Goal: Task Accomplishment & Management: Manage account settings

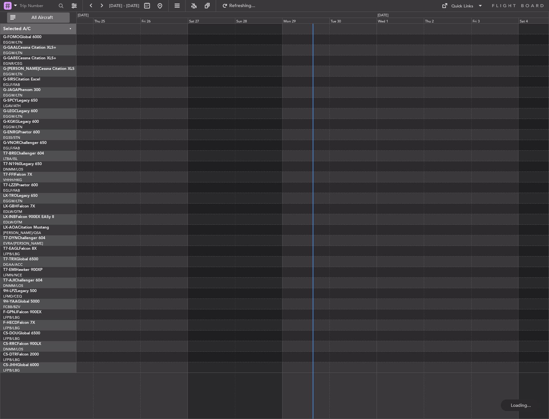
click at [48, 20] on span "All Aircraft" at bounding box center [42, 17] width 51 height 4
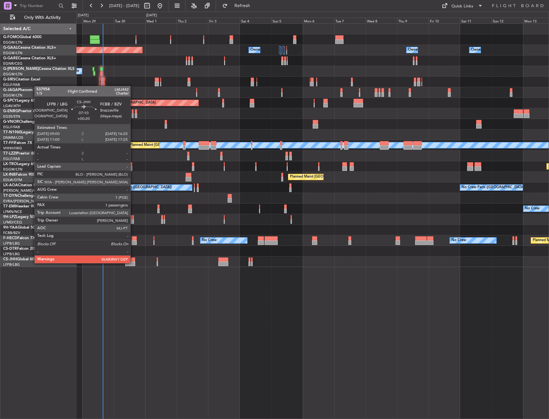
click at [133, 263] on div at bounding box center [130, 264] width 10 height 4
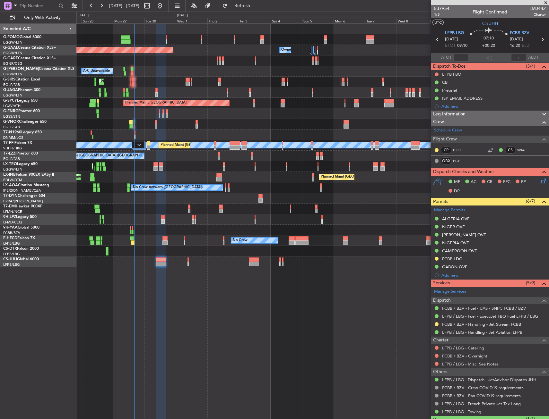
click at [237, 111] on div "Unplanned Maint [GEOGRAPHIC_DATA] ([GEOGRAPHIC_DATA]) A/C Unavailable" at bounding box center [312, 113] width 472 height 11
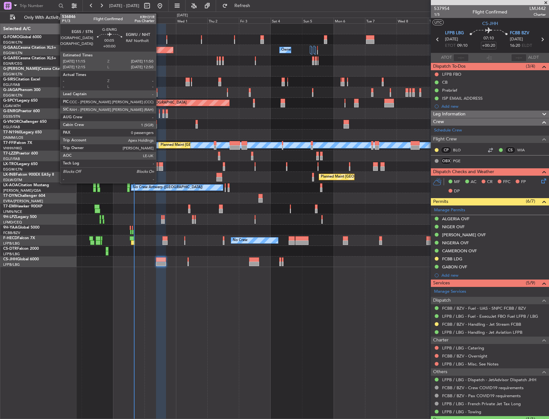
click at [159, 113] on div at bounding box center [159, 111] width 1 height 4
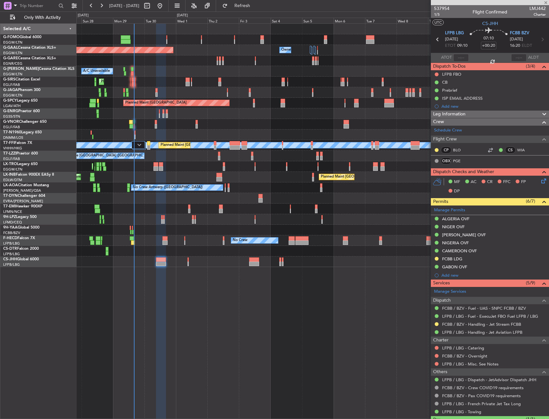
type input "0"
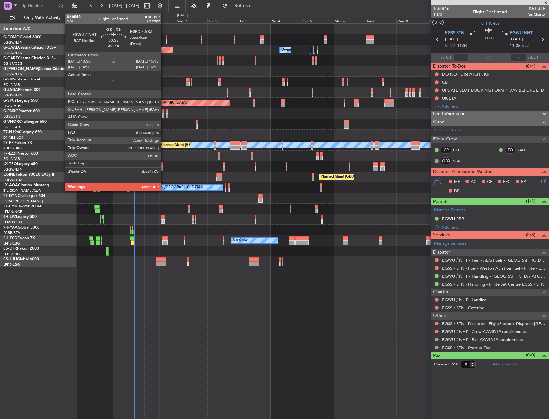
click at [164, 113] on div at bounding box center [163, 111] width 2 height 4
type input "-00:10"
type input "6"
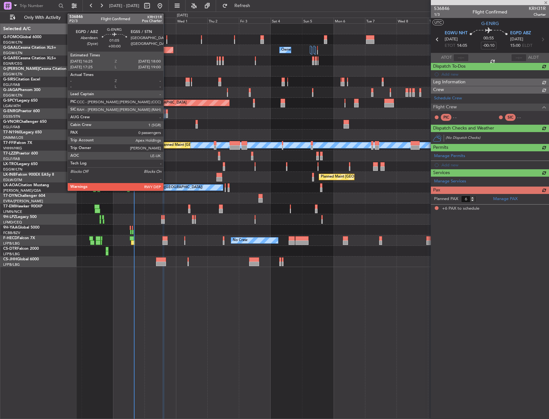
click at [166, 113] on div at bounding box center [167, 111] width 2 height 4
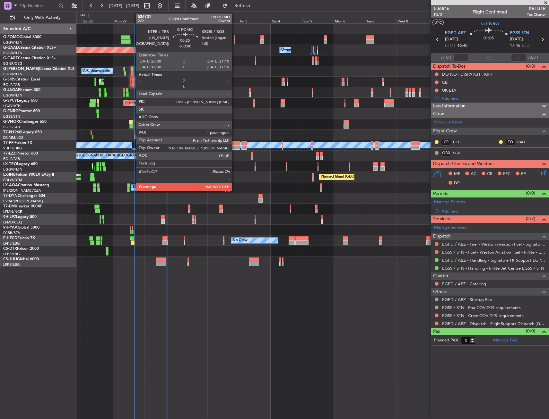
click at [235, 40] on div at bounding box center [234, 41] width 1 height 4
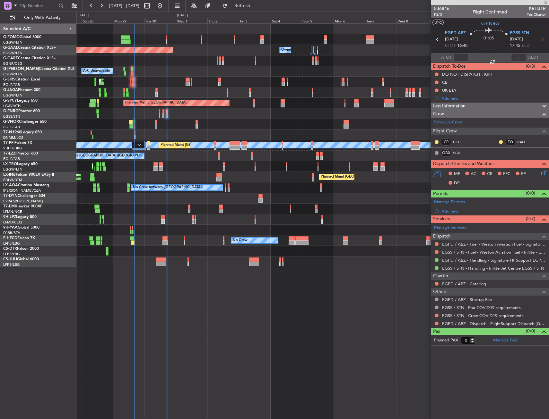
type input "1"
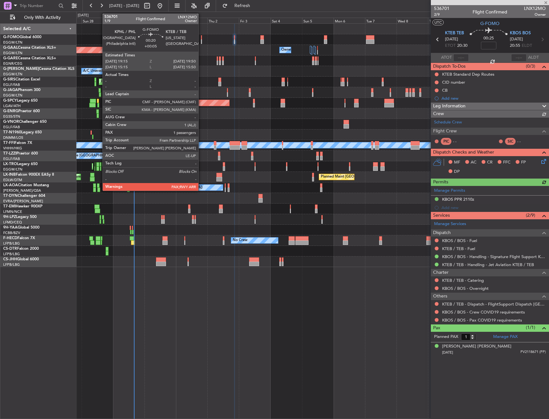
click at [201, 38] on div at bounding box center [201, 37] width 1 height 4
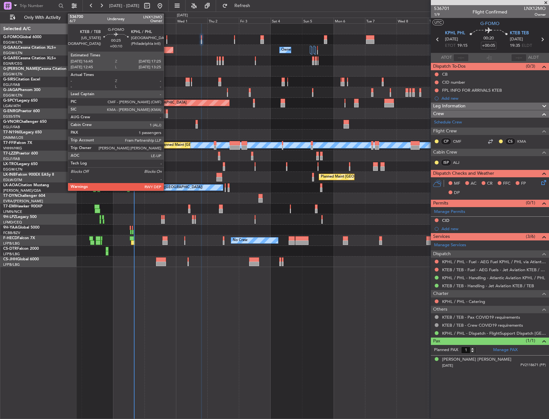
click at [167, 37] on div at bounding box center [166, 37] width 1 height 4
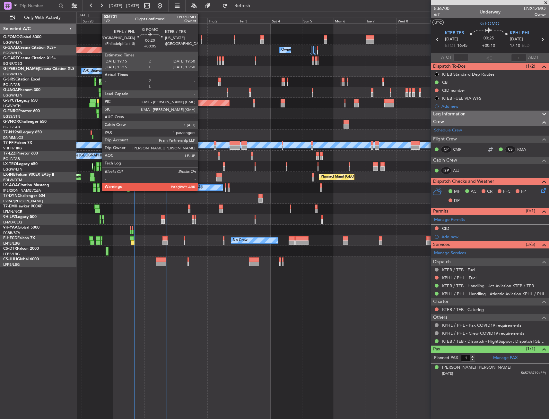
click at [201, 38] on div at bounding box center [201, 37] width 1 height 4
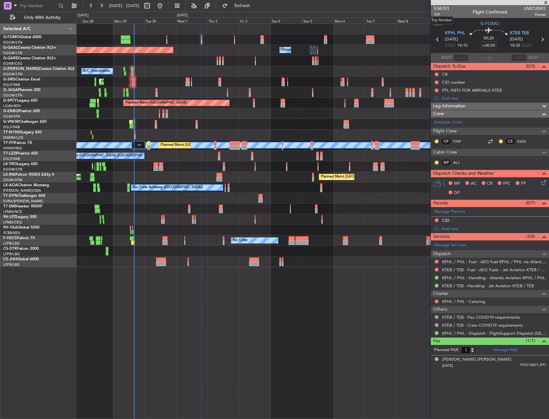
click at [439, 15] on mat-tooltip-component "Trip Number" at bounding box center [442, 20] width 32 height 17
click at [443, 15] on span "1/9" at bounding box center [441, 14] width 15 height 5
click at [202, 72] on div "Planned Maint [GEOGRAPHIC_DATA] ([GEOGRAPHIC_DATA]) Planned [GEOGRAPHIC_DATA] O…" at bounding box center [312, 146] width 472 height 244
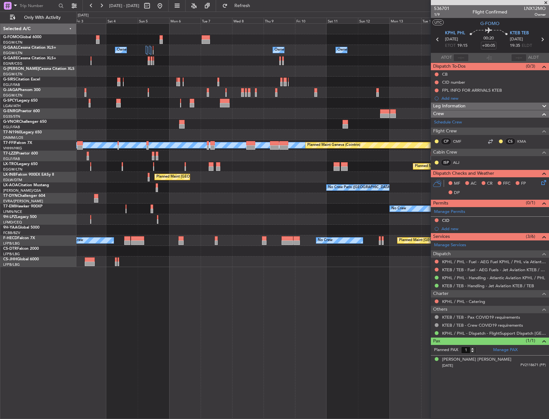
click at [142, 68] on div "Owner Owner Owner Owner Owner No Crew Owner Planned [GEOGRAPHIC_DATA] Planned M…" at bounding box center [312, 146] width 472 height 244
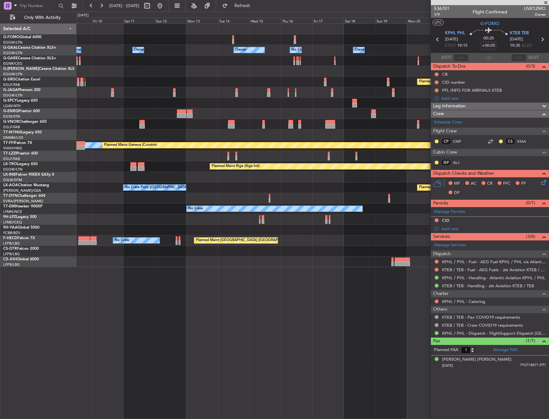
click at [221, 65] on div "Owner Owner Owner Owner No Crew Owner Planned Maint [GEOGRAPHIC_DATA] ([GEOGRAP…" at bounding box center [312, 146] width 472 height 244
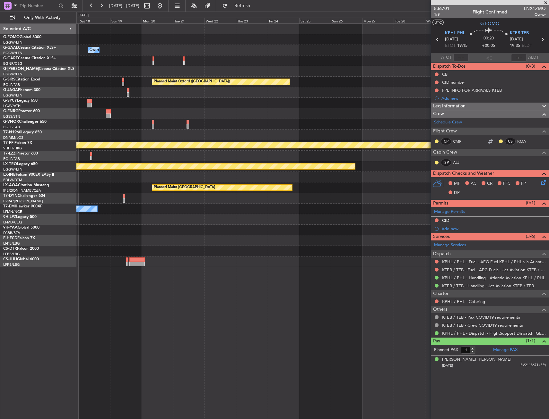
click at [199, 70] on div "Owner Owner Owner No Crew Planned Maint [GEOGRAPHIC_DATA] ([GEOGRAPHIC_DATA]) […" at bounding box center [312, 146] width 472 height 244
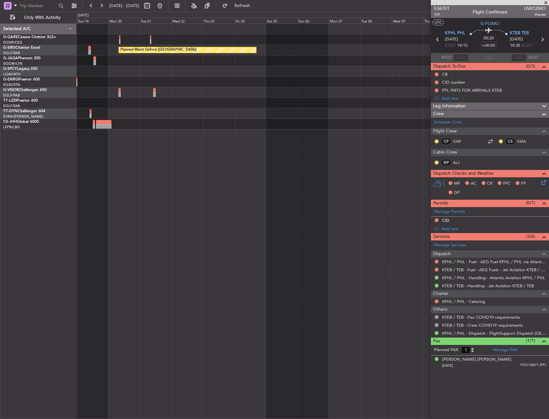
click at [121, 68] on div "Planned Maint Oxford ([GEOGRAPHIC_DATA])" at bounding box center [312, 77] width 472 height 106
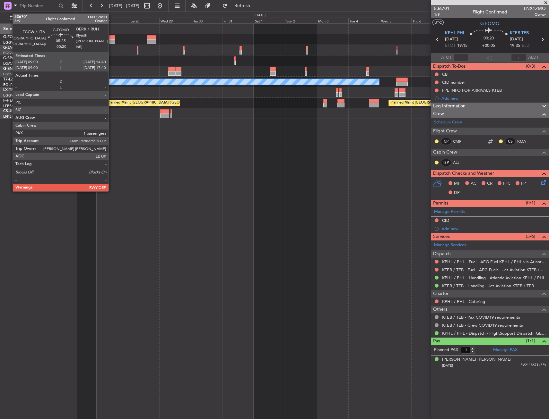
click at [111, 39] on div at bounding box center [112, 41] width 8 height 4
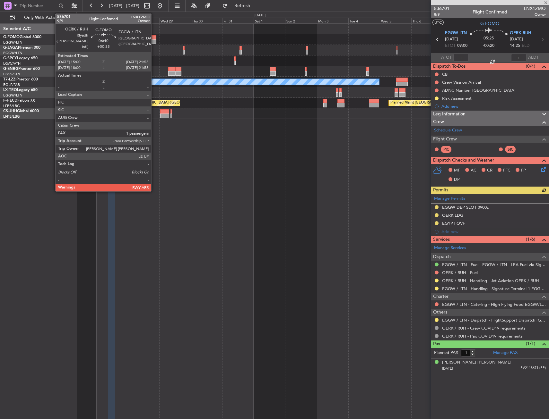
click at [154, 39] on div at bounding box center [151, 37] width 9 height 4
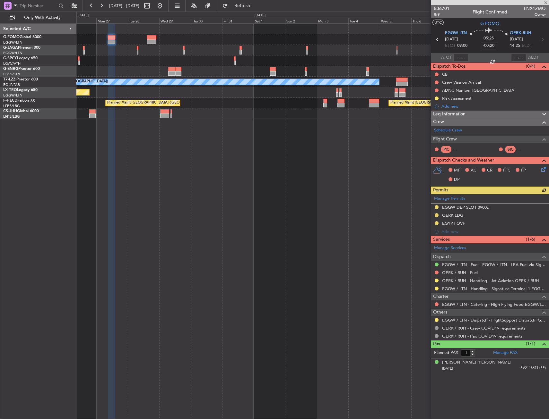
type input "+00:55"
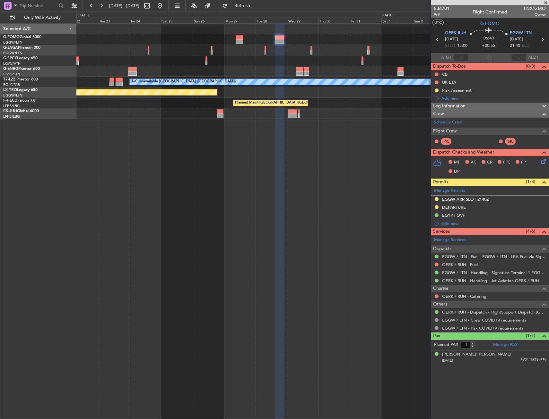
click at [417, 95] on div "Planned Maint Riga (Riga Intl)" at bounding box center [312, 92] width 472 height 11
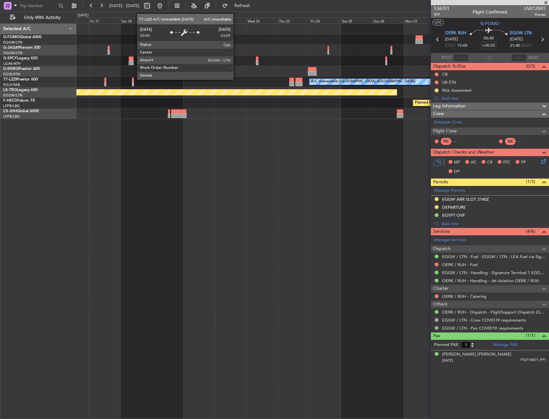
click at [416, 82] on div "A/C Unavailable London (Luton)" at bounding box center [497, 82] width 377 height 6
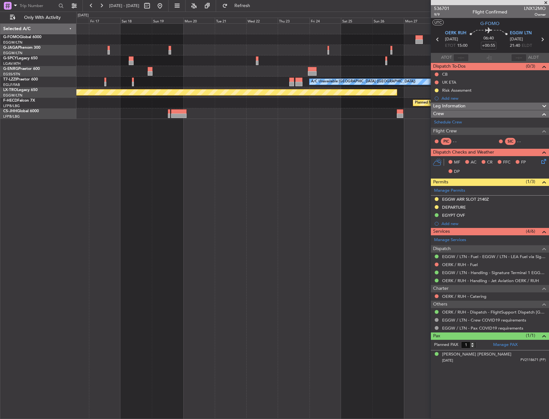
click at [377, 69] on div at bounding box center [312, 71] width 472 height 11
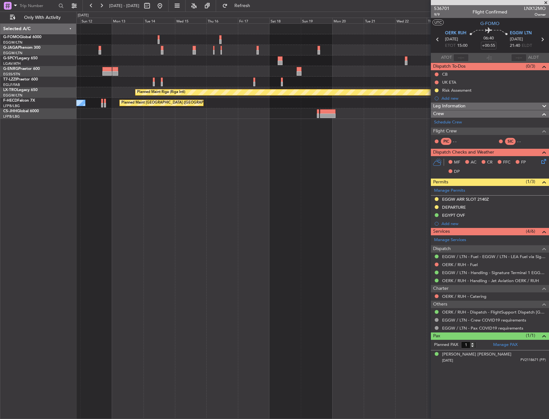
click at [426, 67] on div at bounding box center [312, 71] width 472 height 11
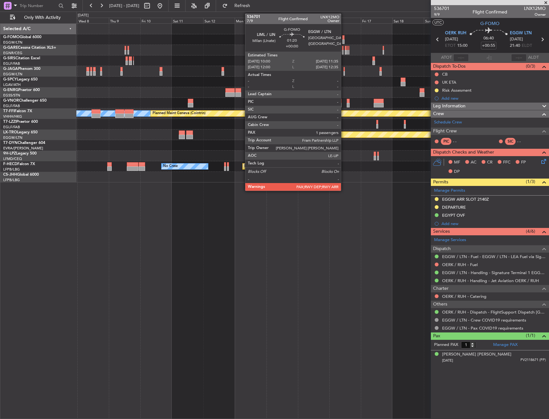
click at [344, 37] on div at bounding box center [343, 37] width 2 height 4
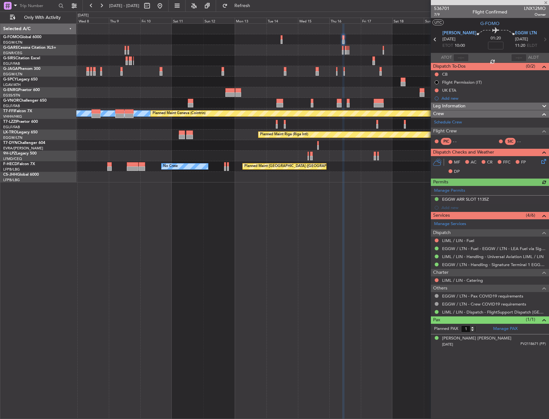
click at [165, 67] on div "Planned Maint Oxford (Kidlington) MEL MEL Planned Maint Geneva (Cointrin) A/C U…" at bounding box center [312, 103] width 472 height 159
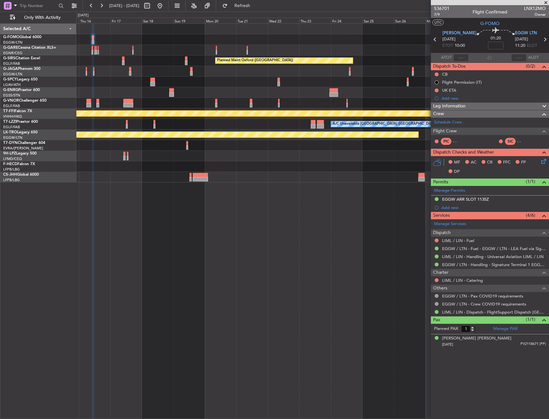
click at [128, 72] on div "Planned Maint Oxford (Kidlington) Planned Maint Bournemouth Planned Maint Bourn…" at bounding box center [312, 103] width 472 height 159
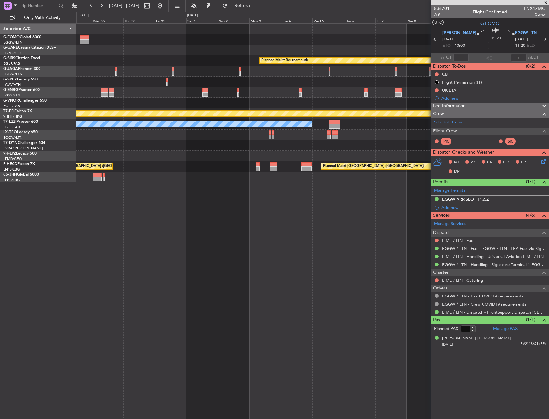
click at [86, 73] on div "Planned Maint Bournemouth Planned Maint Bournemouth MEL MEL Planned Maint Genev…" at bounding box center [312, 103] width 472 height 159
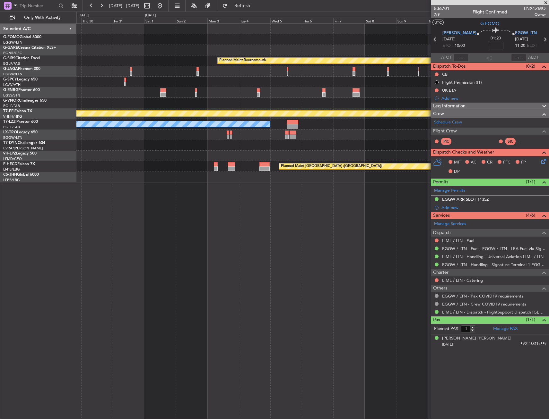
click at [56, 89] on div "Planned Maint Bournemouth Planned Maint Bournemouth MEL MEL Planned Maint Genev…" at bounding box center [274, 216] width 549 height 408
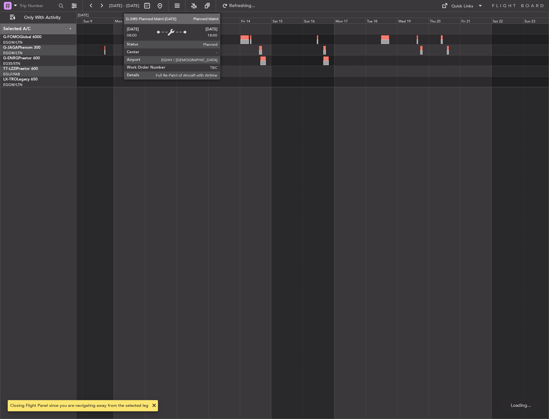
click at [141, 42] on div at bounding box center [312, 56] width 472 height 64
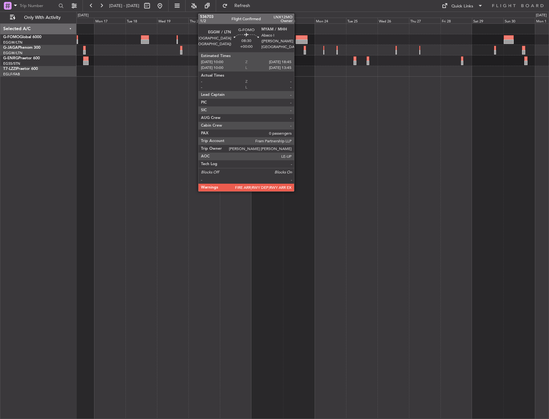
click at [297, 41] on div at bounding box center [302, 41] width 12 height 4
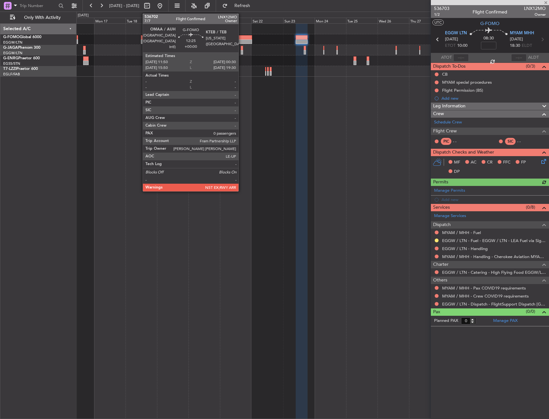
click at [241, 41] on div at bounding box center [243, 41] width 17 height 4
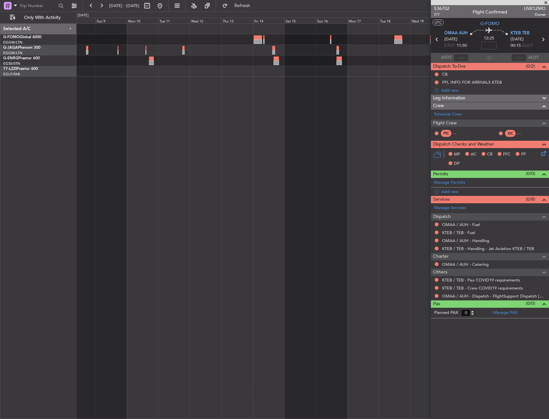
click at [335, 34] on div "A/C Unavailable London (Luton)" at bounding box center [312, 50] width 472 height 53
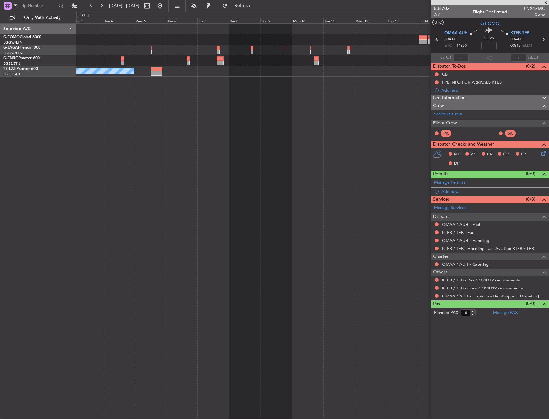
click at [254, 34] on div at bounding box center [312, 39] width 472 height 11
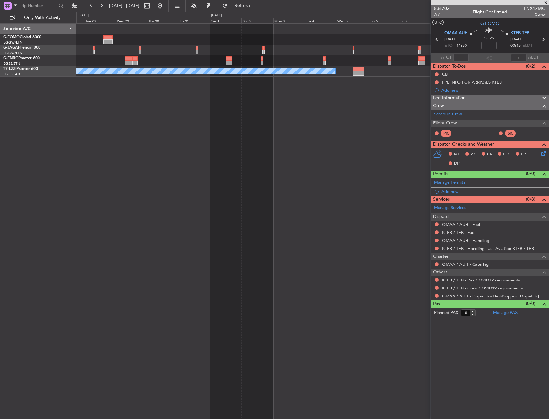
click at [327, 35] on div at bounding box center [312, 39] width 472 height 11
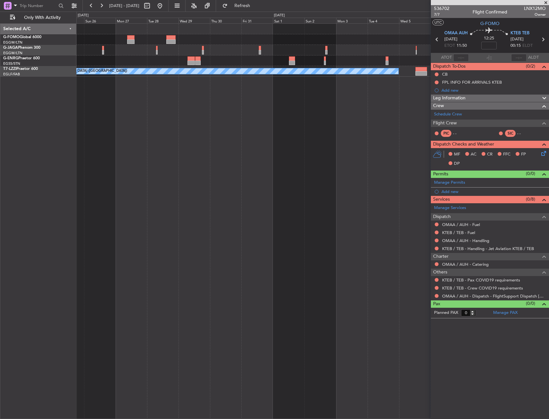
click at [208, 32] on div at bounding box center [312, 29] width 472 height 11
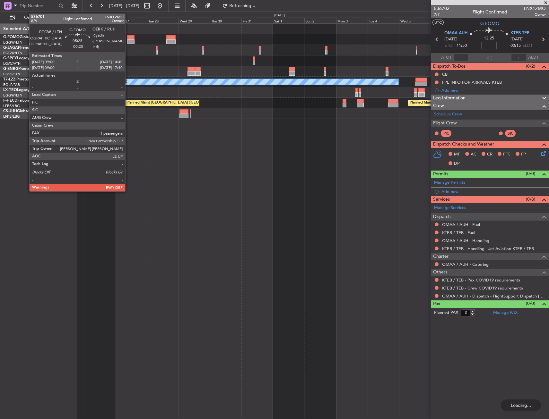
click at [128, 36] on div at bounding box center [131, 37] width 8 height 4
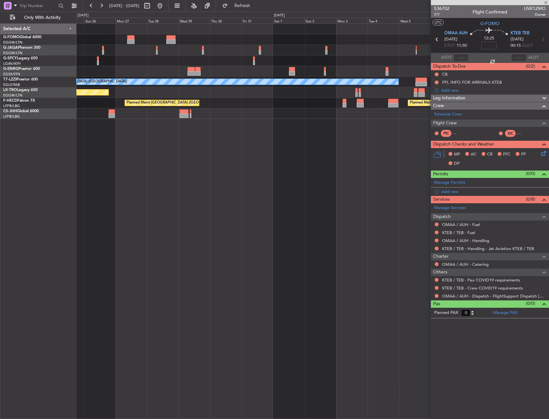
type input "-00:20"
type input "1"
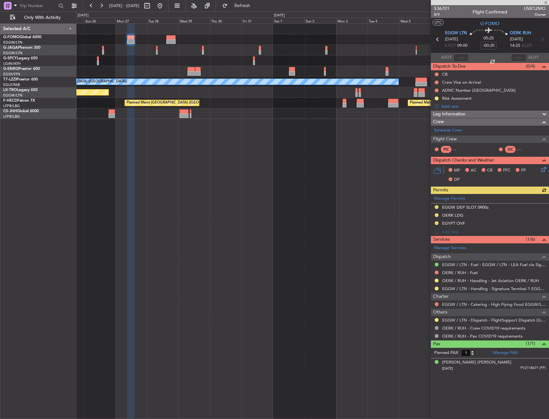
click at [166, 36] on div at bounding box center [170, 37] width 9 height 4
type input "+00:55"
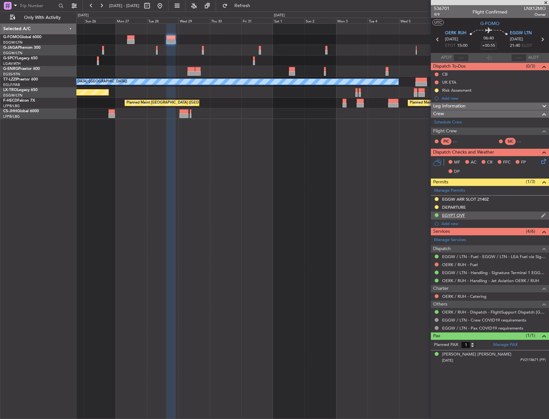
click at [435, 217] on div at bounding box center [436, 215] width 5 height 5
click at [437, 215] on button at bounding box center [436, 215] width 4 height 4
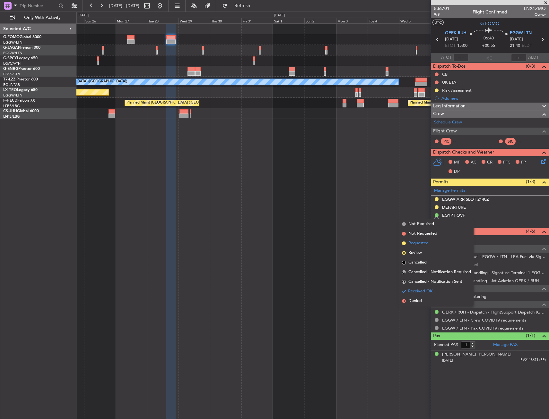
click at [436, 245] on li "Requested" at bounding box center [436, 244] width 74 height 10
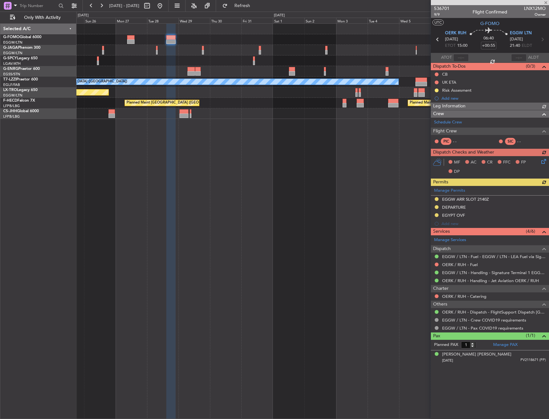
click at [433, 196] on fb-app "25 Oct 2025 - 09 Nov 2025 Refresh Quick Links Only With Activity A/C Unavailabl…" at bounding box center [274, 212] width 549 height 415
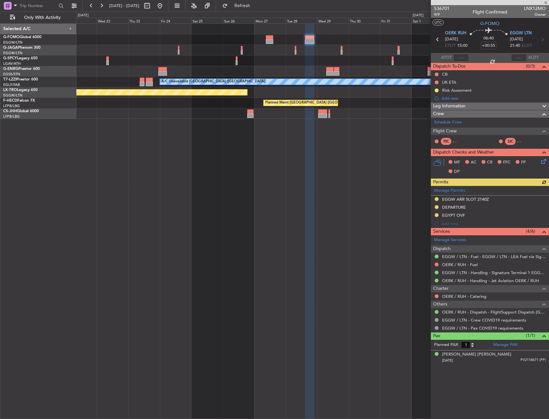
click at [428, 199] on div "A/C Unavailable London (Luton) Planned Maint Riga (Riga Intl) Planned Maint Par…" at bounding box center [312, 221] width 472 height 396
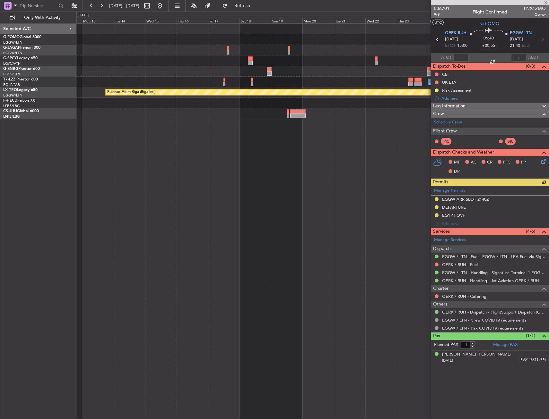
click at [379, 210] on div "A/C Unavailable London (Luton) Planned Maint Riga (Riga Intl) Planned Maint Par…" at bounding box center [312, 221] width 472 height 396
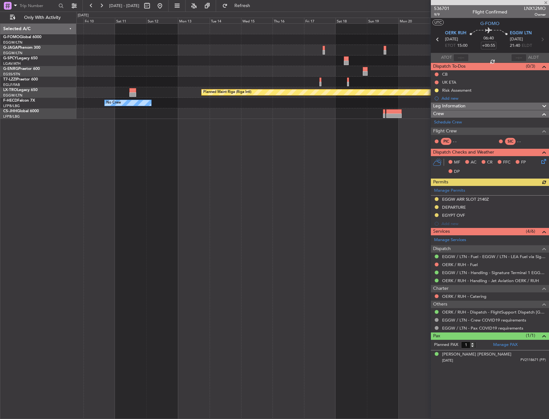
click at [390, 211] on div "A/C Unavailable London (Luton) Planned Maint Riga (Riga Intl) No Crew Planned M…" at bounding box center [312, 221] width 472 height 396
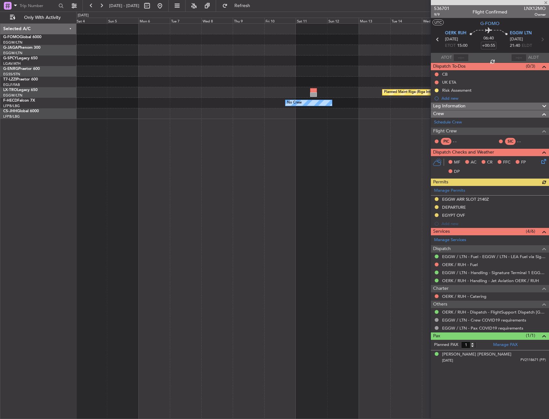
click at [344, 210] on div "Planned Maint Bremen Planned Maint Riga (Riga Intl) No Crew" at bounding box center [312, 221] width 472 height 396
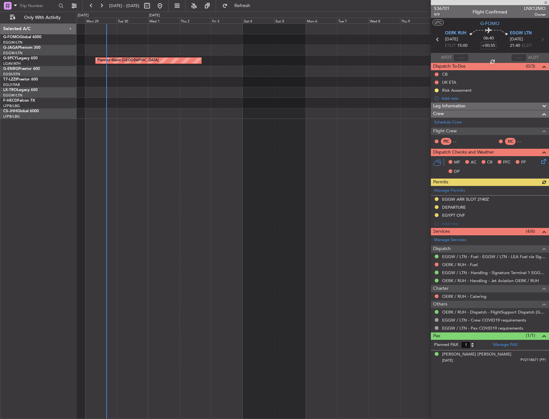
click at [161, 207] on div "Planned Maint Bremen Unplanned Maint London (Stansted) Planned Maint Riga (Riga…" at bounding box center [312, 221] width 472 height 396
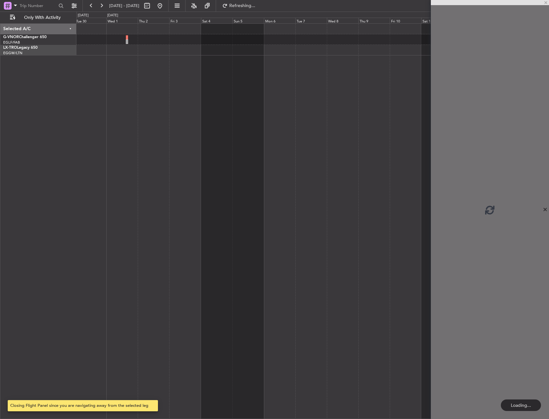
click at [279, 208] on div "Planned Maint London (Farnborough) Planned Maint Riga (Riga Intl)" at bounding box center [312, 221] width 472 height 396
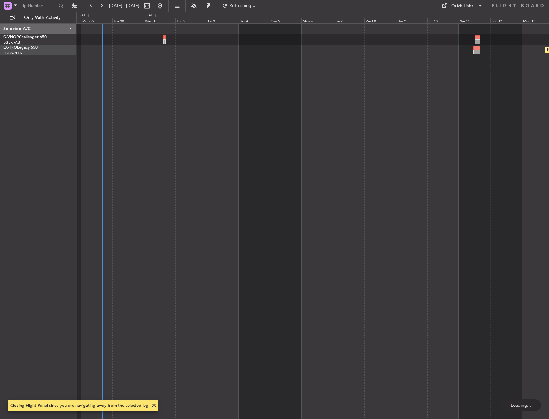
click at [336, 209] on div "Planned Maint London (Farnborough) Planned Maint Riga (Riga Intl)" at bounding box center [312, 221] width 472 height 396
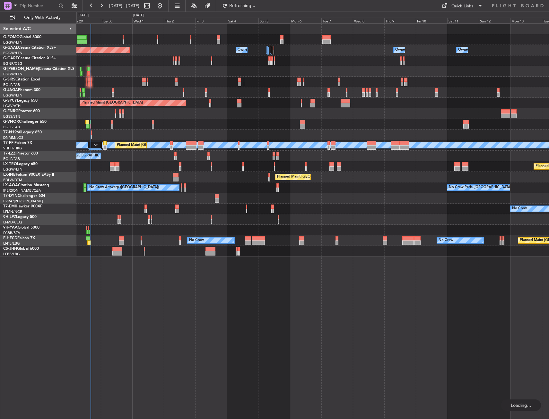
click at [250, 220] on div "No Crew" at bounding box center [312, 219] width 472 height 11
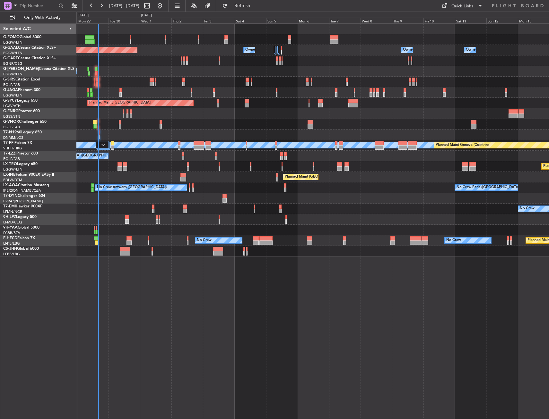
click at [118, 63] on div at bounding box center [312, 61] width 472 height 11
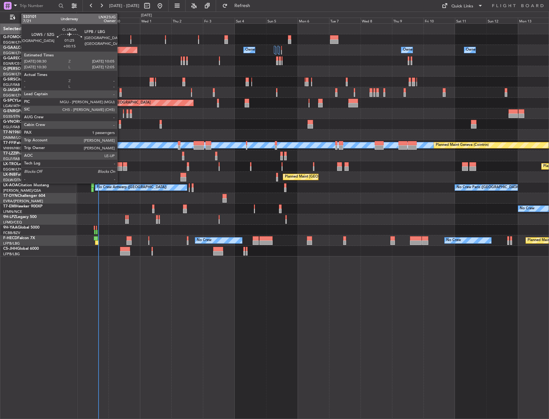
click at [120, 92] on div at bounding box center [120, 90] width 2 height 4
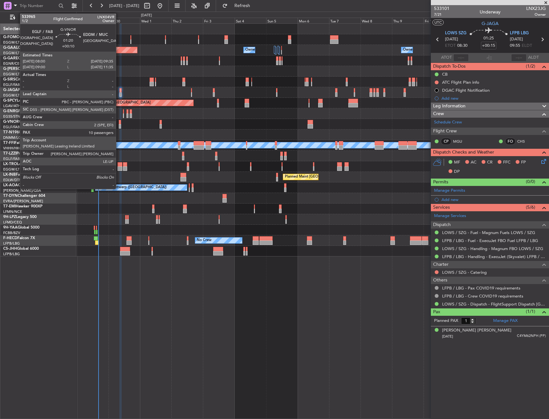
click at [119, 125] on div at bounding box center [120, 126] width 2 height 4
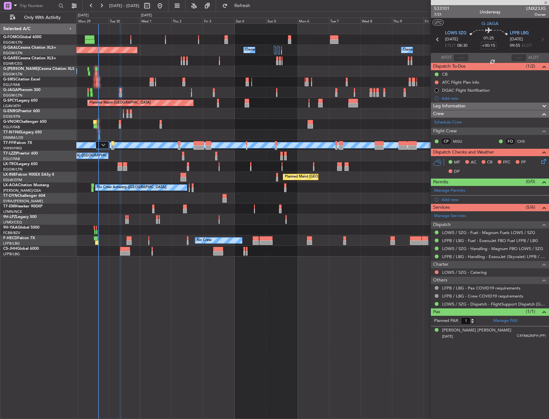
type input "+00:10"
type input "10"
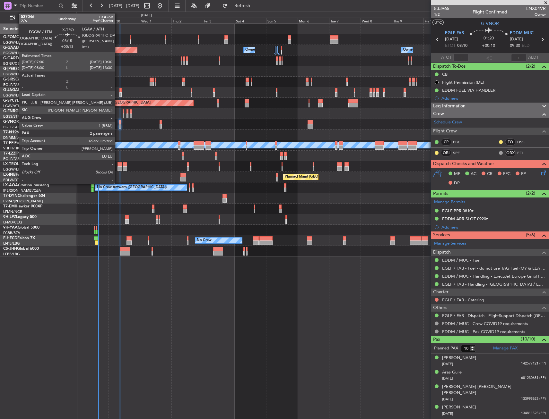
click at [118, 164] on div at bounding box center [119, 164] width 5 height 4
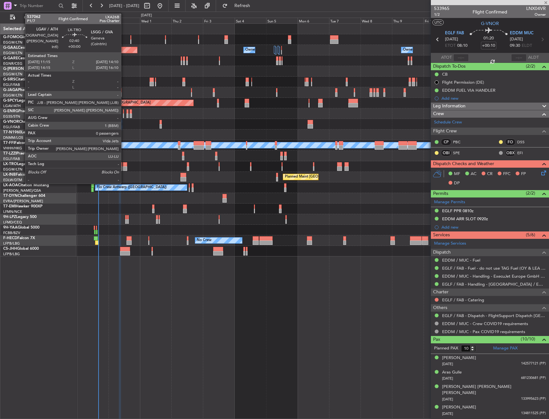
type input "+00:15"
type input "2"
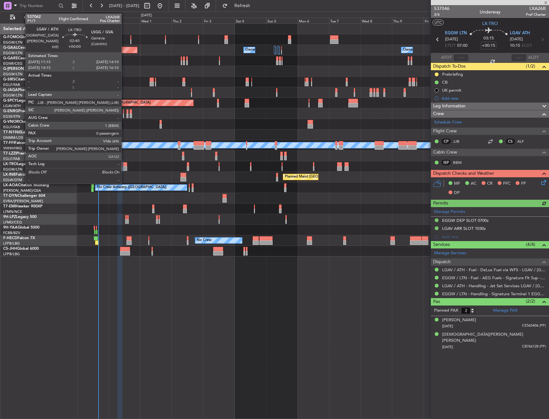
click at [124, 165] on div at bounding box center [125, 164] width 4 height 4
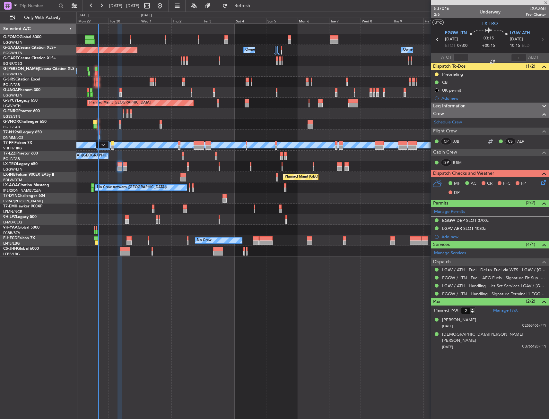
type input "0"
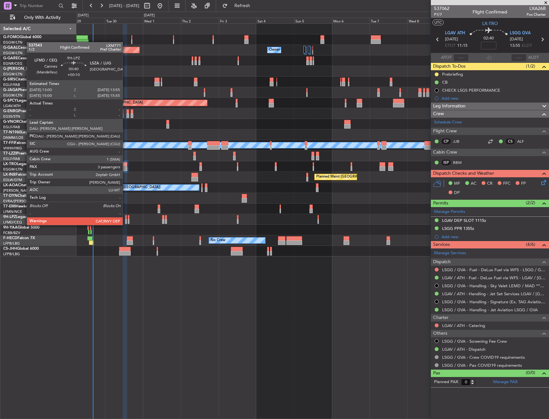
click at [125, 219] on div at bounding box center [126, 217] width 2 height 4
type input "+00:10"
type input "3"
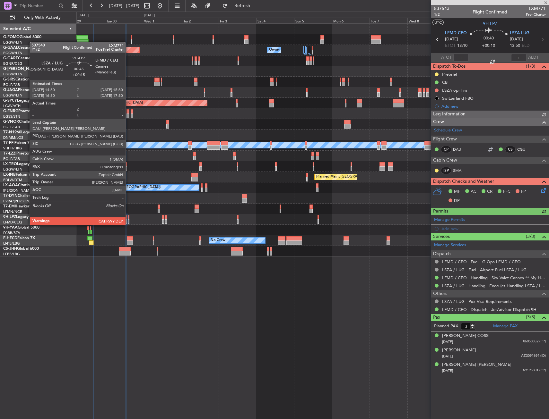
click at [128, 219] on div at bounding box center [129, 217] width 2 height 4
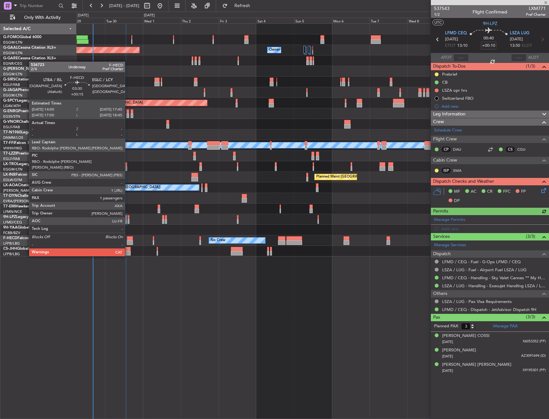
type input "+00:15"
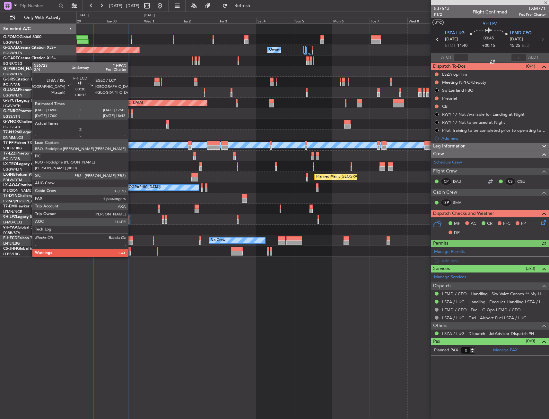
click at [131, 239] on div at bounding box center [130, 238] width 6 height 4
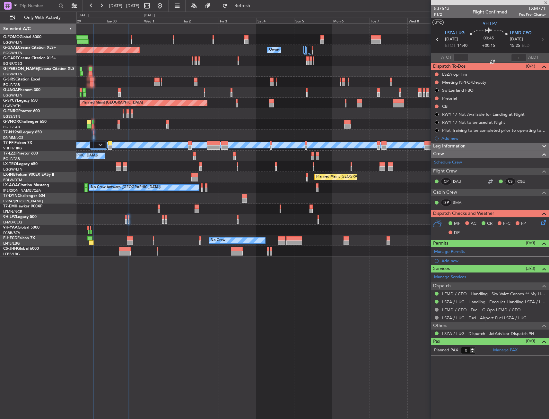
type input "1"
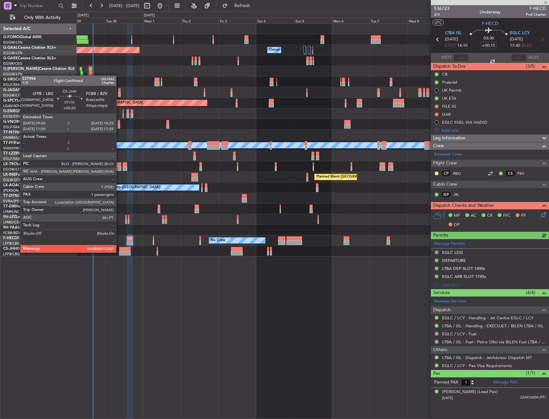
click at [121, 251] on div at bounding box center [125, 253] width 12 height 4
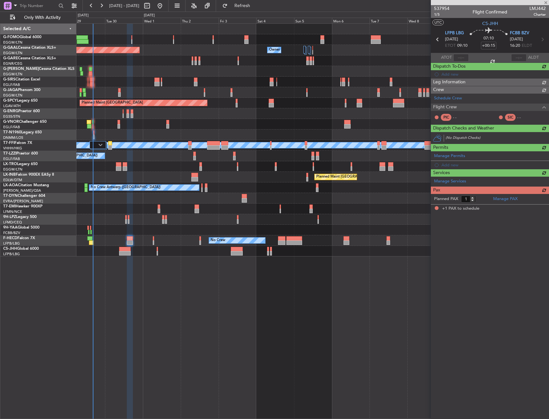
type input "+00:20"
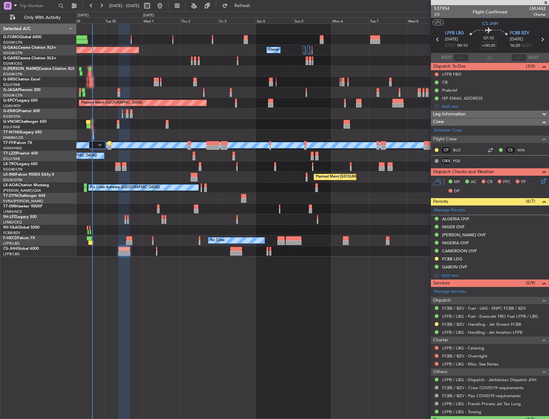
click at [177, 250] on div at bounding box center [312, 251] width 472 height 11
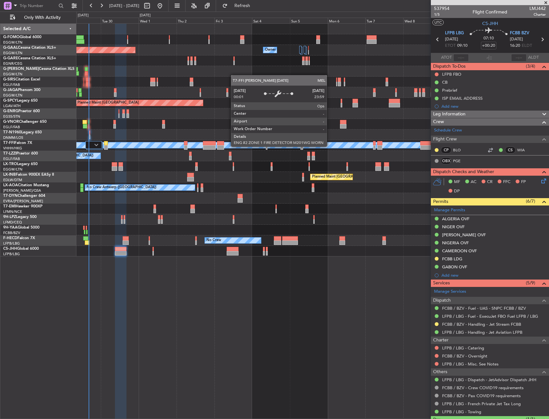
click at [314, 146] on div "MEL" at bounding box center [410, 145] width 1222 height 6
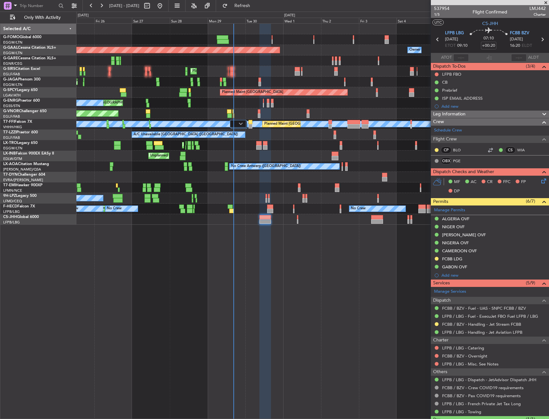
click at [294, 106] on div "Unplanned Maint [GEOGRAPHIC_DATA] ([GEOGRAPHIC_DATA]) A/C Unavailable" at bounding box center [312, 103] width 472 height 11
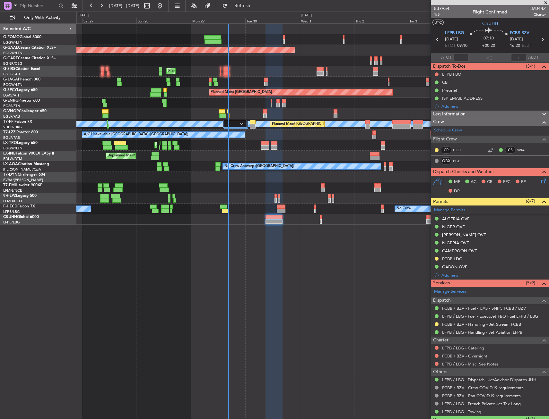
click at [230, 121] on div at bounding box center [235, 124] width 24 height 8
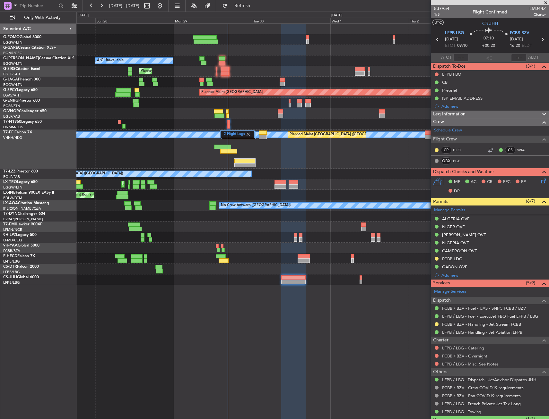
click at [226, 158] on div "2 Flight Legs [PERSON_NAME] [PERSON_NAME] Planned Maint [GEOGRAPHIC_DATA] ([GEO…" at bounding box center [312, 149] width 472 height 39
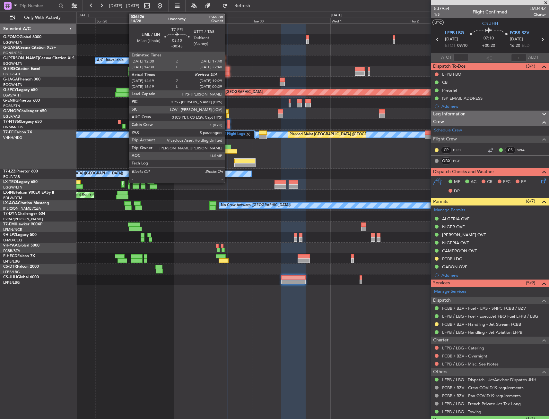
click at [228, 150] on div at bounding box center [228, 151] width 17 height 4
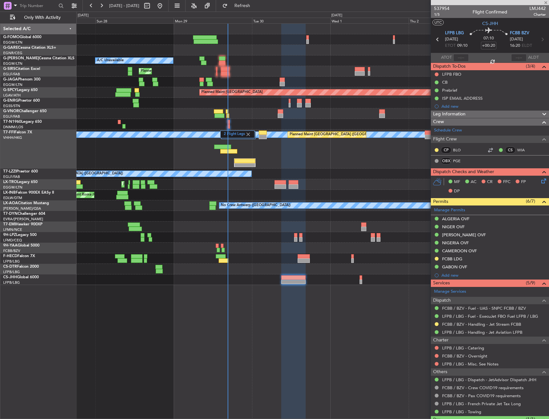
type input "-00:45"
type input "14:19"
type input "5"
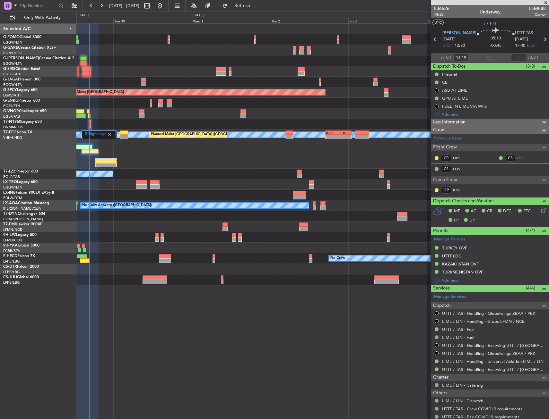
click at [191, 267] on div at bounding box center [312, 269] width 472 height 11
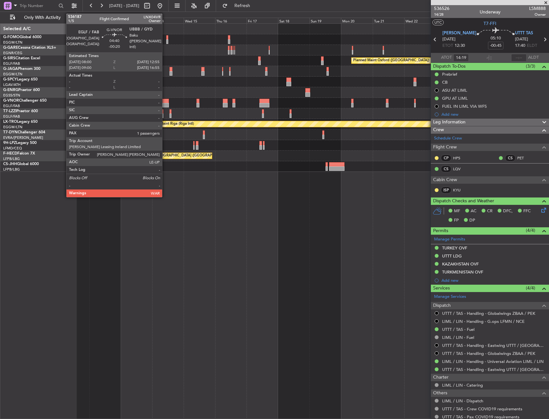
click at [165, 102] on div at bounding box center [165, 101] width 7 height 4
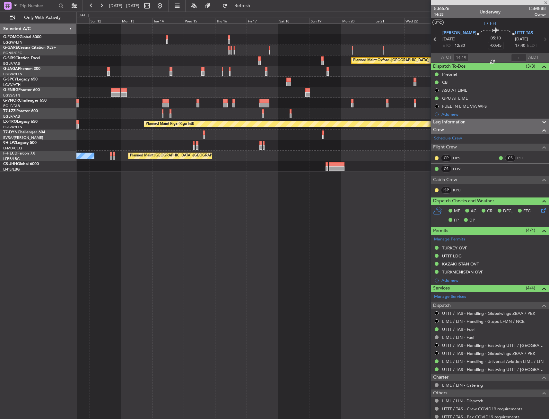
type input "-00:20"
type input "1"
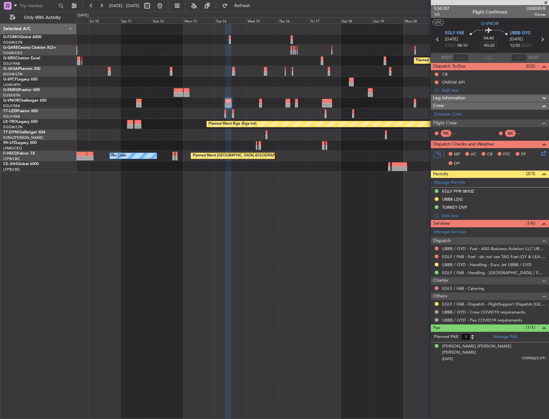
click at [289, 192] on div "Planned Maint Oxford (Kidlington) A/C Unavailable London (Luton) Planned Maint …" at bounding box center [312, 221] width 472 height 396
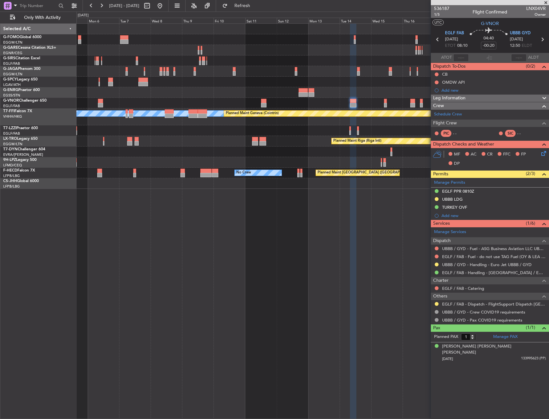
click at [433, 303] on div "EGLF / FAB - Dispatch - FlightSupport Dispatch [GEOGRAPHIC_DATA]" at bounding box center [490, 304] width 118 height 8
click at [436, 302] on div at bounding box center [436, 304] width 5 height 5
click at [436, 303] on button at bounding box center [436, 304] width 4 height 4
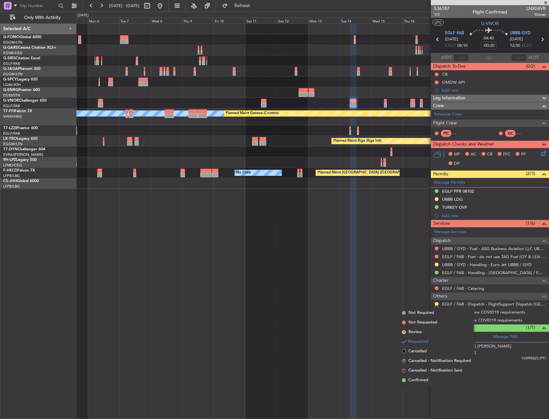
click at [417, 375] on li "S Cancelled - Notification Sent" at bounding box center [436, 371] width 74 height 10
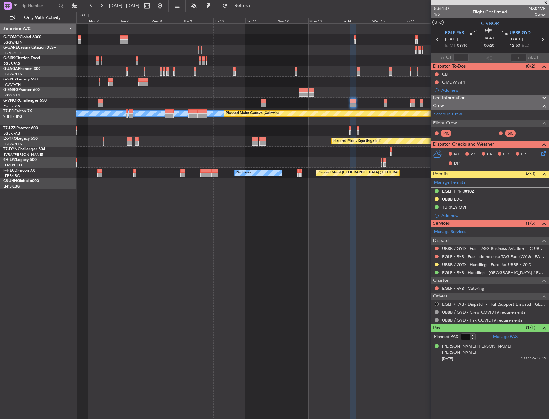
click at [436, 304] on button "S" at bounding box center [436, 304] width 4 height 4
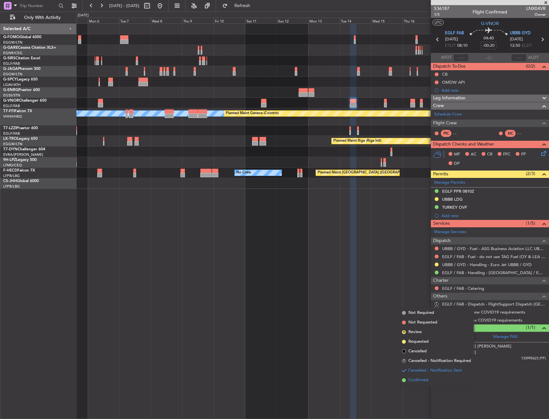
click at [427, 381] on span "Confirmed" at bounding box center [418, 380] width 20 height 6
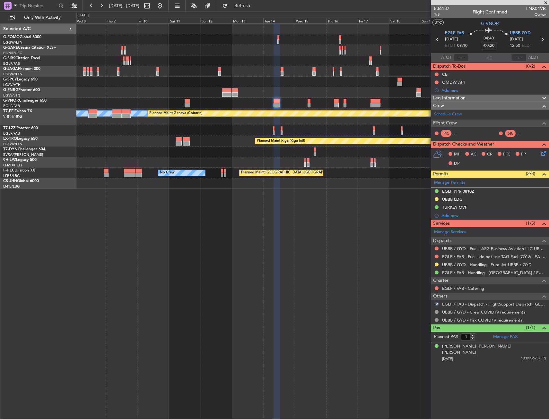
click at [307, 110] on div "Planned Maint Oxford (Kidlington) MEL MEL Planned Maint Geneva (Cointrin) A/C U…" at bounding box center [312, 106] width 472 height 165
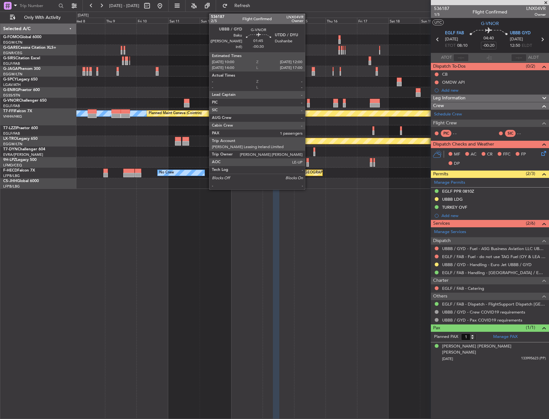
click at [309, 103] on div at bounding box center [308, 105] width 3 height 4
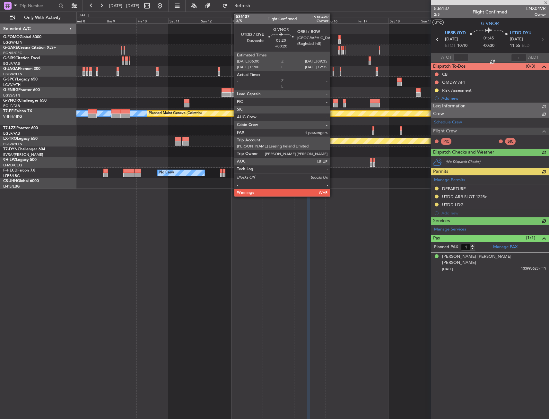
click at [333, 102] on div at bounding box center [335, 101] width 5 height 4
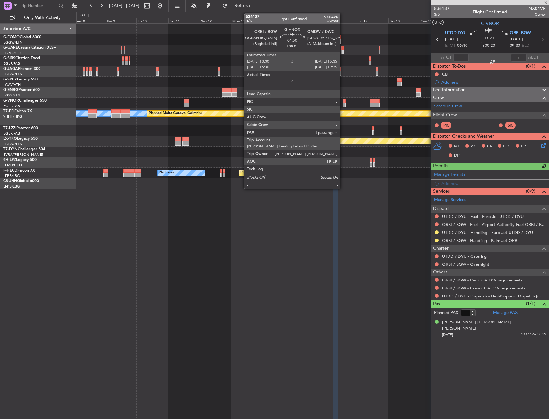
click at [343, 104] on div at bounding box center [344, 105] width 3 height 4
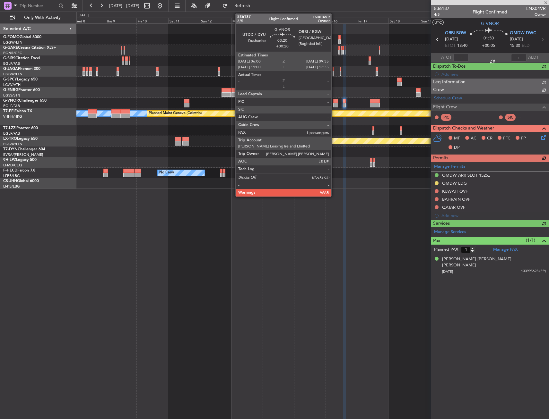
click at [334, 102] on div at bounding box center [335, 101] width 5 height 4
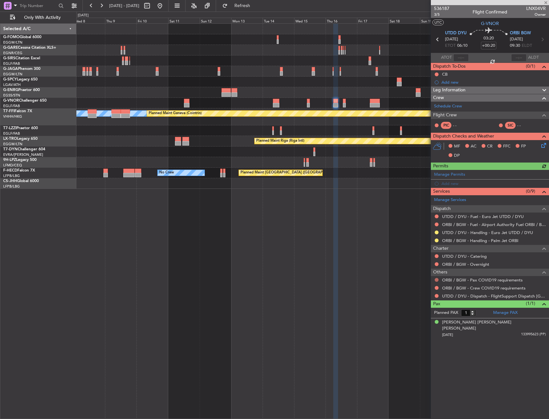
click at [436, 281] on button at bounding box center [436, 280] width 4 height 4
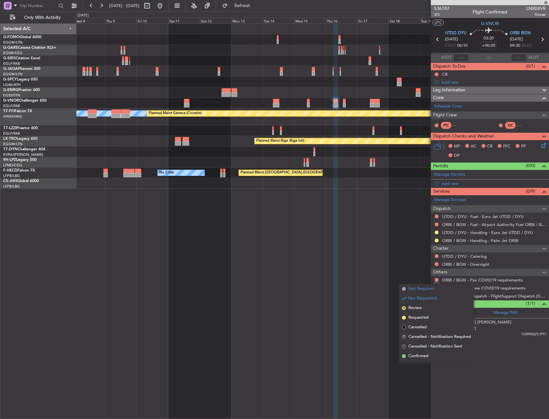
click at [408, 291] on li "Not Required" at bounding box center [436, 289] width 74 height 10
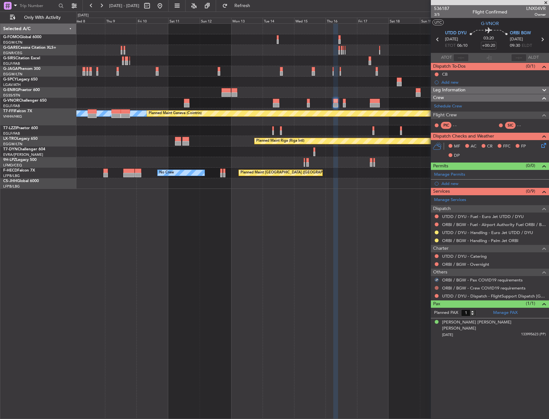
click at [438, 289] on div "ORBI / BGW - Crew COVID19 requirements" at bounding box center [490, 288] width 118 height 8
click at [437, 289] on button at bounding box center [436, 288] width 4 height 4
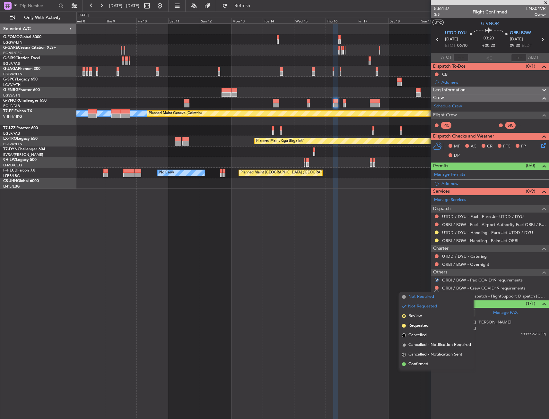
click at [411, 295] on span "Not Required" at bounding box center [421, 297] width 26 height 6
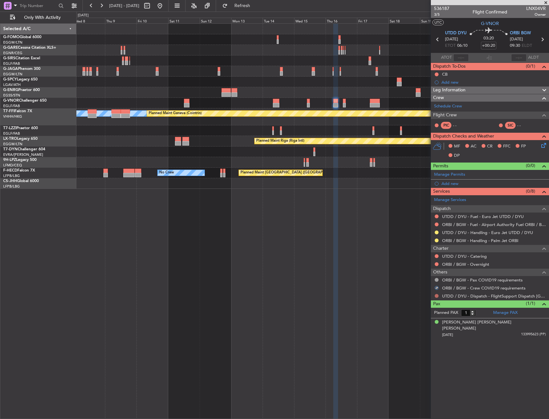
click at [437, 297] on button at bounding box center [436, 296] width 4 height 4
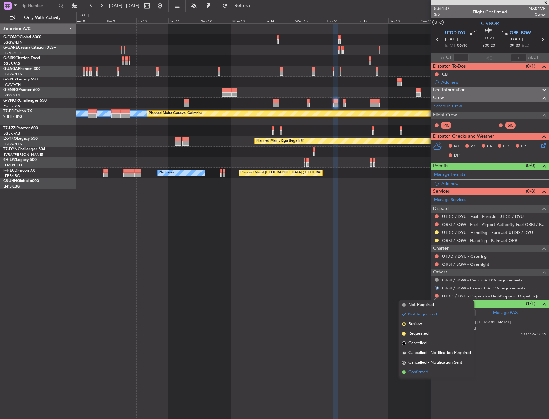
click at [415, 372] on span "Confirmed" at bounding box center [418, 372] width 20 height 6
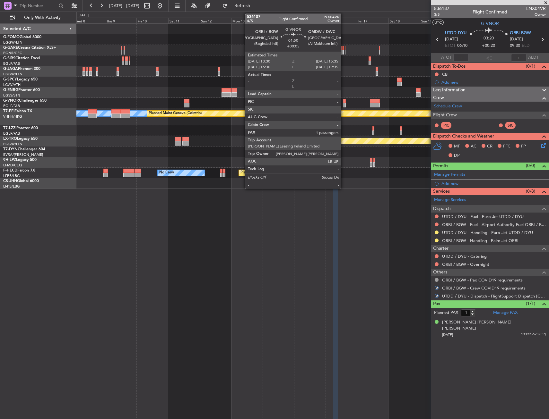
click at [344, 101] on div at bounding box center [344, 101] width 3 height 4
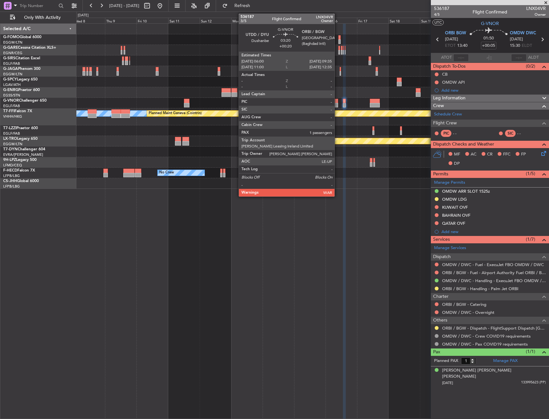
click at [337, 100] on div at bounding box center [335, 101] width 5 height 4
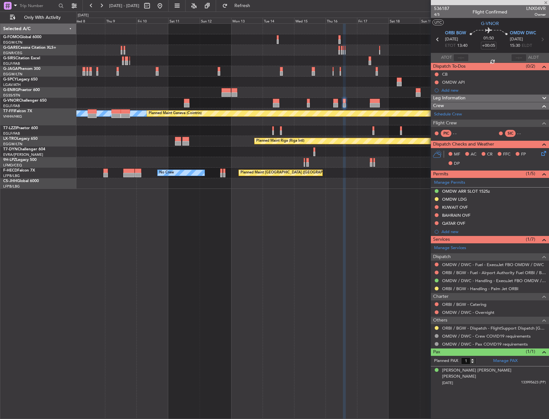
type input "+00:20"
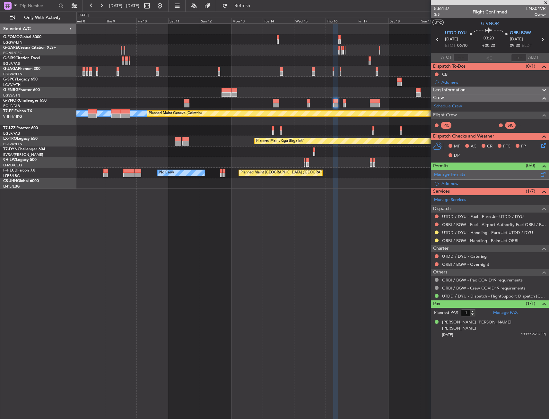
click at [545, 175] on span at bounding box center [543, 173] width 8 height 5
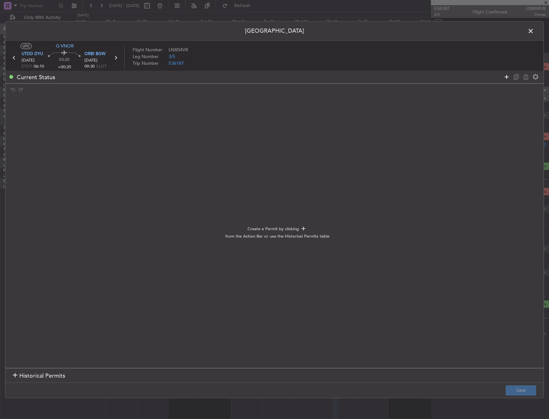
click at [504, 75] on icon at bounding box center [507, 77] width 8 height 8
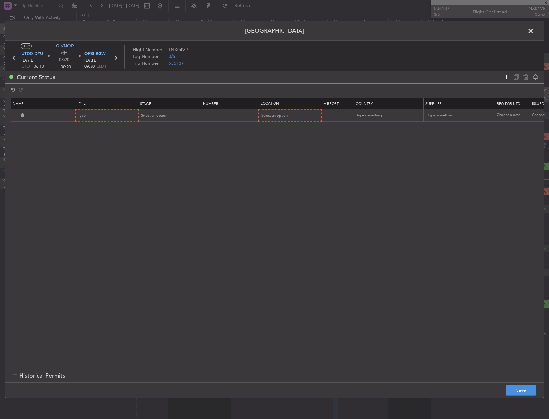
click at [505, 78] on icon at bounding box center [507, 77] width 8 height 8
click at [100, 114] on div "Type" at bounding box center [104, 116] width 53 height 10
click at [98, 192] on span "Departure" at bounding box center [107, 193] width 57 height 10
click at [96, 127] on div "Type" at bounding box center [104, 128] width 53 height 10
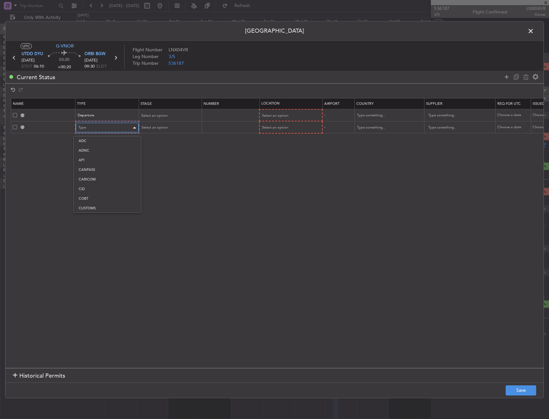
scroll to position [98, 0]
drag, startPoint x: 93, startPoint y: 198, endPoint x: 171, endPoint y: 159, distance: 87.0
click at [93, 199] on span "Landing" at bounding box center [107, 198] width 57 height 10
click at [275, 113] on div "Select an option" at bounding box center [287, 116] width 53 height 10
click at [274, 128] on span "Departure" at bounding box center [290, 129] width 57 height 10
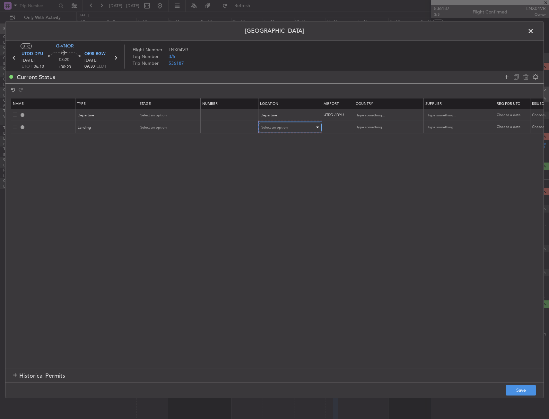
click at [272, 125] on span "Select an option" at bounding box center [274, 127] width 26 height 5
click at [280, 159] on span "Arrival" at bounding box center [290, 160] width 57 height 10
click at [518, 386] on button "Save" at bounding box center [520, 391] width 30 height 10
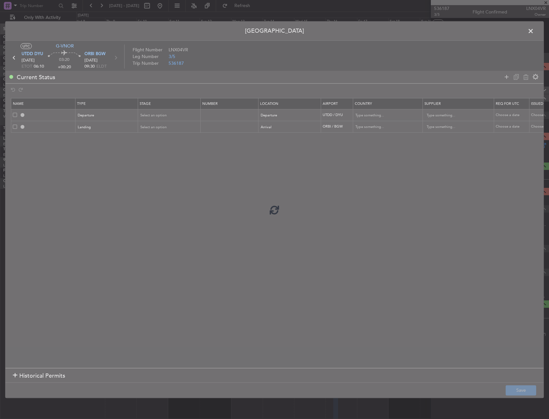
type input "DEPARTURE"
type input "Tajikistan"
type input "NNN"
type input "ORBI LDG"
type input "Iraq"
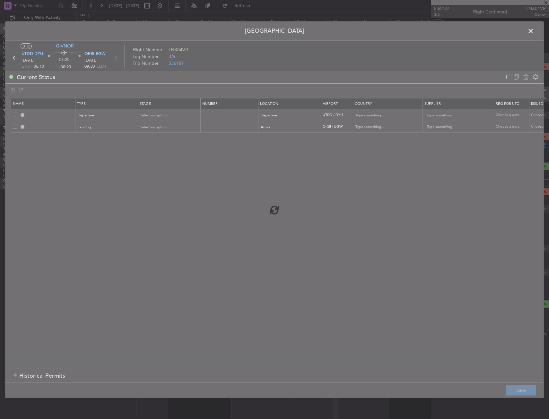
type input "NNN"
type input "1"
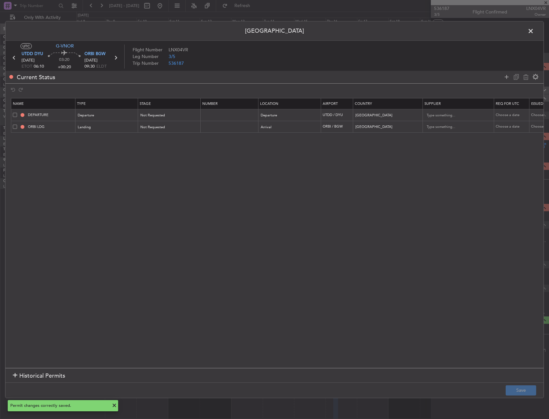
click at [534, 28] on span at bounding box center [534, 32] width 0 height 13
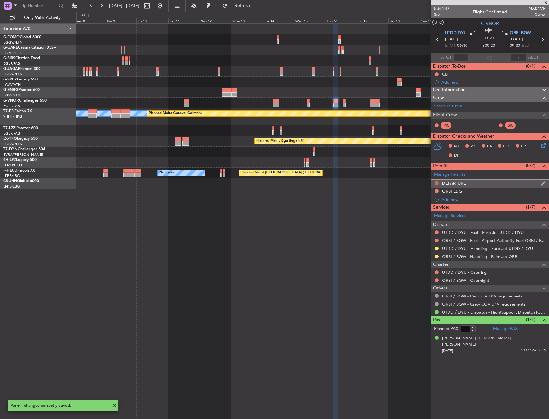
click at [436, 181] on button at bounding box center [436, 183] width 4 height 4
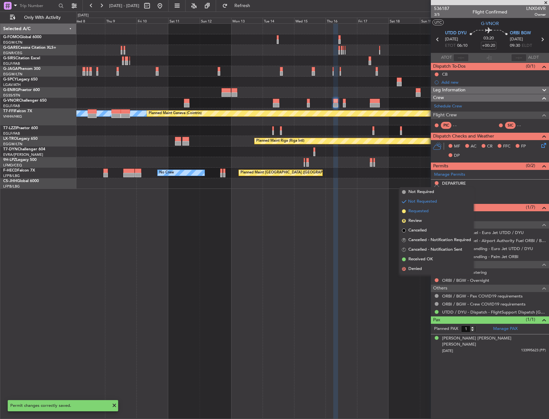
click at [428, 214] on span "Requested" at bounding box center [418, 211] width 20 height 6
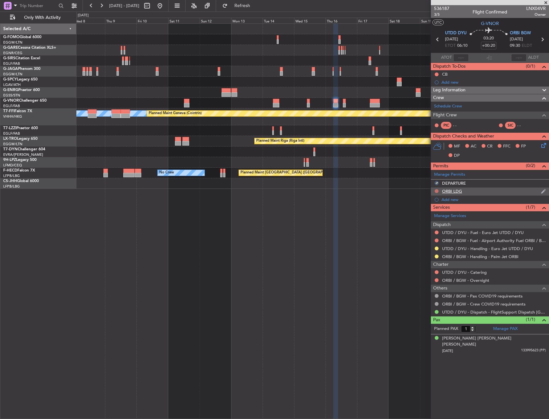
click at [437, 189] on button at bounding box center [436, 191] width 4 height 4
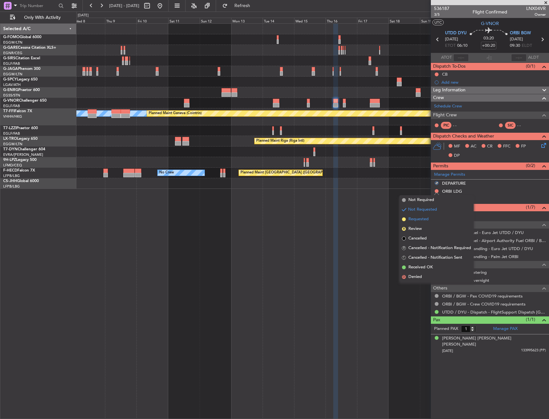
click at [429, 222] on li "Requested" at bounding box center [436, 220] width 74 height 10
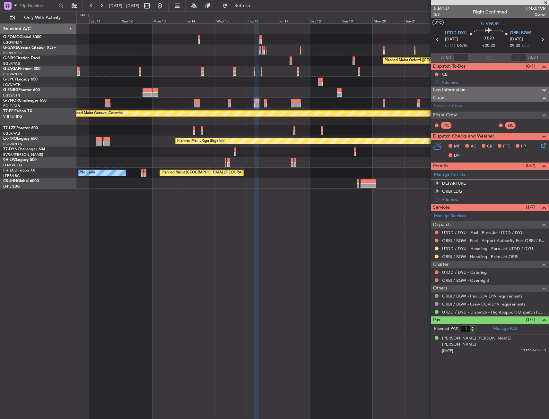
click at [273, 236] on div "Planned Maint Oxford (Kidlington) MEL MEL Planned Maint Geneva (Cointrin) A/C U…" at bounding box center [312, 221] width 472 height 396
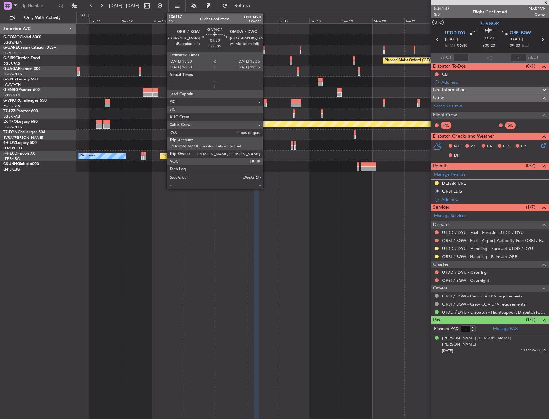
click at [265, 100] on div at bounding box center [265, 101] width 3 height 4
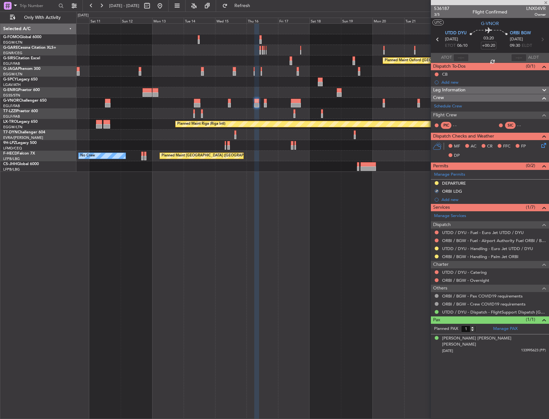
type input "+00:05"
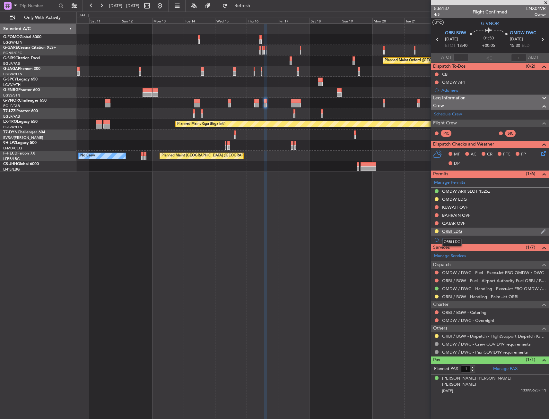
click at [460, 233] on div "ORBI LDG" at bounding box center [452, 231] width 20 height 5
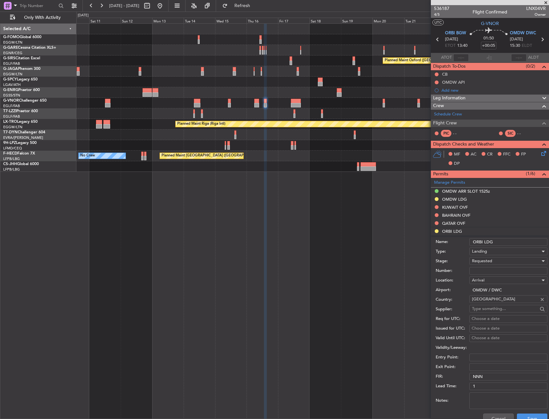
scroll to position [32, 0]
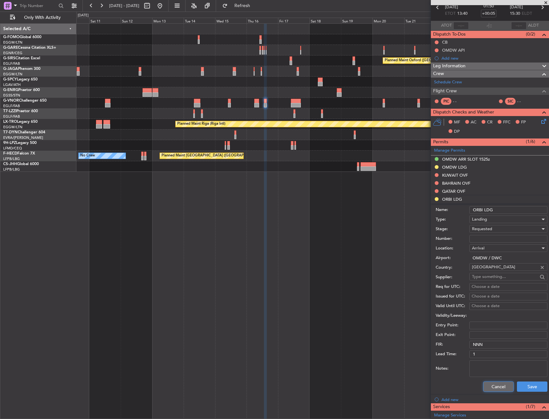
click at [496, 385] on button "Cancel" at bounding box center [498, 387] width 30 height 10
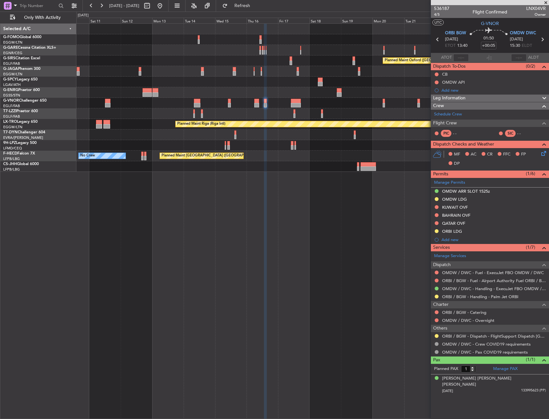
scroll to position [0, 0]
click at [543, 181] on span at bounding box center [543, 181] width 8 height 5
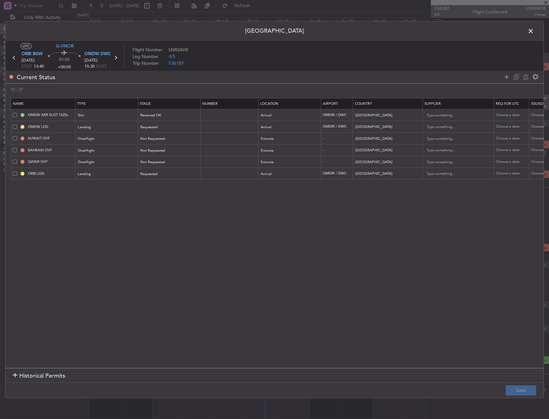
click at [13, 172] on span at bounding box center [15, 173] width 4 height 4
click at [17, 171] on input "checkbox" at bounding box center [17, 171] width 0 height 0
click at [523, 76] on icon at bounding box center [526, 77] width 8 height 8
click at [517, 395] on button "Save" at bounding box center [520, 391] width 30 height 10
click at [507, 76] on icon at bounding box center [507, 77] width 8 height 8
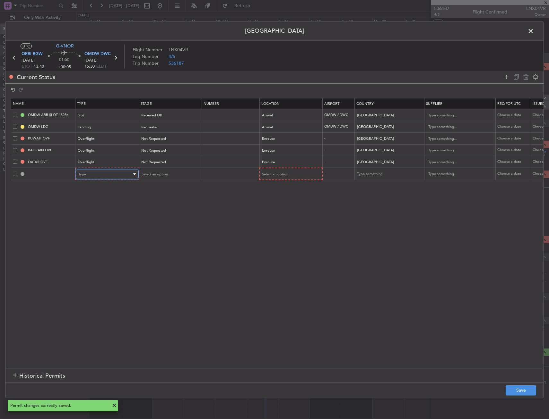
click at [84, 173] on span "Type" at bounding box center [82, 174] width 8 height 5
click at [90, 249] on span "Departure" at bounding box center [107, 252] width 57 height 10
click at [254, 175] on input "text" at bounding box center [230, 173] width 56 height 5
click at [273, 176] on span "Select an option" at bounding box center [274, 174] width 26 height 5
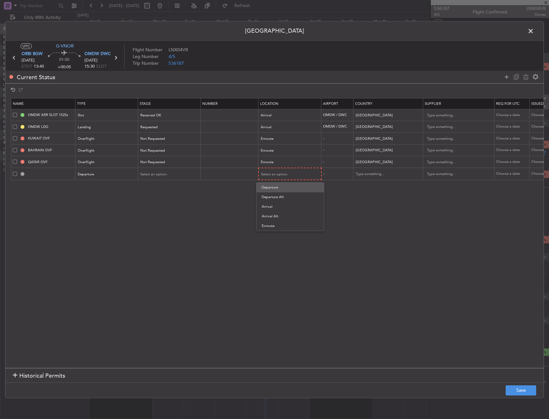
click at [280, 191] on span "Departure" at bounding box center [290, 188] width 57 height 10
click at [155, 175] on span "Select an option" at bounding box center [154, 174] width 26 height 5
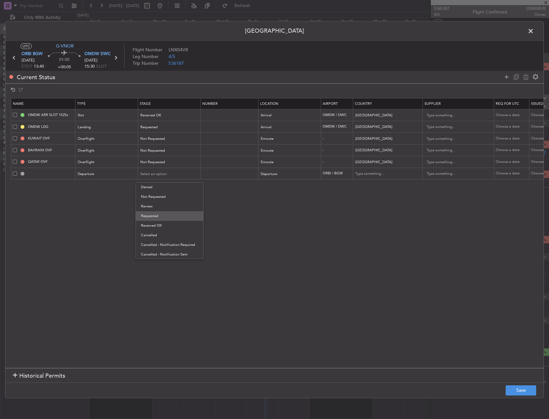
click at [161, 215] on span "Requested" at bounding box center [169, 216] width 57 height 10
click at [530, 389] on button "Save" at bounding box center [520, 391] width 30 height 10
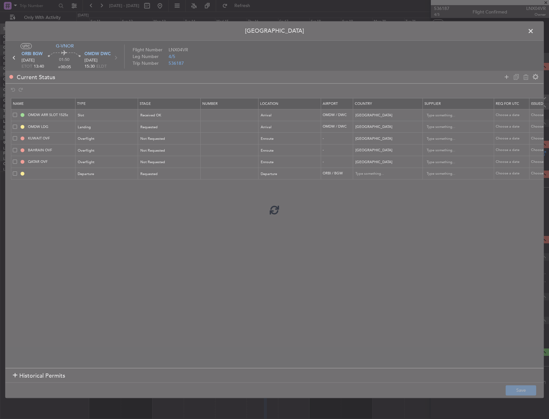
type input "DEPARTURE"
type input "Iraq"
type input "NNN"
type input "1"
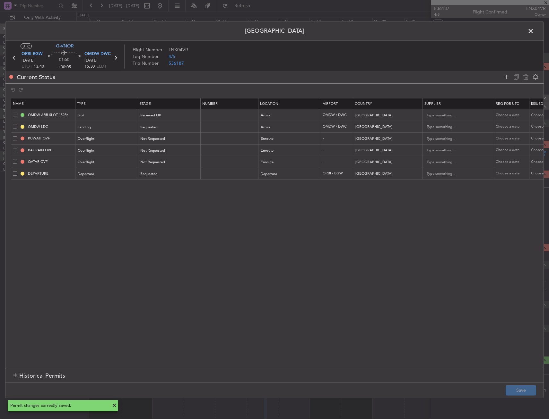
click at [534, 32] on span at bounding box center [534, 32] width 0 height 13
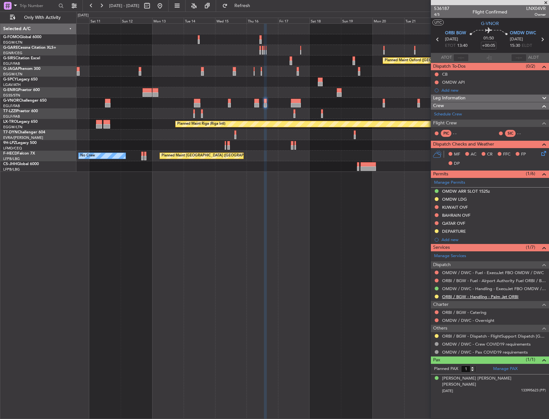
click at [468, 298] on link "ORBI / BGW - Handling - Palm Jet ORBI" at bounding box center [480, 296] width 76 height 5
click at [395, 180] on div "Planned Maint Oxford (Kidlington) A/C Unavailable London (Luton) Planned Maint …" at bounding box center [312, 221] width 472 height 396
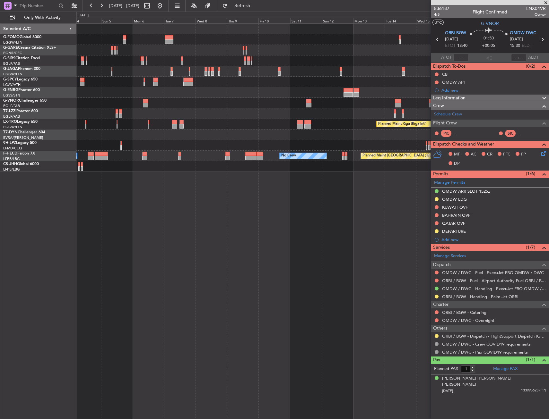
click at [388, 179] on div "Planned Maint Oxford (Kidlington) Planned Maint Bremen Planned Maint Riga (Riga…" at bounding box center [312, 221] width 472 height 396
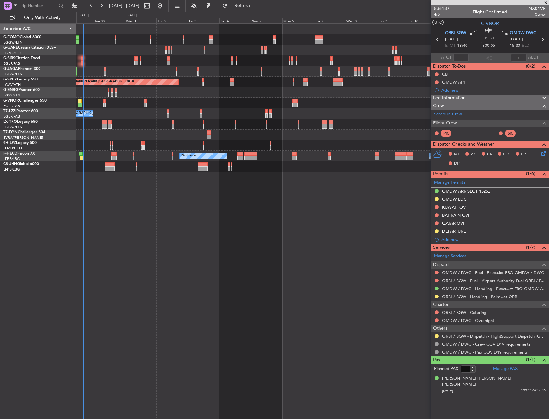
click at [228, 169] on div "Planned Maint London (Luton) Planned Maint Bremen Unplanned Maint London (Stans…" at bounding box center [312, 221] width 472 height 396
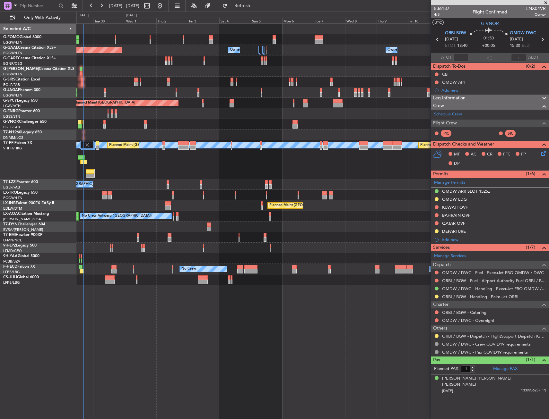
click at [210, 136] on div "Planned Maint Dusseldorf Owner Owner Owner Owner Owner No Crew A/C Unavailable …" at bounding box center [312, 155] width 472 height 262
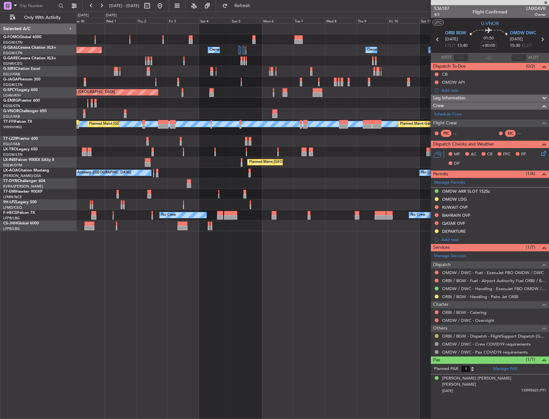
click at [438, 336] on button at bounding box center [436, 336] width 4 height 4
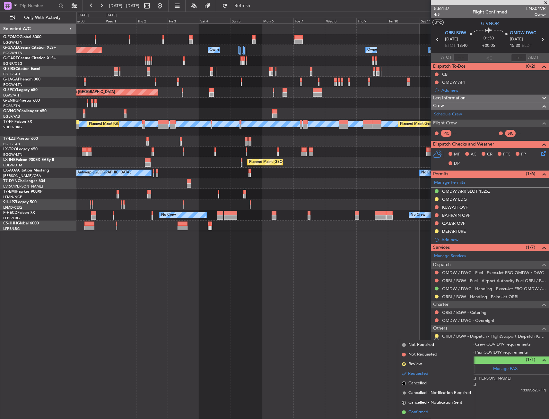
click at [423, 415] on span "Confirmed" at bounding box center [418, 412] width 20 height 6
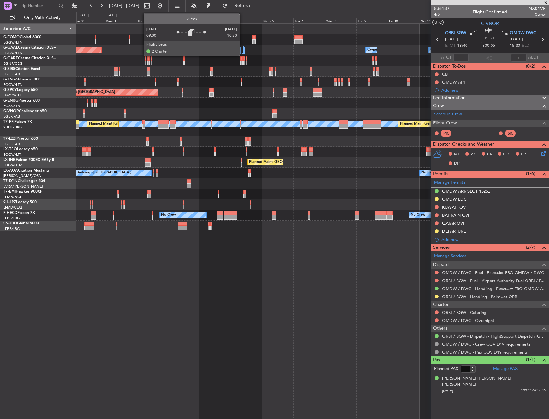
click at [242, 47] on div at bounding box center [243, 50] width 2 height 8
click at [244, 50] on div at bounding box center [244, 51] width 2 height 8
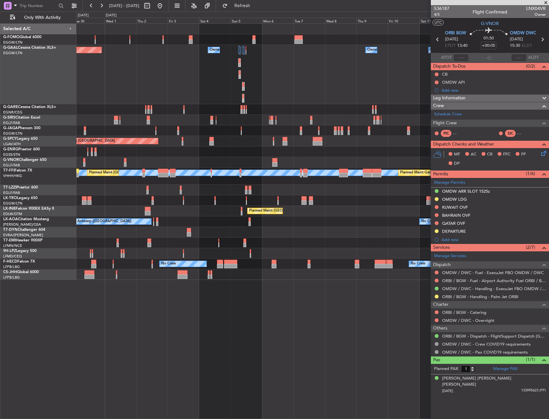
click at [241, 70] on div "Planned Maint Dusseldorf Owner Owner Owner Owner Owner No Crew Owner" at bounding box center [312, 74] width 472 height 59
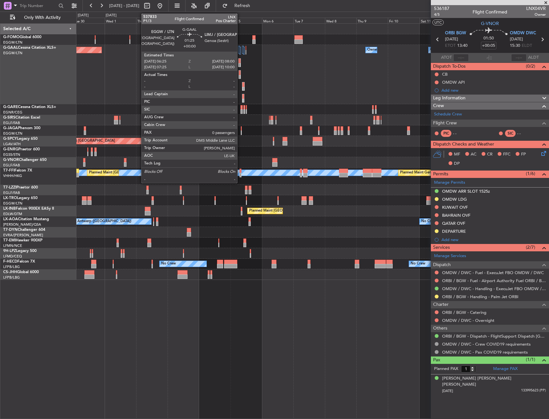
click at [240, 71] on div at bounding box center [240, 73] width 2 height 4
type input "0"
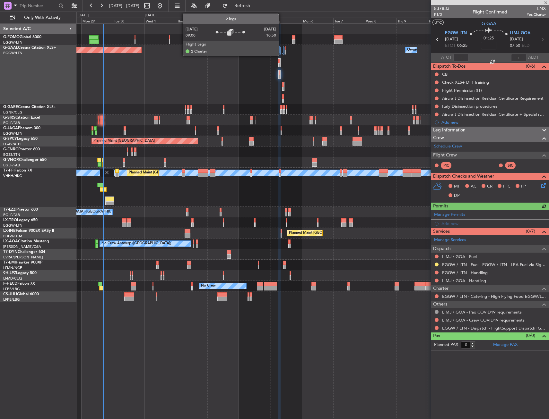
click at [282, 48] on div at bounding box center [283, 50] width 2 height 8
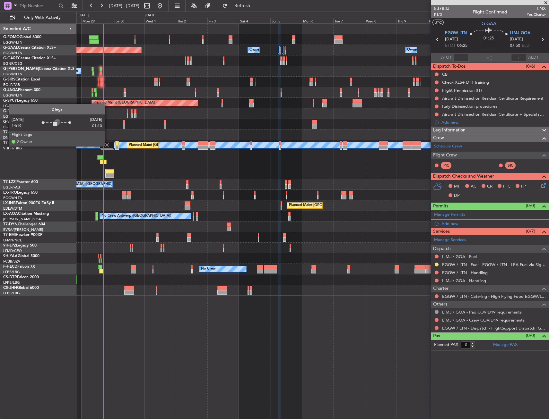
click at [107, 146] on img at bounding box center [107, 145] width 6 height 6
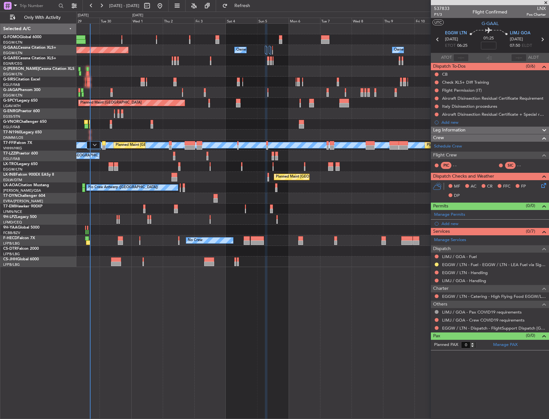
click at [159, 176] on div "Planned Maint London (Farnborough) Unplanned Maint Roma (Ciampino)" at bounding box center [312, 177] width 472 height 11
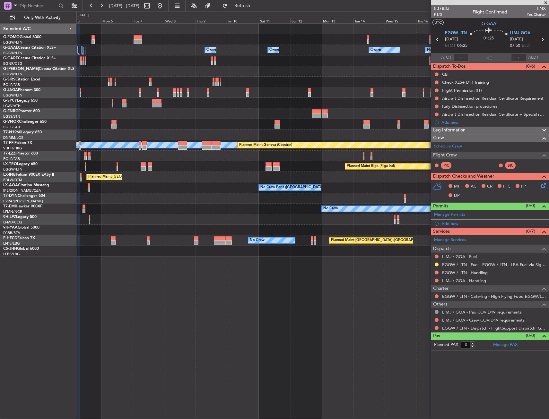
click at [172, 181] on div "Owner Owner Owner Owner No Crew Owner Owner Planned Maint Oxford (Kidlington) P…" at bounding box center [312, 140] width 472 height 233
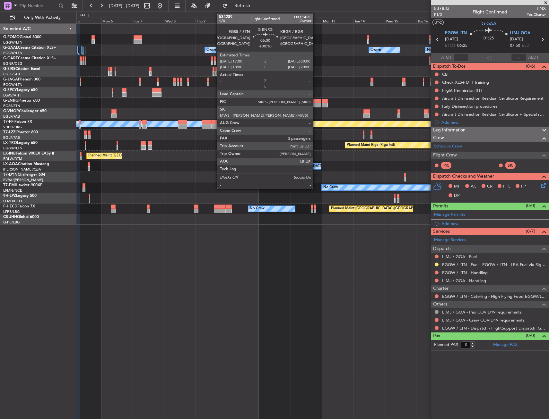
click at [316, 101] on div at bounding box center [316, 101] width 9 height 4
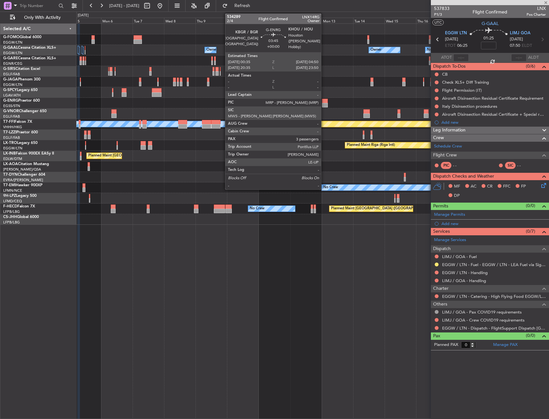
type input "+00:10"
type input "3"
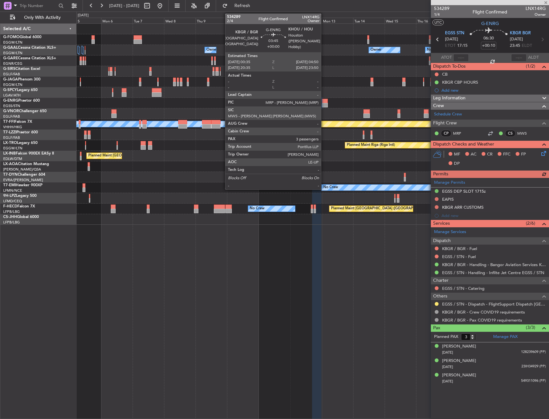
click at [324, 102] on div at bounding box center [325, 101] width 6 height 4
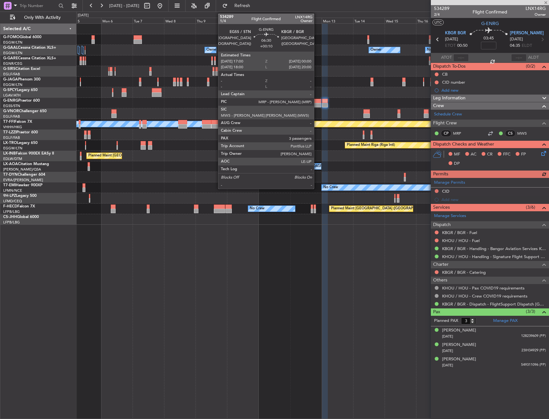
click at [317, 104] on div at bounding box center [316, 105] width 9 height 4
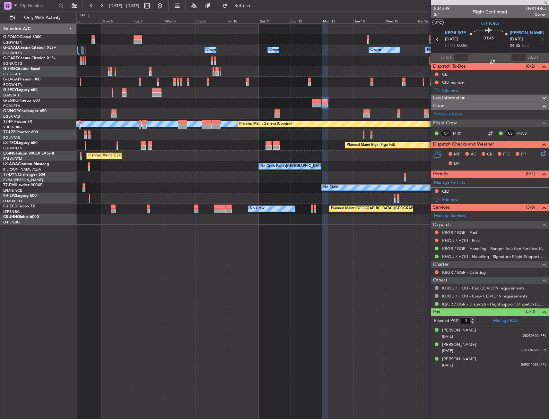
type input "+00:10"
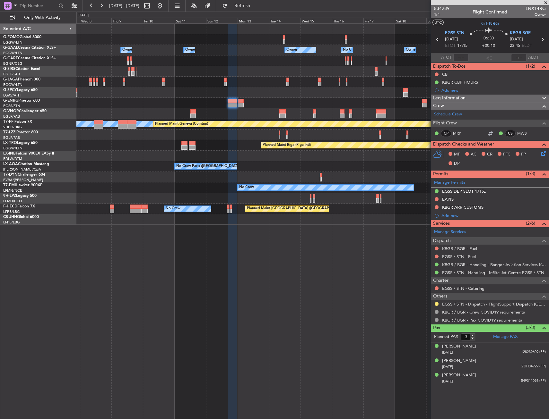
click at [244, 212] on div "No Crew Planned Maint Paris (Le Bourget) No Crew" at bounding box center [312, 209] width 472 height 11
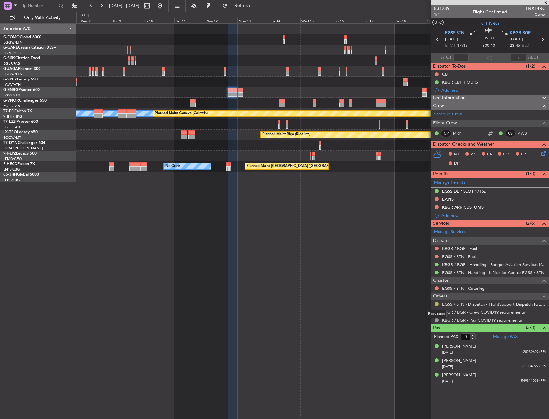
click at [437, 303] on button at bounding box center [436, 304] width 4 height 4
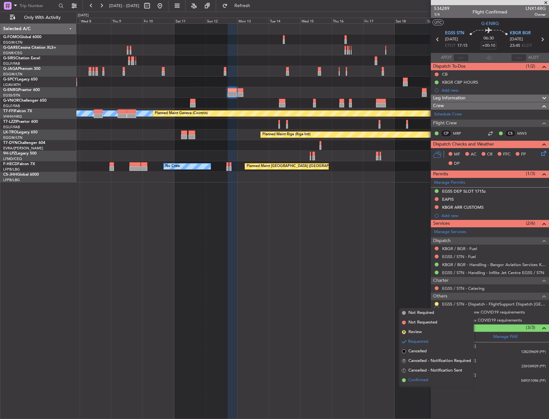
click at [422, 385] on li "Confirmed" at bounding box center [436, 381] width 74 height 10
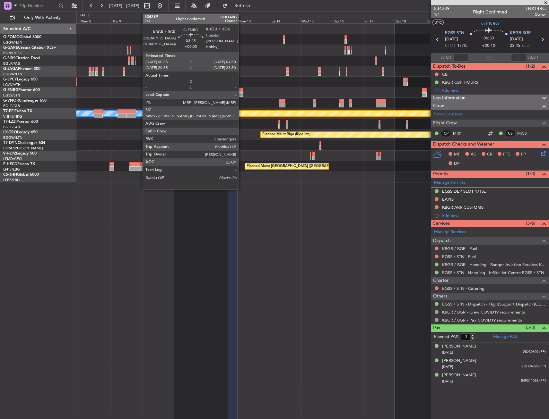
click at [241, 93] on div at bounding box center [240, 94] width 6 height 4
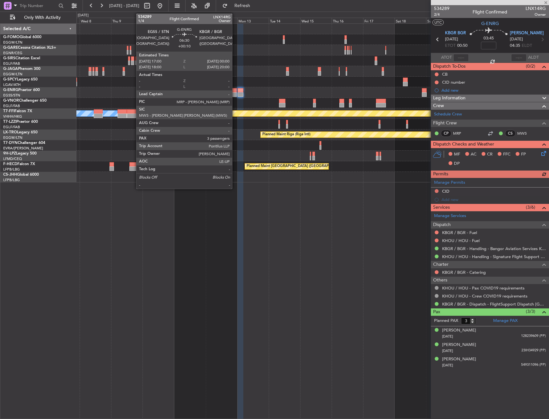
click at [235, 94] on div at bounding box center [232, 94] width 9 height 4
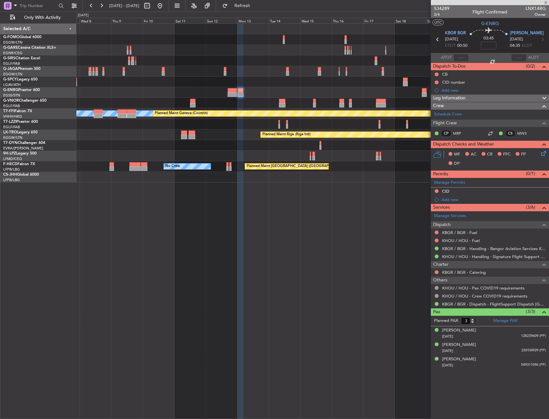
type input "+00:10"
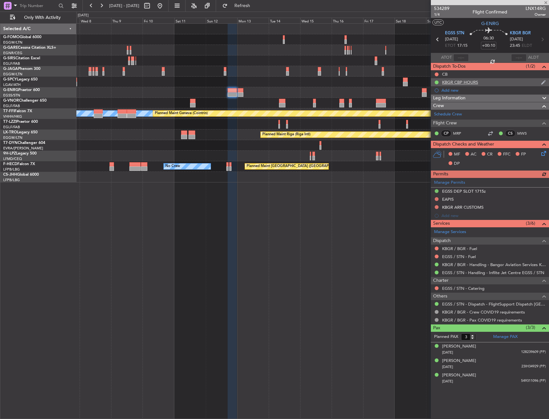
click at [463, 81] on div "KBGR CBP HOURS" at bounding box center [460, 82] width 36 height 5
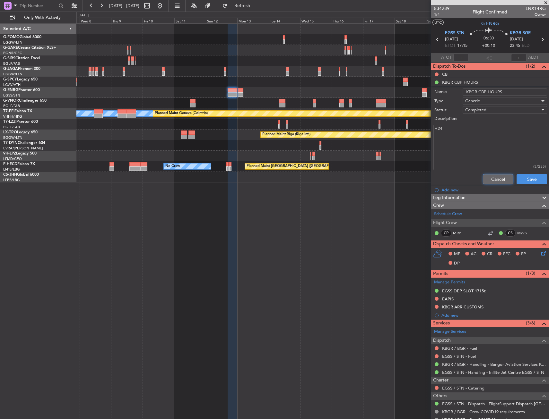
click at [495, 177] on button "Cancel" at bounding box center [498, 179] width 30 height 10
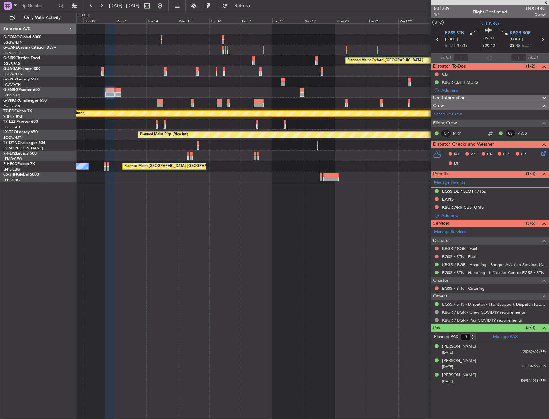
click at [159, 98] on div "Planned Maint Oxford (Kidlington) MEL MEL Planned Maint Geneva (Cointrin) A/C U…" at bounding box center [312, 103] width 472 height 159
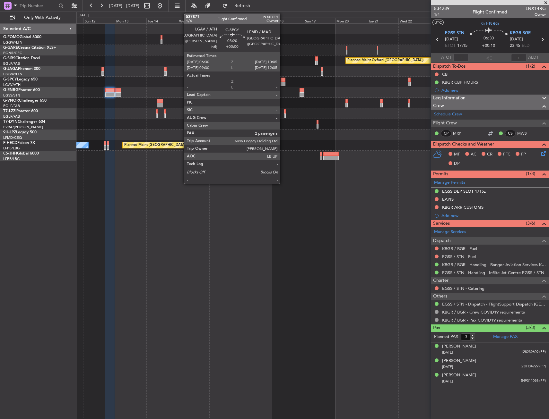
click at [283, 79] on div at bounding box center [282, 80] width 5 height 4
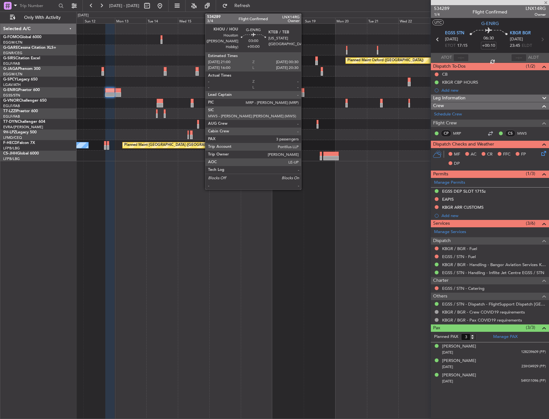
type input "2"
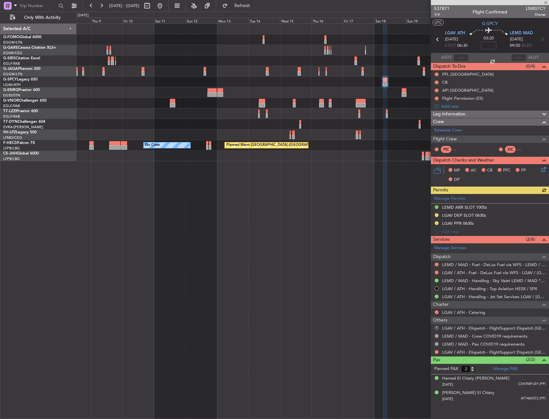
click at [330, 79] on div at bounding box center [312, 82] width 472 height 11
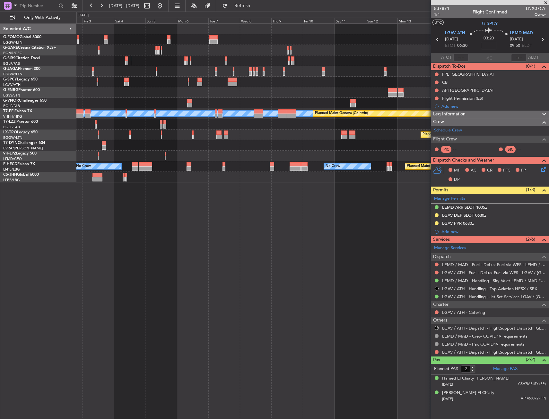
click at [416, 76] on div "Planned Maint Oxford (Kidlington) Planned Maint Bremen MEL MEL Planned Maint Ge…" at bounding box center [312, 103] width 472 height 159
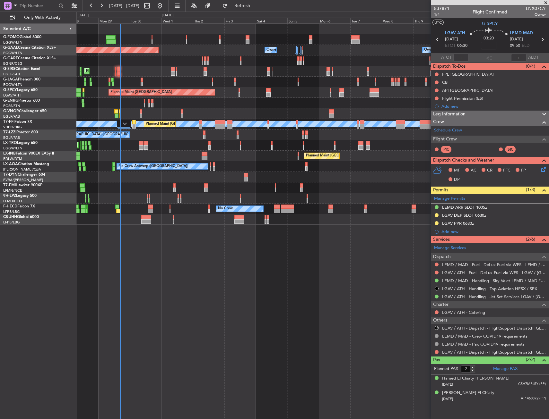
click at [362, 94] on div "Planned Maint [GEOGRAPHIC_DATA]" at bounding box center [312, 92] width 472 height 11
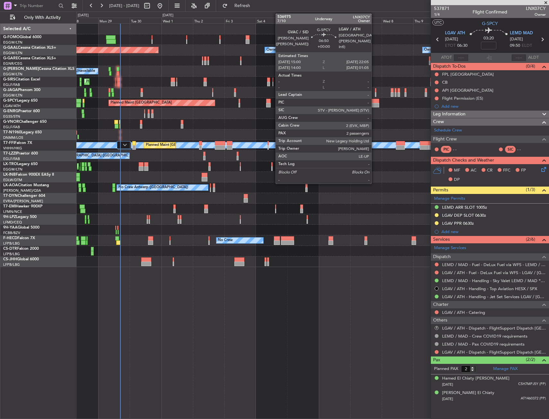
click at [374, 101] on div at bounding box center [373, 101] width 9 height 4
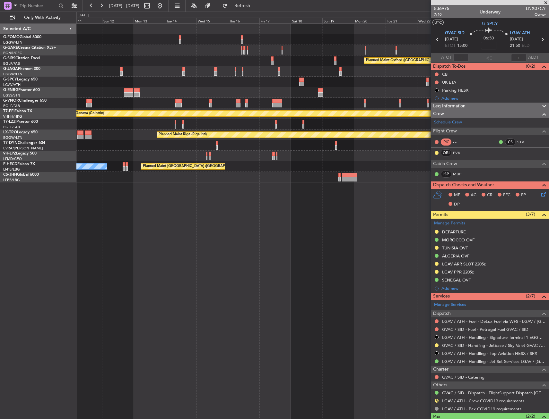
click at [103, 97] on div at bounding box center [312, 92] width 472 height 11
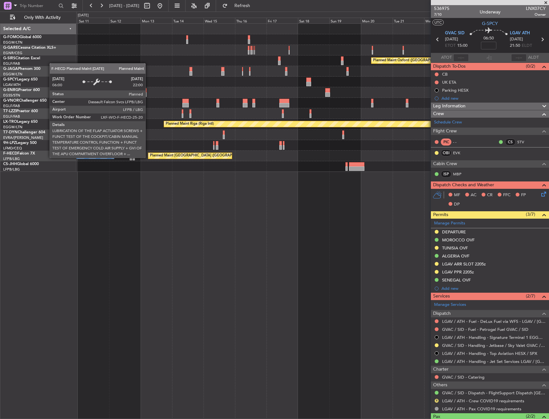
click at [365, 174] on div "Planned Maint Oxford (Kidlington) A/C Unavailable London (Luton) Planned Maint …" at bounding box center [312, 221] width 472 height 396
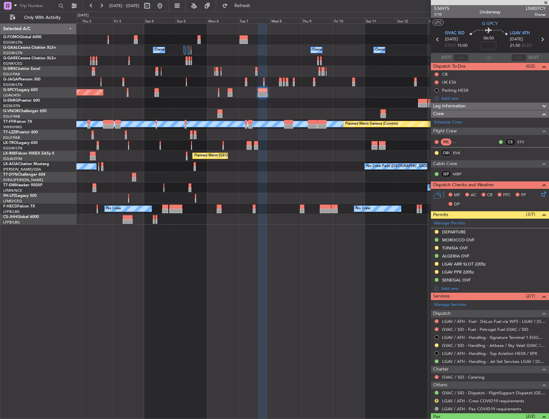
click at [302, 178] on div "Owner Owner Owner Owner No Crew Owner Owner Planned Maint Dusseldorf Planned Ma…" at bounding box center [312, 221] width 472 height 396
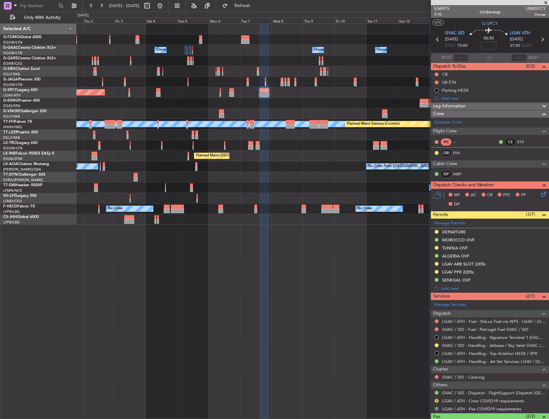
click at [435, 400] on mat-tooltip-component "Not Required" at bounding box center [437, 398] width 34 height 17
click at [436, 401] on button "R" at bounding box center [436, 401] width 4 height 4
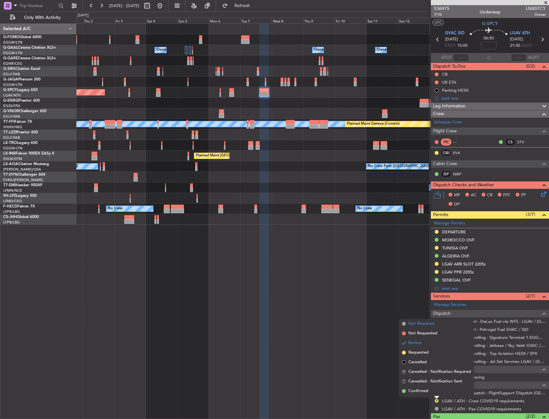
click at [424, 325] on span "Not Required" at bounding box center [421, 324] width 26 height 6
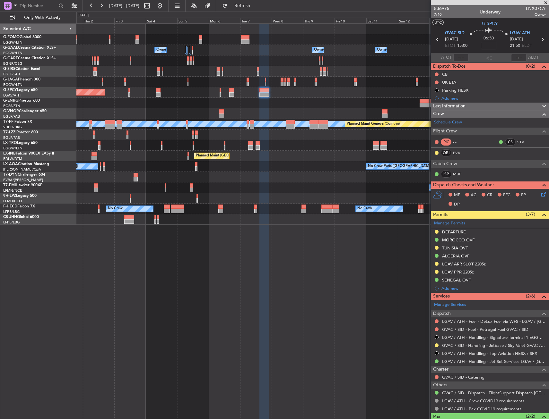
click at [236, 134] on div "A/C Unavailable [GEOGRAPHIC_DATA] ([GEOGRAPHIC_DATA])" at bounding box center [312, 135] width 472 height 11
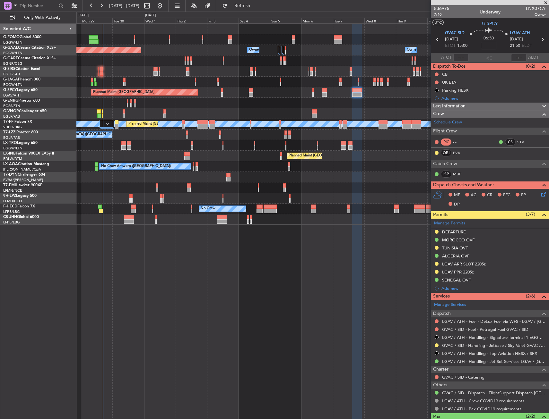
click at [277, 140] on div "Planned Maint Riga (Riga Intl) Planned Maint London (Luton)" at bounding box center [312, 145] width 472 height 11
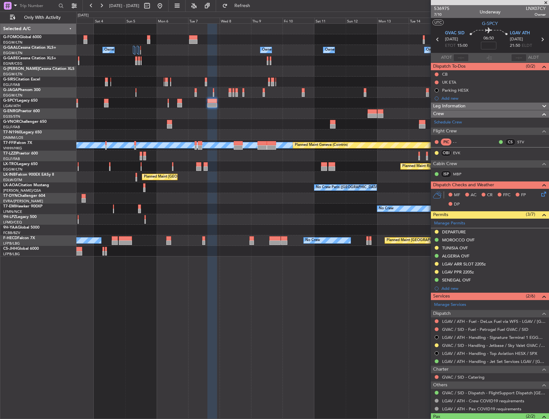
click at [122, 372] on div "Owner Owner Owner Owner Owner No Crew Owner Planned Maint Dusseldorf Planned Ma…" at bounding box center [312, 221] width 472 height 396
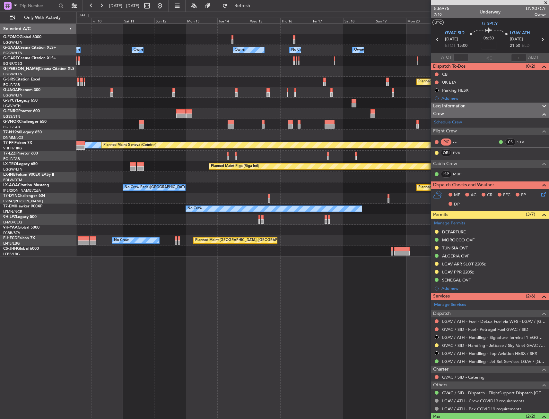
click at [56, 341] on div "Owner Owner Owner Owner No Crew Owner Owner Planned Maint Oxford (Kidlington) M…" at bounding box center [274, 216] width 549 height 408
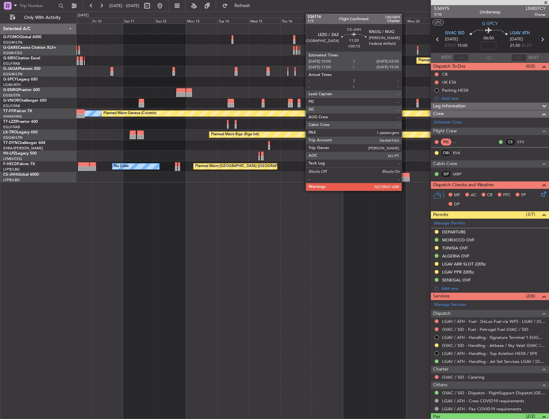
click at [404, 177] on div at bounding box center [401, 179] width 15 height 4
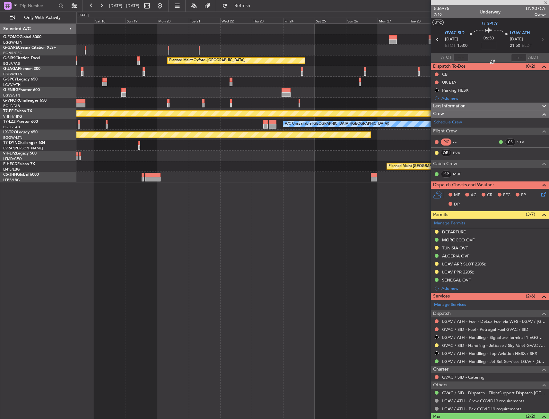
click at [103, 223] on div "Planned Maint Oxford (Kidlington) Planned Maint Bournemouth Planned Maint Bourn…" at bounding box center [312, 221] width 472 height 396
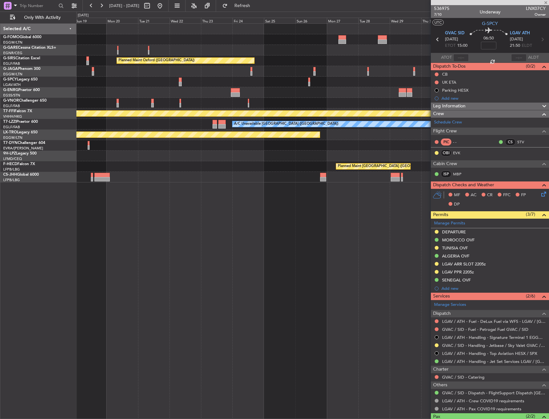
type input "+00:15"
type input "1"
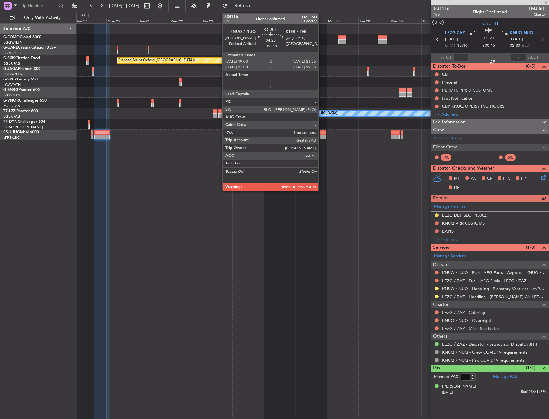
click at [321, 138] on div at bounding box center [323, 137] width 6 height 4
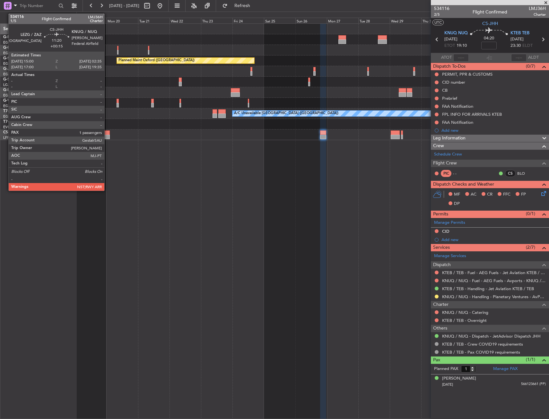
click at [107, 135] on div at bounding box center [101, 137] width 15 height 4
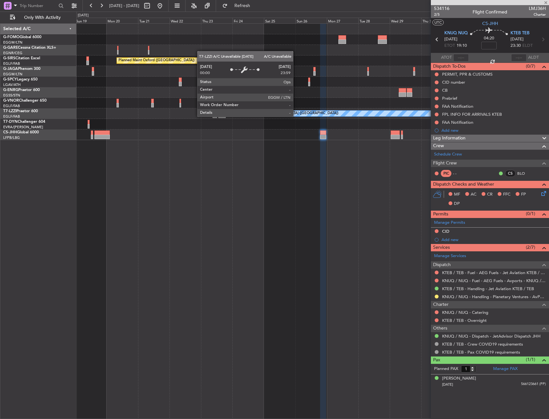
type input "+00:15"
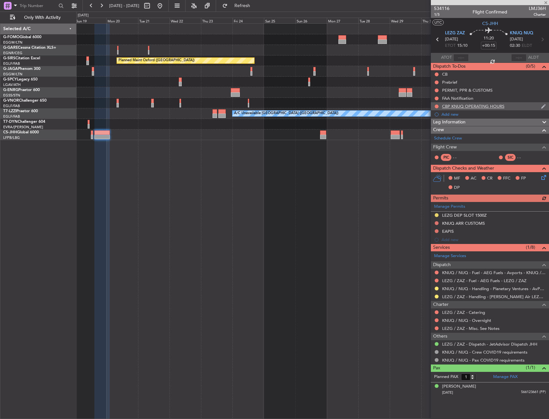
click at [484, 106] on div "CBP KNUQ OPERATING HOURS" at bounding box center [473, 106] width 62 height 5
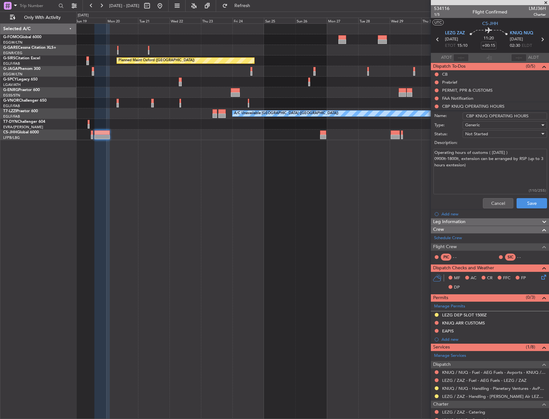
click at [495, 196] on div "Cancel Save" at bounding box center [487, 203] width 121 height 15
click at [487, 206] on button "Cancel" at bounding box center [498, 203] width 30 height 10
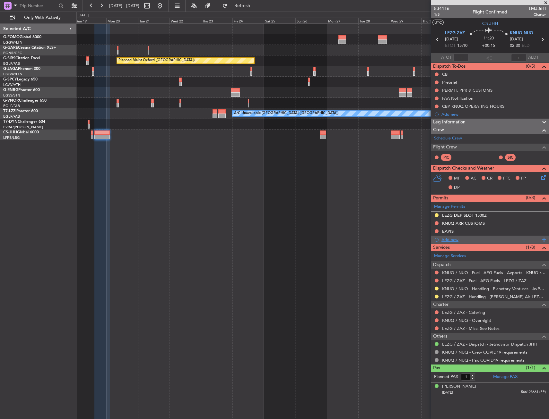
click at [545, 242] on span at bounding box center [543, 240] width 6 height 8
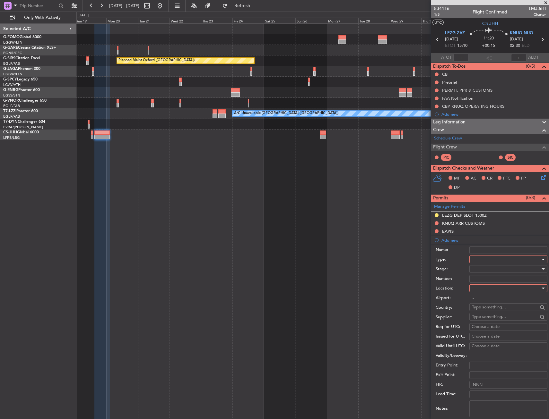
click at [532, 260] on div at bounding box center [506, 260] width 68 height 10
click at [500, 286] on span "Parking" at bounding box center [505, 288] width 67 height 10
click at [476, 291] on div at bounding box center [506, 289] width 68 height 10
click at [487, 321] on span "Arrival" at bounding box center [505, 321] width 67 height 10
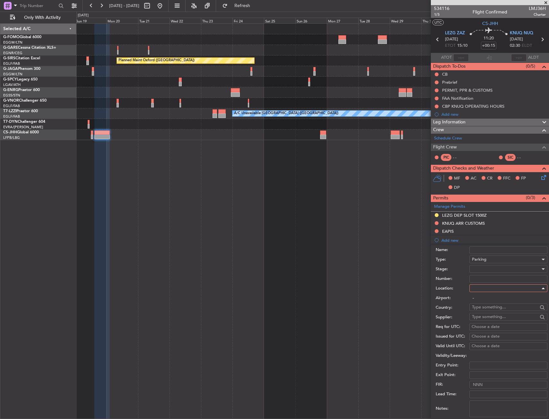
type input "KNUQ / NUQ"
click at [481, 270] on div at bounding box center [506, 269] width 68 height 10
click at [493, 282] on span "Denied" at bounding box center [505, 283] width 67 height 10
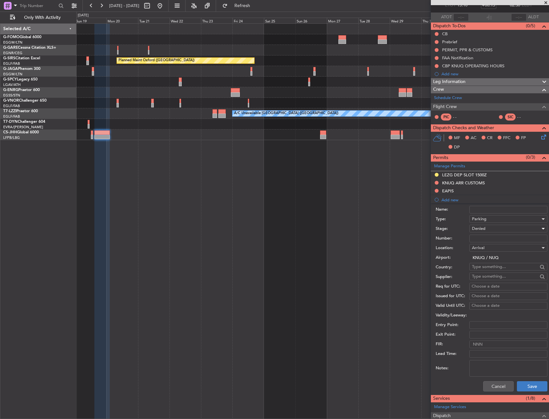
scroll to position [64, 0]
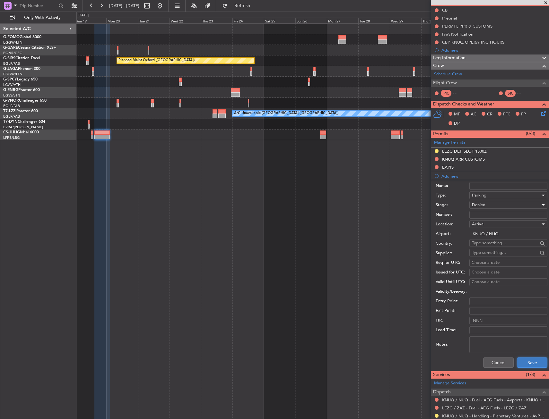
click at [517, 363] on button "Save" at bounding box center [532, 363] width 30 height 10
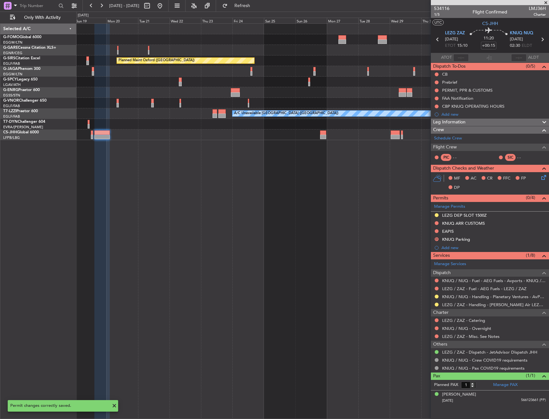
scroll to position [0, 0]
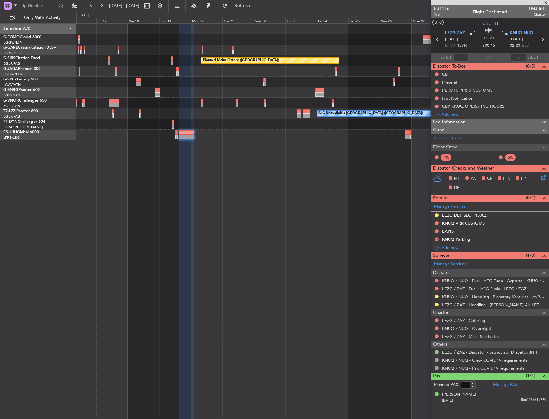
click at [304, 247] on div "Planned Maint Oxford (Kidlington) Planned Maint Bournemouth Planned Maint Bourn…" at bounding box center [312, 221] width 472 height 396
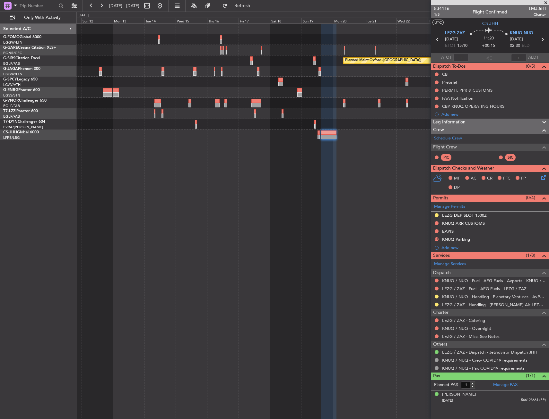
click at [289, 253] on div "Planned Maint Oxford (Kidlington) A/C Unavailable London (Luton)" at bounding box center [312, 221] width 472 height 396
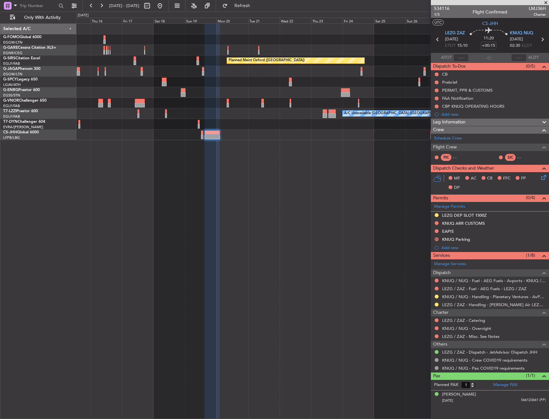
click at [111, 273] on div "Planned Maint Oxford (Kidlington) A/C Unavailable London (Luton)" at bounding box center [312, 221] width 472 height 396
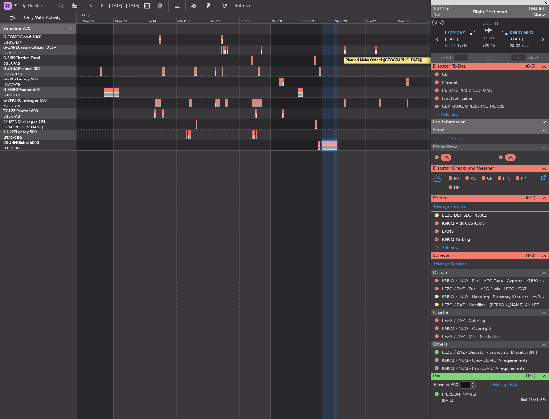
click at [297, 251] on div "Planned Maint Oxford (Kidlington) A/C Unavailable London (Luton)" at bounding box center [312, 221] width 472 height 396
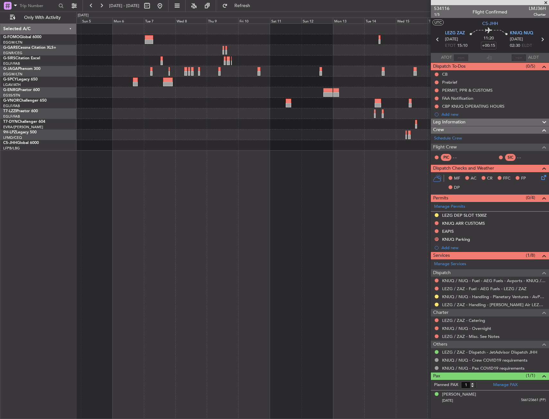
click at [353, 229] on div "Planned Maint Oxford (Kidlington) Planned Maint Bremen" at bounding box center [312, 221] width 472 height 396
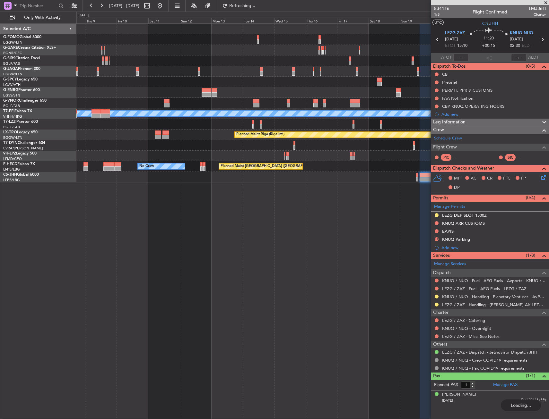
click at [79, 219] on div "Planned Maint Oxford (Kidlington) Planned Maint Geneva (Cointrin) MEL MEL A/C U…" at bounding box center [312, 221] width 472 height 396
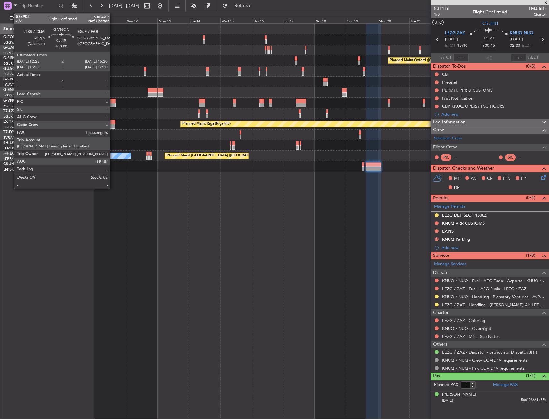
click at [113, 104] on div at bounding box center [112, 105] width 5 height 4
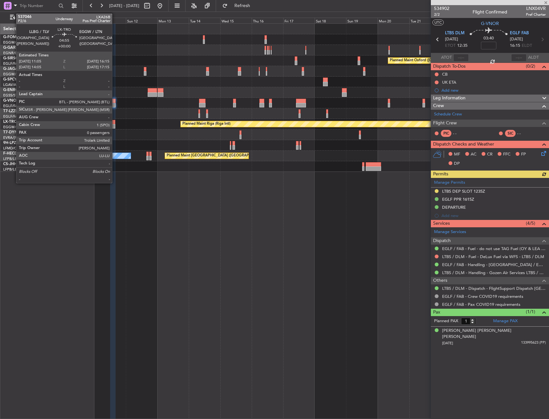
click at [115, 126] on div at bounding box center [111, 126] width 7 height 4
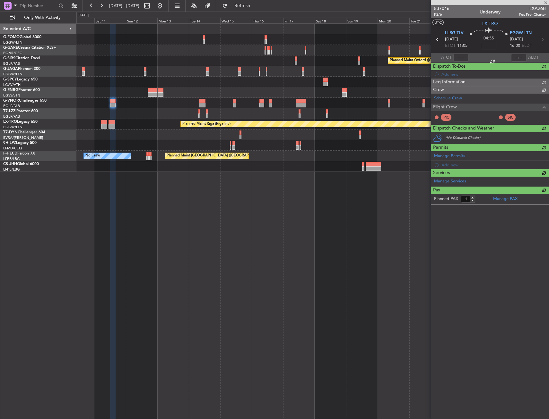
type input "0"
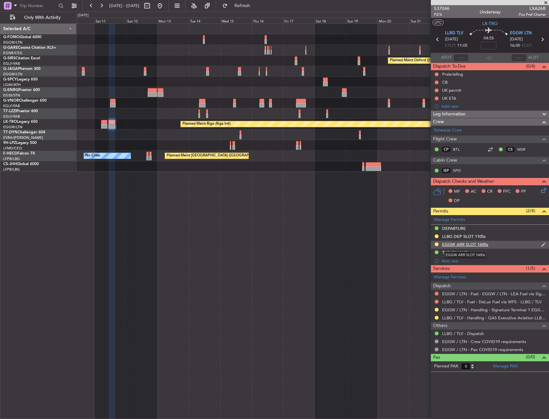
click at [450, 245] on div "EGGW ARR SLOT 1600z" at bounding box center [465, 244] width 46 height 5
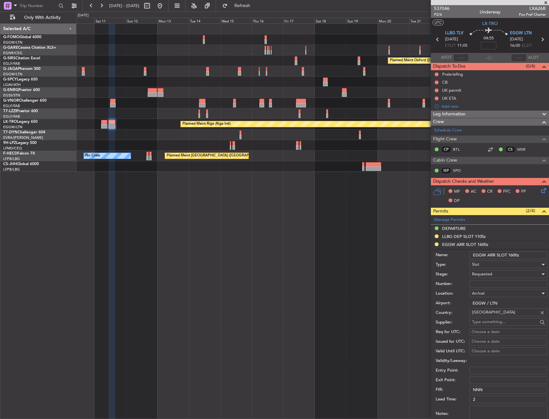
click at [516, 255] on input "EGGW ARR SLOT 1600z" at bounding box center [508, 256] width 78 height 8
type input "EGGW ARR SLOT 1615z"
click at [492, 276] on span "Requested" at bounding box center [482, 274] width 20 height 6
click at [494, 326] on span "Received OK" at bounding box center [505, 323] width 67 height 10
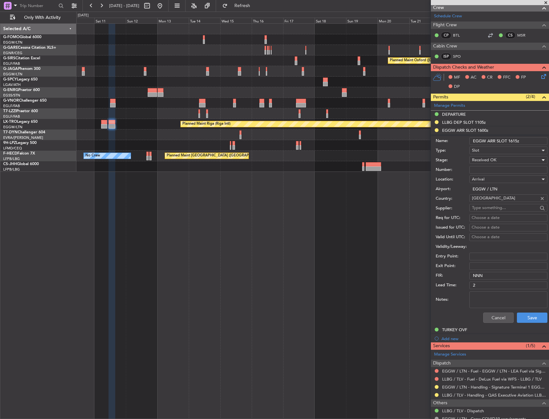
scroll to position [128, 0]
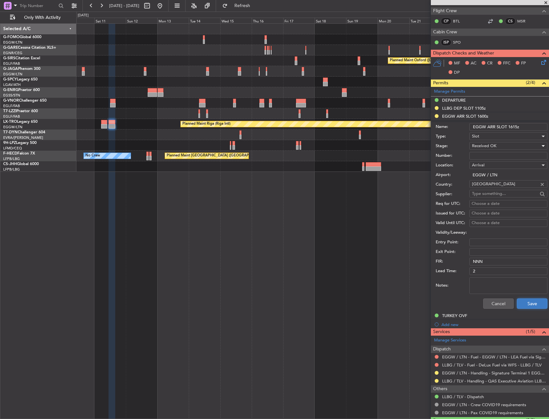
click at [529, 302] on button "Save" at bounding box center [532, 304] width 30 height 10
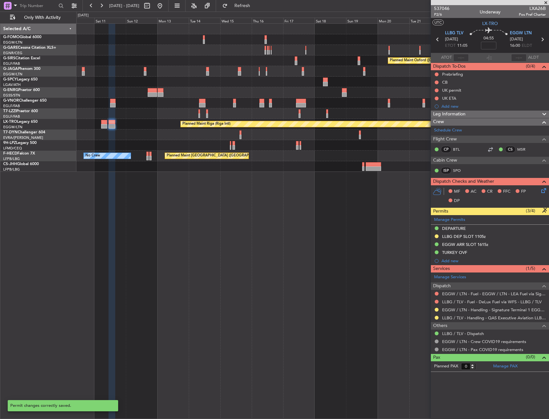
scroll to position [0, 0]
click at [437, 308] on button at bounding box center [436, 310] width 4 height 4
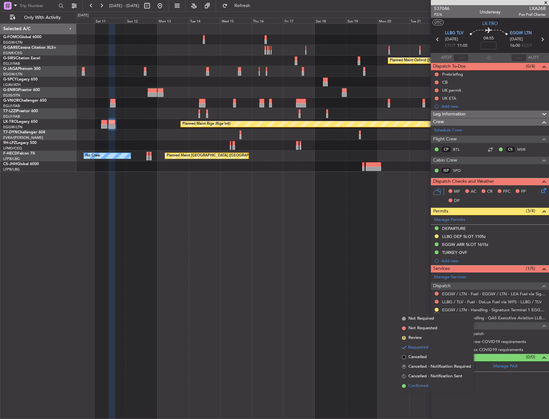
click at [427, 389] on span "Confirmed" at bounding box center [418, 386] width 20 height 6
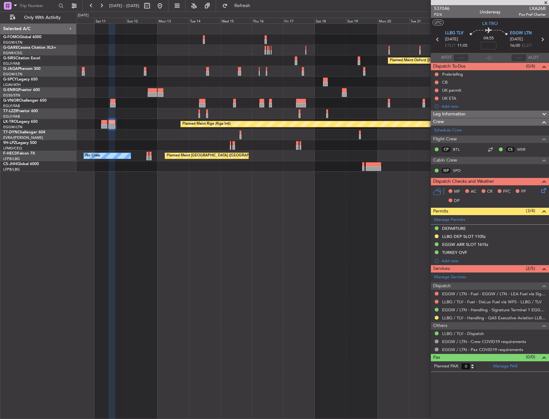
click at [254, 310] on div "Planned Maint Oxford (Kidlington) A/C Unavailable London (Luton) Planned Maint …" at bounding box center [312, 221] width 472 height 396
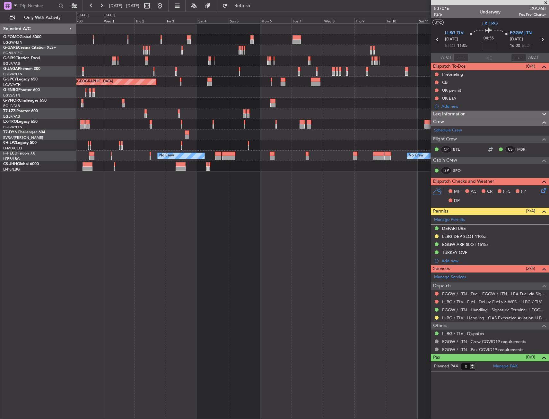
click at [336, 298] on div "Planned Maint London (Luton) Planned Maint Bremen Unplanned Maint London (Stans…" at bounding box center [312, 221] width 472 height 396
click at [341, 293] on div "Planned Maint London (Luton) Planned Maint Bremen Unplanned Maint London (Stans…" at bounding box center [312, 221] width 472 height 396
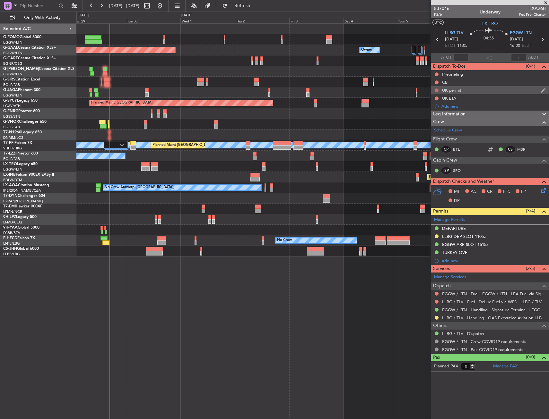
click at [437, 90] on button at bounding box center [436, 91] width 4 height 4
drag, startPoint x: 437, startPoint y: 132, endPoint x: 405, endPoint y: 145, distance: 34.2
click at [436, 132] on li "Cancelled" at bounding box center [437, 129] width 34 height 10
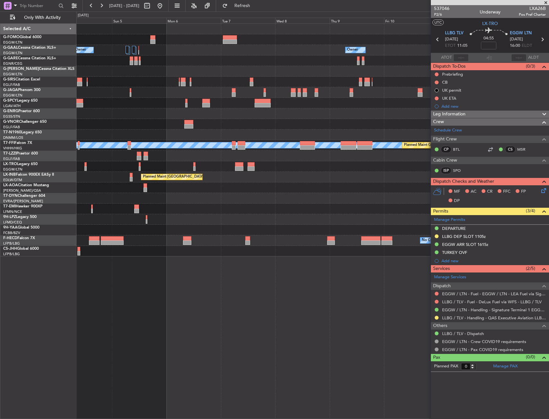
click at [64, 181] on div "Owner Owner Owner Owner Planned Maint Bremen MEL MEL Planned Maint Geneva (Coin…" at bounding box center [274, 216] width 549 height 408
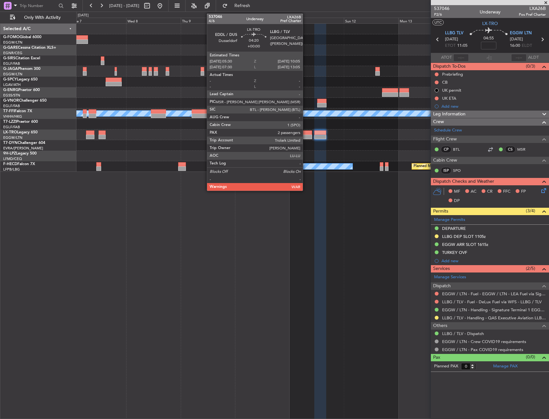
click at [305, 138] on div at bounding box center [307, 137] width 11 height 4
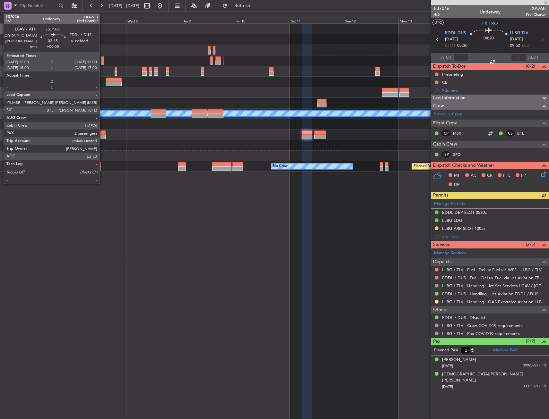
click at [102, 136] on div at bounding box center [102, 137] width 7 height 4
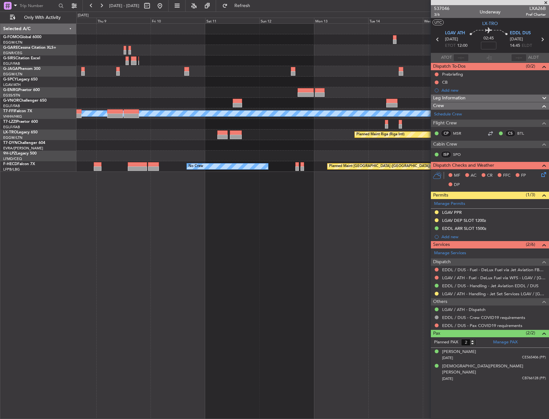
click at [135, 274] on div "Planned Maint Geneva (Cointrin) MEL MEL Planned Maint Riga (Riga Intl) Planned …" at bounding box center [312, 221] width 472 height 396
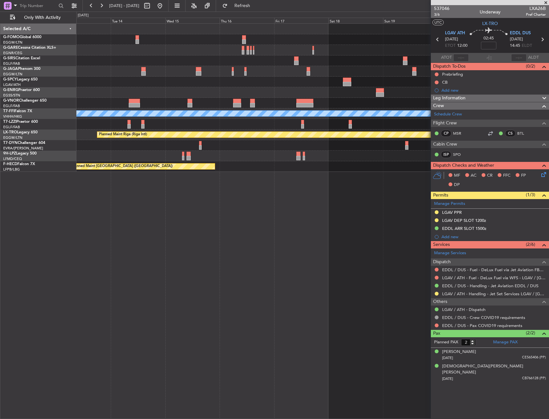
click at [146, 253] on div "Planned Maint Oxford (Kidlington) Planned Maint Geneva (Cointrin) MEL MEL A/C U…" at bounding box center [312, 221] width 472 height 396
click at [436, 324] on button at bounding box center [436, 326] width 4 height 4
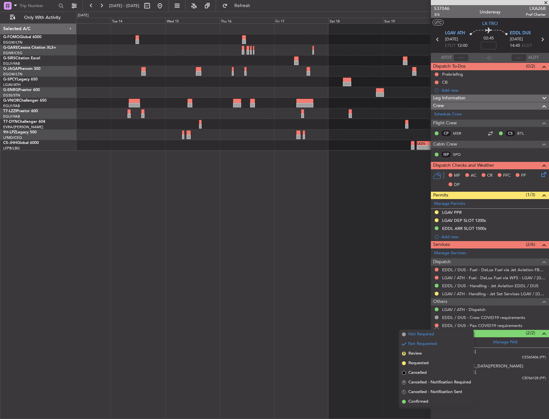
click at [430, 332] on span "Not Required" at bounding box center [421, 334] width 26 height 6
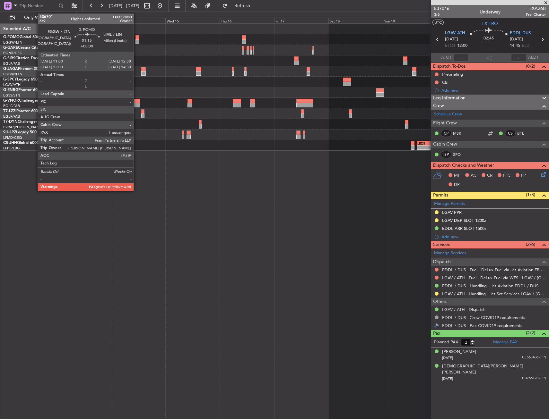
click at [136, 37] on div at bounding box center [137, 37] width 4 height 4
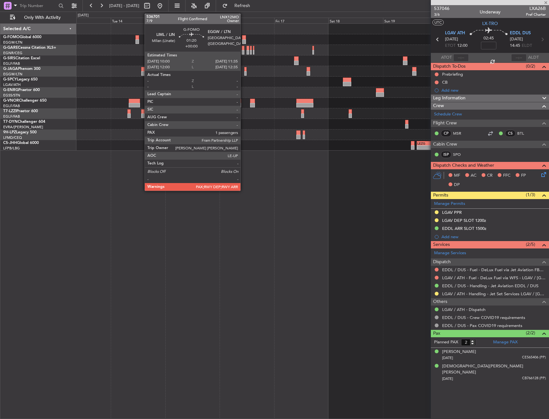
type input "1"
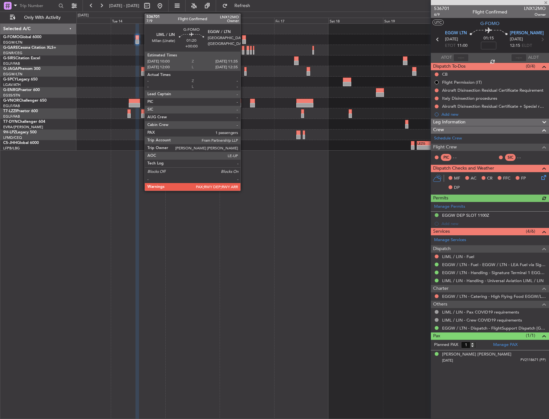
click at [243, 38] on div at bounding box center [244, 37] width 4 height 4
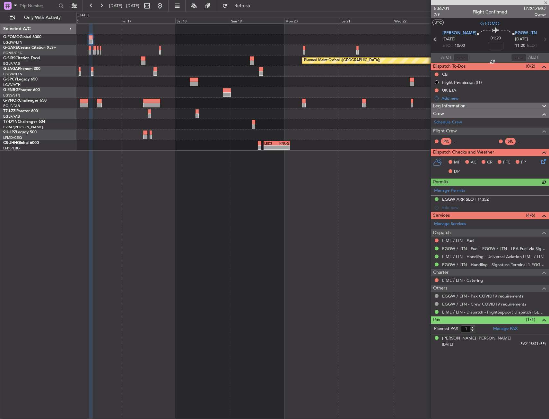
click at [103, 72] on div at bounding box center [312, 71] width 472 height 11
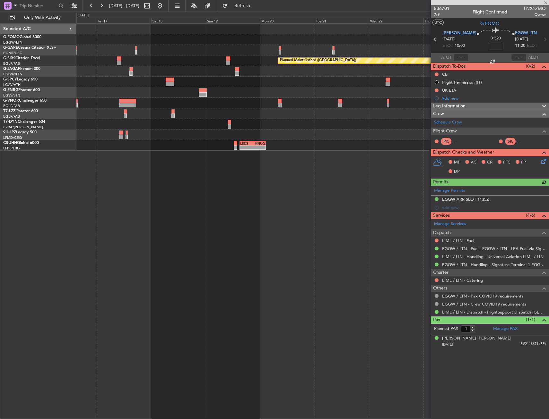
click at [108, 46] on div "Planned Maint Oxford (Kidlington) A/C Unavailable London (Luton) - - LEZG 15:00…" at bounding box center [312, 87] width 472 height 127
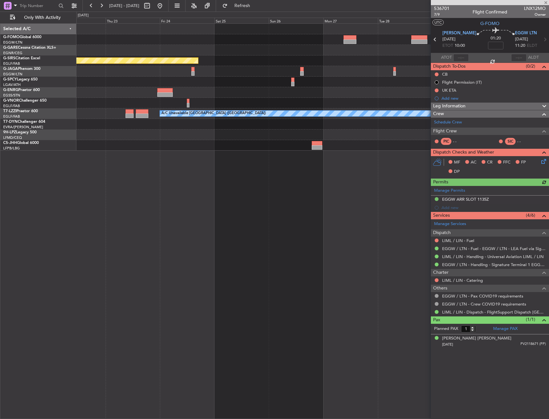
click at [162, 45] on div "Planned Maint Oxford (Kidlington) A/C Unavailable London (Luton)" at bounding box center [312, 87] width 472 height 127
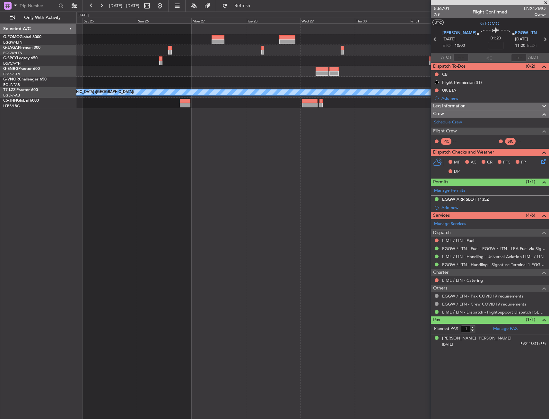
click at [154, 100] on div "A/C Unavailable [GEOGRAPHIC_DATA] ([GEOGRAPHIC_DATA])" at bounding box center [312, 66] width 472 height 85
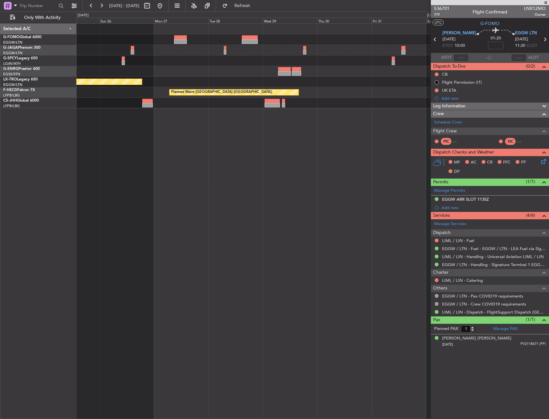
click at [442, 234] on fb-app "26 Oct 2025 - 04 Nov 2025 Refresh Quick Links Only With Activity Planned Maint …" at bounding box center [274, 212] width 549 height 415
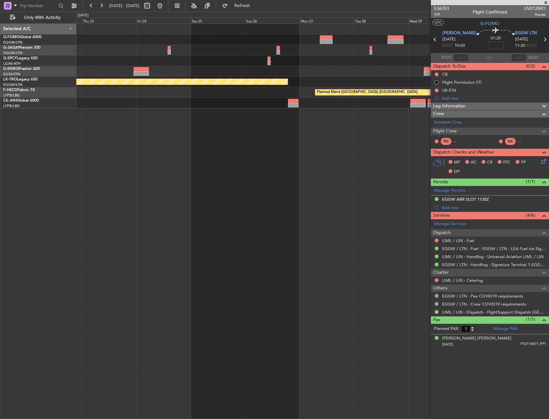
click at [352, 228] on div "Planned Maint Riga (Riga Intl) Planned Maint Paris (Le Bourget)" at bounding box center [312, 221] width 472 height 396
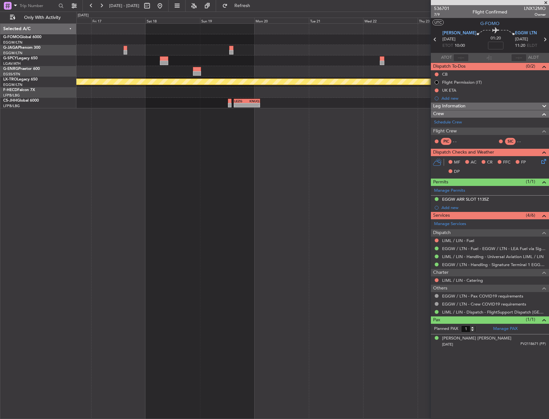
click at [295, 210] on div "Planned Maint Riga (Riga Intl) Planned Maint Paris (Le Bourget) Planned Maint P…" at bounding box center [312, 221] width 472 height 396
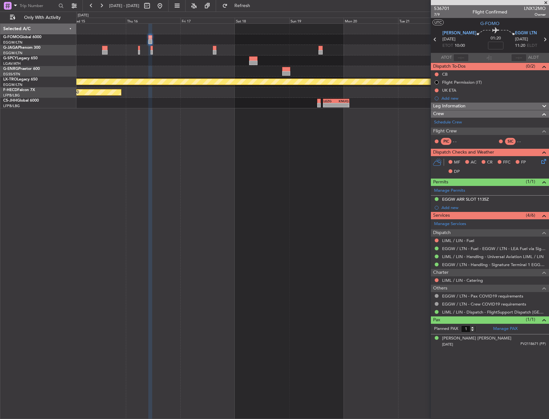
click at [328, 212] on div "Planned Maint Riga (Riga Intl) Planned Maint Paris (Le Bourget) LEZG 15:00 Z KN…" at bounding box center [312, 221] width 472 height 396
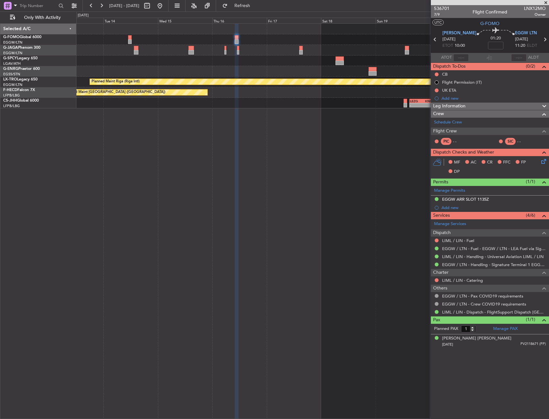
click at [351, 220] on div "Planned Maint Riga (Riga Intl) Planned Maint Paris (Le Bourget) No Crew LEZG 15…" at bounding box center [312, 221] width 472 height 396
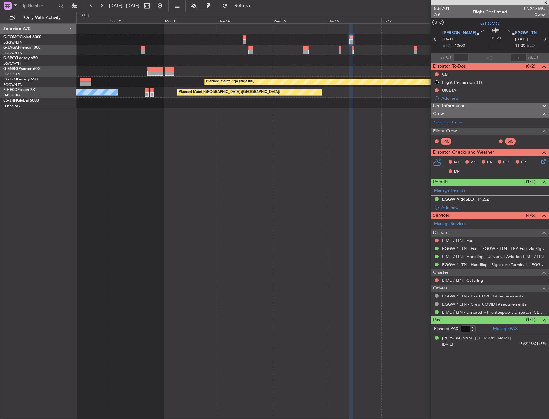
click at [325, 216] on div "Planned Maint Riga (Riga Intl) Planned Maint Paris (Le Bourget) No Crew LEZG 15…" at bounding box center [312, 221] width 472 height 396
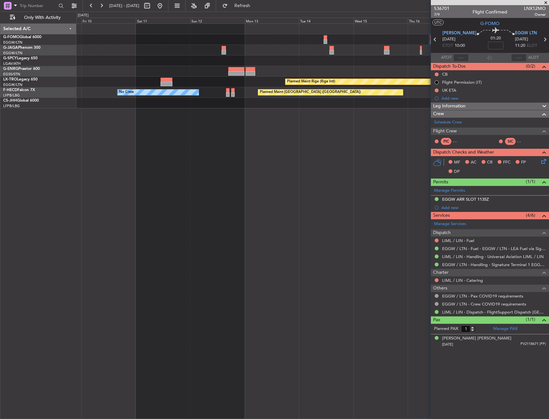
click at [401, 213] on div "Planned Maint Riga (Riga Intl) Planned Maint Paris (Le Bourget) No Crew LEZG 15…" at bounding box center [312, 221] width 472 height 396
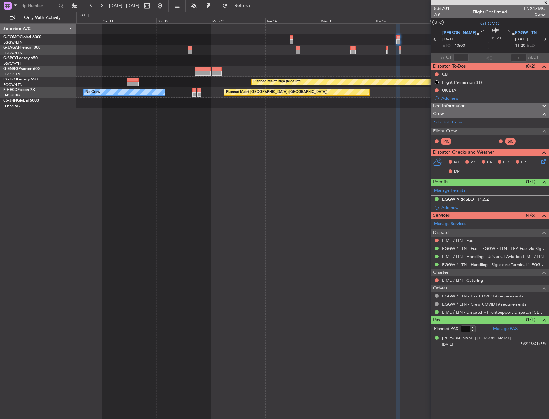
click at [101, 213] on div "Planned Maint Riga (Riga Intl) Planned Maint Paris (Le Bourget) No Crew LEZG 15…" at bounding box center [312, 221] width 472 height 396
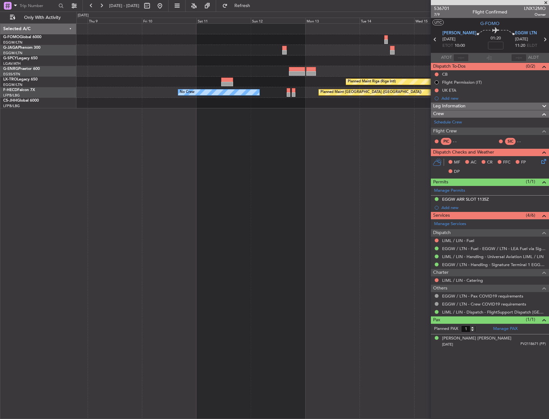
click at [370, 207] on div "Planned Maint Riga (Riga Intl) Planned Maint Paris (Le Bourget) No Crew LEZG 15…" at bounding box center [312, 221] width 472 height 396
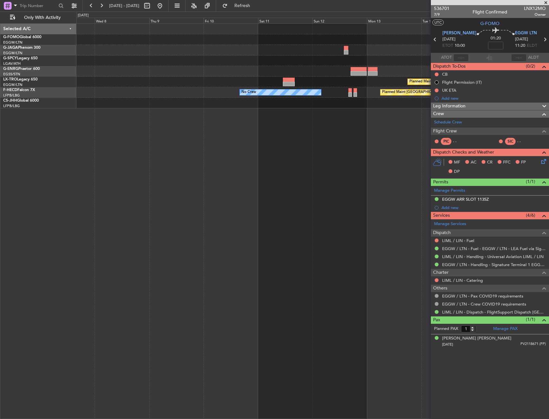
click at [390, 195] on div "Planned Maint Riga (Riga Intl) Planned Maint Paris (Le Bourget) No Crew" at bounding box center [312, 221] width 472 height 396
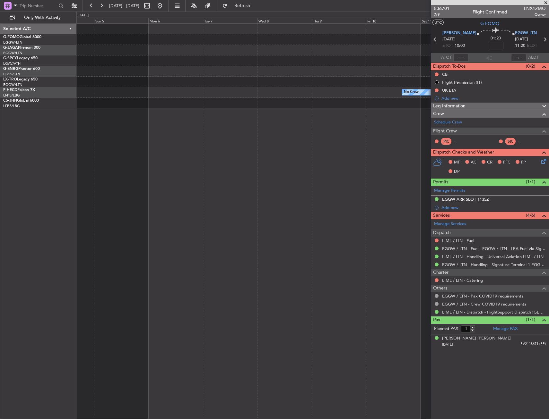
click at [411, 198] on div "Planned Maint Bremen Planned Maint Riga (Riga Intl) Planned Maint Paris (Le Bou…" at bounding box center [312, 221] width 472 height 396
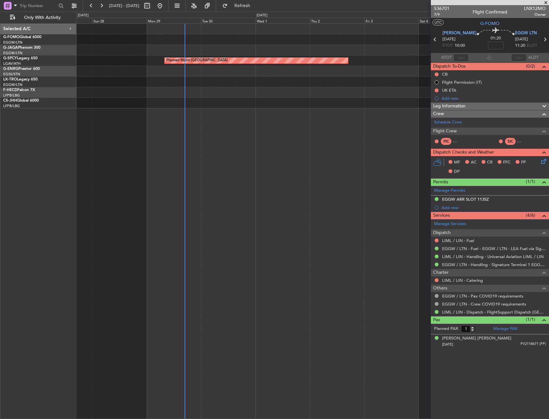
click at [435, 197] on fb-app "26 Oct 2025 - 04 Nov 2025 Refresh Quick Links Only With Activity Planned Maint …" at bounding box center [274, 212] width 549 height 415
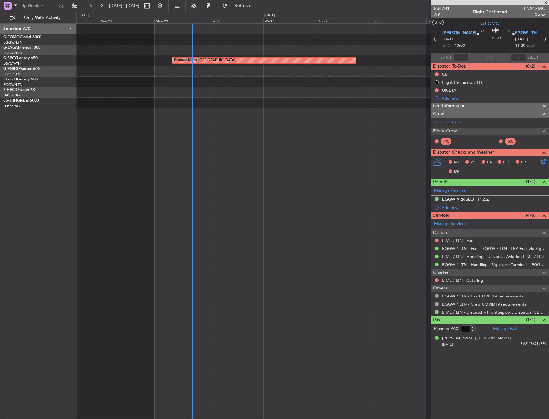
click at [178, 203] on div "Planned Maint Bremen Unplanned Maint London (Stansted) No Crew Planned Maint Pa…" at bounding box center [312, 221] width 472 height 396
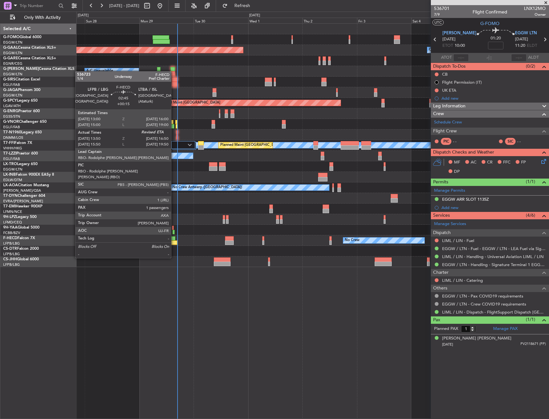
click at [174, 240] on div at bounding box center [171, 238] width 7 height 4
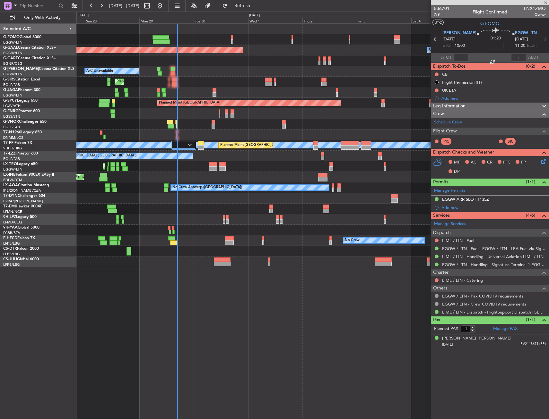
type input "+00:15"
type input "14:00"
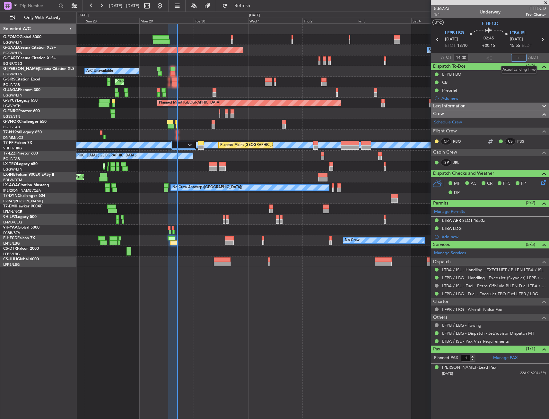
click at [516, 56] on input "text" at bounding box center [518, 58] width 15 height 8
type input "6"
click at [499, 50] on mat-tooltip-component "Estimated Landing Time" at bounding box center [515, 57] width 51 height 17
type input "16:46"
click at [84, 190] on div "Planned Maint Dusseldorf Owner A/C Unavailable Planned Maint London (Luton) Pla…" at bounding box center [312, 146] width 472 height 244
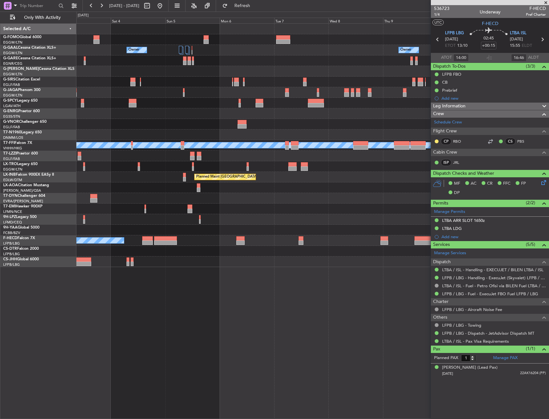
click at [145, 180] on div "Owner Owner Owner Planned Maint Bremen MEL MEL Planned Maint Geneva (Cointrin) …" at bounding box center [312, 146] width 472 height 244
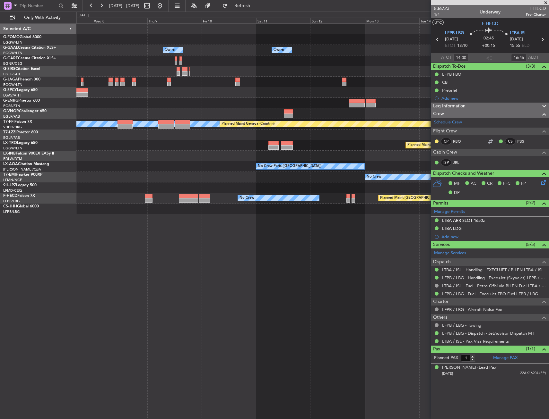
click at [76, 225] on div "Owner Owner Owner Owner No Crew Owner MEL MEL Planned Maint Geneva (Cointrin) P…" at bounding box center [274, 216] width 549 height 408
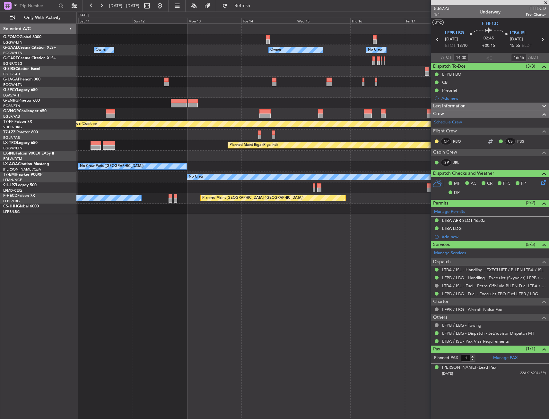
click at [54, 217] on div "Owner Owner Owner No Crew Owner Owner Planned Maint Oxford (Kidlington) MEL MEL…" at bounding box center [274, 216] width 549 height 408
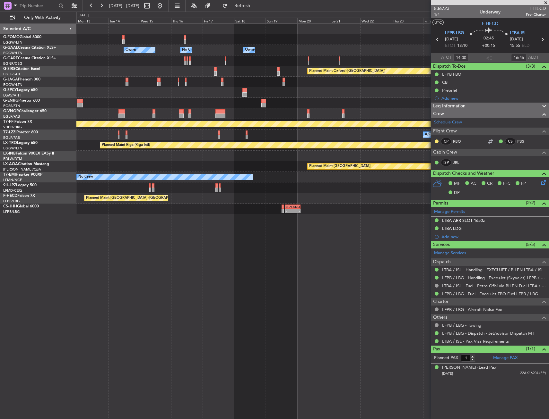
click at [72, 216] on div "Owner Owner No Crew Owner Owner Owner Planned Maint Oxford (Kidlington) MEL MEL…" at bounding box center [274, 216] width 549 height 408
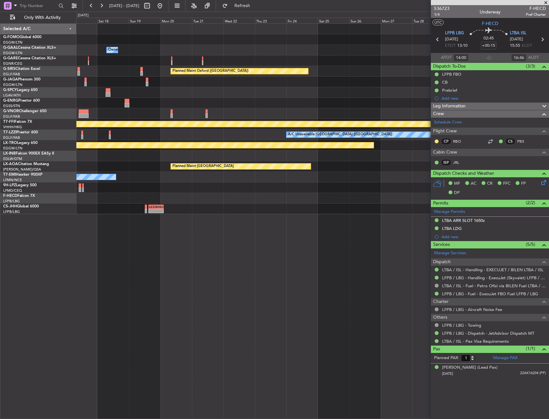
click at [25, 213] on div "Owner No Crew Owner Owner Planned Maint Oxford (Kidlington) Planned Maint Bourn…" at bounding box center [274, 216] width 549 height 408
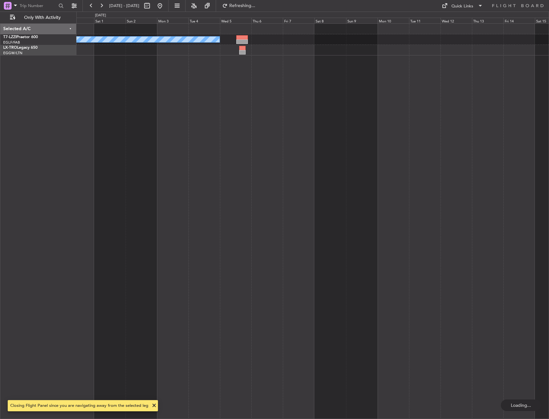
click at [30, 212] on div "A/C Unavailable London (Luton) Selected A/C T7-LZZI Praetor 600 EGLF/FAB London…" at bounding box center [274, 216] width 549 height 408
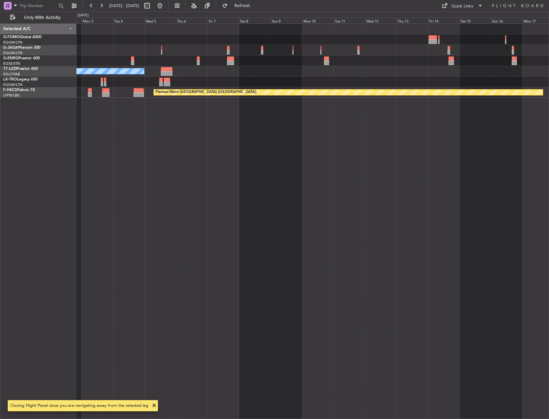
click at [189, 194] on div "A/C Unavailable London (Luton) Planned Maint Paris (Le Bourget)" at bounding box center [312, 221] width 472 height 396
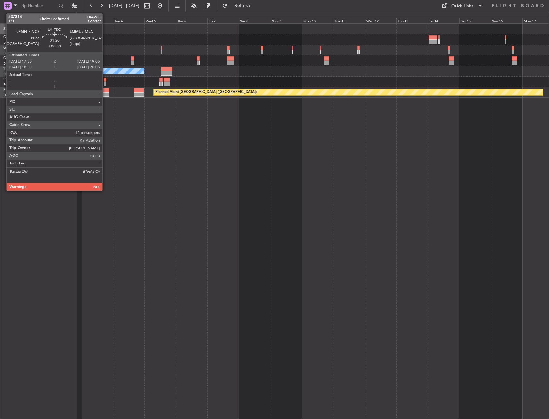
click at [105, 79] on div at bounding box center [105, 80] width 2 height 4
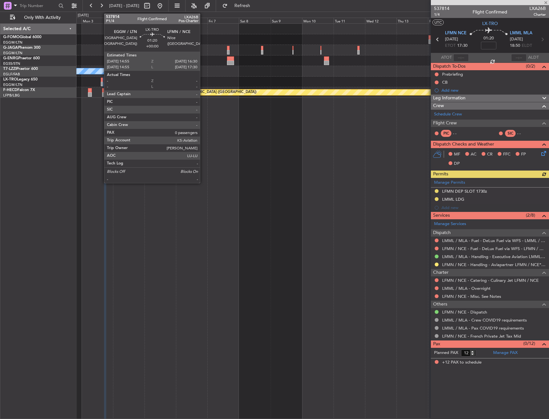
click at [101, 80] on div at bounding box center [102, 80] width 2 height 4
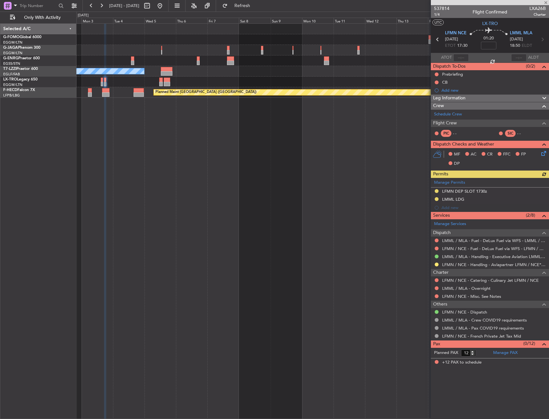
type input "0"
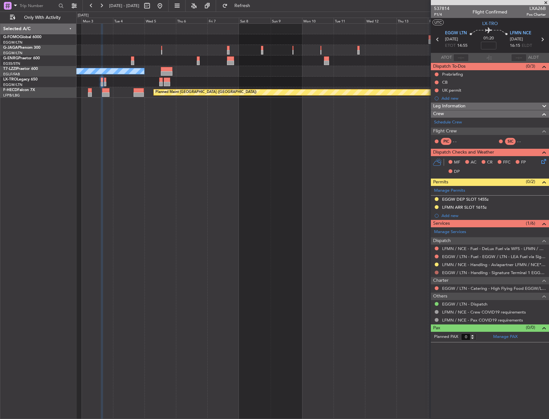
click at [436, 271] on button at bounding box center [436, 273] width 4 height 4
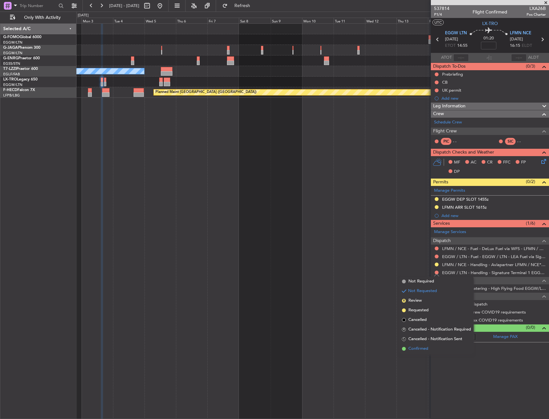
click at [417, 351] on span "Confirmed" at bounding box center [418, 349] width 20 height 6
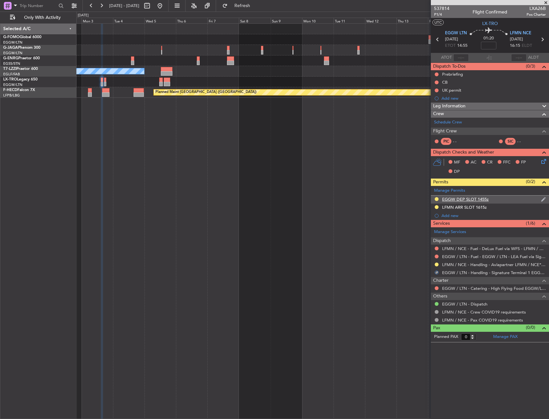
click at [458, 199] on div "EGGW DEP SLOT 1455z" at bounding box center [465, 199] width 47 height 5
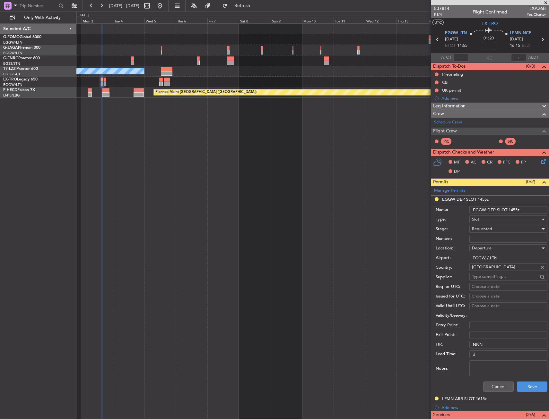
click at [517, 208] on input "EGGW DEP SLOT 1455z" at bounding box center [508, 210] width 78 height 8
type input "EGGW DEP SLOT 1450z"
click at [480, 230] on span "Requested" at bounding box center [482, 229] width 20 height 6
click at [497, 279] on span "Received OK" at bounding box center [505, 278] width 67 height 10
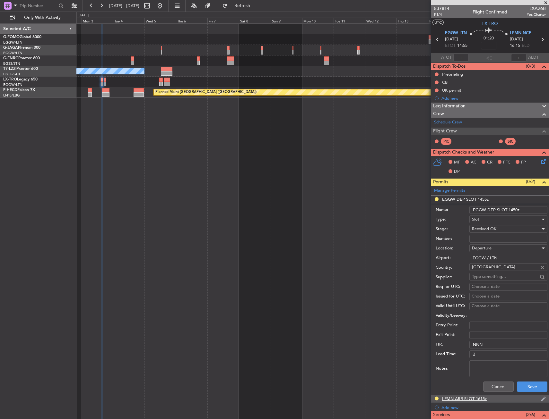
click at [530, 395] on div "LFMN ARR SLOT 1615z" at bounding box center [490, 399] width 118 height 8
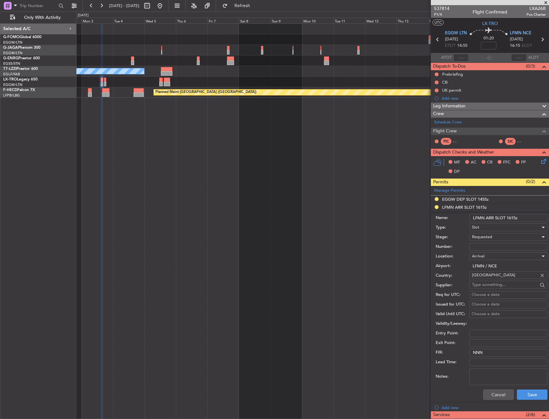
click at [490, 402] on div "Cancel Save" at bounding box center [491, 395] width 112 height 17
click at [494, 395] on button "Cancel" at bounding box center [498, 395] width 30 height 10
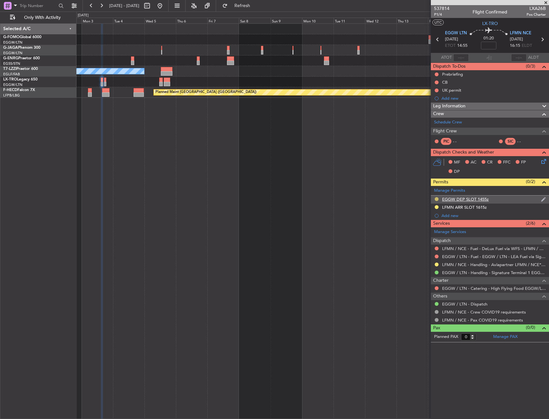
click at [436, 198] on button at bounding box center [436, 199] width 4 height 4
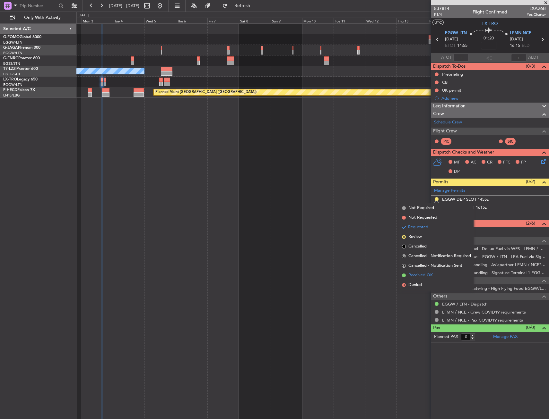
click at [428, 277] on span "Received OK" at bounding box center [420, 275] width 24 height 6
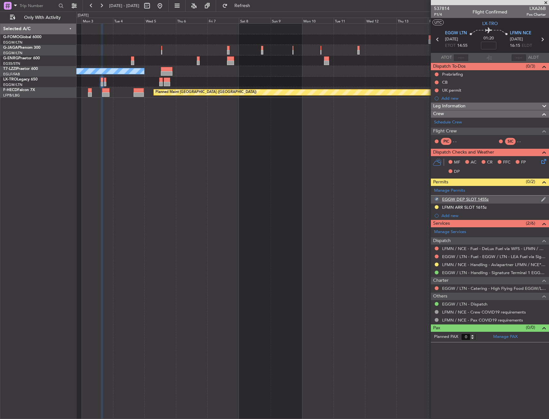
click at [512, 196] on div "EGGW DEP SLOT 1455z" at bounding box center [490, 200] width 118 height 8
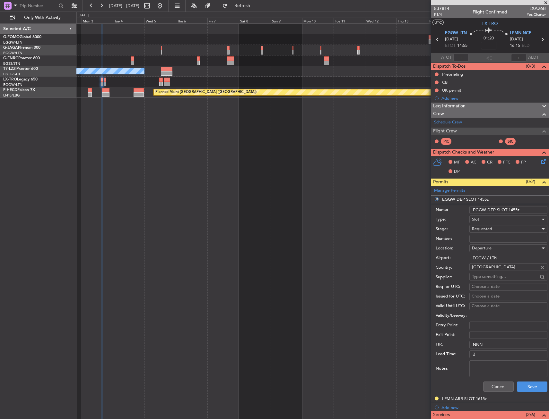
click at [518, 210] on input "EGGW DEP SLOT 1455z" at bounding box center [508, 210] width 78 height 8
drag, startPoint x: 516, startPoint y: 209, endPoint x: 520, endPoint y: 211, distance: 3.9
click at [516, 209] on input "EGGW DEP SLOT 1455z" at bounding box center [508, 210] width 78 height 8
type input "EGGW DEP SLOT 14550"
click at [499, 232] on div "Requested" at bounding box center [506, 229] width 68 height 10
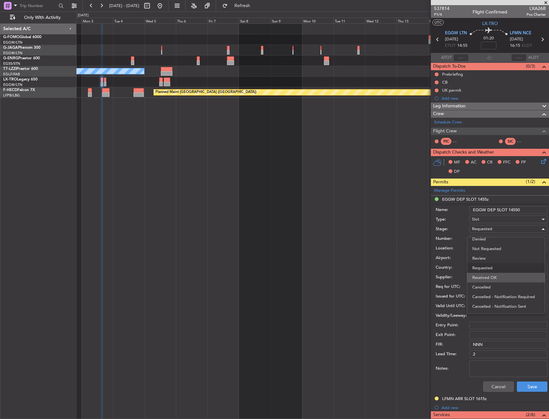
click at [496, 276] on span "Received OK" at bounding box center [505, 278] width 67 height 10
click at [518, 386] on button "Save" at bounding box center [532, 387] width 30 height 10
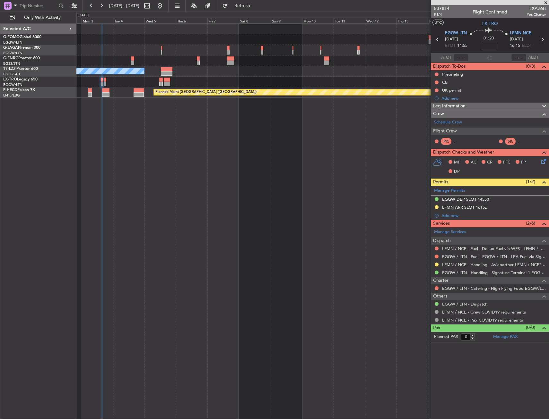
click at [390, 234] on div "A/C Unavailable London (Luton) Planned Maint Paris (Le Bourget)" at bounding box center [312, 221] width 472 height 396
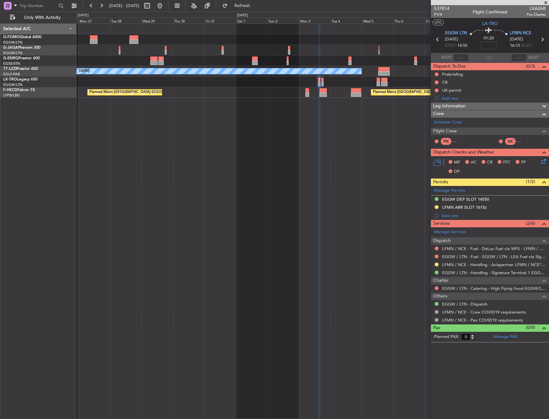
click at [366, 233] on div "A/C Unavailable [GEOGRAPHIC_DATA] ([GEOGRAPHIC_DATA]) Planned Maint [GEOGRAPHIC…" at bounding box center [312, 221] width 472 height 396
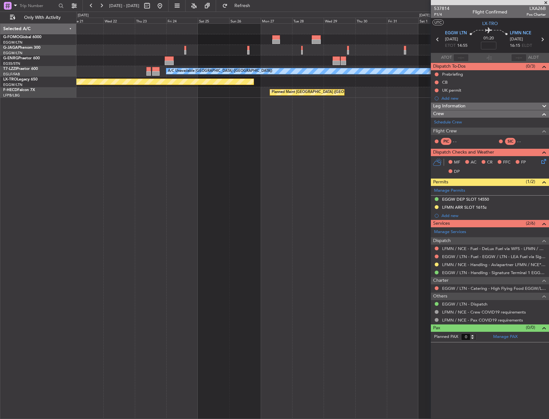
click at [337, 230] on div "A/C Unavailable [GEOGRAPHIC_DATA] ([GEOGRAPHIC_DATA]) Planned Maint [GEOGRAPHIC…" at bounding box center [312, 221] width 472 height 396
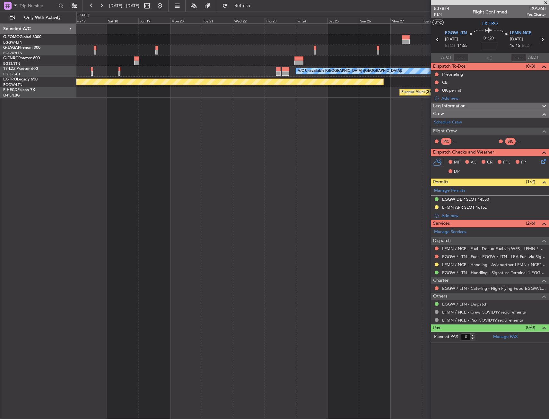
click at [355, 226] on div "A/C Unavailable [GEOGRAPHIC_DATA] ([GEOGRAPHIC_DATA]) Planned Maint [GEOGRAPHIC…" at bounding box center [312, 221] width 472 height 396
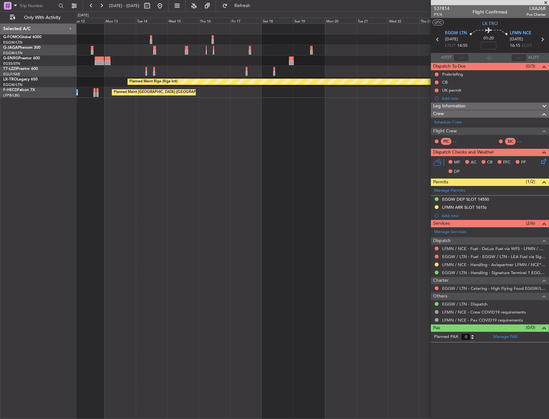
click at [281, 230] on div "A/C Unavailable London (Luton) Planned Maint Riga (Riga Intl) Planned Maint Par…" at bounding box center [312, 221] width 472 height 396
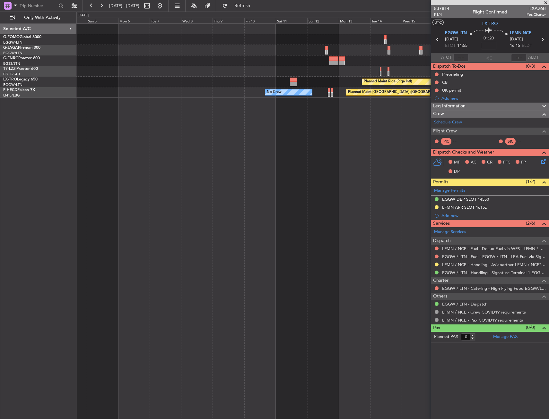
click at [242, 233] on div "Planned Maint Riga (Riga Intl) Planned Maint Paris (Le Bourget) No Crew" at bounding box center [312, 221] width 472 height 396
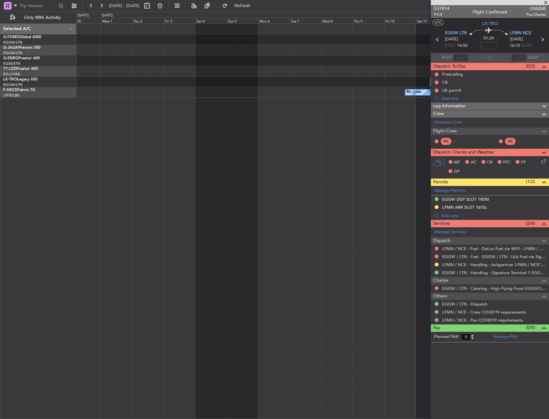
click at [351, 232] on div "Unplanned Maint London (Stansted) Planned Maint Riga (Riga Intl) Planned Maint …" at bounding box center [312, 221] width 472 height 396
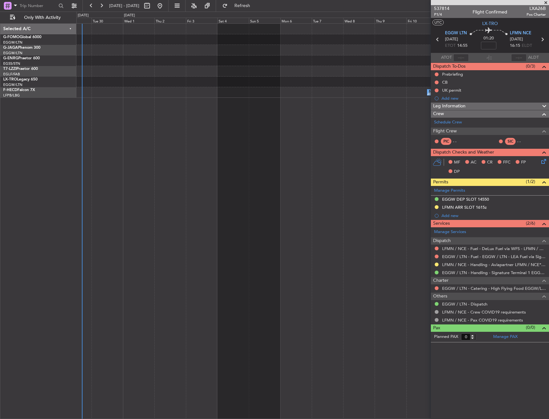
click at [187, 244] on div "Unplanned Maint London (Stansted) Planned Maint Riga (Riga Intl) No Crew Planne…" at bounding box center [312, 221] width 472 height 396
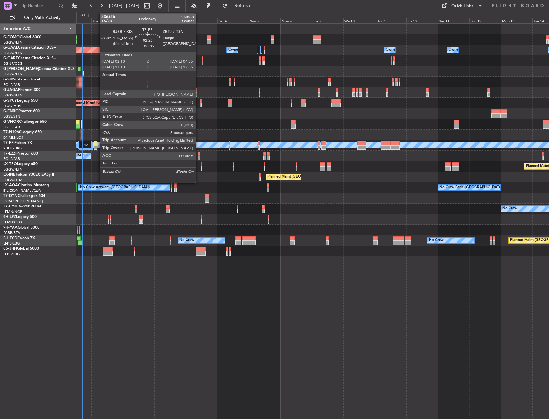
click at [96, 144] on div at bounding box center [95, 143] width 3 height 4
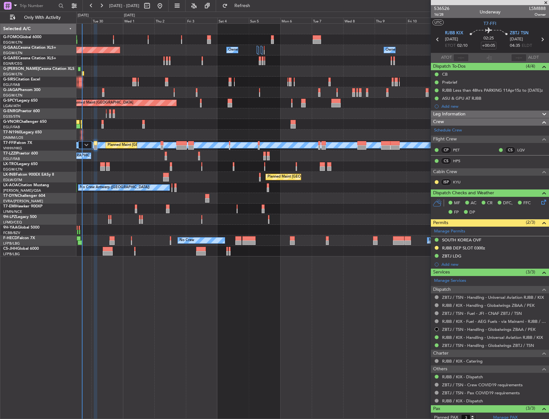
click at [149, 141] on div "Planned Maint Geneva (Cointrin) MEL MEL Planned Maint Beijing (Beijing Capital)" at bounding box center [312, 145] width 472 height 11
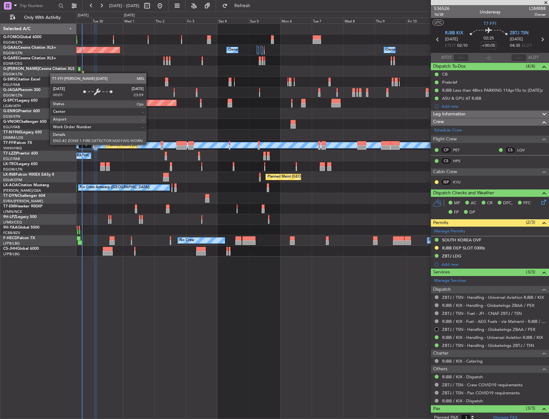
click at [149, 144] on div "MEL" at bounding box center [430, 145] width 1181 height 6
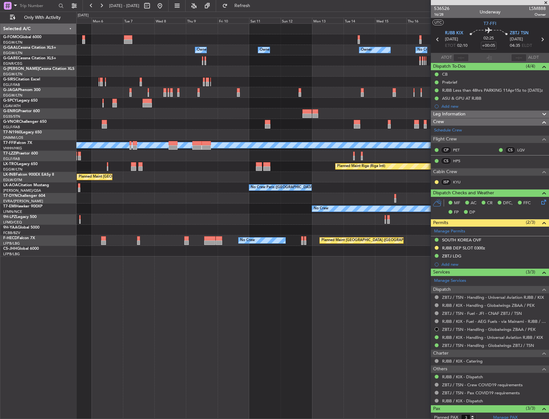
click at [164, 159] on div "A/C Unavailable [GEOGRAPHIC_DATA] ([GEOGRAPHIC_DATA])" at bounding box center [312, 156] width 472 height 11
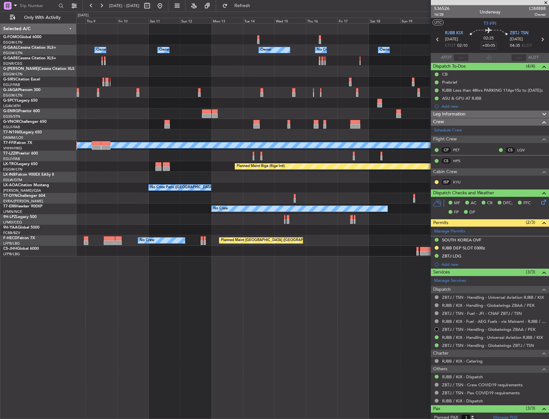
click at [164, 166] on div "Owner Owner Owner Owner No Crew Owner Owner Planned Maint Oxford (Kidlington) P…" at bounding box center [312, 140] width 472 height 233
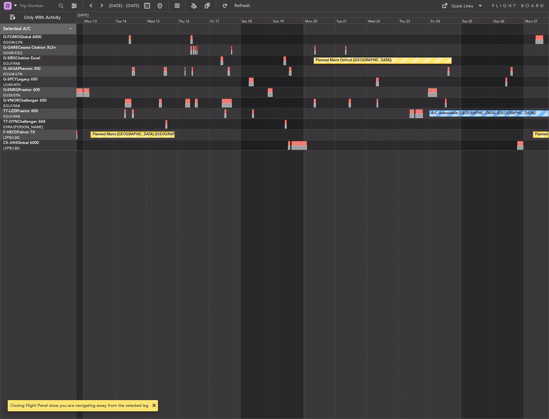
click at [331, 164] on div "Planned Maint Oxford (Kidlington) A/C Unavailable London (Luton) Planned Maint …" at bounding box center [312, 221] width 472 height 396
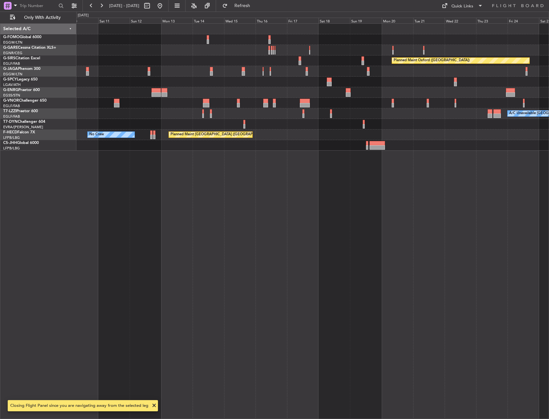
click at [293, 168] on div "Planned Maint Oxford (Kidlington) A/C Unavailable London (Luton) Planned Maint …" at bounding box center [312, 221] width 472 height 396
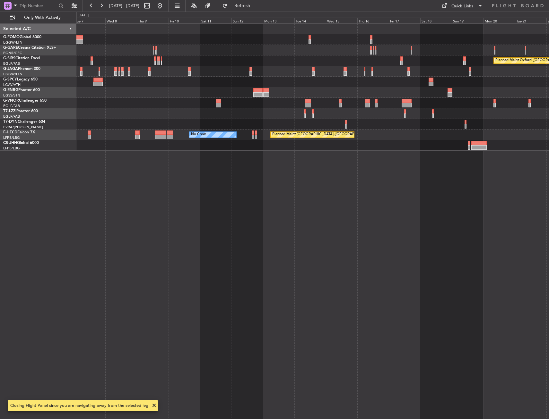
click at [438, 172] on div "Planned Maint Oxford (Kidlington) A/C Unavailable London (Luton) Planned Maint …" at bounding box center [312, 221] width 472 height 396
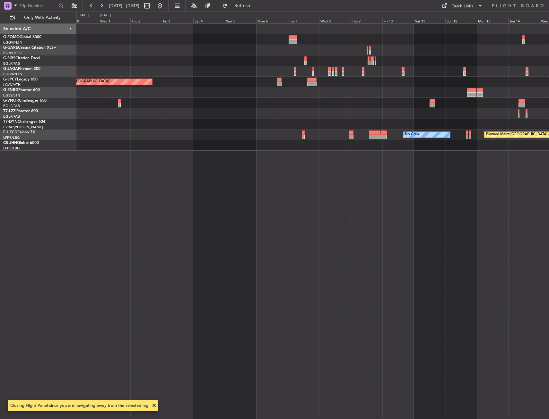
click at [432, 180] on div "Planned Maint Bremen Unplanned Maint London (Stansted) Planned Maint London (Fa…" at bounding box center [312, 221] width 472 height 396
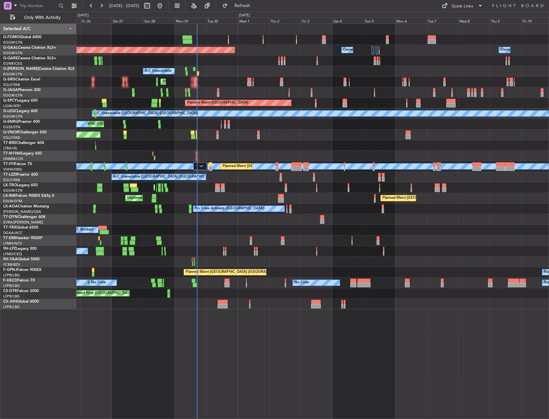
click at [119, 185] on div "Planned Maint London (Luton) Planned Maint Dusseldorf Owner Owner Owner Owner A…" at bounding box center [312, 167] width 472 height 286
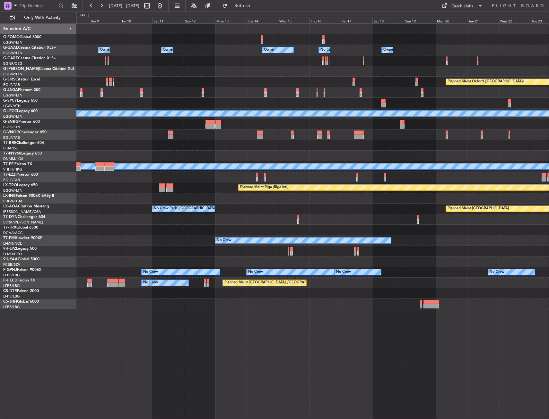
click at [167, 198] on div "Owner Owner Owner Owner No Crew Owner Owner Planned Maint Oxford (Kidlington) A…" at bounding box center [312, 167] width 472 height 286
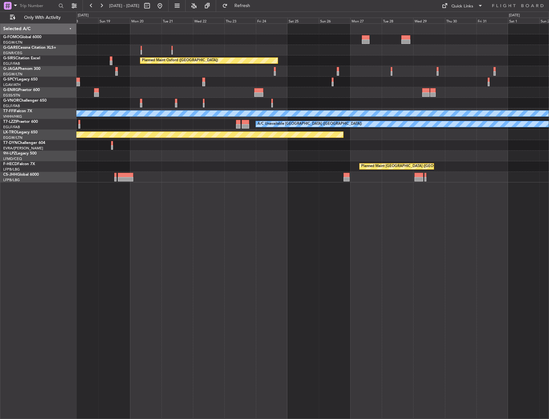
click at [134, 186] on div "Planned Maint Oxford (Kidlington) Planned Maint Bournemouth Planned Maint Bourn…" at bounding box center [312, 221] width 472 height 396
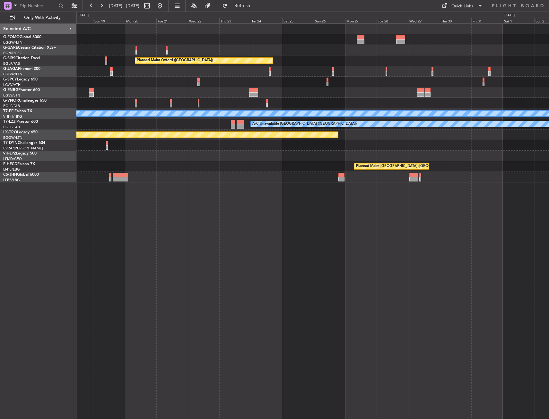
click at [150, 176] on div "Planned Maint Oxford (Kidlington) Planned Maint Bournemouth Planned Maint Bourn…" at bounding box center [312, 221] width 472 height 396
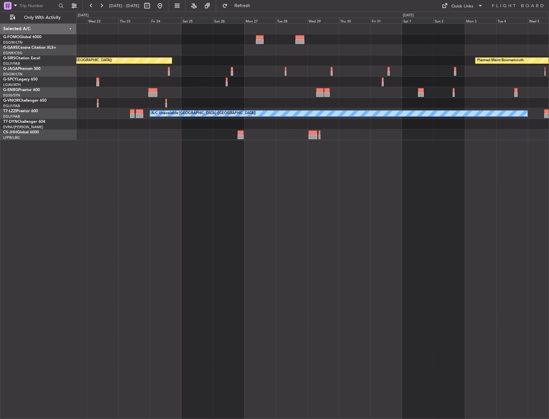
click at [177, 200] on div "Planned Maint Oxford (Kidlington) Planned Maint Bournemouth Planned Maint Bourn…" at bounding box center [312, 221] width 472 height 396
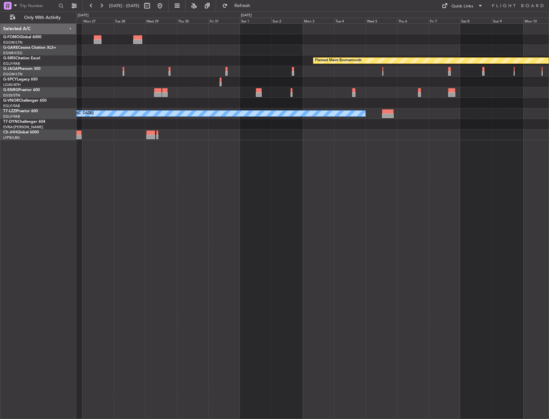
click at [135, 187] on div "Planned Maint Bournemouth Planned Maint Bournemouth Planned Maint Oxford (Kidli…" at bounding box center [312, 221] width 472 height 396
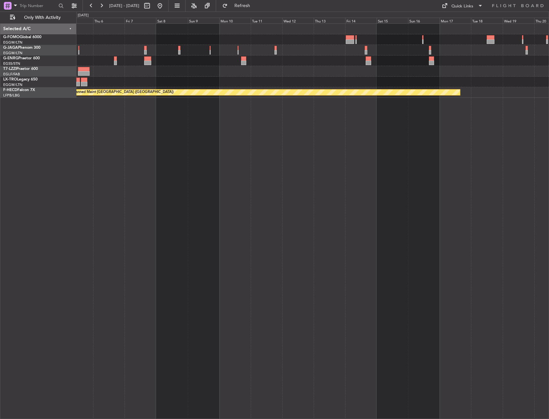
click at [57, 146] on div "A/C Unavailable London (Luton) Planned Maint Paris (Le Bourget) Selected A/C G-…" at bounding box center [274, 216] width 549 height 408
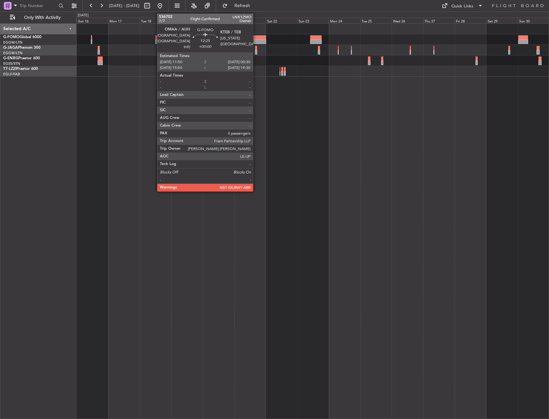
click at [256, 39] on div at bounding box center [257, 37] width 17 height 4
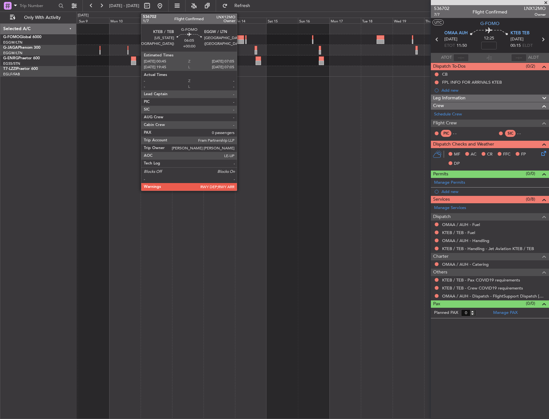
click at [240, 40] on div at bounding box center [240, 41] width 8 height 4
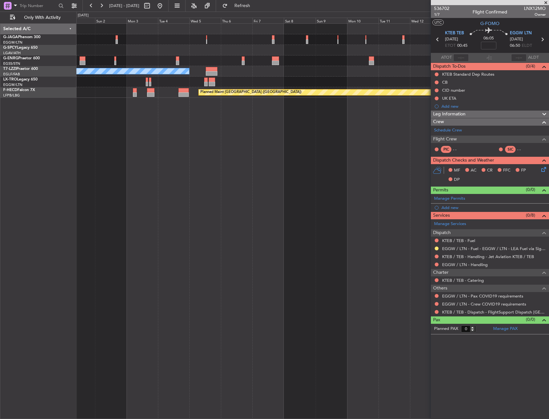
click at [69, 45] on div "A/C Unavailable London (Luton) Planned Maint Paris (Le Bourget) Planned Maint P…" at bounding box center [274, 216] width 549 height 408
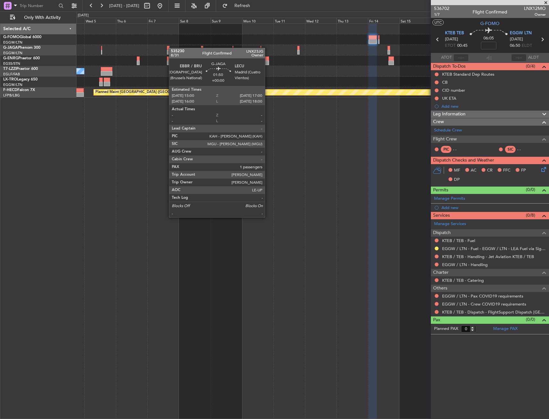
click at [172, 48] on div at bounding box center [312, 50] width 472 height 11
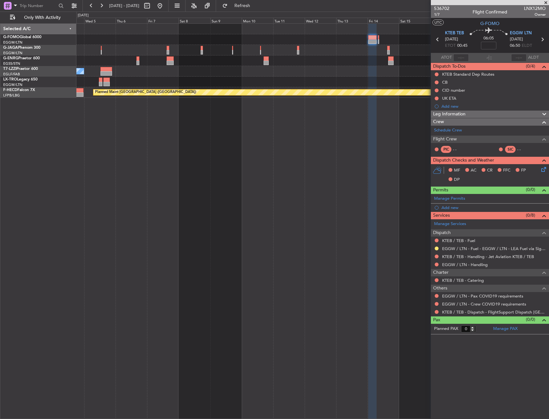
click at [434, 39] on icon at bounding box center [437, 39] width 8 height 8
type input "+00:55"
type input "1"
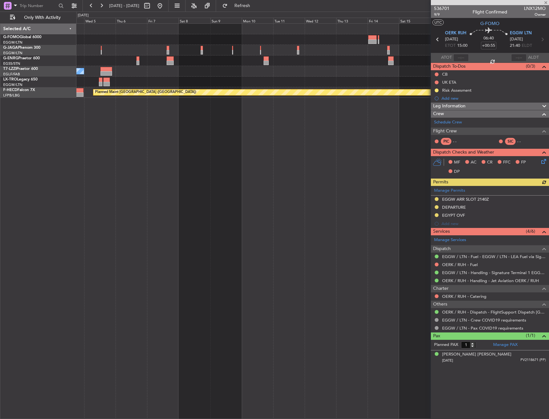
click at [545, 39] on icon at bounding box center [542, 39] width 8 height 8
click at [542, 38] on icon at bounding box center [542, 39] width 8 height 8
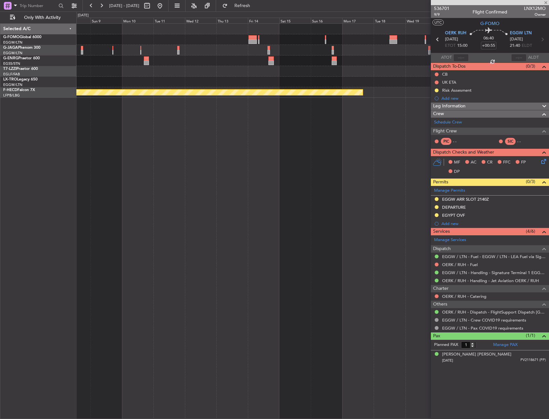
type input "0"
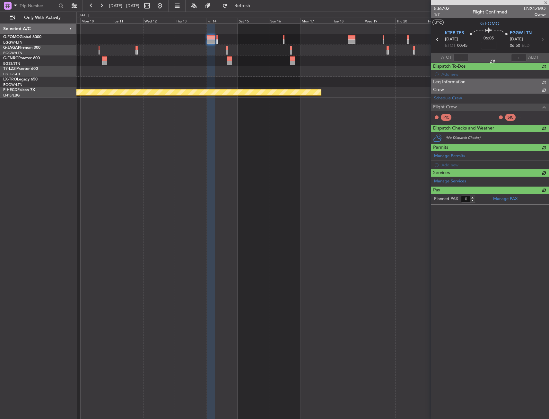
click at [232, 136] on div "Planned Maint [GEOGRAPHIC_DATA] ([GEOGRAPHIC_DATA])" at bounding box center [312, 221] width 472 height 396
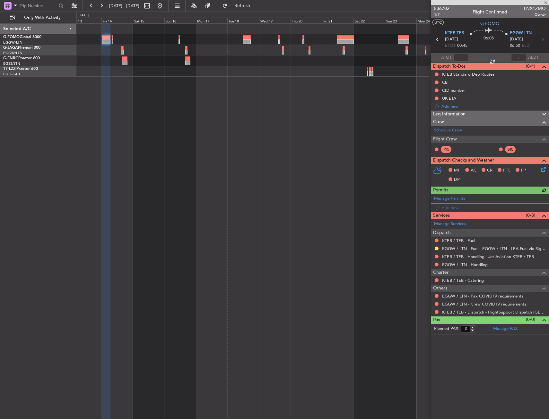
click at [217, 134] on div at bounding box center [312, 221] width 472 height 396
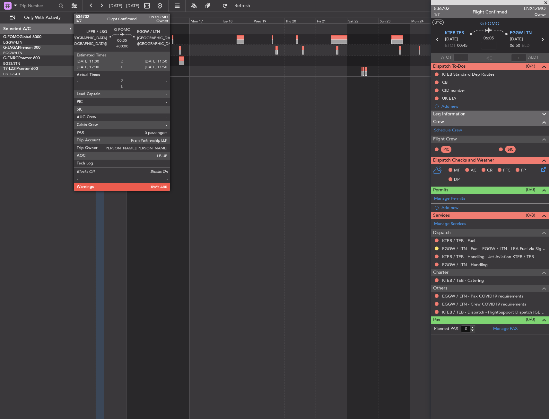
click at [173, 36] on div at bounding box center [172, 37] width 1 height 4
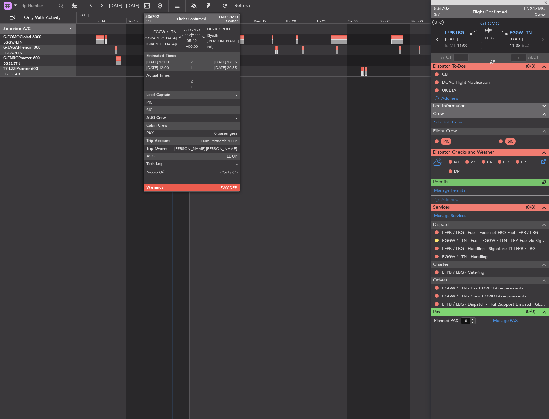
click at [242, 39] on div at bounding box center [240, 37] width 8 height 4
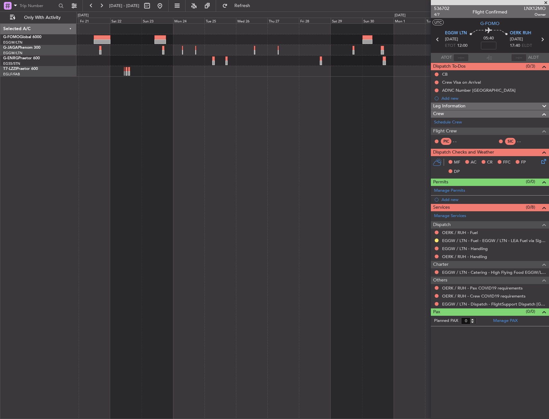
click at [128, 70] on div at bounding box center [312, 50] width 472 height 53
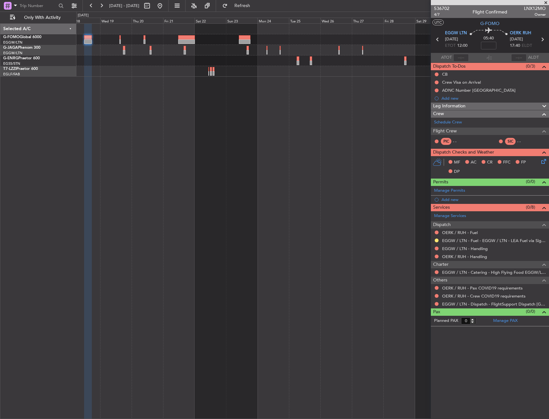
click at [212, 65] on div at bounding box center [312, 50] width 472 height 53
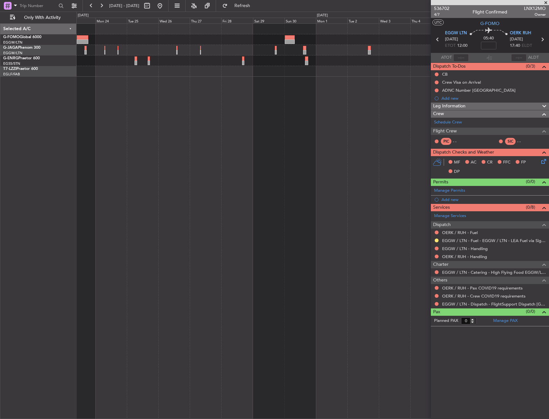
click at [150, 47] on div at bounding box center [312, 50] width 472 height 53
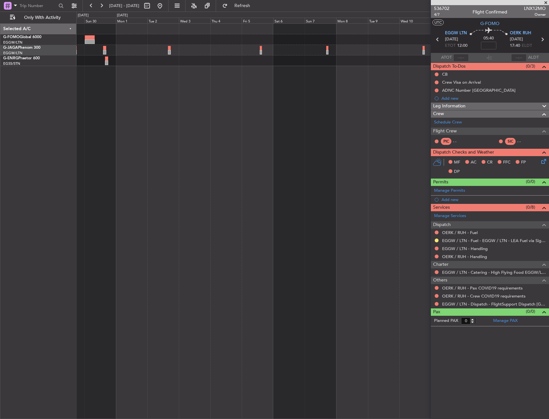
click at [414, 84] on div at bounding box center [312, 221] width 472 height 396
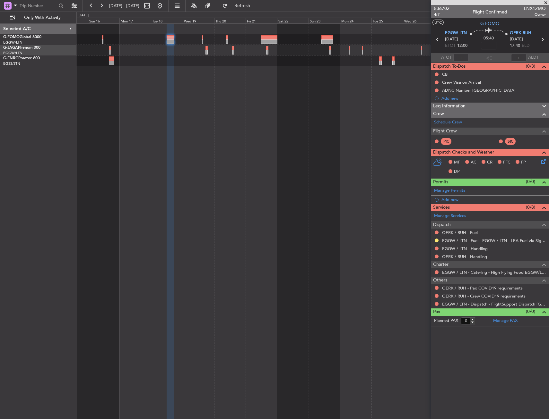
click at [388, 73] on div at bounding box center [312, 221] width 472 height 396
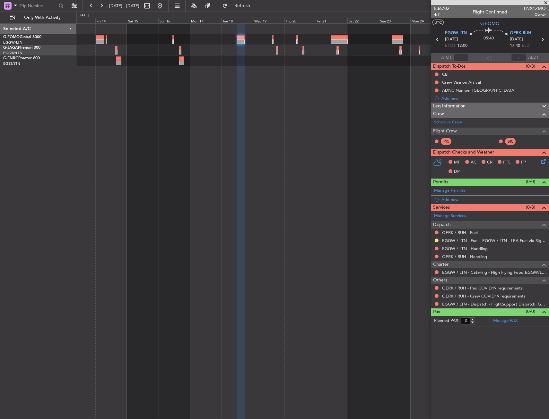
click at [368, 73] on div at bounding box center [312, 221] width 472 height 396
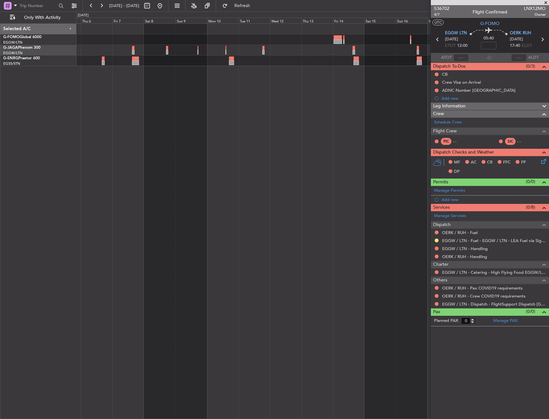
click at [411, 71] on div at bounding box center [312, 221] width 472 height 396
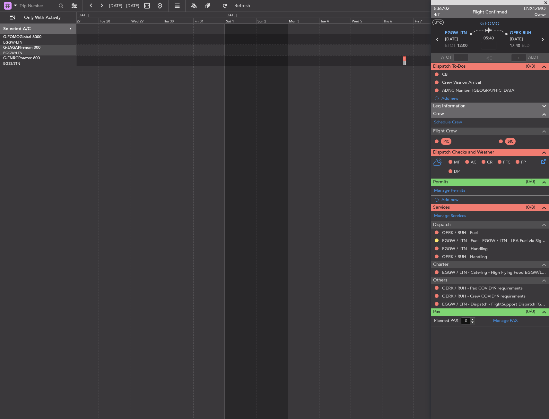
click at [307, 67] on div at bounding box center [312, 221] width 472 height 396
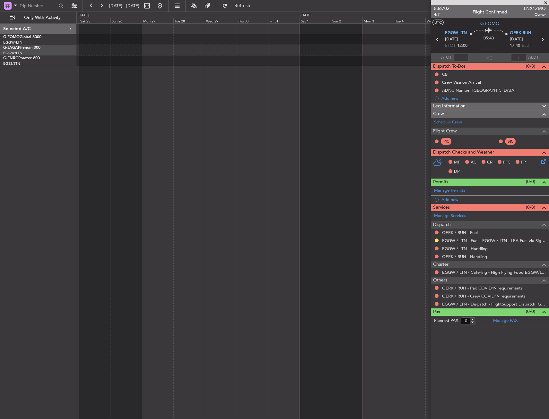
click at [349, 69] on div at bounding box center [312, 221] width 472 height 396
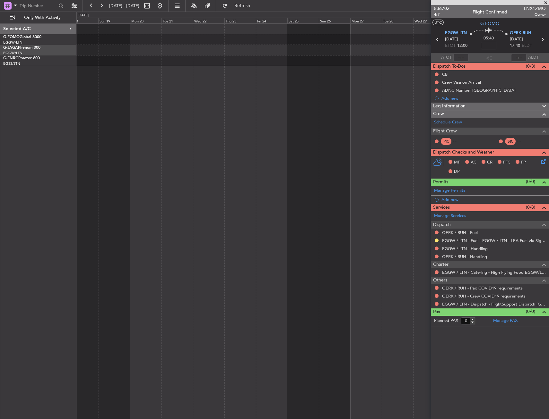
click at [354, 65] on div at bounding box center [312, 221] width 472 height 396
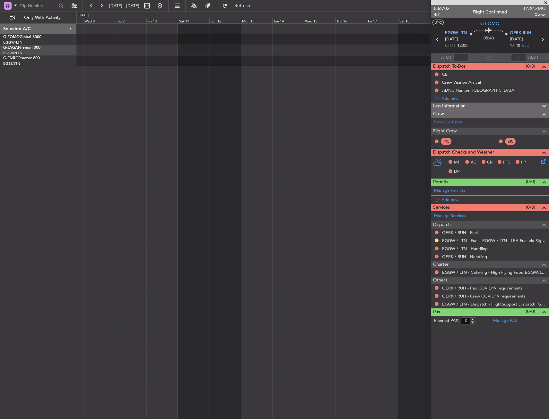
click at [271, 58] on div at bounding box center [312, 61] width 472 height 11
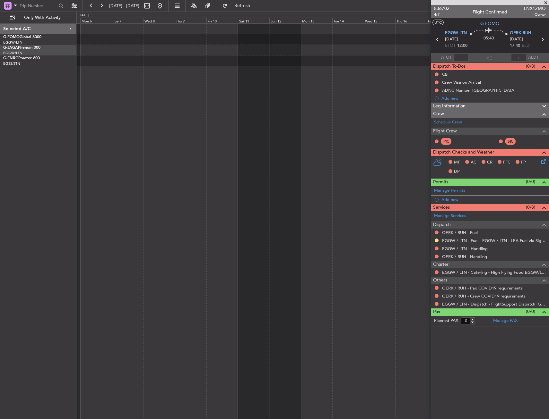
click at [300, 58] on div at bounding box center [312, 61] width 472 height 11
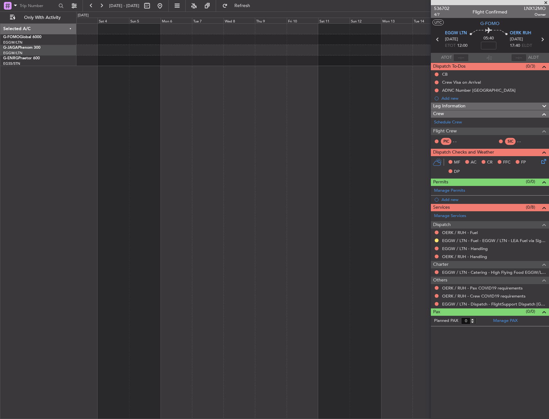
click at [304, 63] on div at bounding box center [312, 61] width 472 height 11
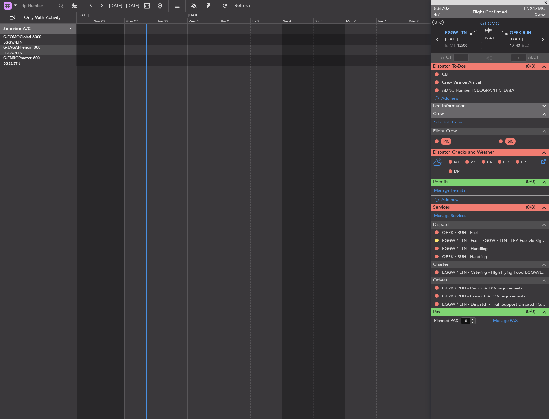
click at [185, 55] on div "Unplanned Maint [GEOGRAPHIC_DATA] ([GEOGRAPHIC_DATA])" at bounding box center [312, 45] width 472 height 42
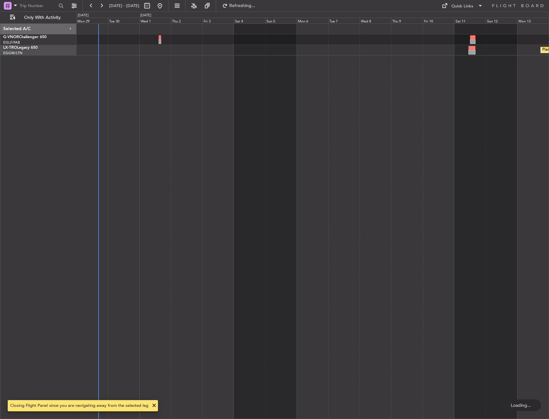
click at [129, 48] on div "Planned Maint Riga (Riga Intl)" at bounding box center [312, 50] width 472 height 11
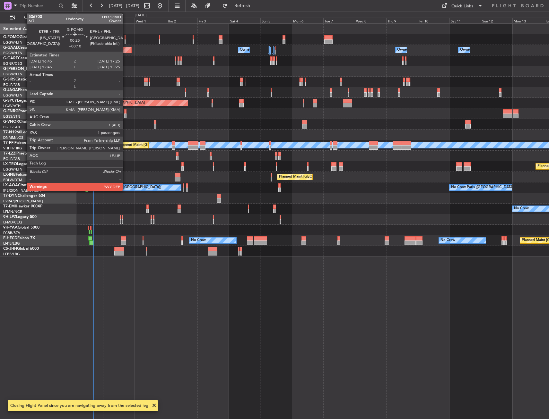
click at [125, 38] on div at bounding box center [125, 37] width 1 height 4
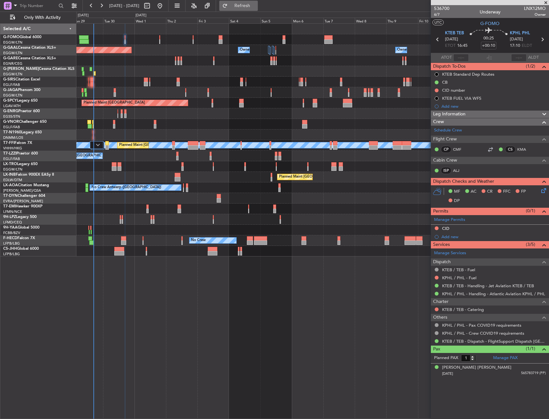
click at [256, 8] on span "Refresh" at bounding box center [242, 6] width 27 height 4
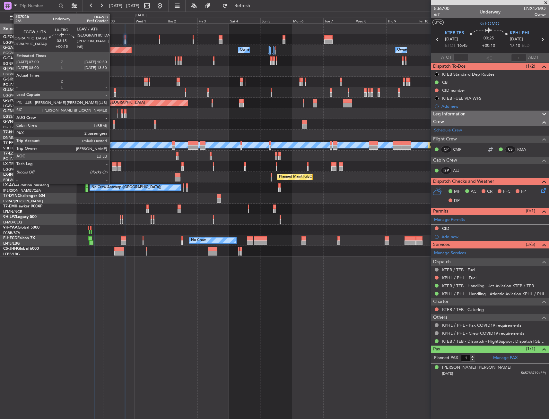
click at [112, 168] on div at bounding box center [114, 169] width 5 height 4
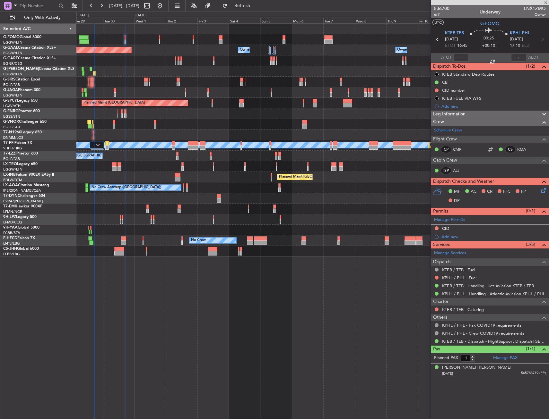
type input "+00:15"
type input "2"
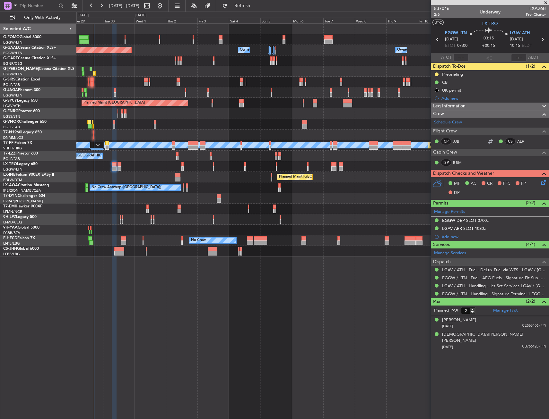
drag, startPoint x: 456, startPoint y: 76, endPoint x: 456, endPoint y: 81, distance: 4.5
click at [456, 76] on div "Prebriefing" at bounding box center [452, 74] width 21 height 5
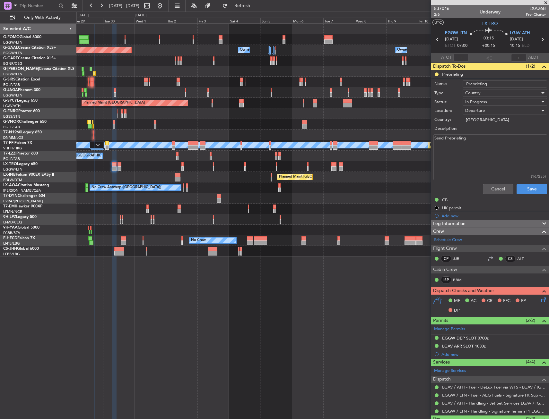
drag, startPoint x: 489, startPoint y: 153, endPoint x: 415, endPoint y: 152, distance: 73.8
click at [415, 152] on fb-app "29 Sep 2025 - 14 Oct 2025 Refresh Quick Links Only With Activity Owner Planned …" at bounding box center [274, 212] width 549 height 415
paste textarea "5500 - 200kg"
type textarea "5500 - 200kg"
drag, startPoint x: 483, startPoint y: 102, endPoint x: 483, endPoint y: 108, distance: 5.5
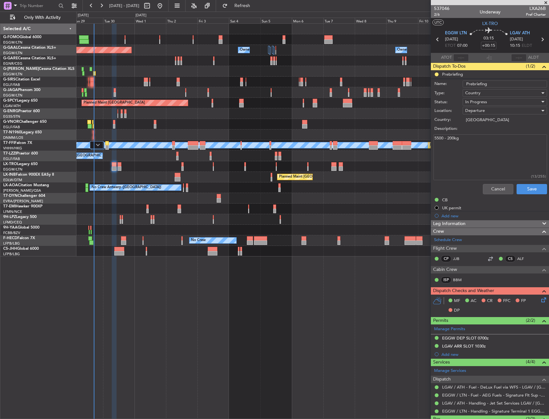
click at [483, 103] on span "In Progress" at bounding box center [476, 102] width 22 height 6
click at [495, 135] on span "Completed" at bounding box center [501, 134] width 75 height 10
click at [523, 193] on button "Save" at bounding box center [531, 189] width 30 height 10
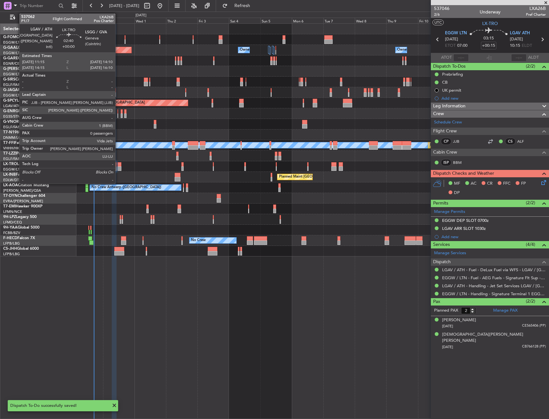
click at [118, 169] on div at bounding box center [119, 169] width 4 height 4
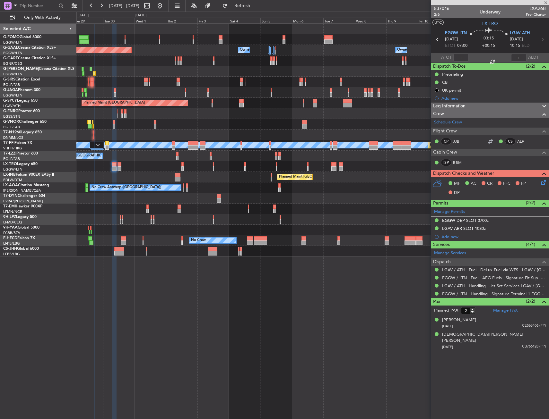
type input "0"
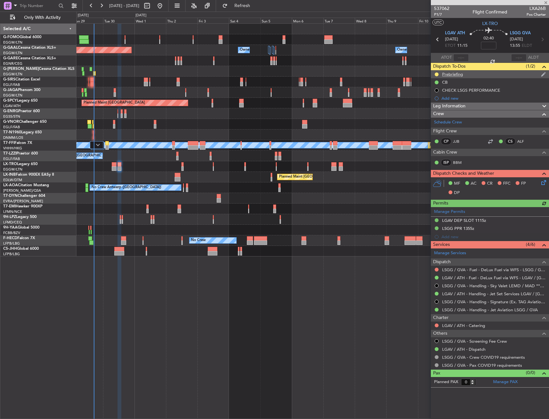
click at [453, 76] on div "Prebriefing" at bounding box center [452, 74] width 21 height 5
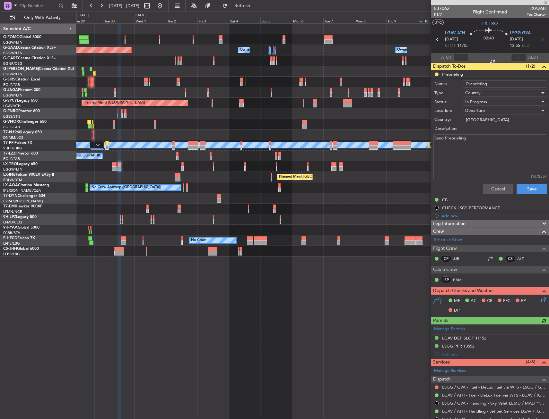
drag, startPoint x: 482, startPoint y: 142, endPoint x: 429, endPoint y: 146, distance: 52.8
click at [429, 146] on fb-app "29 Sep 2025 - 14 Oct 2025 Refresh Quick Links Only With Activity Owner Planned …" at bounding box center [274, 212] width 549 height 415
paste textarea "5000 - 50kg bags"
type textarea "5000 - 50kg bags"
click at [483, 103] on span "In Progress" at bounding box center [476, 102] width 22 height 6
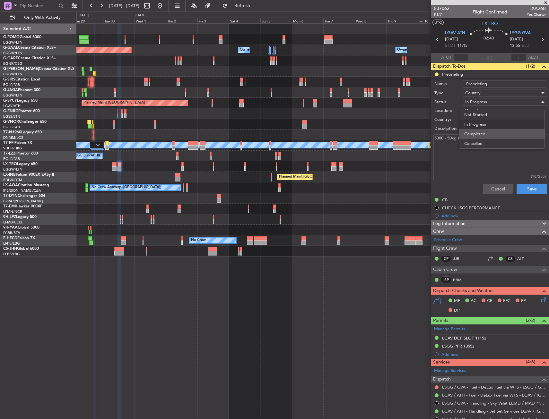
click at [493, 134] on span "Completed" at bounding box center [501, 134] width 75 height 10
click at [520, 192] on button "Save" at bounding box center [531, 189] width 30 height 10
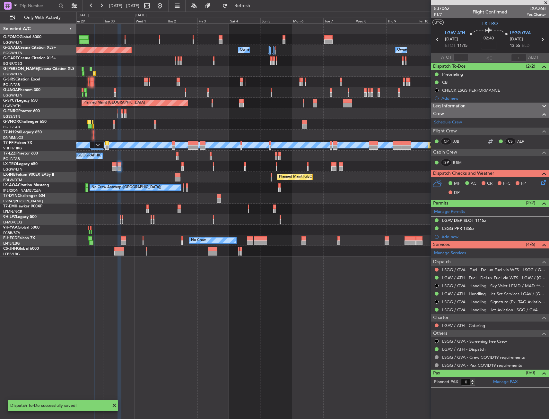
click at [124, 36] on div at bounding box center [312, 39] width 472 height 11
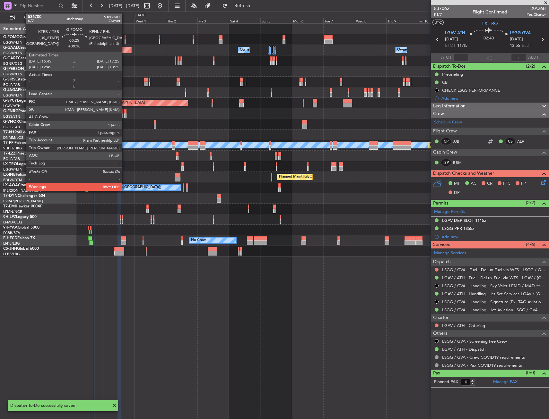
click at [125, 39] on div at bounding box center [125, 41] width 1 height 4
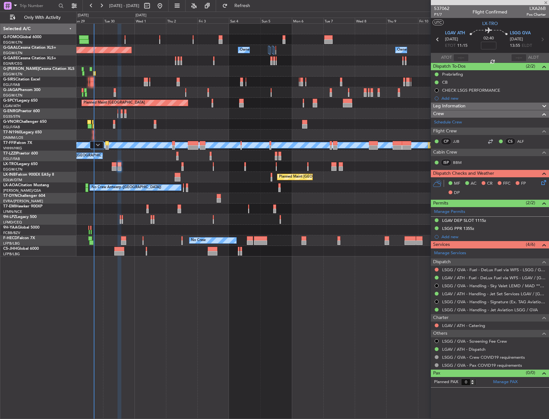
type input "+00:10"
type input "1"
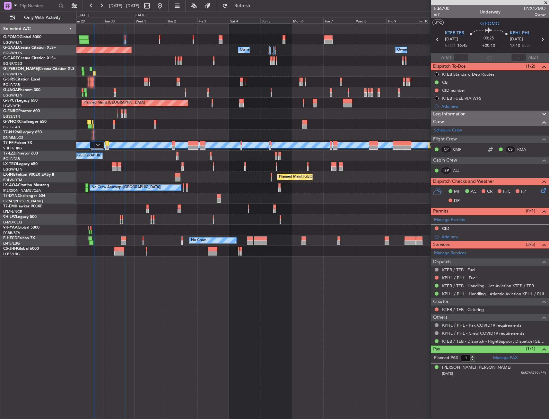
click at [485, 116] on div "Leg Information" at bounding box center [490, 114] width 118 height 7
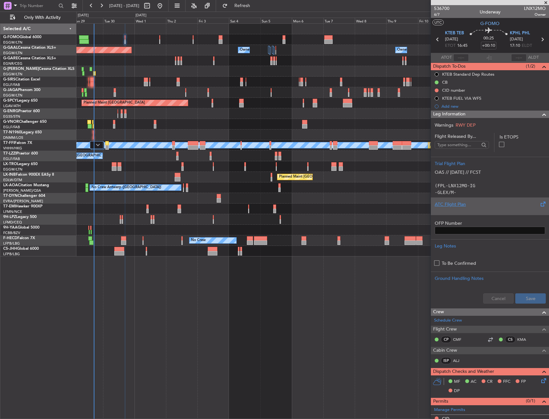
click at [474, 205] on div "ATC Flight Plan" at bounding box center [489, 204] width 110 height 7
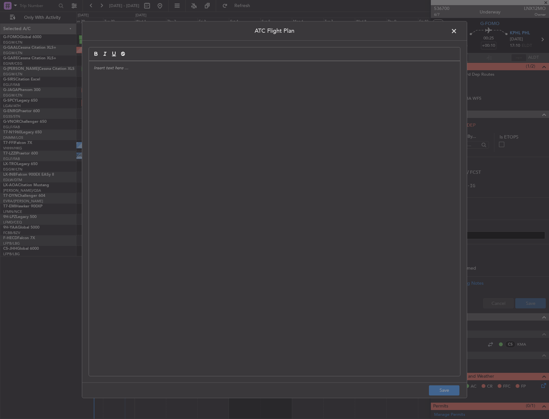
click at [225, 132] on div at bounding box center [274, 218] width 371 height 315
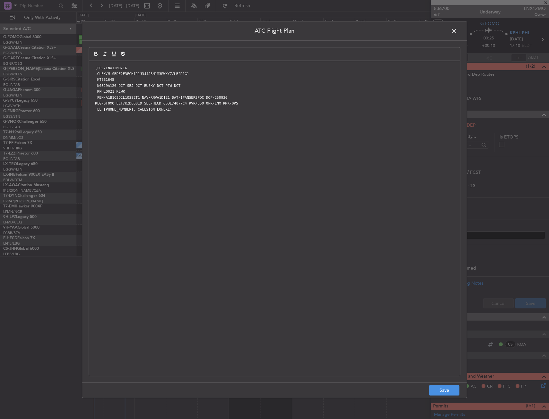
scroll to position [0, 0]
click at [451, 388] on button "Save" at bounding box center [444, 391] width 30 height 10
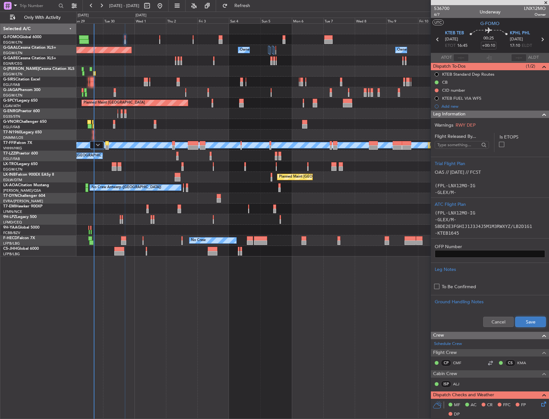
click at [529, 323] on button "Save" at bounding box center [530, 322] width 30 height 10
click at [481, 116] on div "Leg Information" at bounding box center [490, 114] width 118 height 7
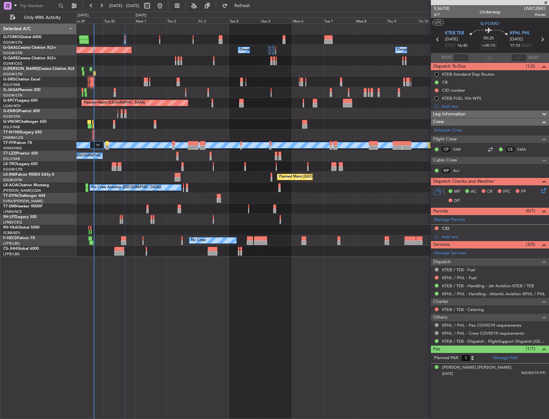
click at [544, 190] on icon at bounding box center [542, 189] width 5 height 5
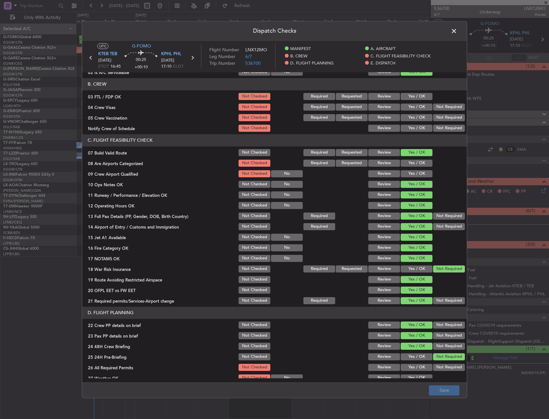
scroll to position [193, 0]
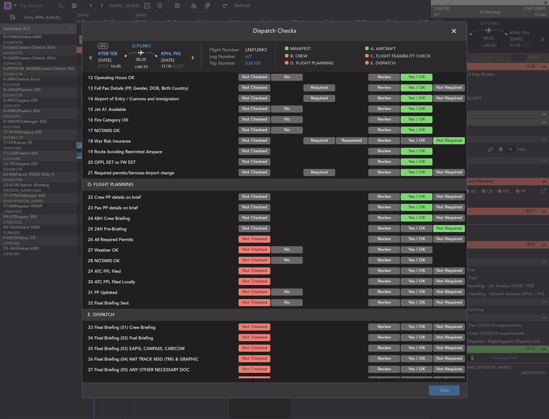
click at [410, 240] on button "Yes / OK" at bounding box center [416, 239] width 32 height 7
click at [408, 247] on button "Yes / OK" at bounding box center [416, 249] width 32 height 7
click at [406, 264] on button "Yes / OK" at bounding box center [416, 260] width 32 height 7
click at [407, 271] on button "Yes / OK" at bounding box center [416, 271] width 32 height 7
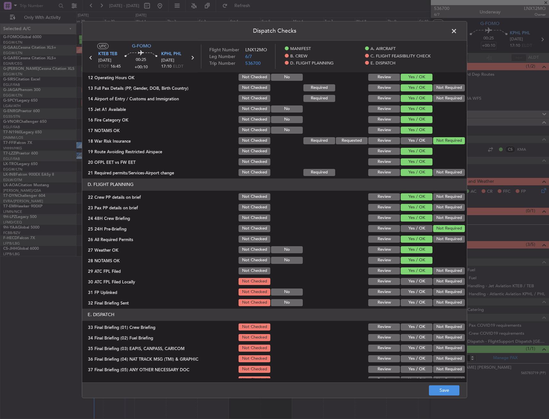
click at [407, 284] on button "Yes / OK" at bounding box center [416, 281] width 32 height 7
click at [407, 291] on button "Yes / OK" at bounding box center [416, 292] width 32 height 7
click at [406, 302] on button "Yes / OK" at bounding box center [416, 302] width 32 height 7
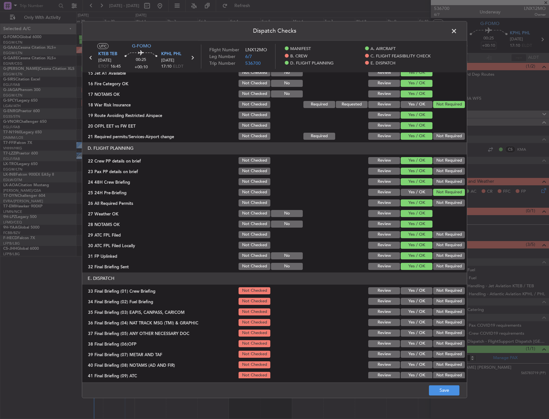
scroll to position [264, 0]
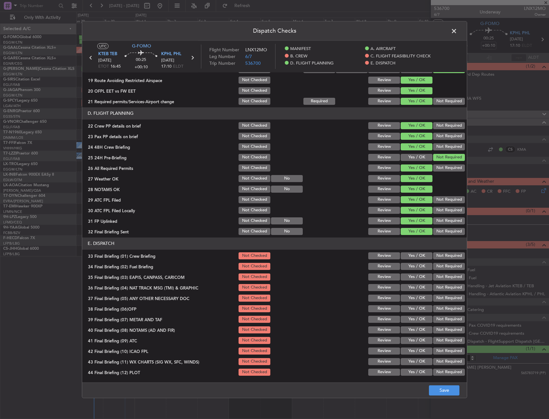
click at [410, 258] on button "Yes / OK" at bounding box center [416, 256] width 32 height 7
click at [410, 267] on button "Yes / OK" at bounding box center [416, 266] width 32 height 7
click at [409, 279] on button "Yes / OK" at bounding box center [416, 277] width 32 height 7
click at [409, 286] on button "Yes / OK" at bounding box center [416, 287] width 32 height 7
click at [418, 297] on button "Yes / OK" at bounding box center [416, 298] width 32 height 7
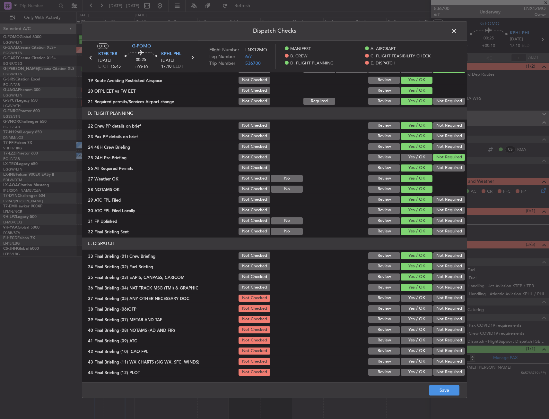
click at [415, 307] on button "Yes / OK" at bounding box center [416, 308] width 32 height 7
click at [412, 315] on div "Yes / OK" at bounding box center [416, 319] width 32 height 9
click at [410, 322] on button "Yes / OK" at bounding box center [416, 319] width 32 height 7
click at [408, 337] on button "Yes / OK" at bounding box center [416, 340] width 32 height 7
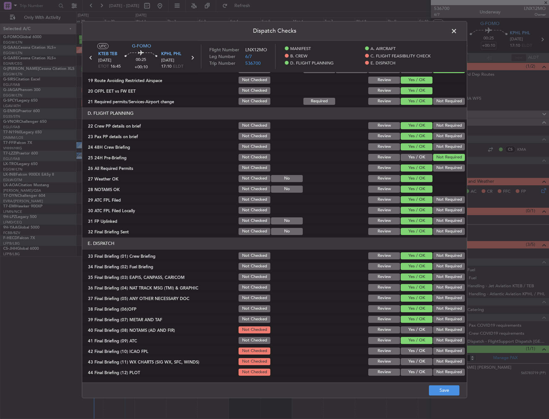
click at [410, 334] on div "Yes / OK" at bounding box center [416, 330] width 32 height 9
click at [410, 333] on button "Yes / OK" at bounding box center [416, 330] width 32 height 7
click at [443, 269] on button "Not Required" at bounding box center [449, 266] width 32 height 7
click at [442, 279] on button "Not Required" at bounding box center [449, 277] width 32 height 7
click at [407, 353] on button "Yes / OK" at bounding box center [416, 351] width 32 height 7
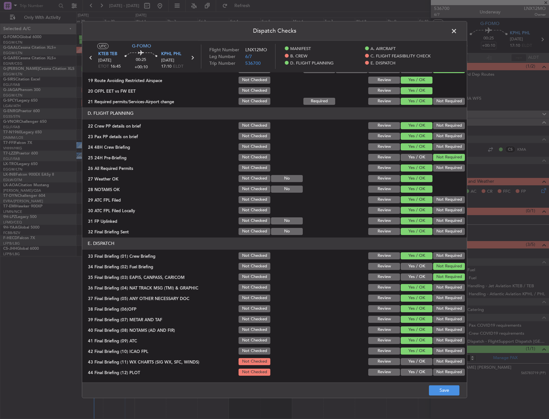
click at [439, 355] on div "Not Required" at bounding box center [448, 351] width 32 height 9
drag, startPoint x: 443, startPoint y: 351, endPoint x: 426, endPoint y: 357, distance: 18.1
click at [439, 353] on button "Not Required" at bounding box center [449, 351] width 32 height 7
click at [408, 363] on button "Yes / OK" at bounding box center [416, 361] width 32 height 7
click at [426, 366] on div "Yes / OK" at bounding box center [416, 361] width 32 height 9
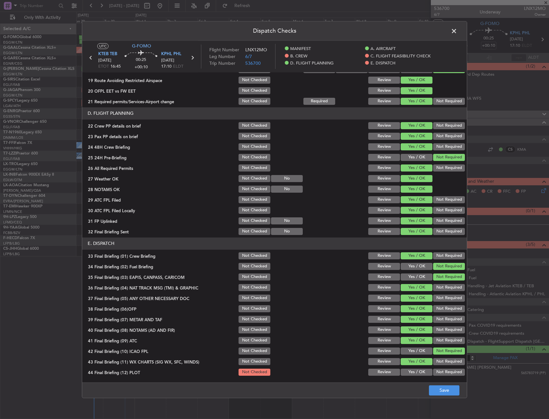
click at [433, 372] on button "Not Required" at bounding box center [449, 372] width 32 height 7
click at [447, 393] on button "Save" at bounding box center [444, 391] width 30 height 10
click at [457, 32] on span at bounding box center [457, 32] width 0 height 13
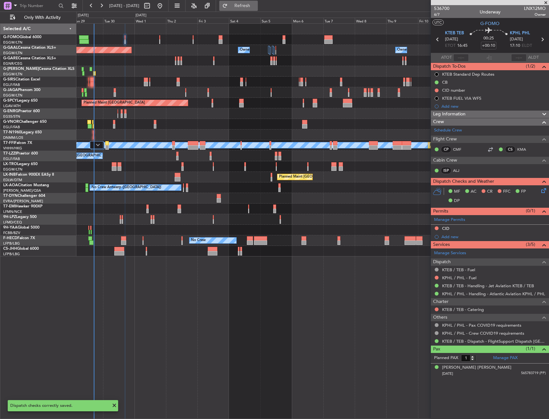
click at [258, 9] on button "Refresh" at bounding box center [238, 6] width 39 height 10
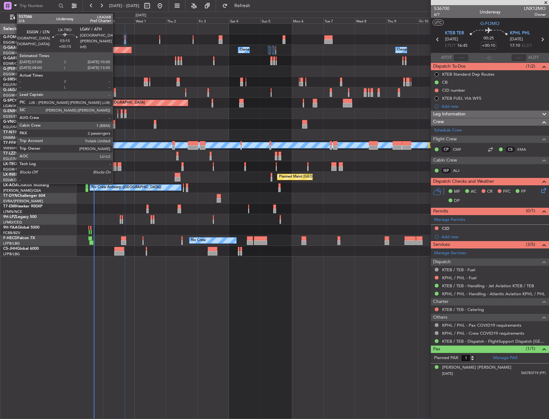
click at [116, 166] on div at bounding box center [114, 164] width 5 height 4
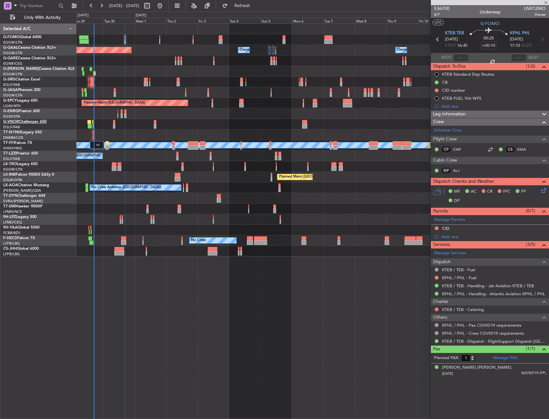
type input "+00:15"
type input "2"
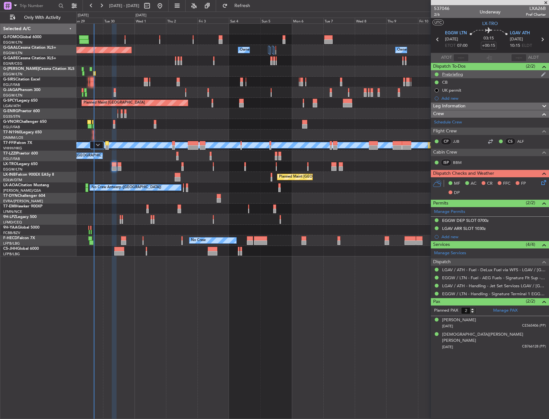
click at [470, 77] on div "Prebriefing" at bounding box center [490, 74] width 118 height 8
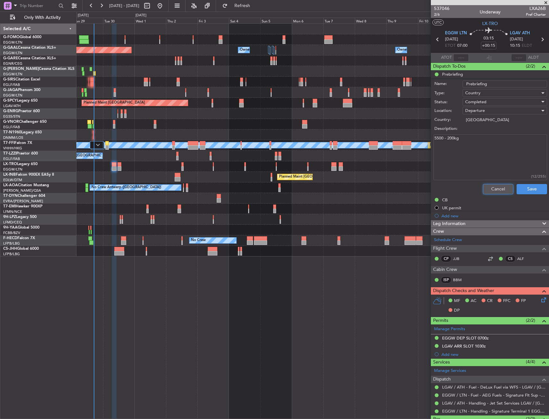
click at [495, 186] on button "Cancel" at bounding box center [498, 189] width 30 height 10
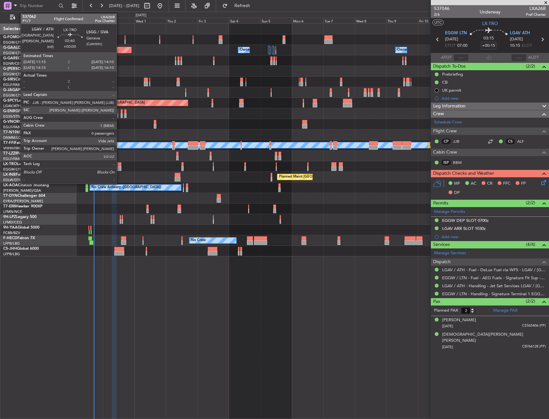
click at [119, 165] on div at bounding box center [119, 164] width 4 height 4
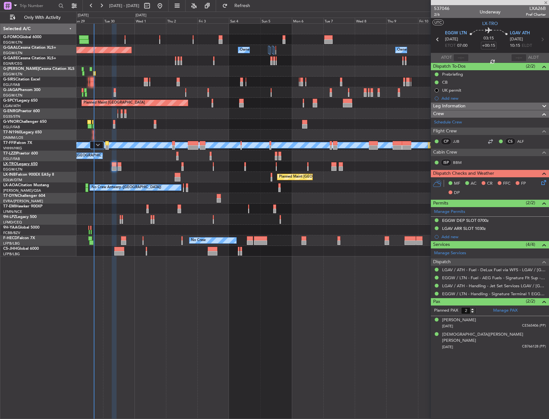
type input "0"
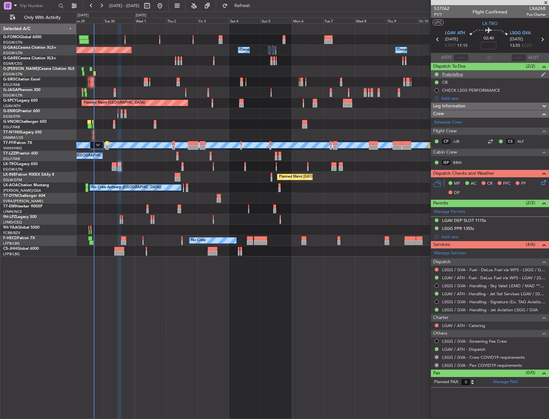
click at [477, 74] on div "Prebriefing" at bounding box center [490, 74] width 118 height 8
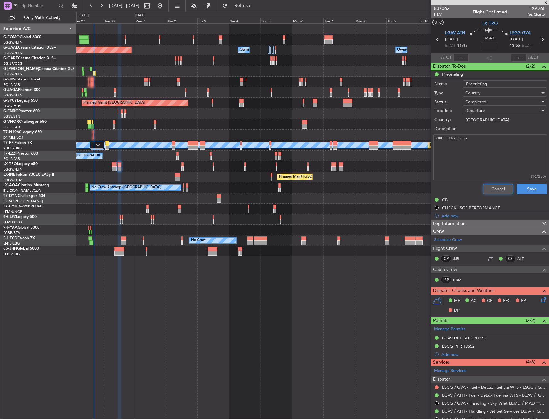
click at [495, 191] on button "Cancel" at bounding box center [498, 189] width 30 height 10
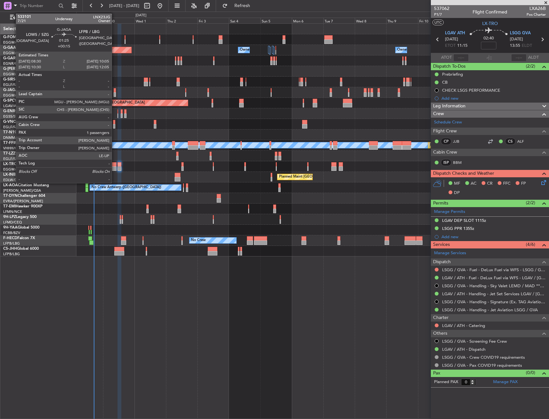
click at [115, 90] on div at bounding box center [115, 90] width 2 height 4
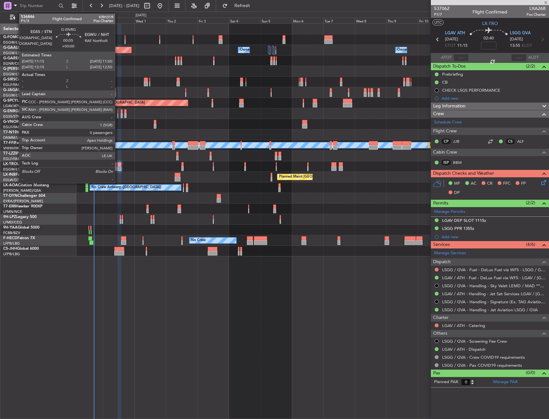
type input "+00:15"
type input "1"
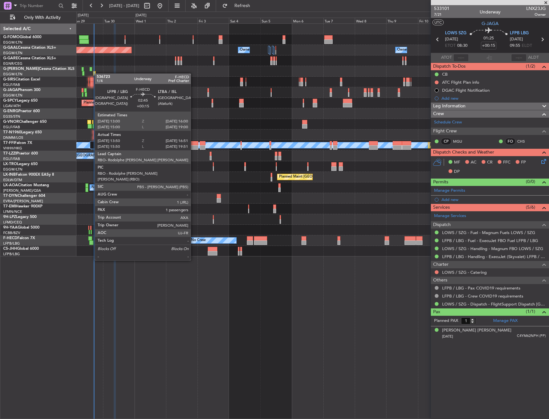
click at [91, 243] on div at bounding box center [91, 243] width 4 height 4
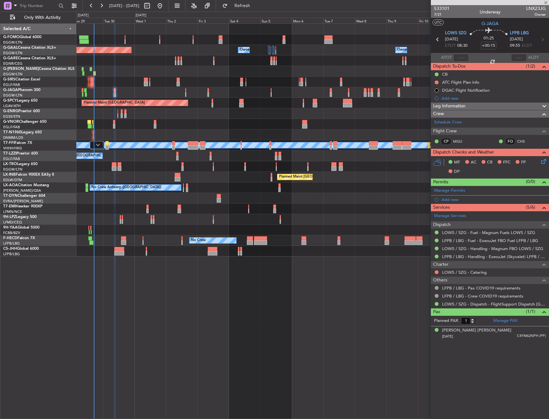
type input "14:00"
type input "16:46"
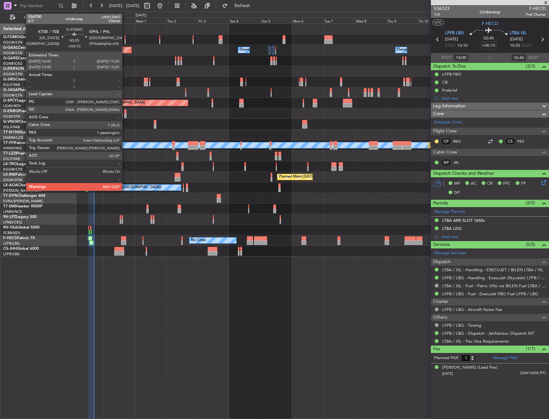
click at [125, 38] on div at bounding box center [125, 37] width 1 height 4
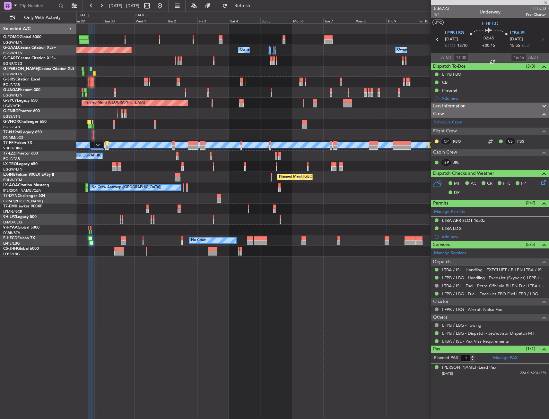
type input "+00:10"
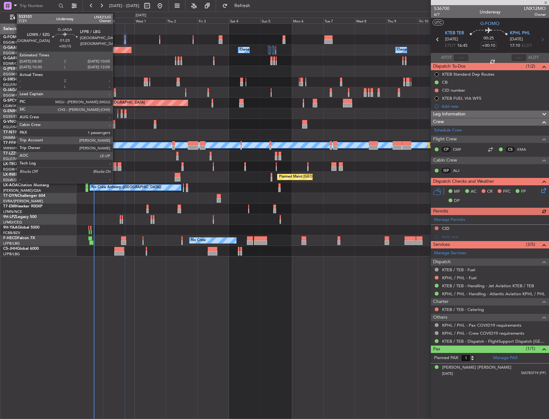
click at [116, 91] on div at bounding box center [115, 90] width 2 height 4
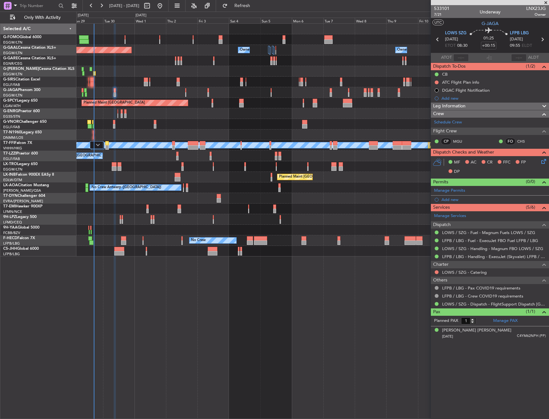
click at [113, 123] on div "Planned Maint [GEOGRAPHIC_DATA] ([GEOGRAPHIC_DATA])" at bounding box center [312, 124] width 472 height 11
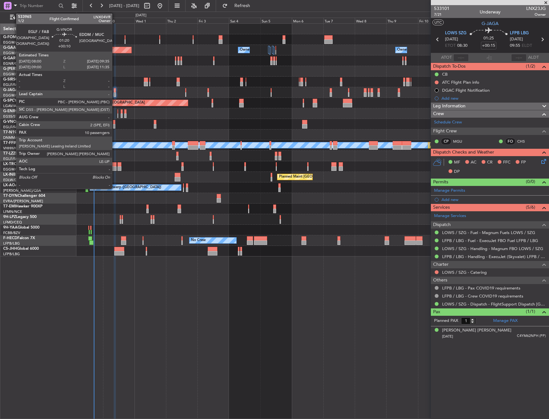
click at [115, 124] on div at bounding box center [114, 122] width 2 height 4
type input "+00:10"
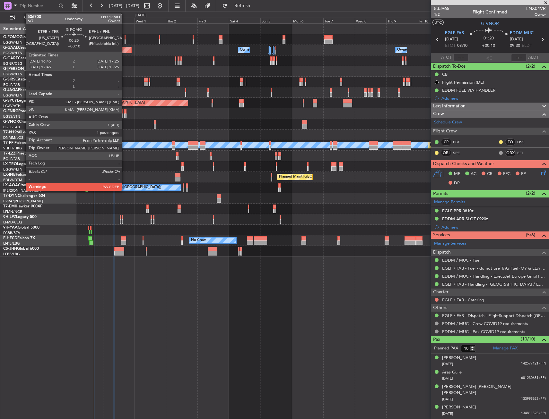
click at [125, 38] on div at bounding box center [125, 37] width 1 height 4
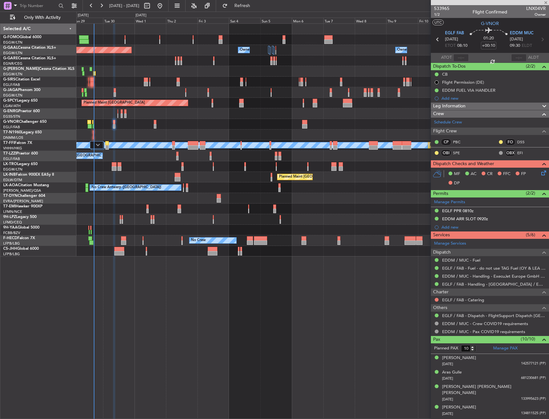
type input "1"
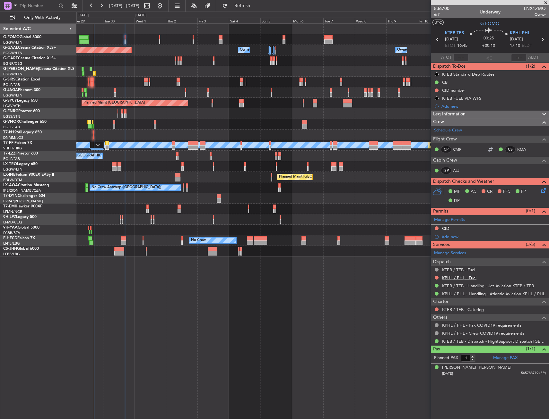
click at [459, 279] on link "KPHL / PHL - Fuel" at bounding box center [459, 277] width 34 height 5
drag, startPoint x: 456, startPoint y: 99, endPoint x: 464, endPoint y: 107, distance: 11.1
click at [456, 99] on div "KTEB FUEL VIA WFS" at bounding box center [461, 98] width 39 height 5
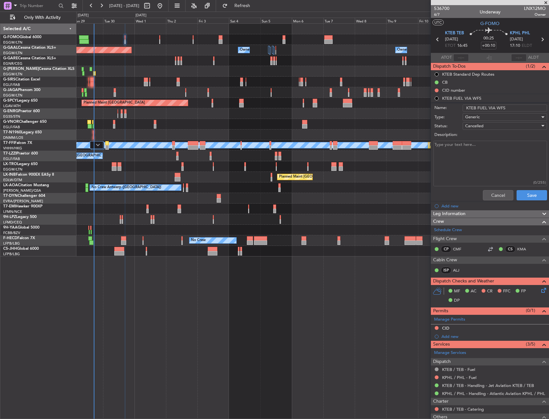
drag, startPoint x: 475, startPoint y: 107, endPoint x: 453, endPoint y: 109, distance: 22.6
click at [453, 109] on div "Name: KTEB FUEL VIA WFS" at bounding box center [489, 108] width 125 height 10
type input "KPHL FUEL VIA WFS"
click at [477, 126] on span "Cancelled" at bounding box center [474, 126] width 18 height 6
click at [477, 147] on span "In Progress" at bounding box center [501, 149] width 75 height 10
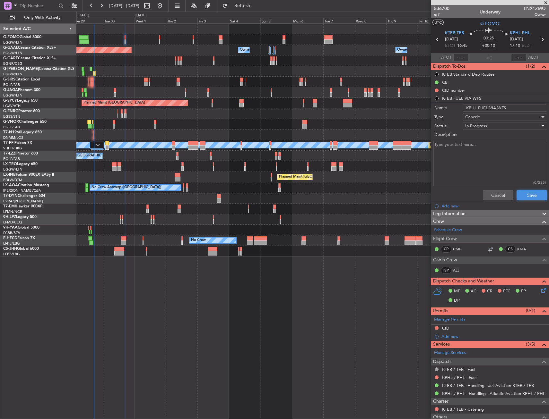
drag, startPoint x: 521, startPoint y: 194, endPoint x: 542, endPoint y: 190, distance: 21.7
click at [522, 194] on button "Save" at bounding box center [531, 195] width 30 height 10
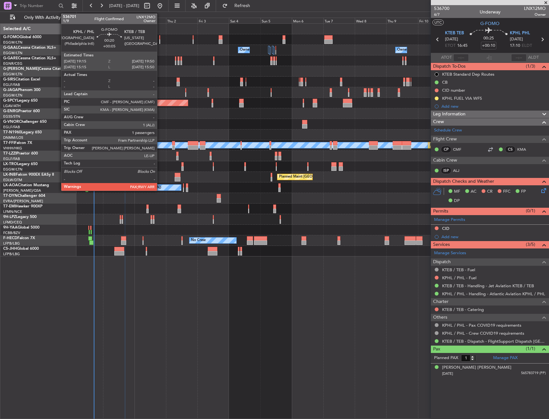
click at [160, 37] on div at bounding box center [159, 37] width 1 height 4
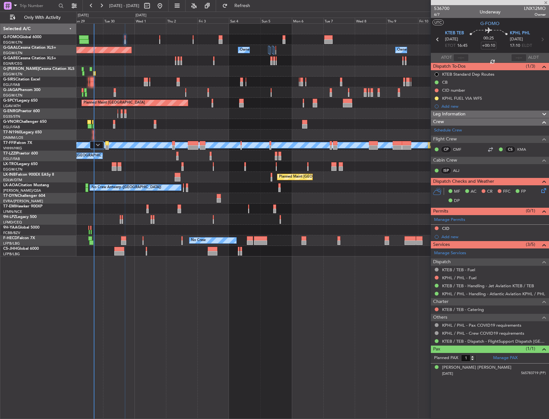
type input "+00:05"
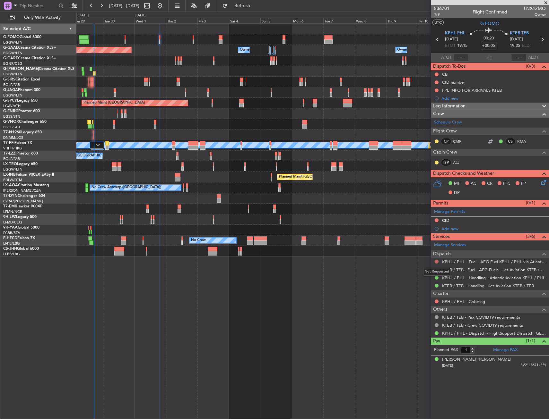
click at [436, 261] on button at bounding box center [436, 262] width 4 height 4
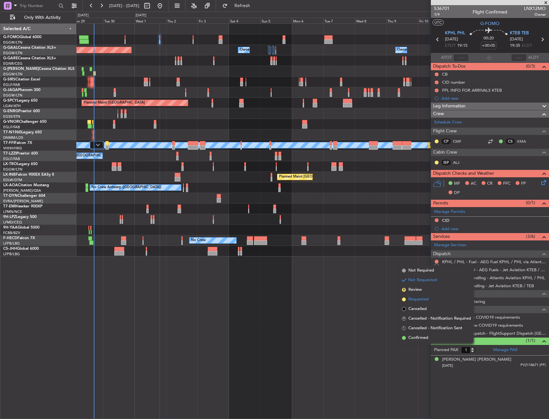
click at [429, 296] on li "Requested" at bounding box center [436, 300] width 74 height 10
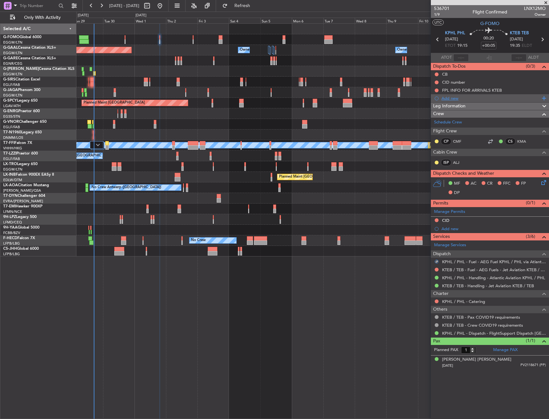
click at [454, 101] on div "Add new" at bounding box center [490, 98] width 118 height 8
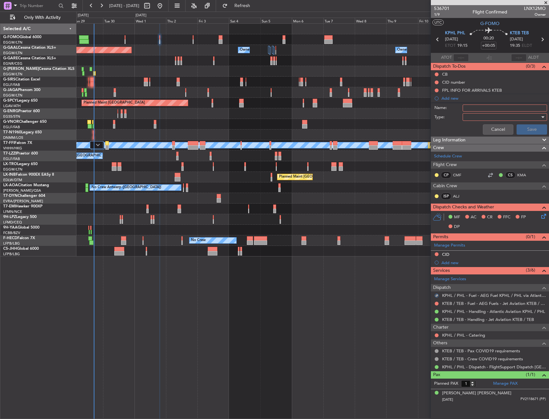
click at [486, 107] on input "Name:" at bounding box center [504, 108] width 84 height 7
type input "HPHL FUEL VIA WFS"
click at [485, 113] on div at bounding box center [502, 117] width 75 height 10
click at [476, 132] on span "Generic" at bounding box center [501, 130] width 79 height 10
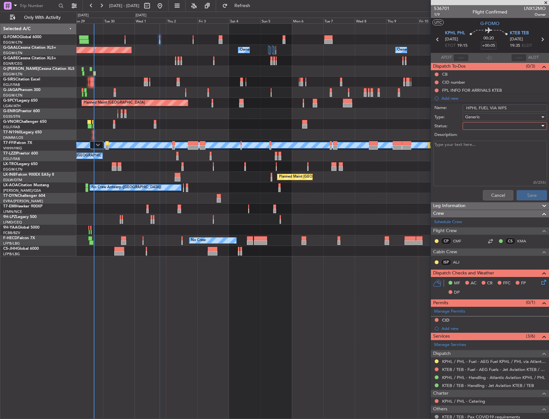
click at [478, 121] on div at bounding box center [502, 126] width 75 height 10
click at [480, 149] on span "In Progress" at bounding box center [501, 149] width 75 height 10
click at [524, 197] on button "Save" at bounding box center [531, 195] width 30 height 10
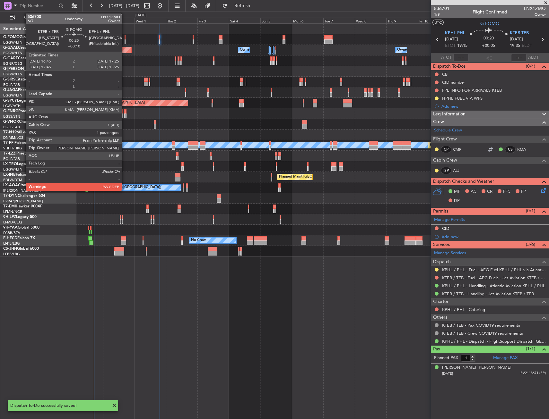
click at [125, 38] on div at bounding box center [125, 37] width 1 height 4
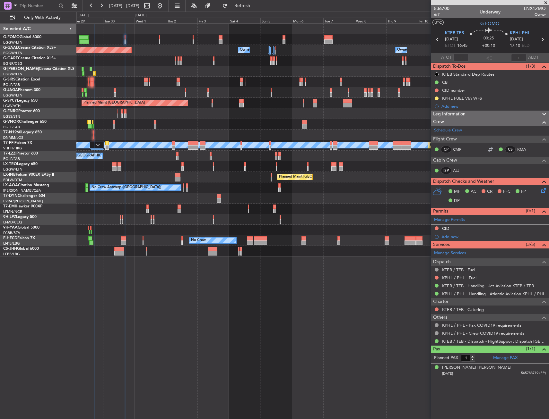
drag, startPoint x: 437, startPoint y: 278, endPoint x: 433, endPoint y: 291, distance: 14.5
click at [437, 278] on button at bounding box center [436, 278] width 4 height 4
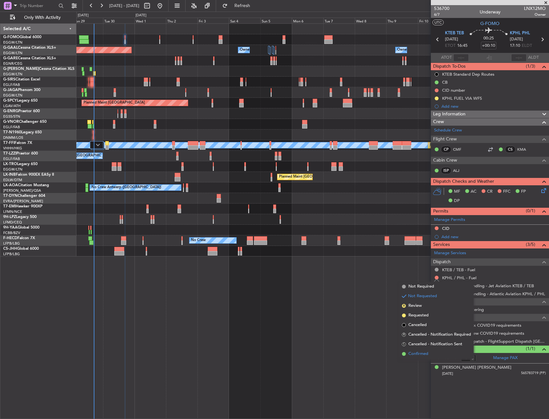
click at [421, 353] on span "Confirmed" at bounding box center [418, 354] width 20 height 6
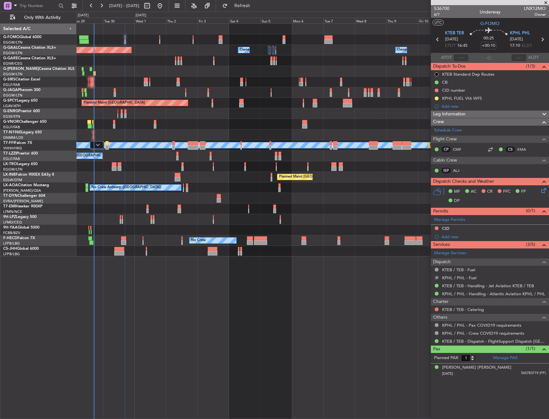
click at [436, 277] on div at bounding box center [436, 278] width 4 height 4
click at [436, 278] on button at bounding box center [436, 278] width 4 height 4
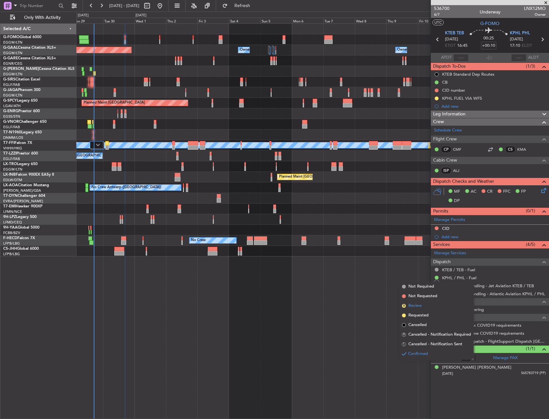
click at [426, 306] on li "R Review" at bounding box center [436, 306] width 74 height 10
click at [426, 306] on div "Owner Planned Maint Dusseldorf Owner Owner Owner Owner No Crew A/C Unavailable …" at bounding box center [312, 221] width 472 height 396
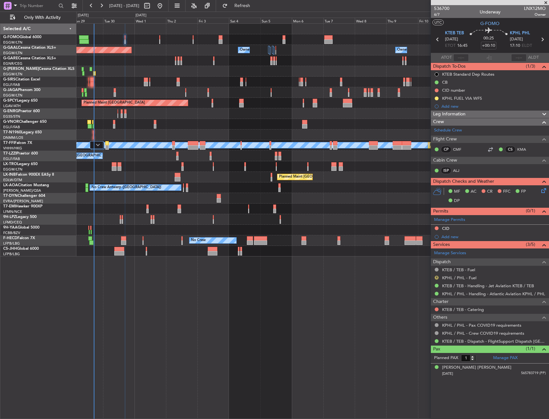
click at [436, 277] on button "R" at bounding box center [436, 278] width 4 height 4
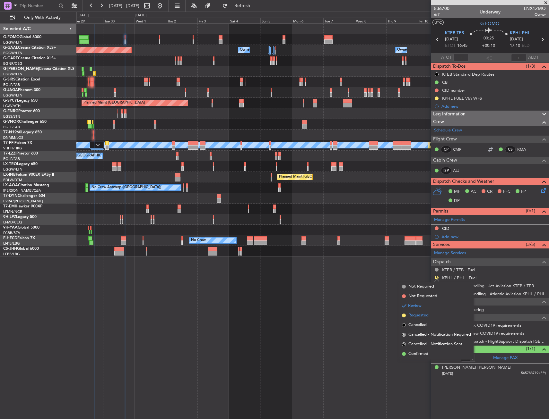
click at [421, 317] on span "Requested" at bounding box center [418, 316] width 20 height 6
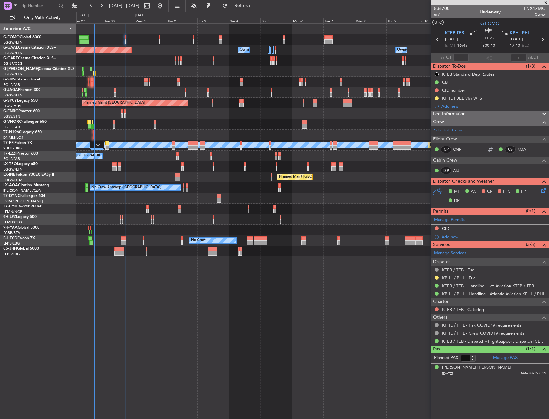
click at [235, 191] on div "No Crew Antwerp (Deurne) No Crew Paris (Le Bourget)" at bounding box center [312, 188] width 472 height 11
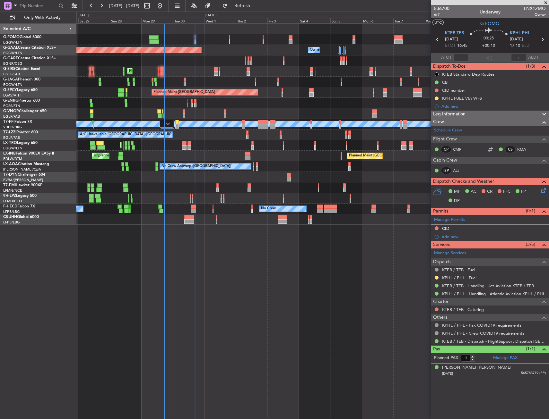
click at [268, 89] on div "Planned Maint London (Luton) Owner Planned Maint Dusseldorf Owner Owner Owner P…" at bounding box center [312, 124] width 472 height 201
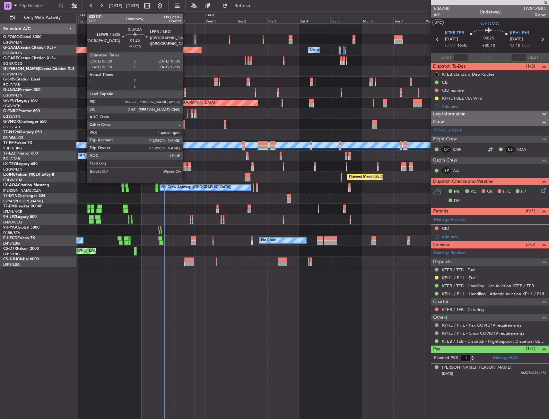
click at [185, 92] on div at bounding box center [185, 90] width 2 height 4
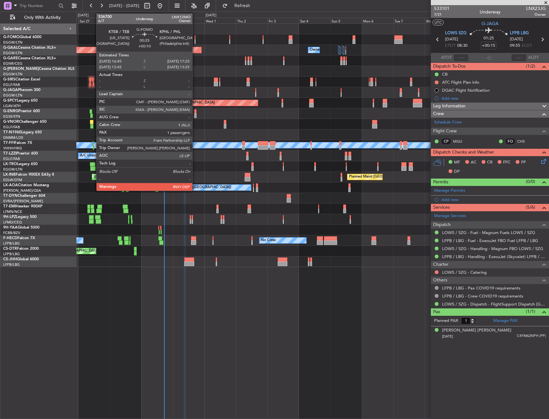
click at [195, 39] on div at bounding box center [194, 37] width 1 height 4
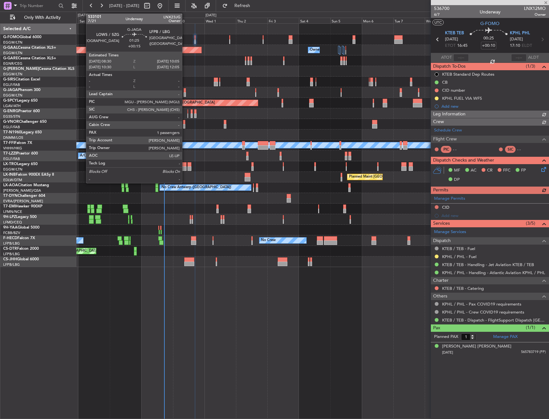
click at [185, 92] on div at bounding box center [185, 90] width 2 height 4
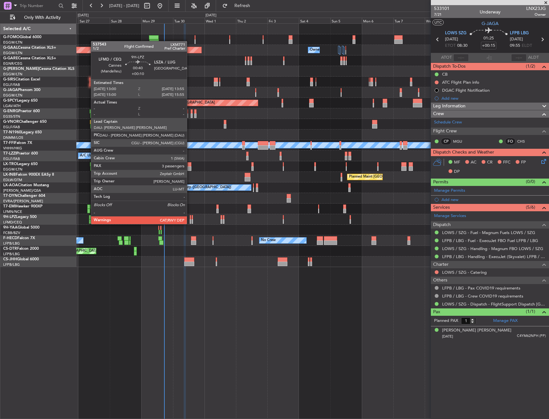
click at [190, 218] on div at bounding box center [190, 217] width 1 height 4
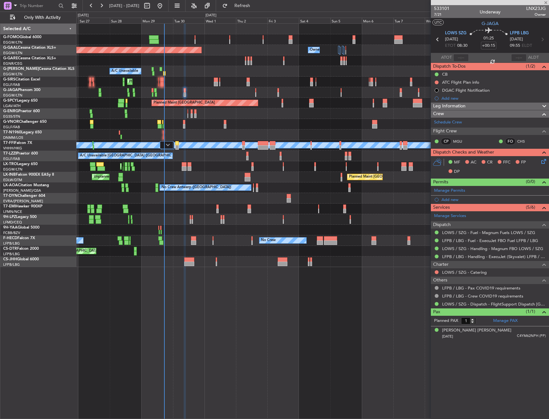
type input "+00:10"
type input "3"
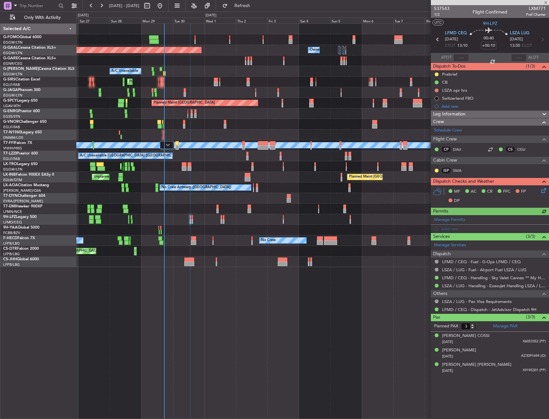
click at [457, 70] on div "Prebrief" at bounding box center [490, 74] width 118 height 8
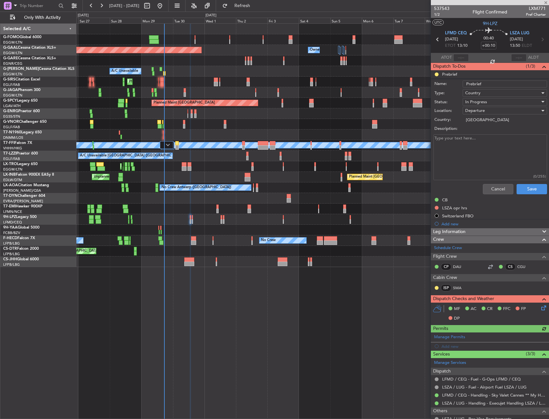
click at [483, 152] on textarea "Description:" at bounding box center [490, 157] width 114 height 46
paste textarea "3500Kgs"
type textarea "3500Kgs"
click at [492, 100] on div "In Progress" at bounding box center [502, 102] width 75 height 10
drag, startPoint x: 497, startPoint y: 134, endPoint x: 513, endPoint y: 174, distance: 43.3
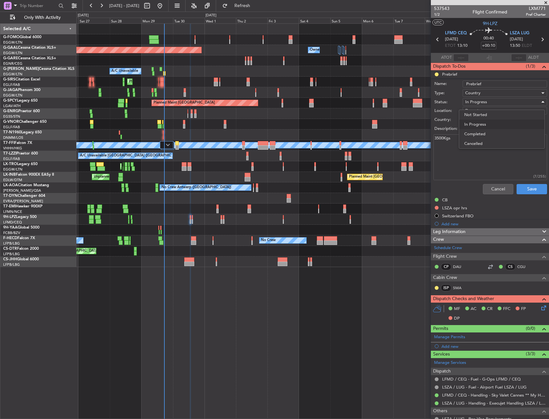
click at [497, 134] on span "Completed" at bounding box center [501, 134] width 75 height 10
click at [528, 189] on button "Save" at bounding box center [531, 189] width 30 height 10
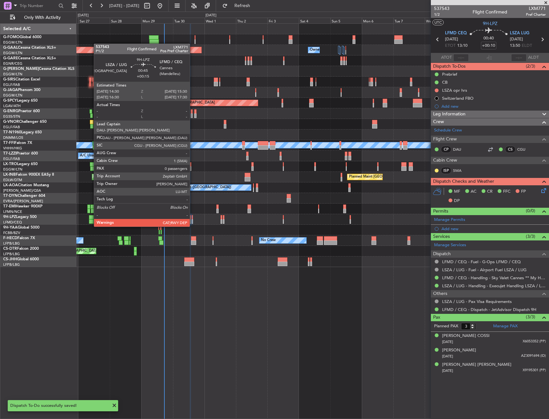
click at [193, 220] on div at bounding box center [193, 221] width 2 height 4
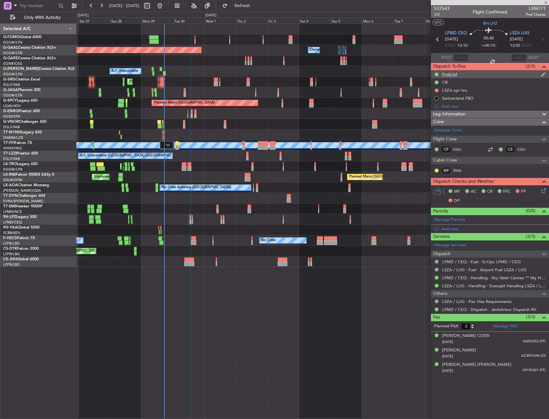
type input "+00:15"
type input "0"
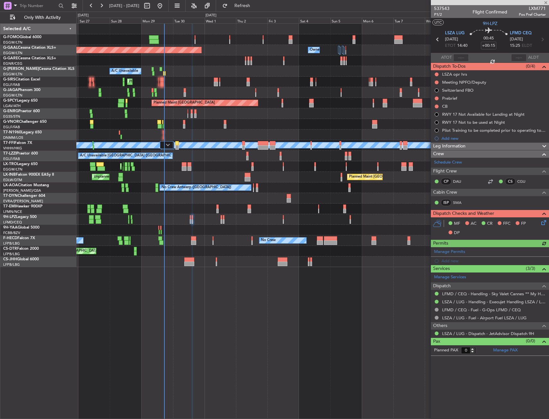
drag, startPoint x: 463, startPoint y: 97, endPoint x: 462, endPoint y: 103, distance: 5.9
click at [463, 98] on div "Prebrief" at bounding box center [490, 98] width 118 height 8
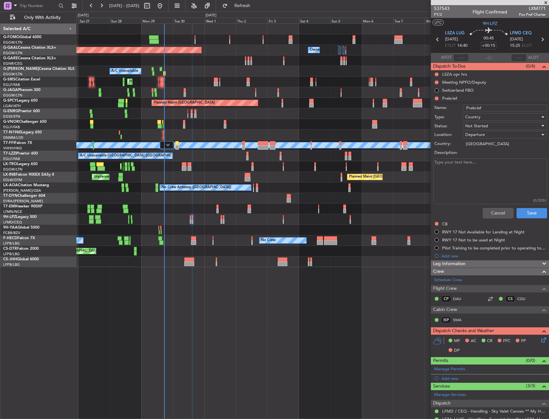
click at [482, 164] on textarea "Description:" at bounding box center [490, 182] width 114 height 46
paste textarea "Remaining"
type textarea "Remaining"
click at [485, 124] on span "Not Started" at bounding box center [476, 126] width 23 height 6
click at [489, 157] on span "Completed" at bounding box center [501, 158] width 75 height 10
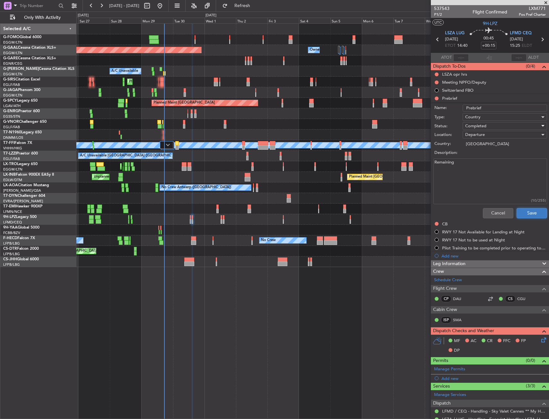
click at [531, 213] on button "Save" at bounding box center [531, 213] width 30 height 10
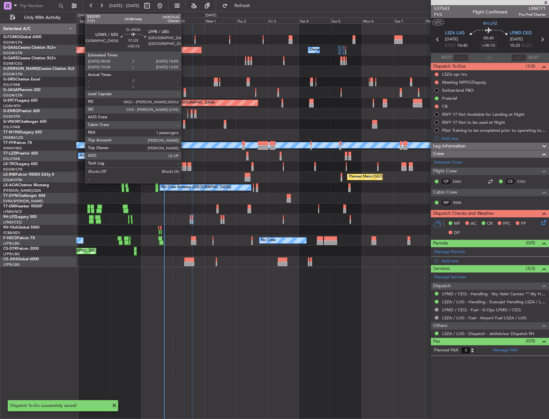
click at [184, 91] on div at bounding box center [185, 90] width 2 height 4
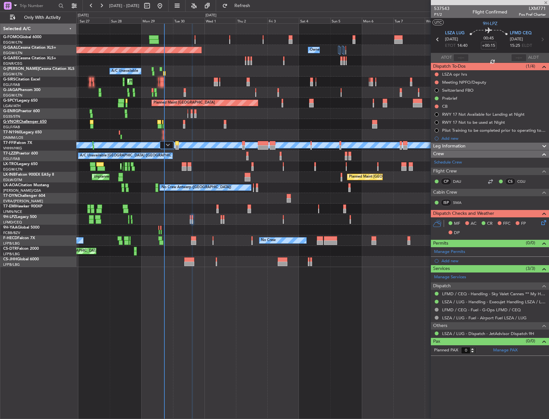
type input "1"
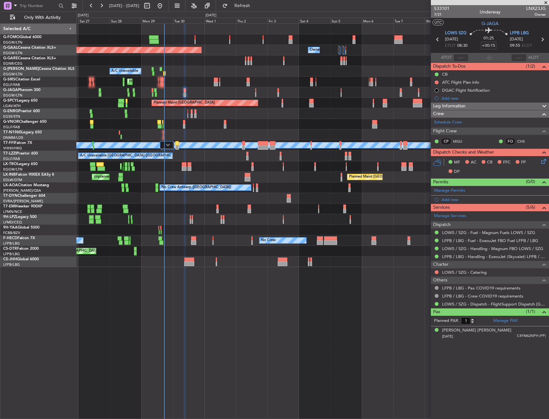
click at [487, 44] on input "+00:15" at bounding box center [488, 46] width 15 height 8
click at [479, 42] on div "01:25 20" at bounding box center [488, 40] width 42 height 24
click at [438, 81] on button at bounding box center [436, 83] width 4 height 4
drag, startPoint x: 434, startPoint y: 110, endPoint x: 447, endPoint y: 118, distance: 16.1
click at [434, 110] on span "Completed" at bounding box center [439, 110] width 21 height 6
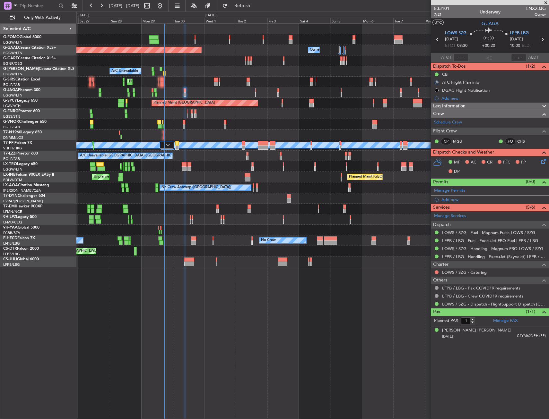
click at [453, 105] on span "Leg Information" at bounding box center [449, 106] width 32 height 7
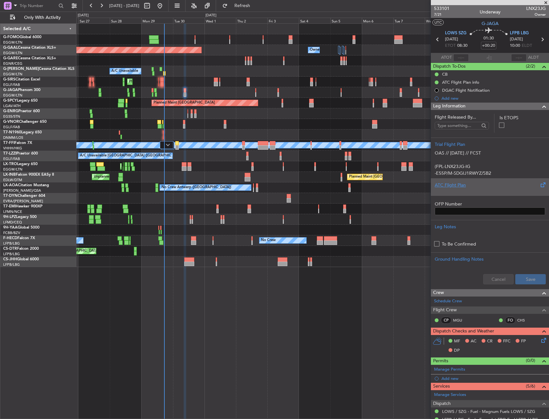
click at [466, 193] on div "ATC Flight Plan" at bounding box center [490, 186] width 118 height 17
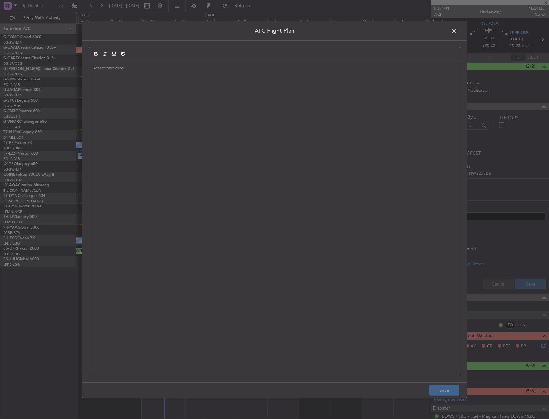
click at [348, 174] on div at bounding box center [274, 218] width 371 height 315
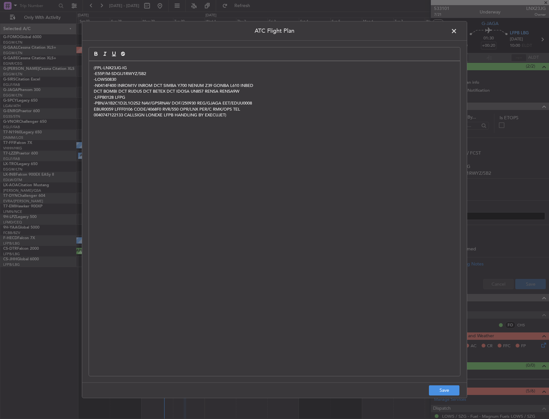
click at [438, 397] on footer "Save" at bounding box center [274, 390] width 384 height 15
click at [440, 395] on button "Save" at bounding box center [444, 391] width 30 height 10
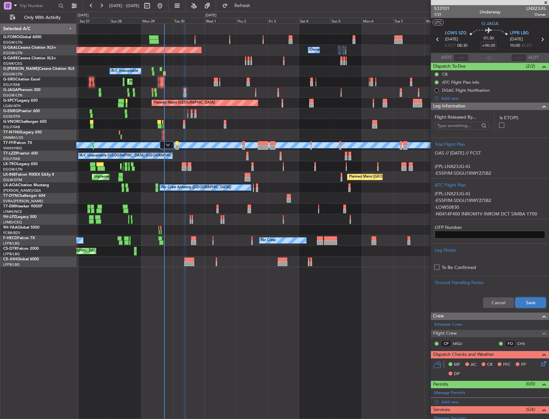
click at [518, 303] on button "Save" at bounding box center [530, 303] width 30 height 10
click at [466, 107] on div "Leg Information" at bounding box center [490, 106] width 118 height 7
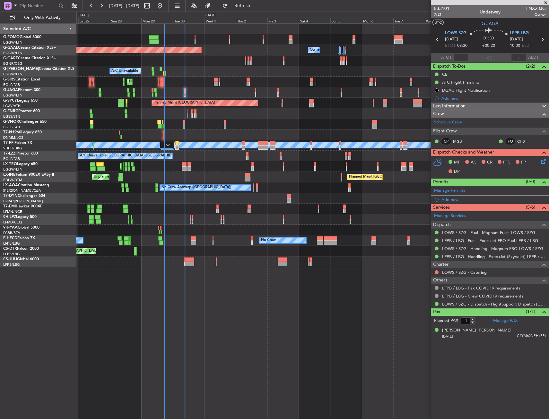
click at [542, 158] on icon at bounding box center [542, 160] width 5 height 5
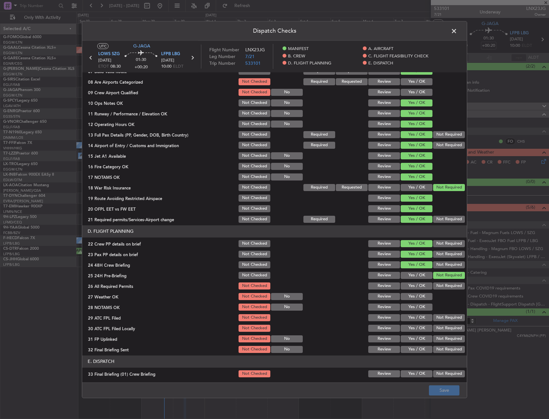
scroll to position [225, 0]
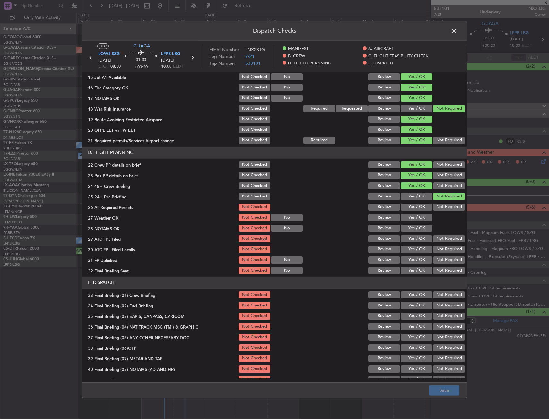
drag, startPoint x: 407, startPoint y: 204, endPoint x: 409, endPoint y: 211, distance: 7.3
click at [407, 204] on button "Yes / OK" at bounding box center [416, 207] width 32 height 7
click at [412, 219] on button "Yes / OK" at bounding box center [416, 217] width 32 height 7
click at [411, 224] on div "Yes / OK" at bounding box center [416, 228] width 32 height 9
click at [411, 228] on button "Yes / OK" at bounding box center [416, 228] width 32 height 7
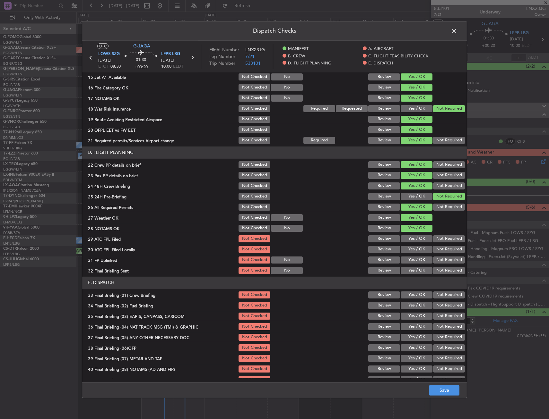
drag, startPoint x: 409, startPoint y: 237, endPoint x: 407, endPoint y: 250, distance: 12.7
click at [409, 238] on button "Yes / OK" at bounding box center [416, 239] width 32 height 7
click at [407, 249] on button "Yes / OK" at bounding box center [416, 249] width 32 height 7
click at [434, 251] on button "Not Required" at bounding box center [449, 249] width 32 height 7
click at [417, 263] on button "Yes / OK" at bounding box center [416, 260] width 32 height 7
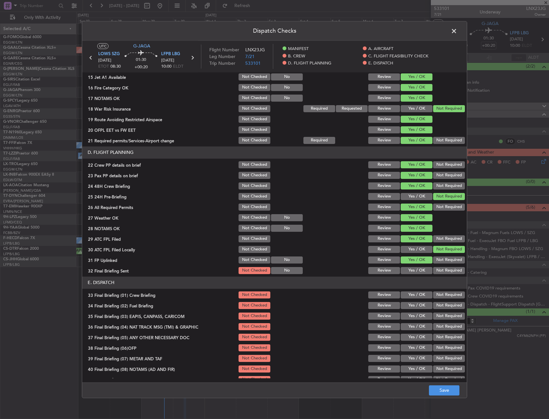
click at [416, 268] on button "Yes / OK" at bounding box center [416, 270] width 32 height 7
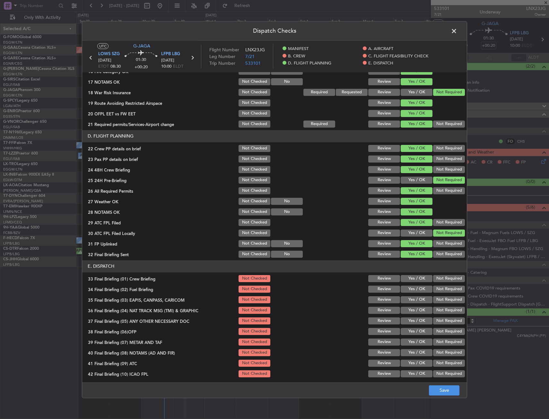
scroll to position [264, 0]
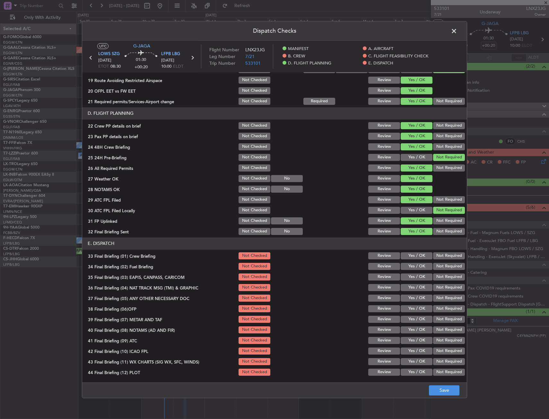
click at [412, 260] on div "Yes / OK" at bounding box center [416, 256] width 32 height 9
click at [412, 266] on button "Yes / OK" at bounding box center [416, 266] width 32 height 7
click at [413, 257] on button "Yes / OK" at bounding box center [416, 256] width 32 height 7
drag, startPoint x: 435, startPoint y: 277, endPoint x: 434, endPoint y: 286, distance: 9.4
click at [435, 278] on button "Not Required" at bounding box center [449, 277] width 32 height 7
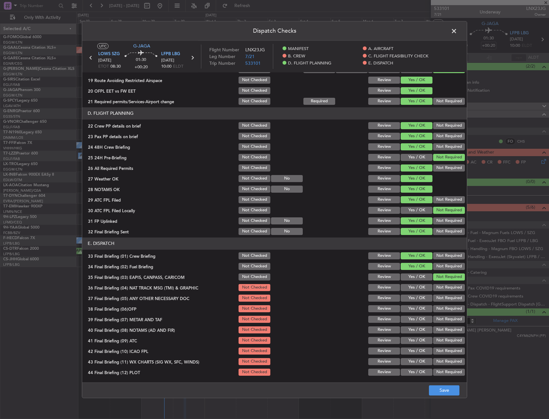
click at [434, 286] on button "Not Required" at bounding box center [449, 287] width 32 height 7
click at [419, 300] on button "Yes / OK" at bounding box center [416, 298] width 32 height 7
drag, startPoint x: 414, startPoint y: 307, endPoint x: 411, endPoint y: 317, distance: 10.6
click at [413, 308] on button "Yes / OK" at bounding box center [416, 308] width 32 height 7
click at [410, 320] on button "Yes / OK" at bounding box center [416, 319] width 32 height 7
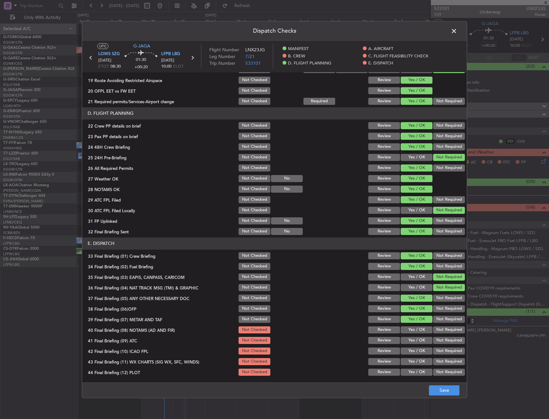
click at [410, 334] on div "Yes / OK" at bounding box center [416, 330] width 32 height 9
click at [410, 329] on button "Yes / OK" at bounding box center [416, 330] width 32 height 7
click at [408, 342] on button "Yes / OK" at bounding box center [416, 340] width 32 height 7
click at [443, 355] on div "Not Required" at bounding box center [448, 351] width 32 height 9
drag, startPoint x: 442, startPoint y: 351, endPoint x: 409, endPoint y: 358, distance: 33.7
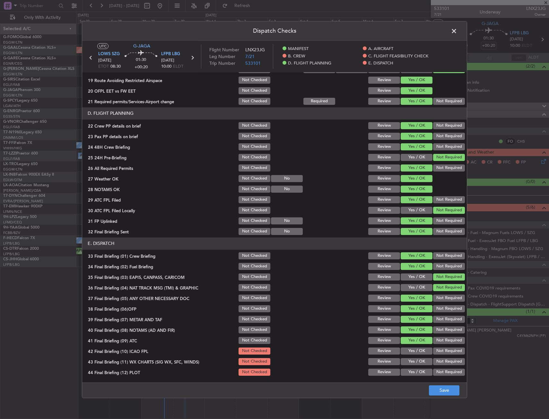
click at [442, 351] on button "Not Required" at bounding box center [449, 351] width 32 height 7
click at [408, 363] on button "Yes / OK" at bounding box center [416, 361] width 32 height 7
click at [434, 373] on button "Not Required" at bounding box center [449, 372] width 32 height 7
click at [439, 398] on footer "Save" at bounding box center [274, 390] width 384 height 15
click at [440, 395] on button "Save" at bounding box center [444, 391] width 30 height 10
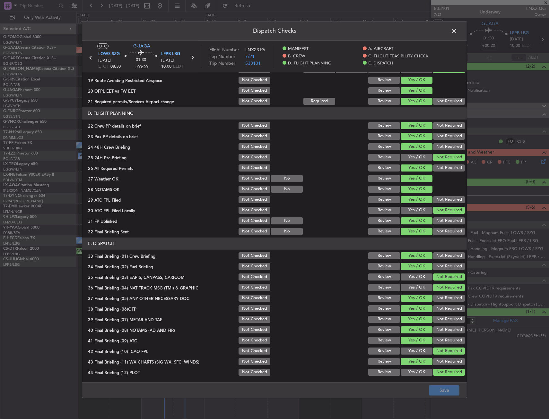
drag, startPoint x: 452, startPoint y: 28, endPoint x: 454, endPoint y: 36, distance: 7.8
click at [457, 28] on span at bounding box center [457, 32] width 0 height 13
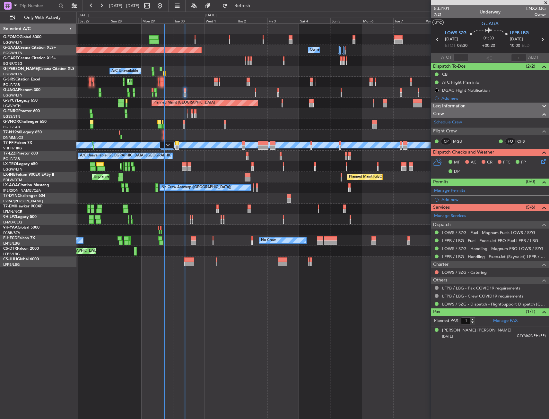
click at [438, 15] on span "7/21" at bounding box center [441, 14] width 15 height 5
click at [435, 272] on button at bounding box center [436, 273] width 4 height 4
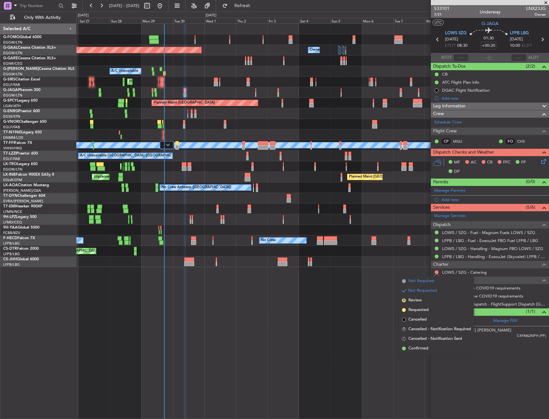
click at [411, 282] on span "Not Required" at bounding box center [421, 281] width 26 height 6
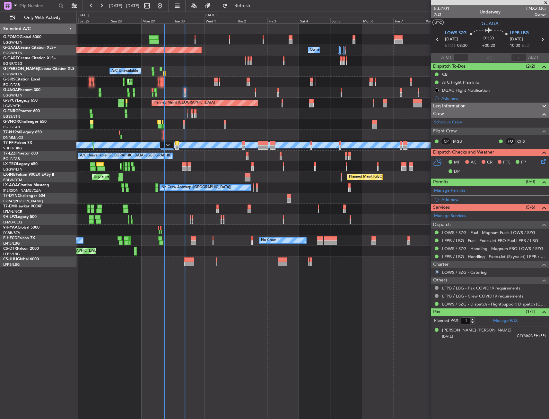
click at [536, 162] on div "MF AC CR FFC FP DP" at bounding box center [492, 167] width 94 height 19
click at [545, 158] on icon at bounding box center [542, 160] width 5 height 5
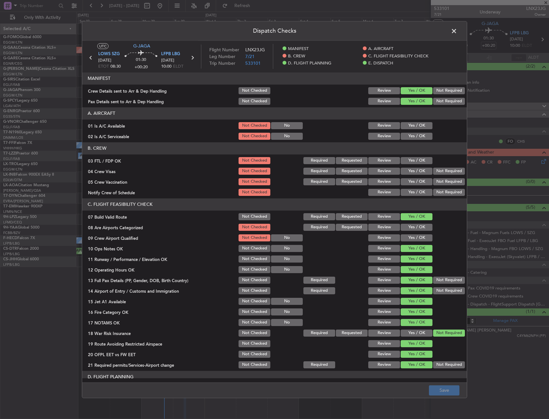
click at [410, 129] on div "Yes / OK" at bounding box center [416, 125] width 32 height 9
click at [410, 134] on button "Yes / OK" at bounding box center [416, 136] width 32 height 7
click at [410, 123] on button "Yes / OK" at bounding box center [416, 125] width 32 height 7
click at [451, 384] on footer "Save" at bounding box center [274, 390] width 384 height 15
click at [451, 390] on button "Save" at bounding box center [444, 391] width 30 height 10
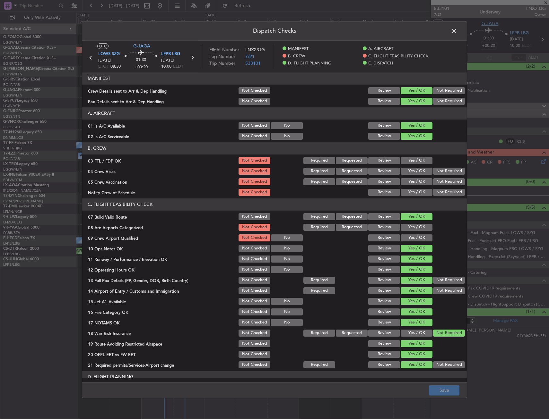
drag, startPoint x: 453, startPoint y: 30, endPoint x: 485, endPoint y: 26, distance: 32.1
click at [457, 30] on span at bounding box center [457, 32] width 0 height 13
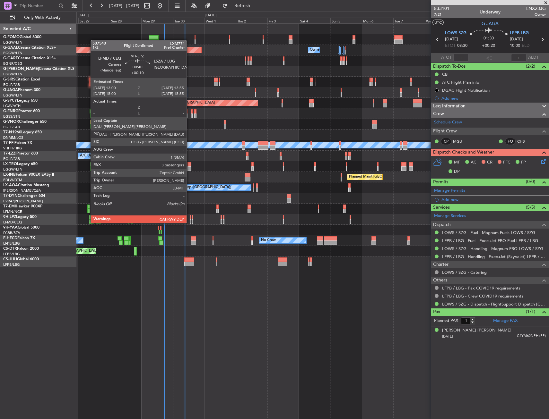
click at [190, 217] on div at bounding box center [190, 217] width 1 height 4
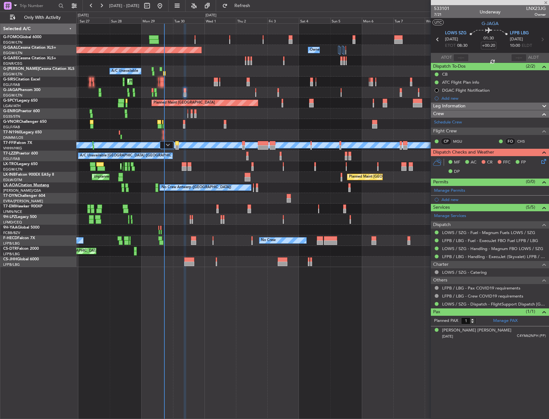
type input "+00:10"
type input "3"
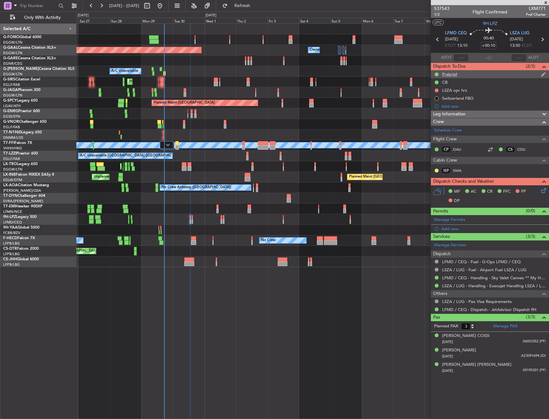
click at [466, 73] on div "Prebrief" at bounding box center [490, 74] width 118 height 8
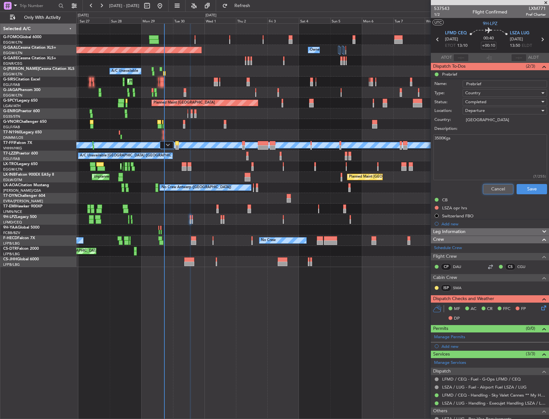
drag, startPoint x: 500, startPoint y: 188, endPoint x: 494, endPoint y: 187, distance: 6.2
click at [500, 188] on button "Cancel" at bounding box center [498, 189] width 30 height 10
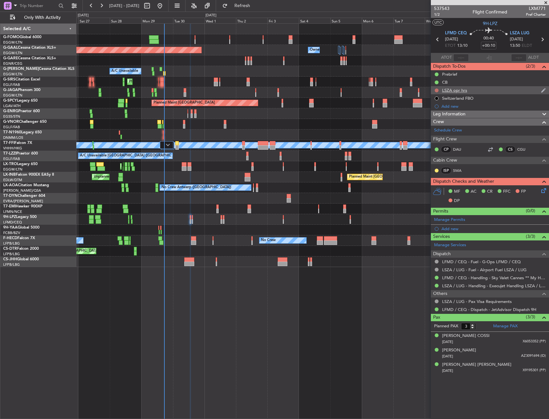
click at [437, 90] on button at bounding box center [436, 91] width 4 height 4
click at [431, 121] on span "Completed" at bounding box center [439, 119] width 21 height 6
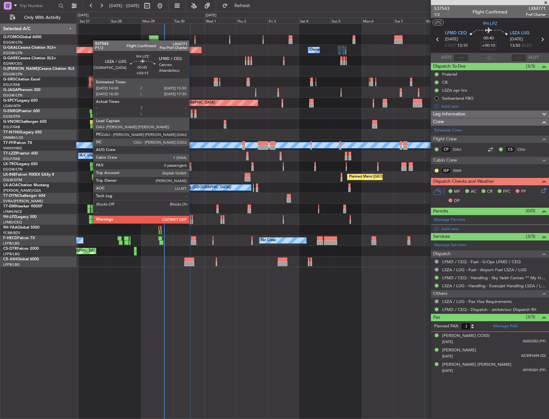
click at [192, 217] on div at bounding box center [193, 217] width 2 height 4
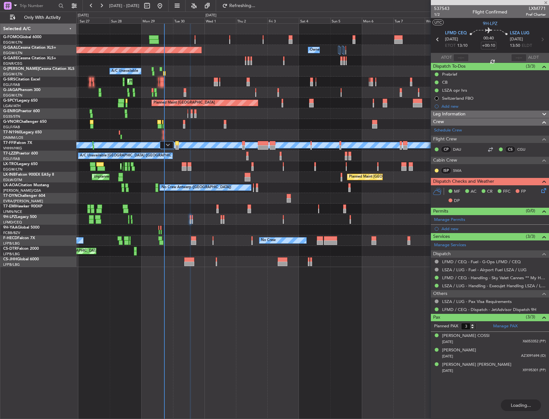
type input "+00:15"
type input "0"
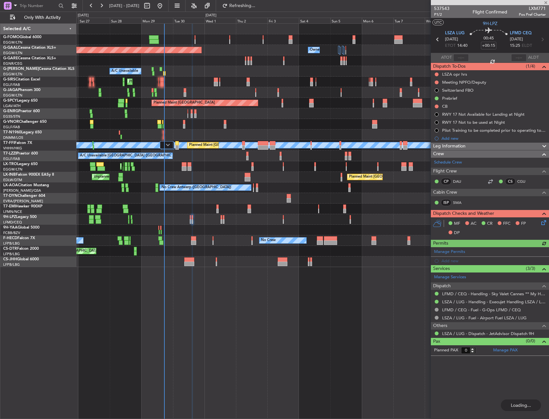
type input "+00:10"
type input "3"
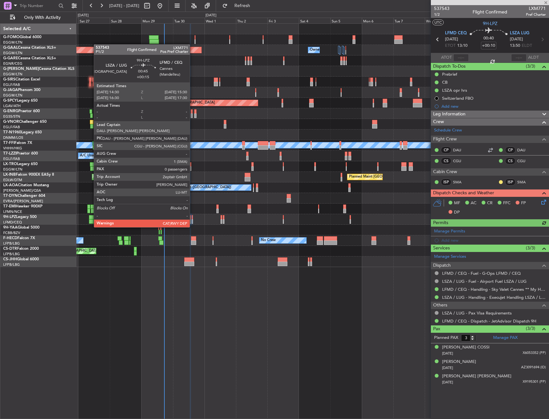
click at [193, 221] on div at bounding box center [193, 221] width 2 height 4
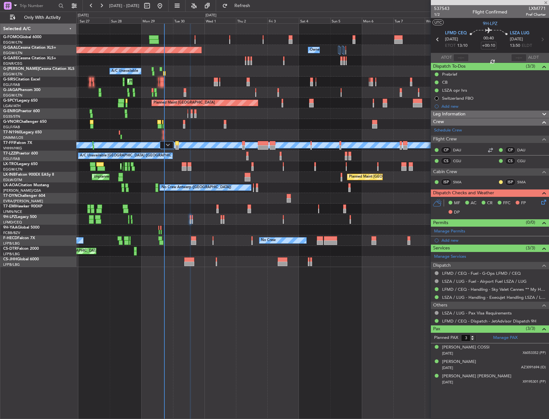
type input "+00:15"
type input "0"
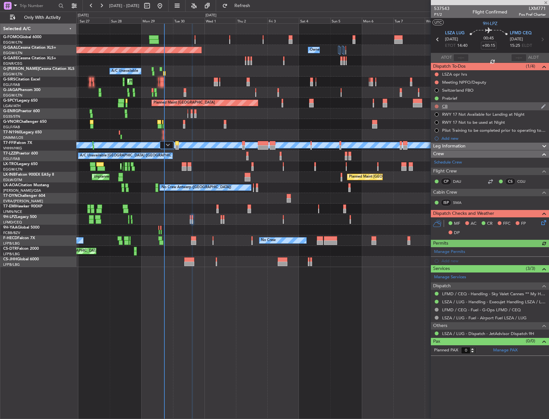
click at [436, 106] on button at bounding box center [436, 107] width 4 height 4
click at [435, 136] on span "Completed" at bounding box center [439, 135] width 21 height 6
click at [437, 74] on button at bounding box center [436, 75] width 4 height 4
click at [440, 101] on span "Completed" at bounding box center [439, 102] width 21 height 6
click at [436, 82] on button at bounding box center [436, 83] width 4 height 4
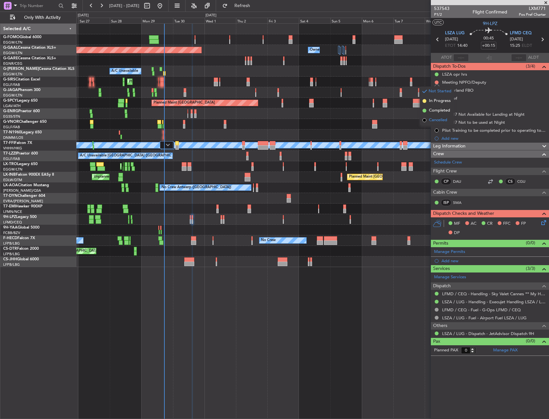
click at [433, 121] on span "Cancelled" at bounding box center [438, 120] width 18 height 6
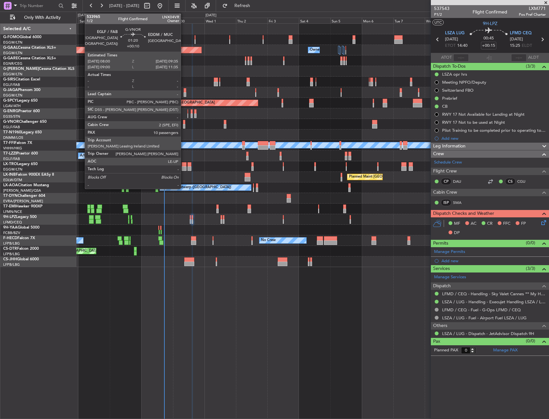
click at [184, 121] on div at bounding box center [184, 122] width 2 height 4
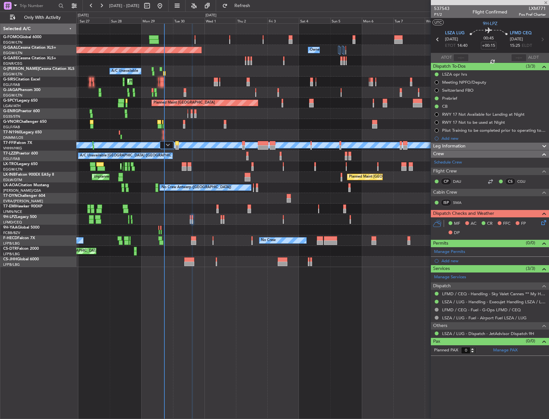
type input "+00:10"
type input "10"
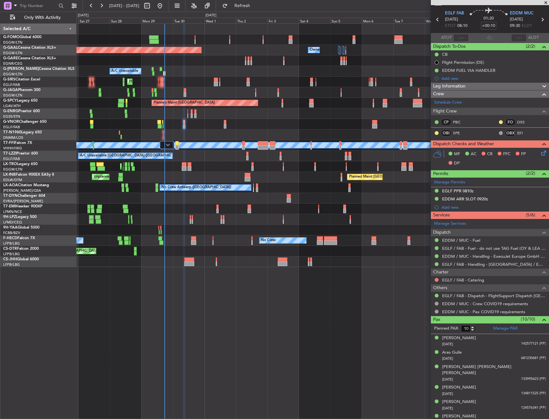
scroll to position [0, 0]
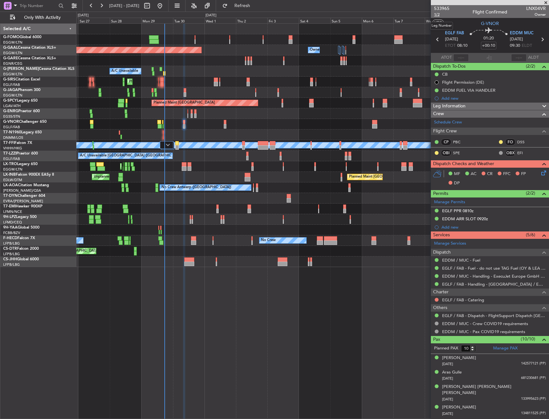
click at [439, 15] on span "1/2" at bounding box center [441, 14] width 15 height 5
drag, startPoint x: 463, startPoint y: 208, endPoint x: 464, endPoint y: 212, distance: 3.5
click at [463, 208] on div "EGLF PPR 0810z" at bounding box center [457, 210] width 31 height 5
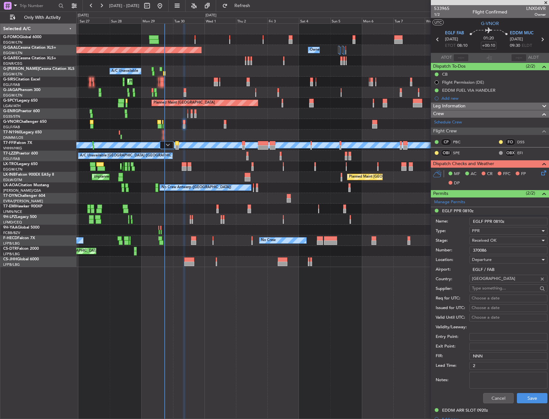
drag, startPoint x: 471, startPoint y: 222, endPoint x: 541, endPoint y: 221, distance: 69.6
click at [541, 221] on input "EGLF PPR 0810z" at bounding box center [508, 222] width 78 height 8
drag, startPoint x: 503, startPoint y: 251, endPoint x: 451, endPoint y: 254, distance: 51.4
click at [451, 254] on div "Number: 370086" at bounding box center [491, 251] width 112 height 10
click at [488, 398] on button "Cancel" at bounding box center [498, 398] width 30 height 10
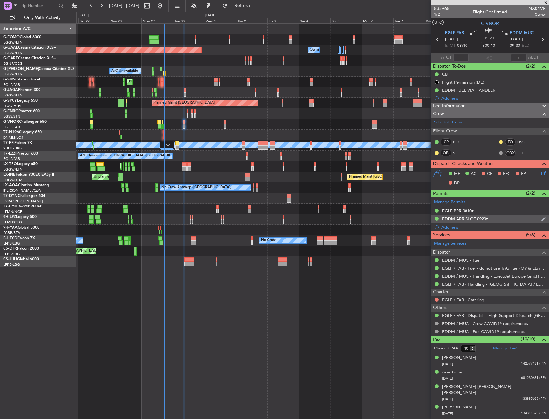
click at [478, 218] on div "EDDM ARR SLOT 0920z" at bounding box center [465, 218] width 46 height 5
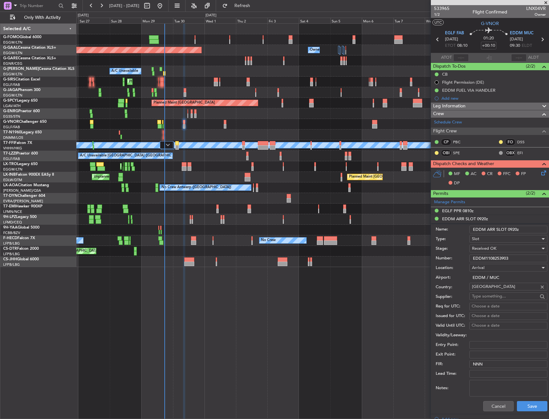
drag, startPoint x: 481, startPoint y: 259, endPoint x: 447, endPoint y: 262, distance: 34.8
click at [447, 262] on div "Number: EDDM1108253903" at bounding box center [491, 259] width 112 height 10
click at [491, 407] on button "Cancel" at bounding box center [498, 406] width 30 height 10
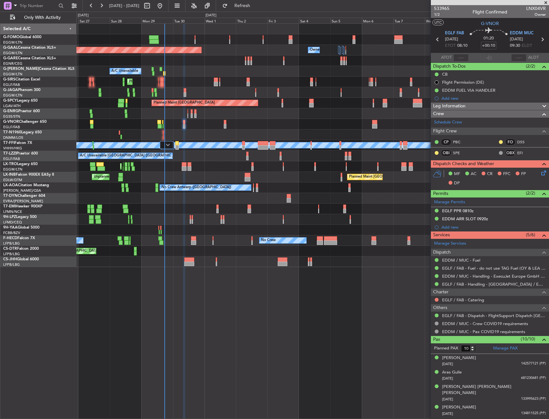
click at [463, 106] on span "Leg Information" at bounding box center [449, 106] width 32 height 7
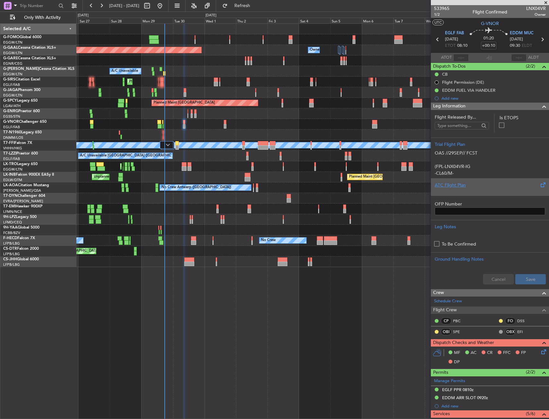
click at [463, 187] on div "ATC Flight Plan" at bounding box center [489, 185] width 110 height 7
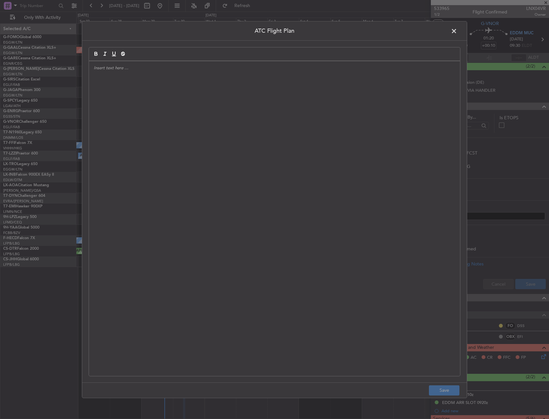
click at [326, 170] on div at bounding box center [274, 218] width 371 height 315
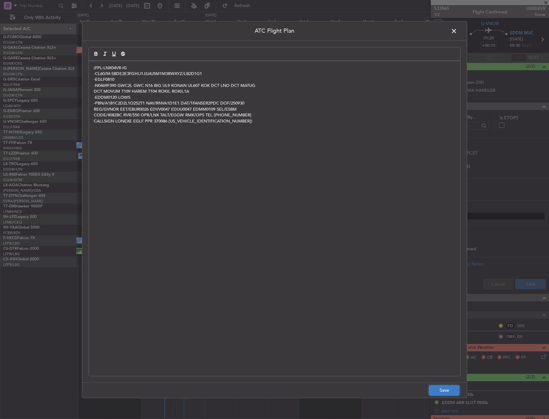
click at [447, 392] on button "Save" at bounding box center [444, 391] width 30 height 10
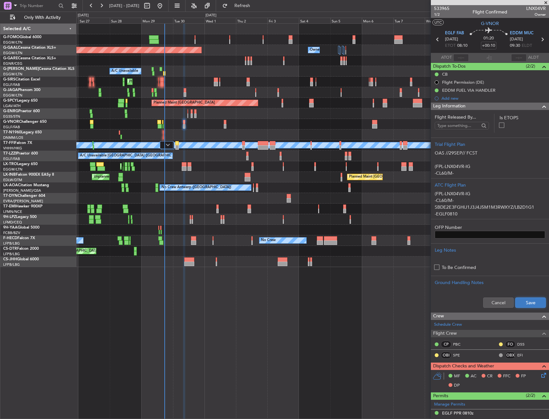
click at [526, 301] on button "Save" at bounding box center [530, 303] width 30 height 10
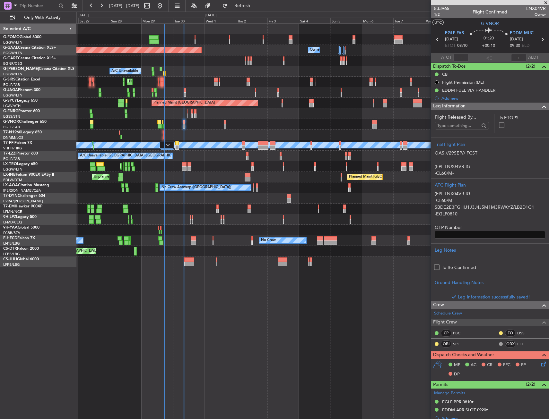
click at [440, 15] on span "1/2" at bounding box center [441, 14] width 15 height 5
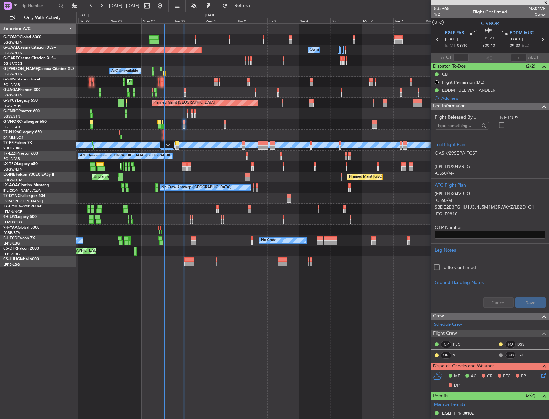
drag, startPoint x: 477, startPoint y: 108, endPoint x: 477, endPoint y: 116, distance: 8.7
click at [477, 108] on div "Leg Information" at bounding box center [490, 106] width 118 height 7
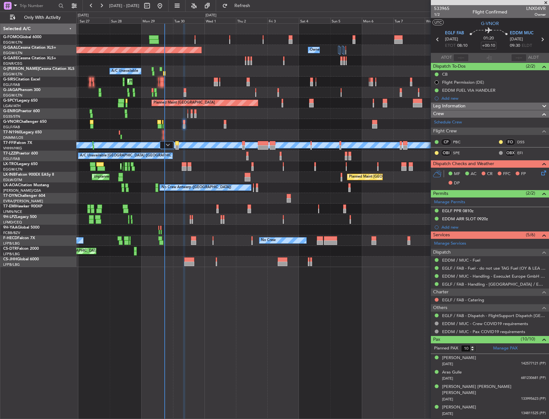
click at [540, 170] on icon at bounding box center [542, 171] width 5 height 5
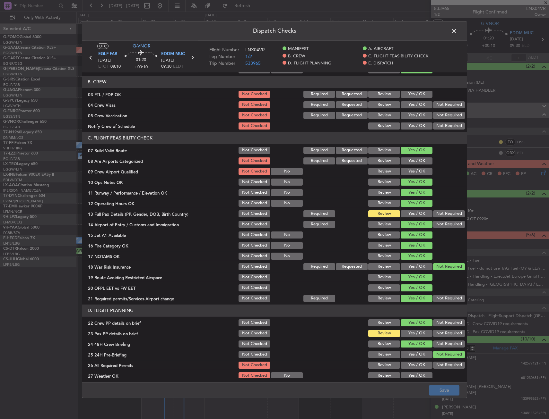
scroll to position [128, 0]
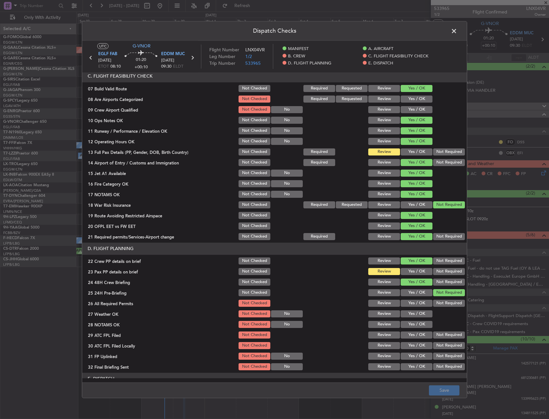
click at [414, 150] on button "Yes / OK" at bounding box center [416, 152] width 32 height 7
click at [407, 275] on div "Yes / OK" at bounding box center [416, 271] width 32 height 9
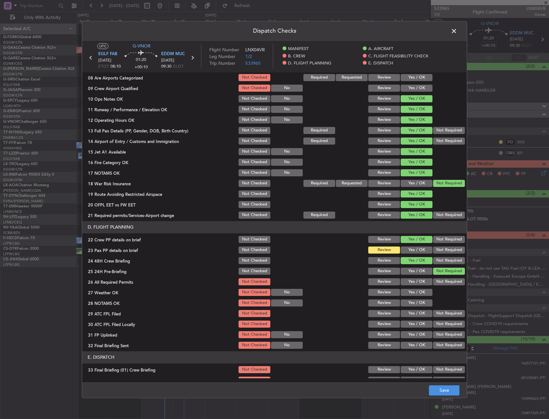
scroll to position [160, 0]
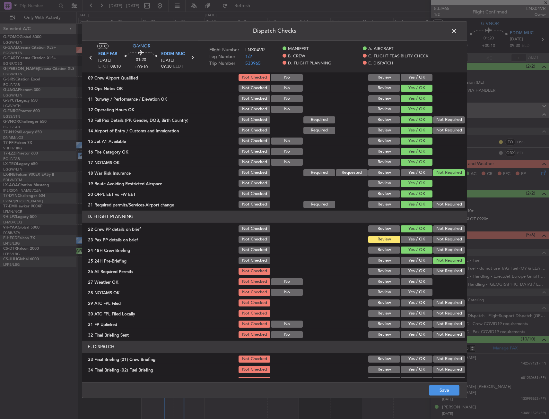
click at [409, 239] on button "Yes / OK" at bounding box center [416, 239] width 32 height 7
click at [410, 265] on section "D. FLIGHT PLANNING 22 Crew PP details on brief Not Checked Review Yes / OK Not …" at bounding box center [274, 275] width 384 height 129
click at [410, 270] on button "Yes / OK" at bounding box center [416, 271] width 32 height 7
click at [408, 279] on button "Yes / OK" at bounding box center [416, 282] width 32 height 7
click at [408, 287] on section "D. FLIGHT PLANNING 22 Crew PP details on brief Not Checked Review Yes / OK Not …" at bounding box center [274, 275] width 384 height 129
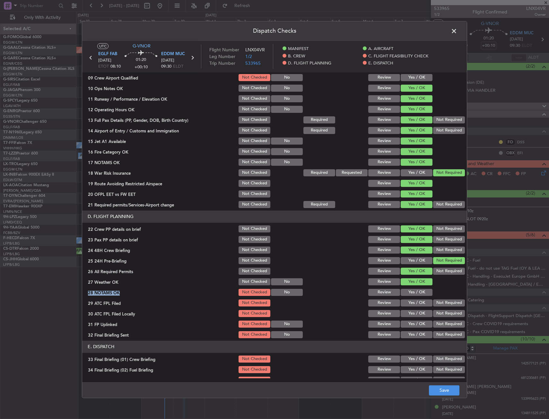
drag, startPoint x: 408, startPoint y: 287, endPoint x: 407, endPoint y: 296, distance: 8.7
click at [407, 295] on button "Yes / OK" at bounding box center [416, 292] width 32 height 7
click at [407, 304] on button "Yes / OK" at bounding box center [416, 303] width 32 height 7
click at [406, 313] on button "Yes / OK" at bounding box center [416, 313] width 32 height 7
click at [405, 324] on button "Yes / OK" at bounding box center [416, 324] width 32 height 7
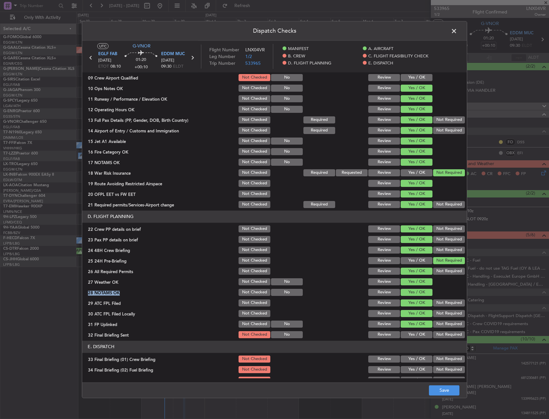
click at [406, 335] on button "Yes / OK" at bounding box center [416, 334] width 32 height 7
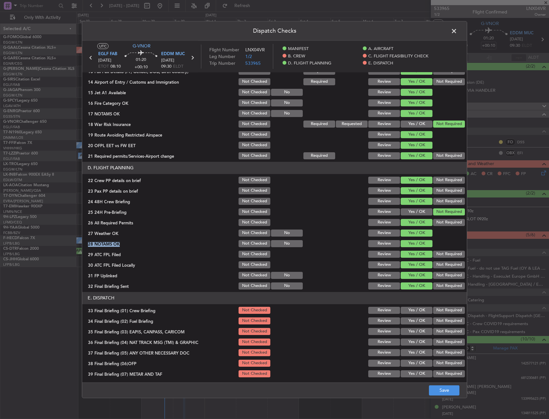
scroll to position [257, 0]
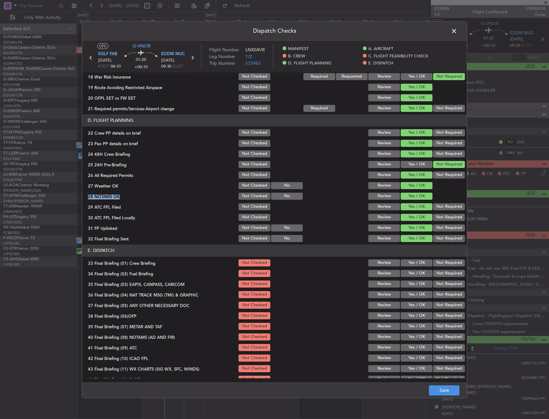
click at [446, 218] on button "Not Required" at bounding box center [449, 217] width 32 height 7
drag, startPoint x: 415, startPoint y: 261, endPoint x: 411, endPoint y: 277, distance: 16.5
click at [415, 264] on button "Yes / OK" at bounding box center [416, 263] width 32 height 7
click at [411, 277] on div "Yes / OK" at bounding box center [416, 273] width 32 height 9
click at [416, 273] on button "Yes / OK" at bounding box center [416, 273] width 32 height 7
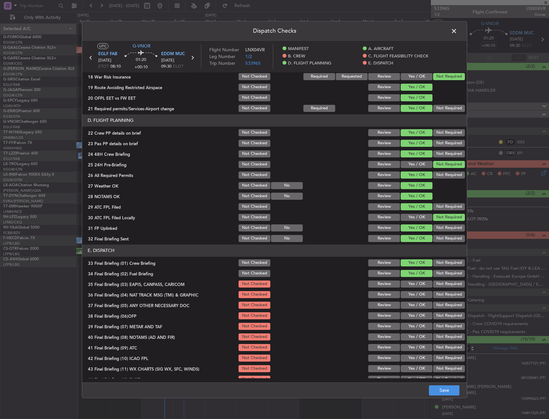
click at [438, 287] on button "Not Required" at bounding box center [449, 284] width 32 height 7
click at [436, 295] on button "Not Required" at bounding box center [449, 294] width 32 height 7
click at [420, 307] on button "Yes / OK" at bounding box center [416, 305] width 32 height 7
click at [419, 313] on button "Yes / OK" at bounding box center [416, 316] width 32 height 7
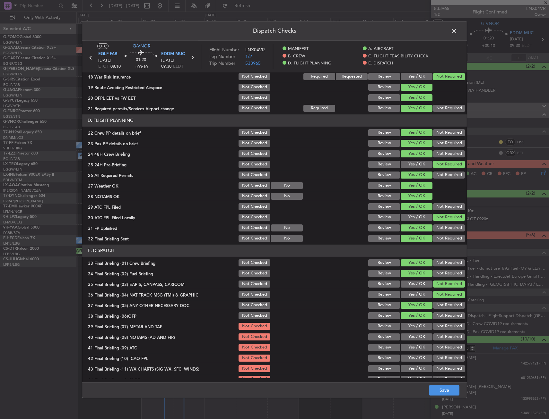
click at [414, 327] on button "Yes / OK" at bounding box center [416, 326] width 32 height 7
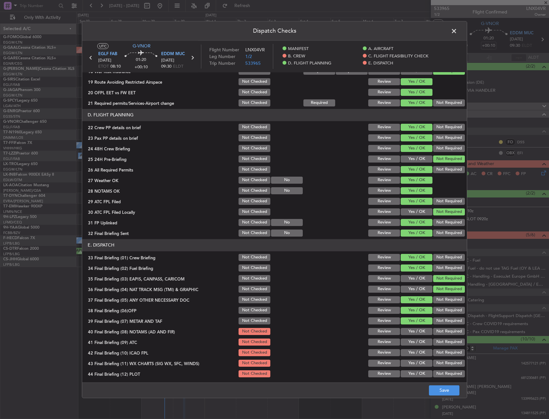
scroll to position [264, 0]
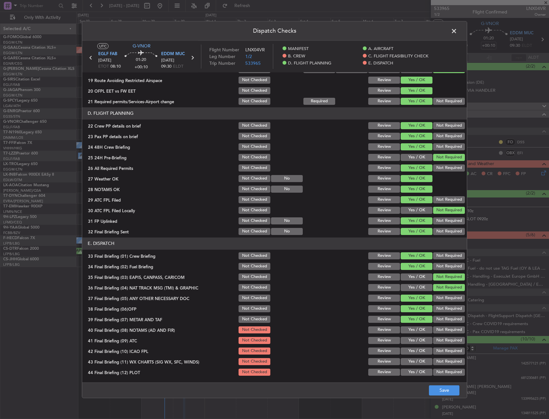
click at [412, 327] on button "Yes / OK" at bounding box center [416, 330] width 32 height 7
click at [410, 340] on button "Yes / OK" at bounding box center [416, 340] width 32 height 7
click at [437, 353] on button "Not Required" at bounding box center [449, 351] width 32 height 7
click at [417, 361] on button "Yes / OK" at bounding box center [416, 361] width 32 height 7
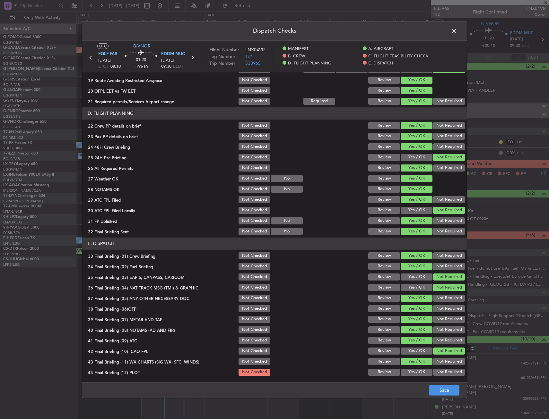
click at [442, 374] on button "Not Required" at bounding box center [449, 372] width 32 height 7
click at [445, 387] on button "Save" at bounding box center [444, 391] width 30 height 10
click at [457, 31] on span at bounding box center [457, 32] width 0 height 13
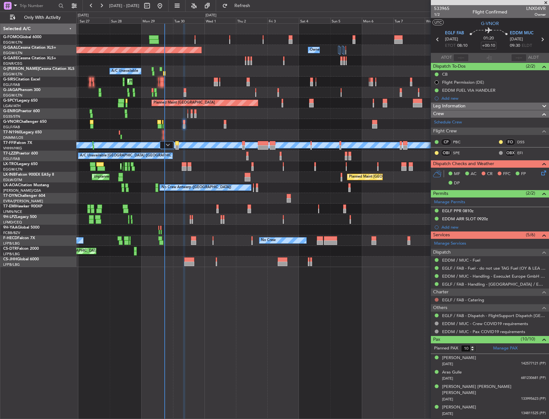
click at [437, 299] on button at bounding box center [436, 300] width 4 height 4
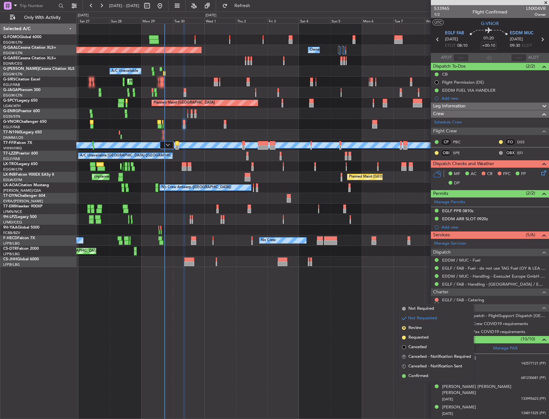
click at [408, 284] on div "Planned Maint London (Luton) Owner Planned Maint Dusseldorf Owner Owner Owner A…" at bounding box center [312, 221] width 472 height 396
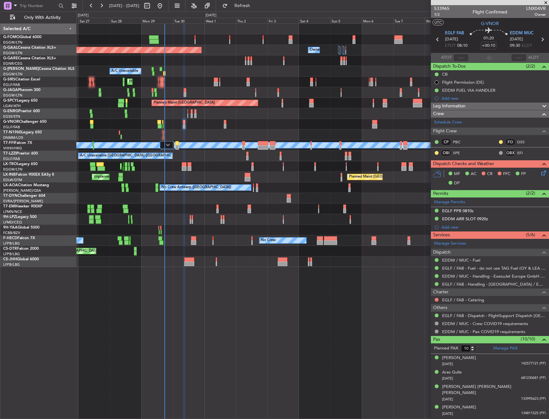
drag, startPoint x: 436, startPoint y: 299, endPoint x: 432, endPoint y: 301, distance: 4.2
click at [436, 299] on button at bounding box center [436, 300] width 4 height 4
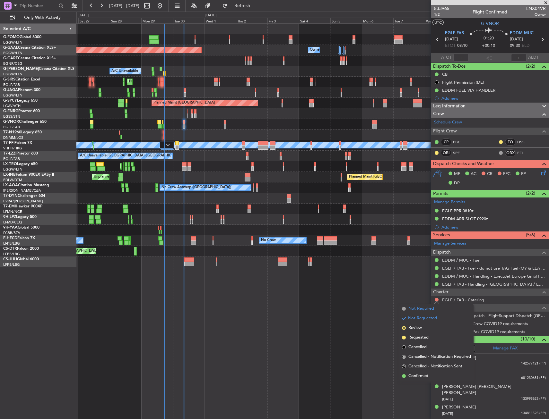
click at [405, 309] on span at bounding box center [404, 309] width 4 height 4
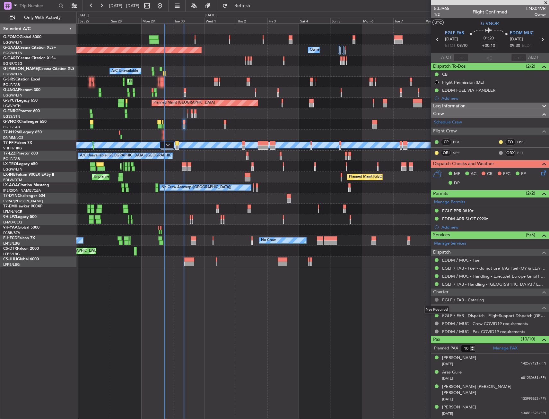
click at [435, 300] on button at bounding box center [436, 300] width 4 height 4
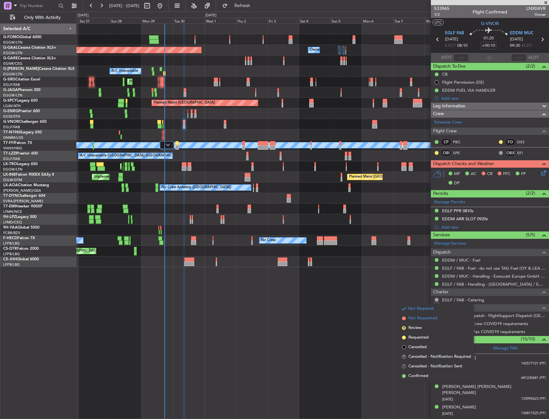
click at [428, 322] on li "Not Requested" at bounding box center [436, 319] width 74 height 10
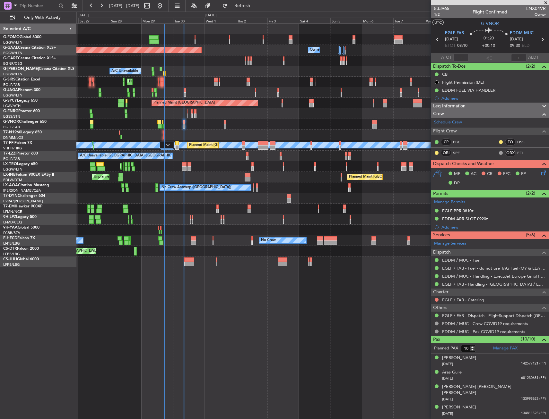
click at [182, 163] on div at bounding box center [184, 164] width 5 height 4
type input "+00:15"
type input "2"
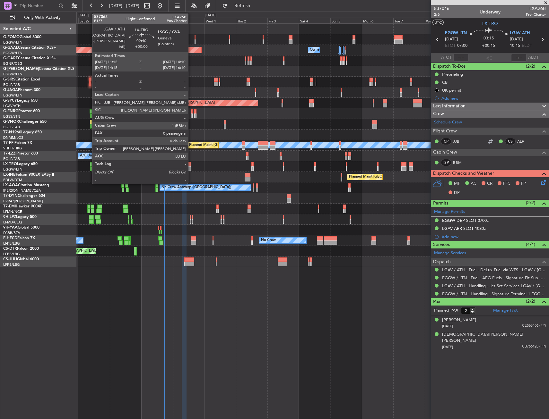
click at [191, 168] on div at bounding box center [189, 169] width 4 height 4
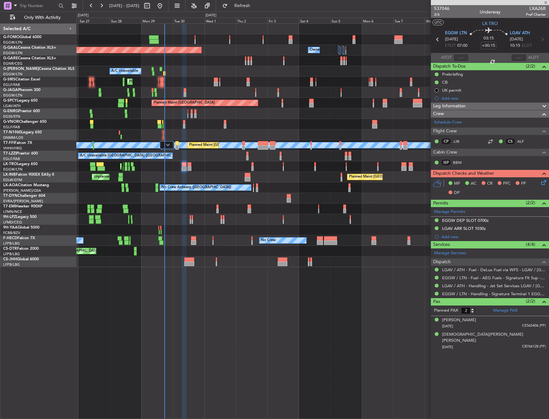
type input "0"
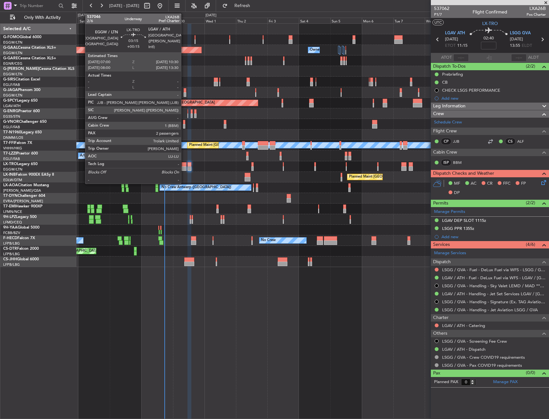
click at [184, 168] on div at bounding box center [184, 169] width 5 height 4
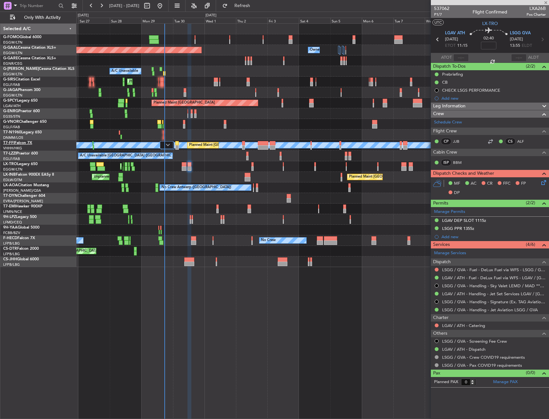
type input "+00:15"
type input "2"
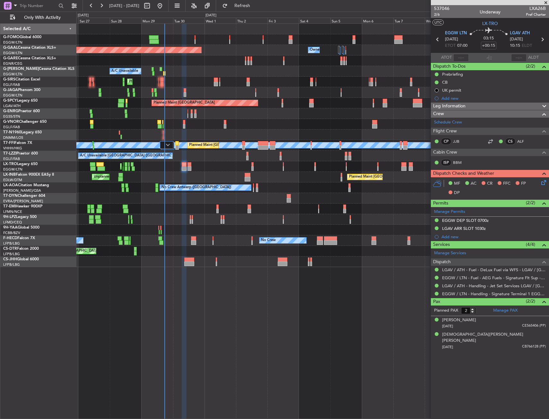
click at [464, 75] on div "Prebriefing" at bounding box center [490, 74] width 118 height 8
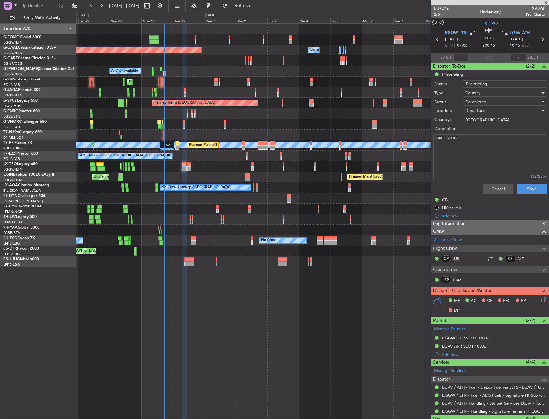
click at [500, 183] on div "Cancel Save" at bounding box center [487, 189] width 121 height 15
click at [499, 189] on button "Cancel" at bounding box center [498, 189] width 30 height 10
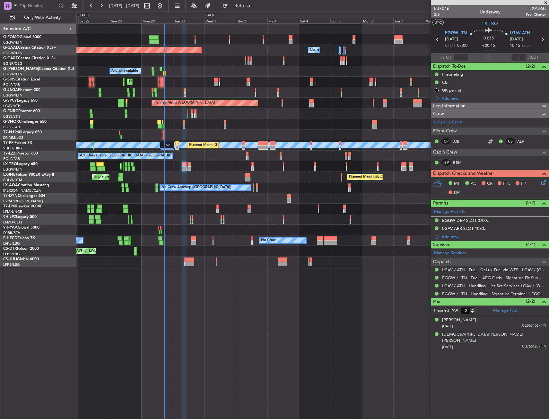
drag, startPoint x: 469, startPoint y: 105, endPoint x: 470, endPoint y: 114, distance: 9.7
click at [468, 105] on div "Leg Information" at bounding box center [490, 106] width 118 height 7
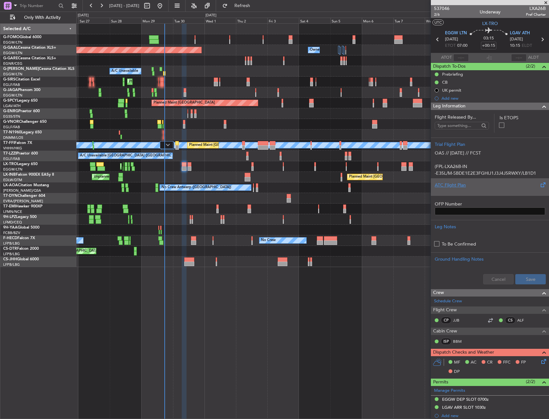
click at [485, 189] on div at bounding box center [489, 191] width 110 height 4
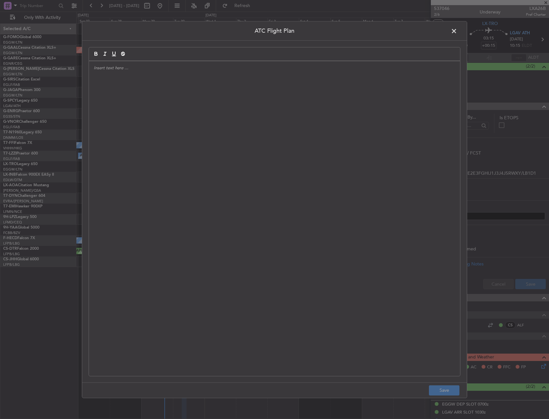
click at [392, 169] on div at bounding box center [274, 218] width 371 height 315
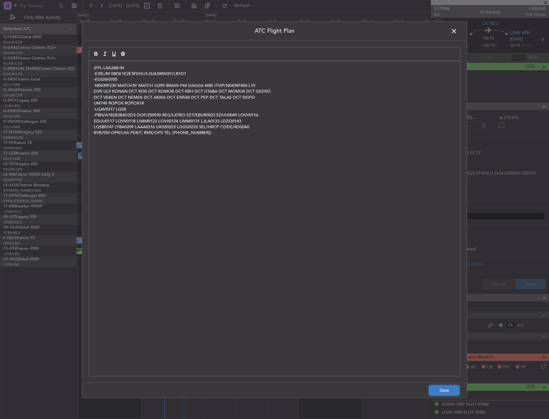
click at [443, 390] on button "Save" at bounding box center [444, 391] width 30 height 10
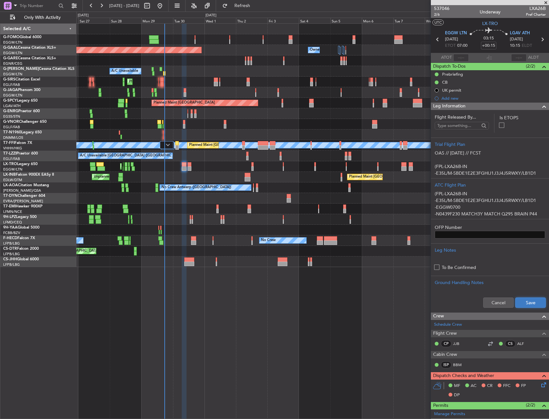
click at [529, 301] on button "Save" at bounding box center [530, 303] width 30 height 10
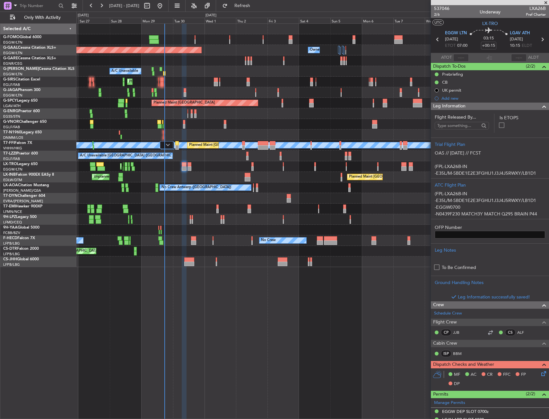
click at [481, 106] on div "Leg Information" at bounding box center [490, 106] width 118 height 7
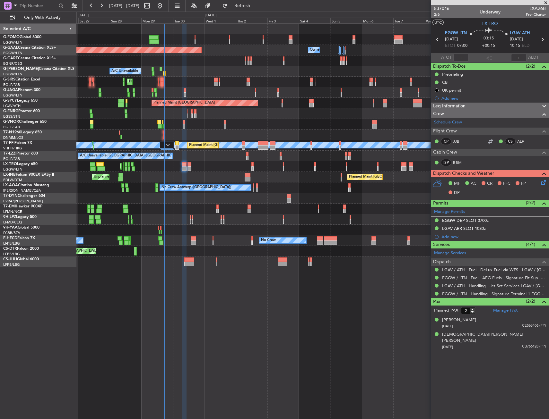
click at [542, 181] on icon at bounding box center [542, 181] width 5 height 5
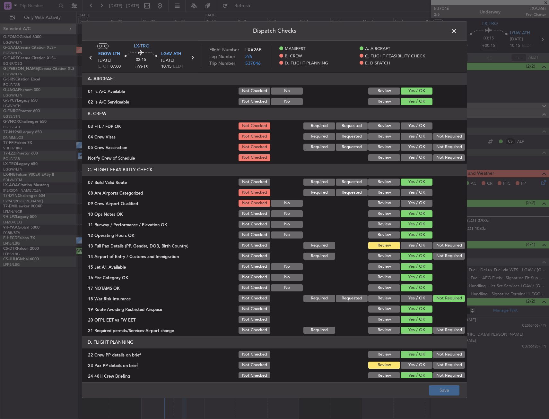
scroll to position [64, 0]
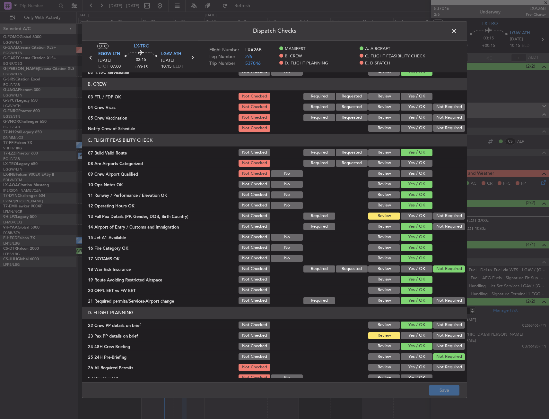
click at [407, 217] on button "Yes / OK" at bounding box center [416, 216] width 32 height 7
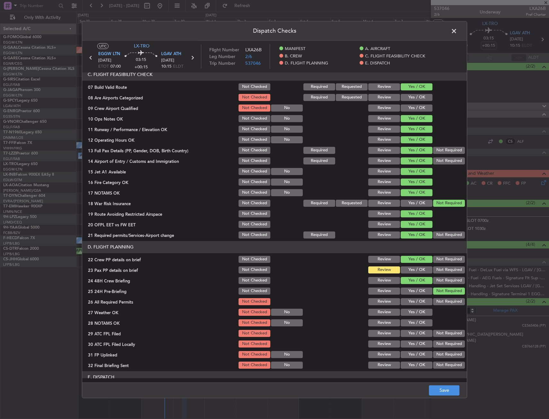
scroll to position [160, 0]
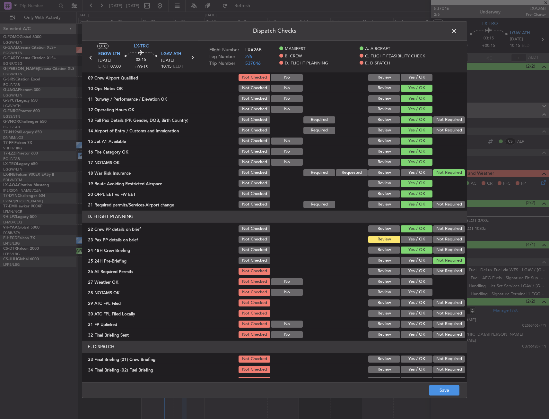
click at [405, 237] on button "Yes / OK" at bounding box center [416, 239] width 32 height 7
click at [408, 271] on button "Yes / OK" at bounding box center [416, 271] width 32 height 7
click at [408, 289] on button "Yes / OK" at bounding box center [416, 292] width 32 height 7
click at [409, 280] on button "Yes / OK" at bounding box center [416, 282] width 32 height 7
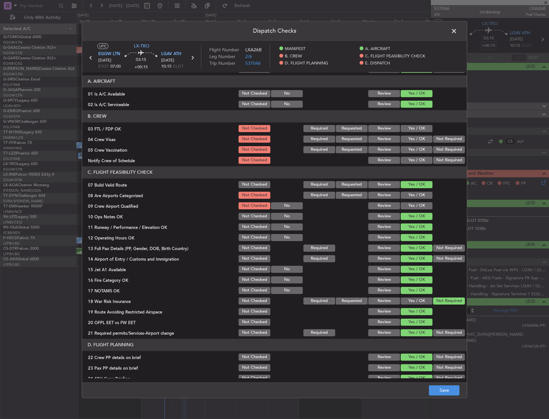
click at [411, 193] on button "Yes / OK" at bounding box center [416, 195] width 32 height 7
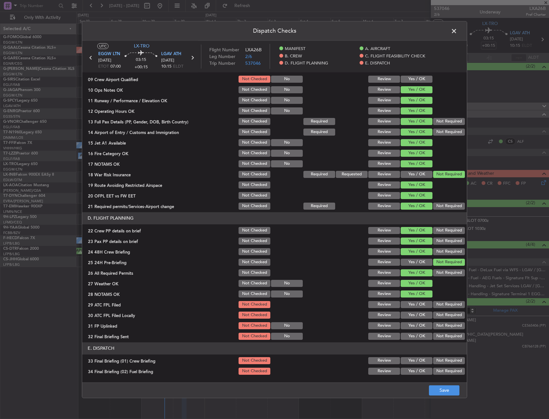
scroll to position [225, 0]
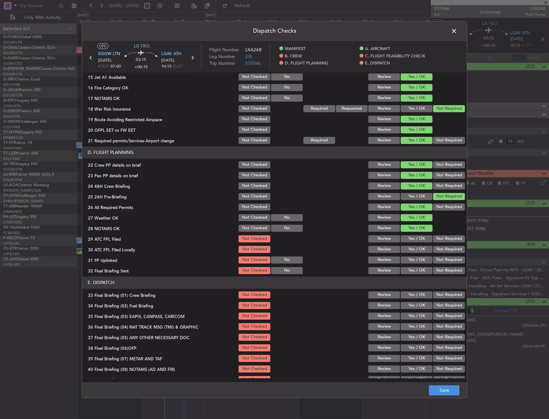
click at [411, 239] on button "Yes / OK" at bounding box center [416, 239] width 32 height 7
click at [411, 251] on button "Yes / OK" at bounding box center [416, 249] width 32 height 7
click at [411, 260] on button "Yes / OK" at bounding box center [416, 260] width 32 height 7
click at [412, 270] on button "Yes / OK" at bounding box center [416, 270] width 32 height 7
click at [441, 252] on button "Not Required" at bounding box center [449, 249] width 32 height 7
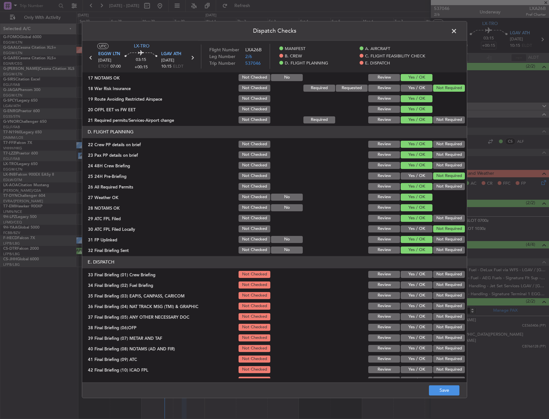
scroll to position [264, 0]
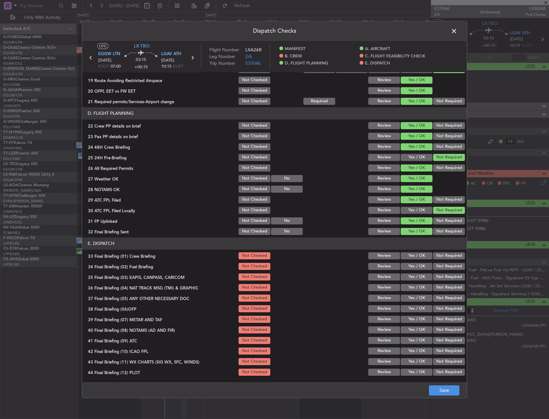
click at [416, 260] on div "Yes / OK" at bounding box center [416, 256] width 32 height 9
click at [416, 258] on button "Yes / OK" at bounding box center [416, 256] width 32 height 7
click at [434, 275] on button "Not Required" at bounding box center [449, 277] width 32 height 7
click at [436, 264] on button "Not Required" at bounding box center [449, 266] width 32 height 7
drag, startPoint x: 419, startPoint y: 285, endPoint x: 416, endPoint y: 288, distance: 3.9
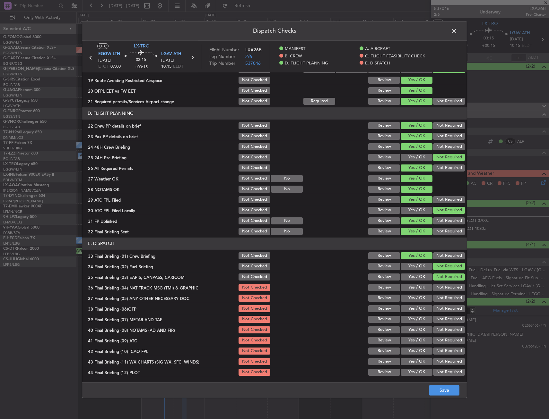
click at [417, 288] on button "Yes / OK" at bounding box center [416, 287] width 32 height 7
click at [412, 301] on button "Yes / OK" at bounding box center [416, 298] width 32 height 7
click at [412, 313] on div "Yes / OK" at bounding box center [416, 309] width 32 height 9
click at [412, 307] on button "Yes / OK" at bounding box center [416, 308] width 32 height 7
click at [412, 316] on button "Yes / OK" at bounding box center [416, 319] width 32 height 7
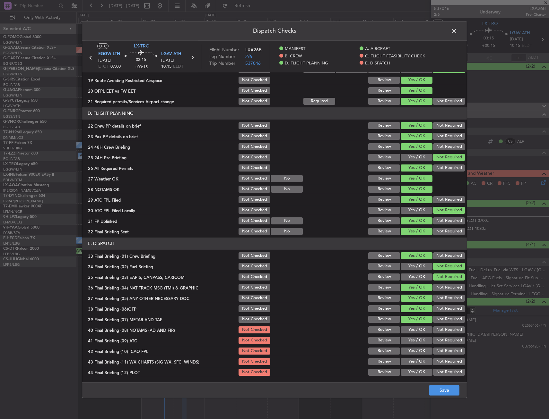
click at [410, 324] on section "E. DISPATCH 33 Final Briefing (01) Crew Briefing Not Checked Review Yes / OK No…" at bounding box center [274, 307] width 384 height 139
click at [408, 328] on button "Yes / OK" at bounding box center [416, 330] width 32 height 7
drag, startPoint x: 409, startPoint y: 337, endPoint x: 409, endPoint y: 344, distance: 7.1
click at [409, 337] on button "Yes / OK" at bounding box center [416, 340] width 32 height 7
click at [443, 349] on button "Not Required" at bounding box center [449, 351] width 32 height 7
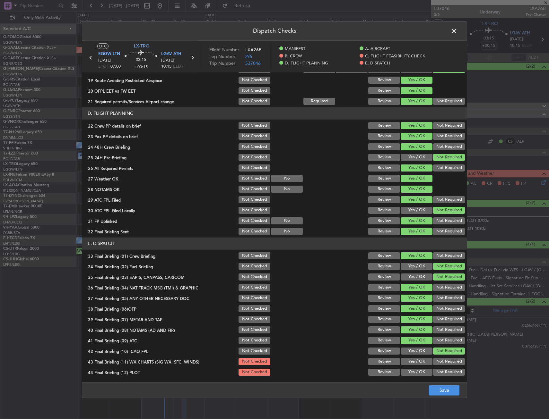
drag, startPoint x: 414, startPoint y: 362, endPoint x: 445, endPoint y: 375, distance: 34.4
click at [413, 362] on button "Yes / OK" at bounding box center [416, 361] width 32 height 7
click at [444, 384] on footer "Save" at bounding box center [274, 390] width 384 height 15
drag, startPoint x: 445, startPoint y: 373, endPoint x: 443, endPoint y: 387, distance: 14.7
click at [445, 373] on button "Not Required" at bounding box center [449, 372] width 32 height 7
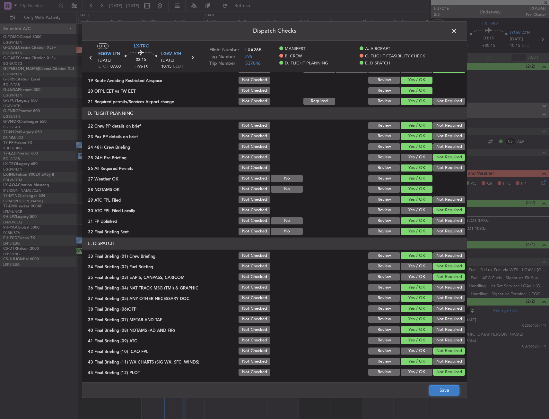
click at [443, 390] on button "Save" at bounding box center [444, 391] width 30 height 10
click at [457, 31] on span at bounding box center [457, 32] width 0 height 13
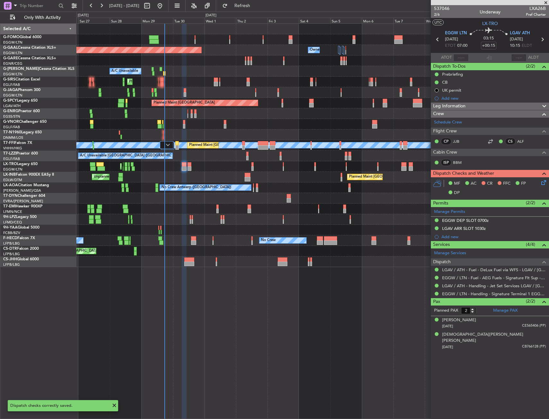
click at [463, 108] on span "Leg Information" at bounding box center [449, 106] width 32 height 7
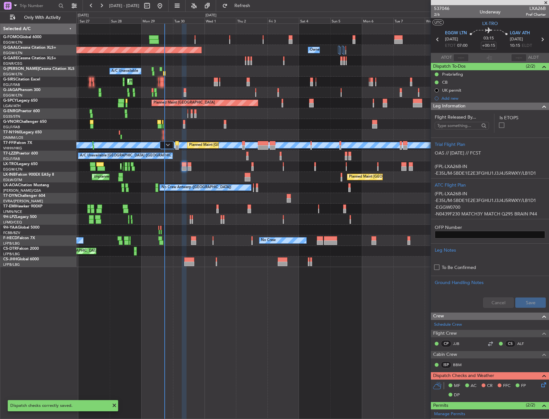
click at [463, 108] on span "Leg Information" at bounding box center [449, 106] width 32 height 7
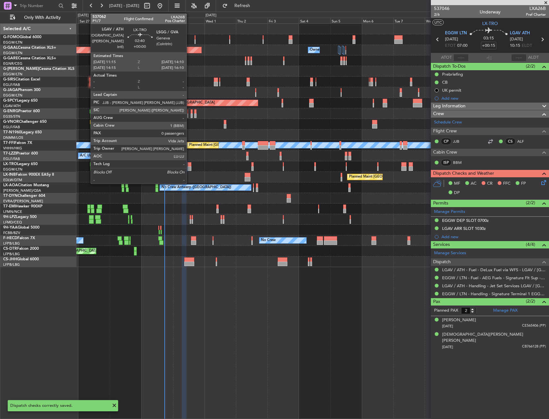
click at [189, 166] on div at bounding box center [189, 164] width 4 height 4
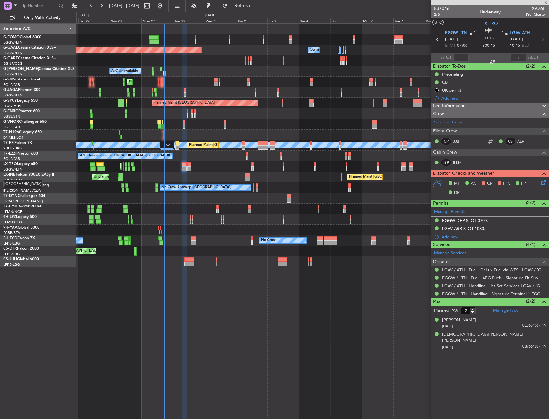
type input "0"
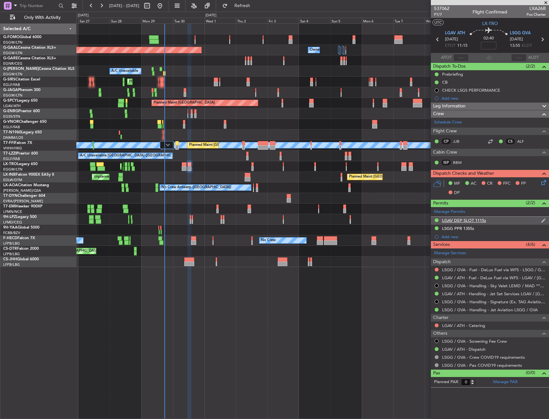
click at [464, 220] on div "LGAV DEP SLOT 1115z" at bounding box center [464, 220] width 44 height 5
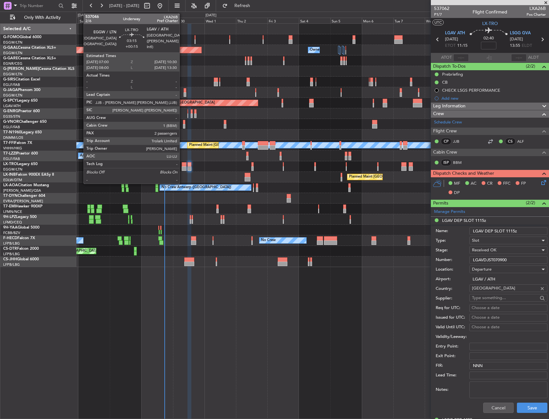
click at [182, 164] on div at bounding box center [184, 164] width 5 height 4
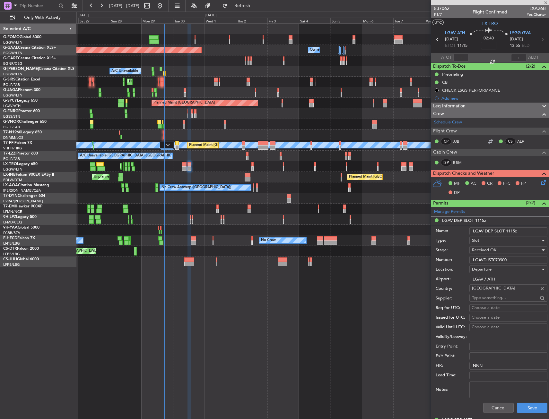
type input "+00:15"
type input "2"
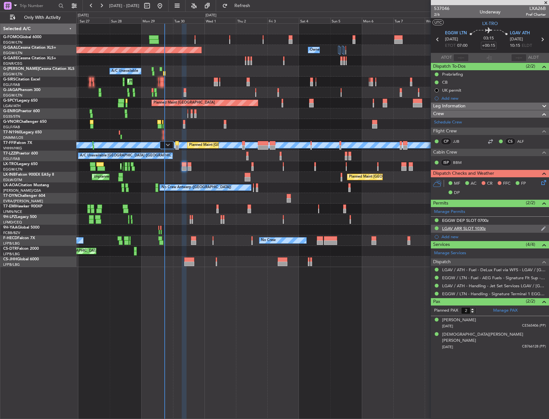
click at [468, 227] on div "LGAV ARR SLOT 1030z" at bounding box center [464, 228] width 44 height 5
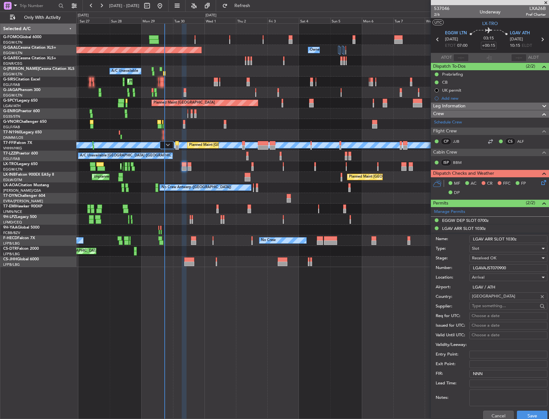
click at [497, 261] on div "Received OK" at bounding box center [506, 259] width 68 height 10
click at [487, 268] on input "LGAVAJST070900" at bounding box center [508, 268] width 78 height 8
click at [520, 272] on div "Number: LGAVAJST070900" at bounding box center [491, 268] width 112 height 10
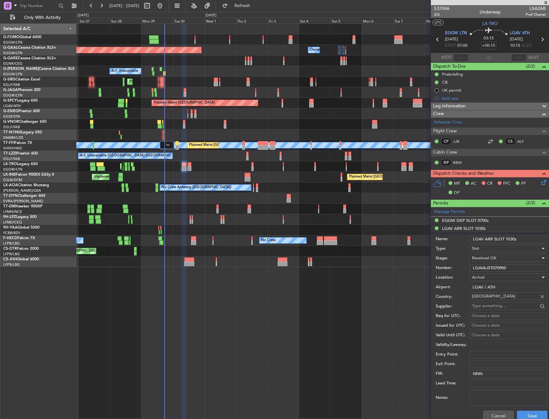
click at [519, 270] on input "LGAVAJST070900" at bounding box center [508, 268] width 78 height 8
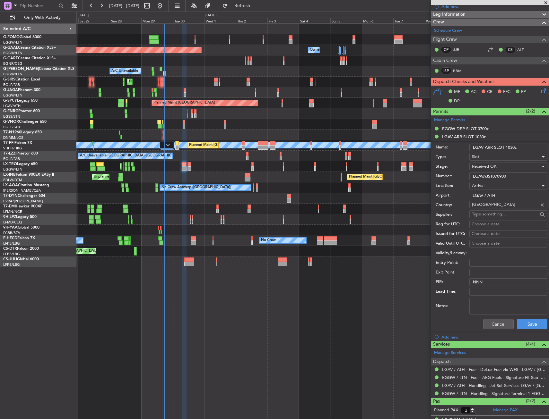
scroll to position [96, 0]
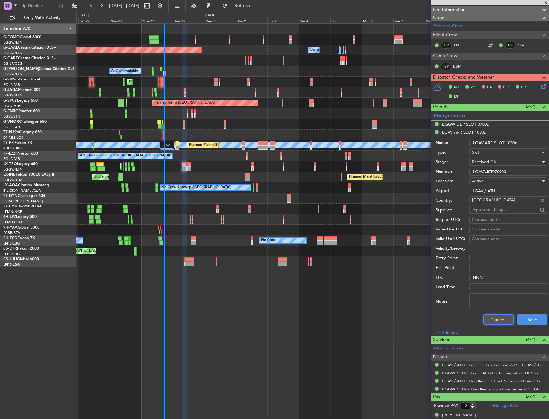
drag, startPoint x: 492, startPoint y: 319, endPoint x: 467, endPoint y: 173, distance: 148.8
click at [492, 319] on button "Cancel" at bounding box center [498, 320] width 30 height 10
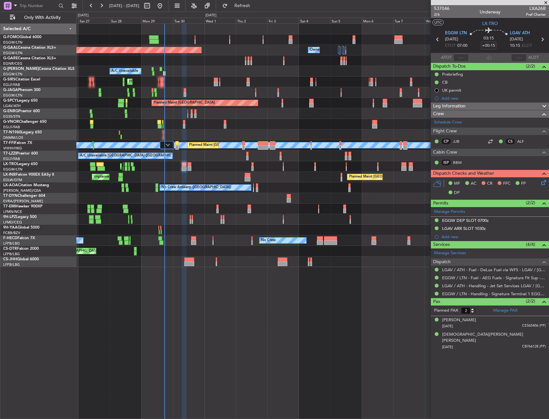
click at [460, 105] on span "Leg Information" at bounding box center [449, 106] width 32 height 7
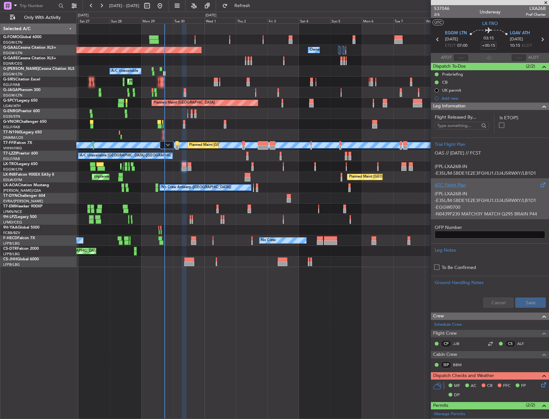
click at [470, 194] on p "(FPL-LXA26B-IN" at bounding box center [489, 194] width 110 height 7
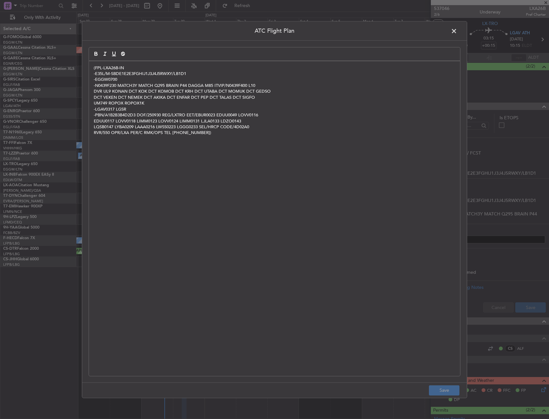
click at [353, 182] on div "(FPL-LXA26B-IN -E35L/M-SBDE1E2E3FGHIJ1J3J4J5RWXY/LB1D1 -EGGW0700 -N0439F230 MAT…" at bounding box center [274, 218] width 371 height 315
click at [444, 391] on button "Save" at bounding box center [444, 391] width 30 height 10
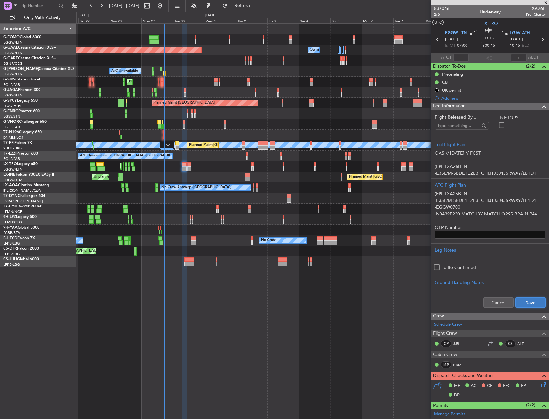
click at [534, 306] on button "Save" at bounding box center [530, 303] width 30 height 10
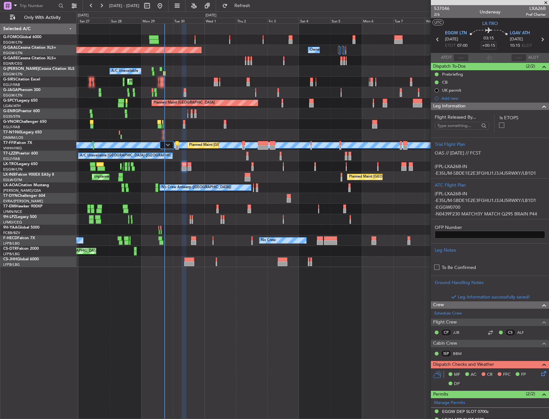
click at [462, 107] on span "Leg Information" at bounding box center [449, 106] width 32 height 7
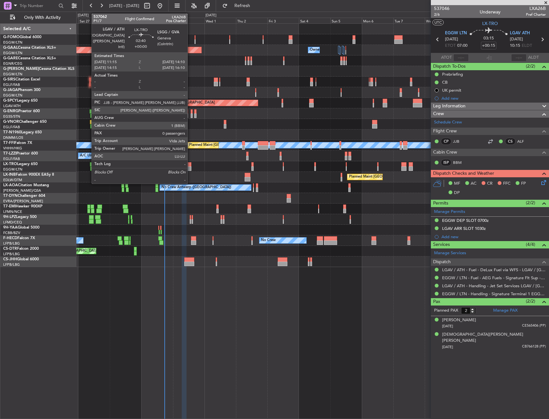
click at [190, 167] on div at bounding box center [189, 169] width 4 height 4
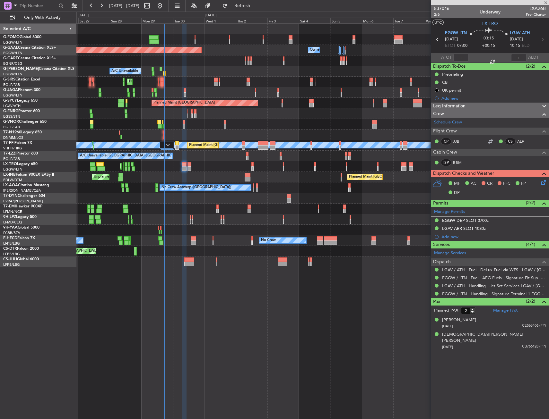
type input "0"
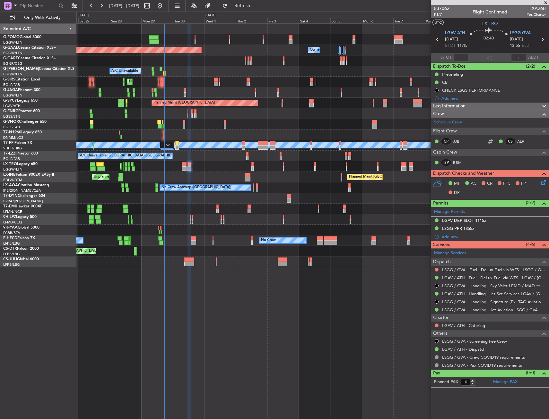
drag, startPoint x: 465, startPoint y: 221, endPoint x: 451, endPoint y: 223, distance: 13.9
click at [465, 221] on div "LGAV DEP SLOT 1115z" at bounding box center [464, 220] width 44 height 5
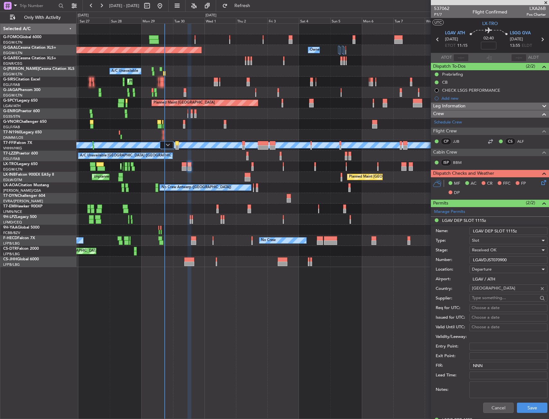
click at [494, 260] on input "LGAVDJST070900" at bounding box center [508, 260] width 78 height 8
drag, startPoint x: 505, startPoint y: 408, endPoint x: 503, endPoint y: 402, distance: 6.5
click at [505, 408] on button "Cancel" at bounding box center [498, 408] width 30 height 10
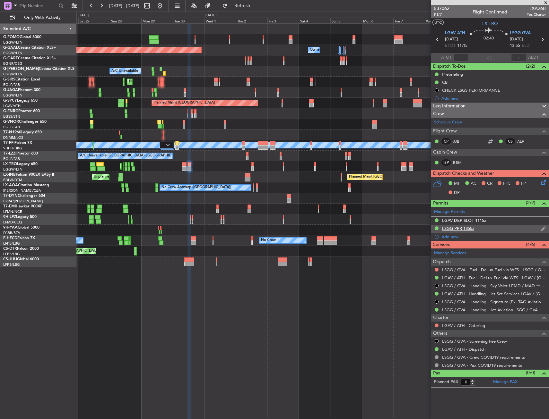
click at [456, 225] on div "LSGG PPR 1355z" at bounding box center [490, 229] width 118 height 8
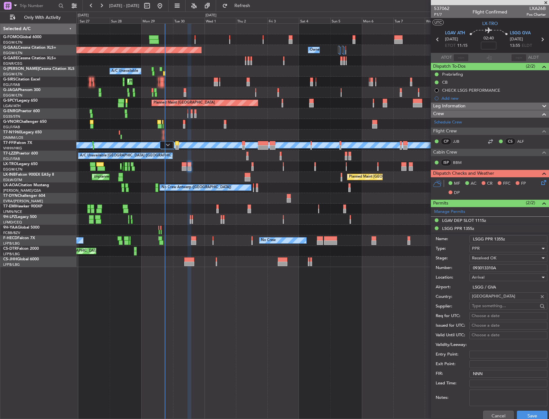
drag, startPoint x: 504, startPoint y: 270, endPoint x: 450, endPoint y: 269, distance: 53.9
click at [450, 269] on div "Number: 093013310A" at bounding box center [491, 268] width 112 height 10
click at [501, 414] on button "Cancel" at bounding box center [498, 416] width 30 height 10
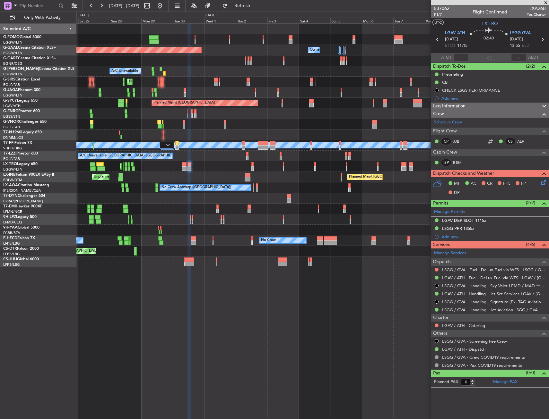
drag, startPoint x: 496, startPoint y: 105, endPoint x: 497, endPoint y: 111, distance: 6.4
click at [496, 105] on div "Leg Information" at bounding box center [490, 106] width 118 height 7
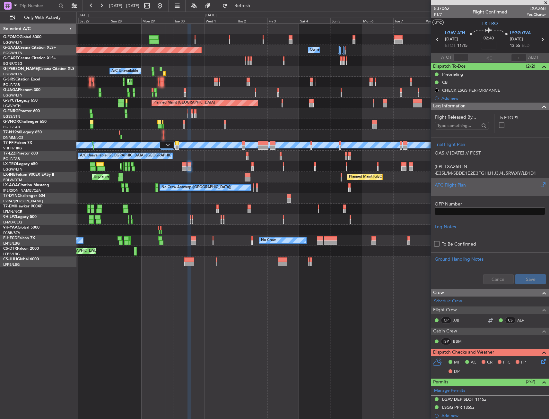
click at [481, 189] on div at bounding box center [489, 191] width 110 height 4
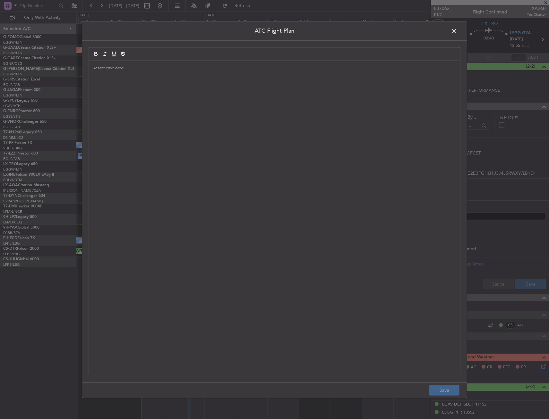
click at [283, 182] on div at bounding box center [274, 218] width 371 height 315
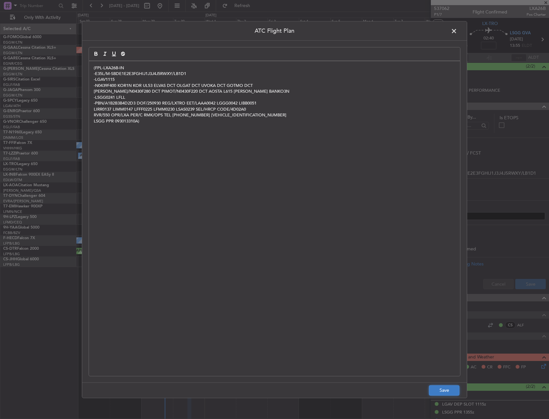
click at [441, 389] on button "Save" at bounding box center [444, 391] width 30 height 10
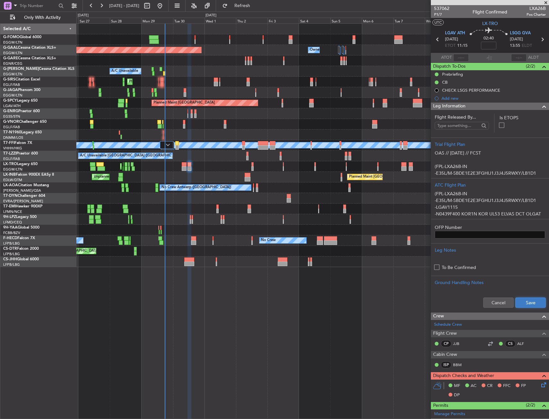
click at [524, 306] on button "Save" at bounding box center [530, 303] width 30 height 10
click at [515, 108] on div "Leg Information" at bounding box center [490, 106] width 118 height 7
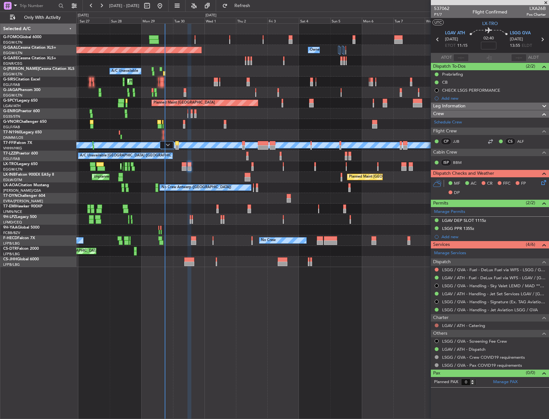
click at [436, 324] on button at bounding box center [436, 326] width 4 height 4
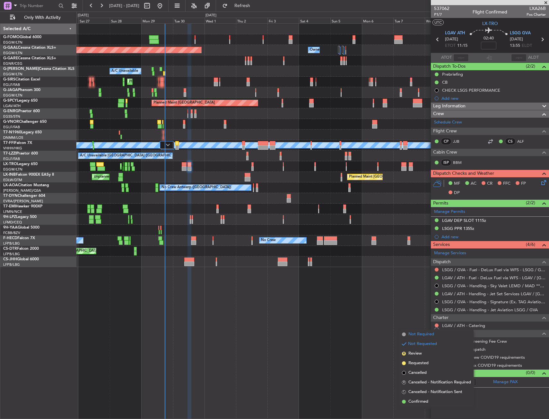
click at [423, 335] on span "Not Required" at bounding box center [421, 334] width 26 height 6
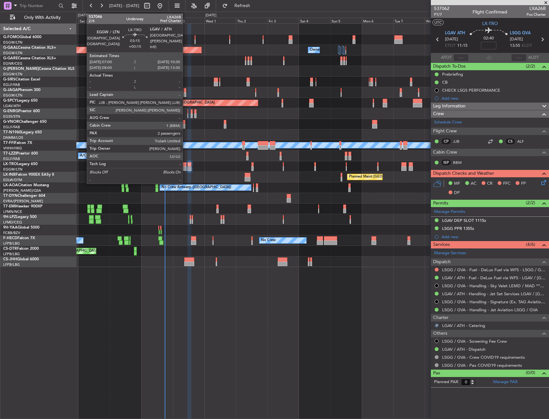
click at [185, 165] on div at bounding box center [184, 164] width 5 height 4
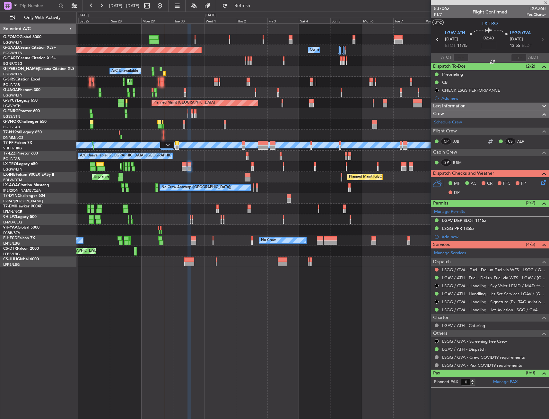
type input "+00:15"
type input "2"
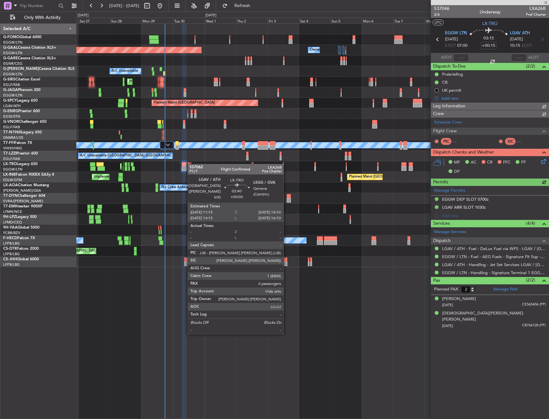
click at [191, 164] on div at bounding box center [189, 164] width 4 height 4
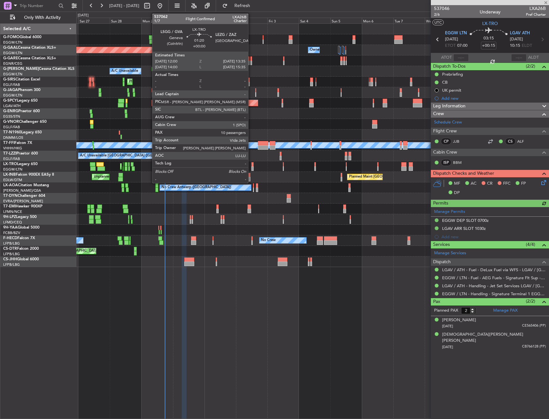
type input "0"
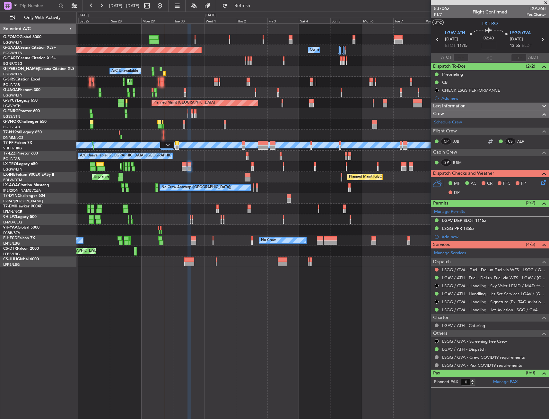
click at [544, 183] on icon at bounding box center [542, 181] width 5 height 5
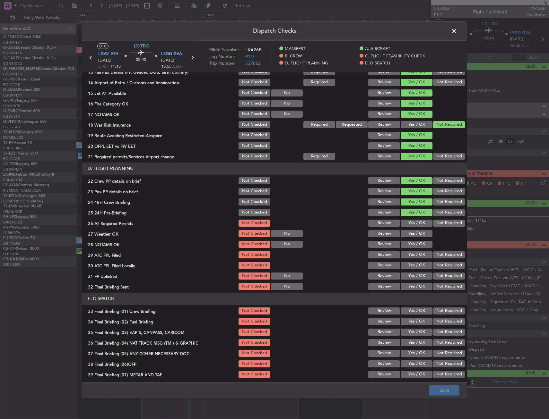
scroll to position [264, 0]
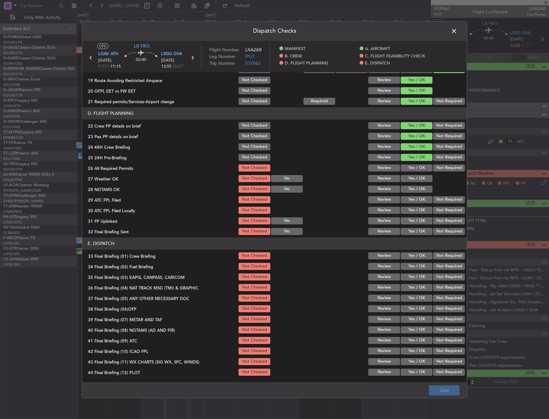
click at [413, 171] on button "Yes / OK" at bounding box center [416, 168] width 32 height 7
click at [411, 178] on button "Yes / OK" at bounding box center [416, 178] width 32 height 7
click at [411, 191] on button "Yes / OK" at bounding box center [416, 189] width 32 height 7
click at [434, 201] on button "Not Required" at bounding box center [449, 199] width 32 height 7
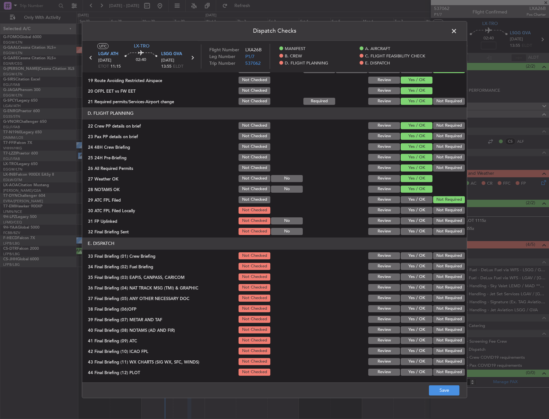
click at [410, 201] on button "Yes / OK" at bounding box center [416, 199] width 32 height 7
click at [445, 211] on button "Not Required" at bounding box center [449, 210] width 32 height 7
click at [422, 220] on button "Yes / OK" at bounding box center [416, 221] width 32 height 7
click at [443, 232] on button "Not Required" at bounding box center [449, 231] width 32 height 7
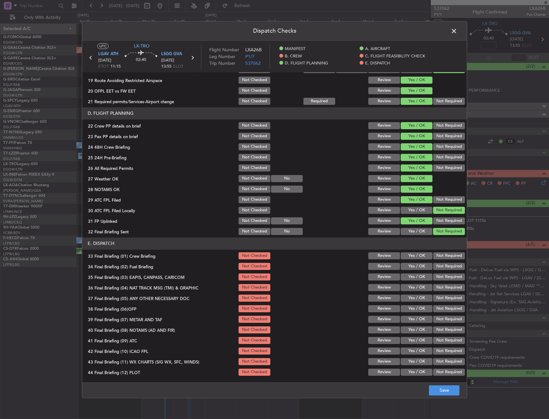
click at [415, 232] on button "Yes / OK" at bounding box center [416, 231] width 32 height 7
click at [410, 256] on button "Yes / OK" at bounding box center [416, 256] width 32 height 7
click at [417, 265] on button "Yes / OK" at bounding box center [416, 266] width 32 height 7
click at [435, 277] on button "Not Required" at bounding box center [449, 277] width 32 height 7
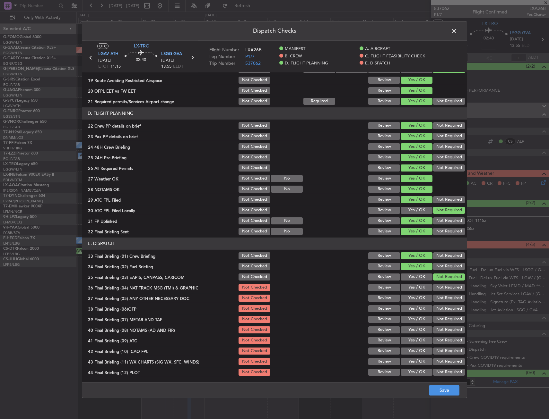
click at [432, 292] on div "Not Required" at bounding box center [448, 287] width 32 height 9
click at [433, 290] on button "Not Required" at bounding box center [449, 287] width 32 height 7
click at [405, 306] on button "Yes / OK" at bounding box center [416, 308] width 32 height 7
click at [407, 299] on button "Yes / OK" at bounding box center [416, 298] width 32 height 7
click at [409, 321] on button "Yes / OK" at bounding box center [416, 319] width 32 height 7
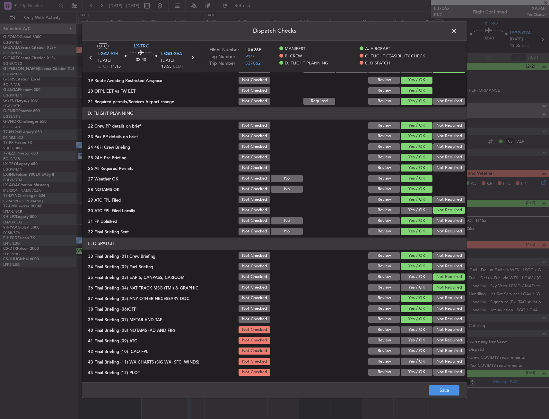
click at [405, 336] on section "E. DISPATCH 33 Final Briefing (01) Crew Briefing Not Checked Review Yes / OK No…" at bounding box center [274, 307] width 384 height 139
click at [404, 340] on button "Yes / OK" at bounding box center [416, 340] width 32 height 7
click at [404, 332] on section "E. DISPATCH 33 Final Briefing (01) Crew Briefing Not Checked Review Yes / OK No…" at bounding box center [274, 307] width 384 height 139
drag, startPoint x: 404, startPoint y: 332, endPoint x: 405, endPoint y: 342, distance: 9.3
click at [405, 331] on button "Yes / OK" at bounding box center [416, 330] width 32 height 7
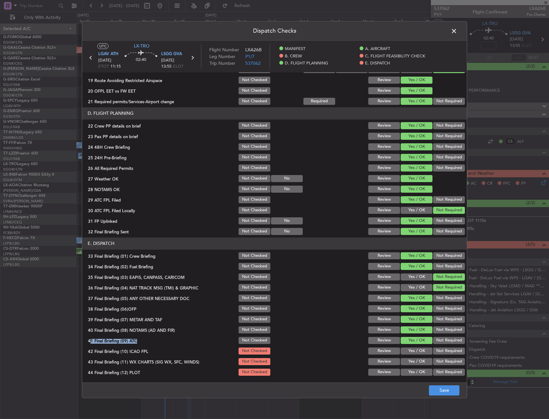
click at [433, 352] on button "Not Required" at bounding box center [449, 351] width 32 height 7
click at [419, 369] on button "Yes / OK" at bounding box center [416, 372] width 32 height 7
click at [418, 364] on button "Yes / OK" at bounding box center [416, 361] width 32 height 7
click at [429, 366] on section "E. DISPATCH 33 Final Briefing (01) Crew Briefing Not Checked Review Yes / OK No…" at bounding box center [274, 307] width 384 height 139
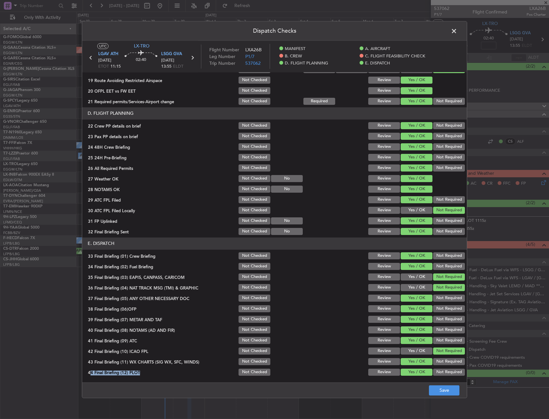
drag, startPoint x: 429, startPoint y: 367, endPoint x: 434, endPoint y: 374, distance: 9.6
click at [433, 373] on button "Not Required" at bounding box center [449, 372] width 32 height 7
click at [446, 396] on footer "Save" at bounding box center [274, 390] width 384 height 15
click at [444, 393] on button "Save" at bounding box center [444, 391] width 30 height 10
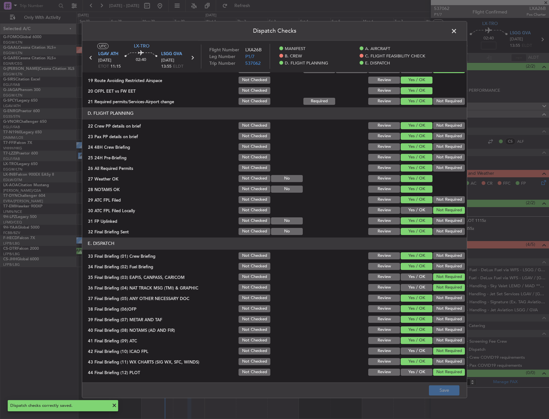
click at [457, 32] on span at bounding box center [457, 32] width 0 height 13
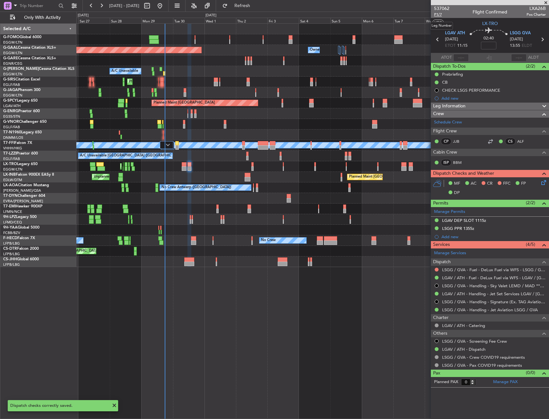
click at [441, 13] on span "P1/7" at bounding box center [441, 14] width 15 height 5
click at [439, 105] on span "Leg Information" at bounding box center [449, 106] width 32 height 7
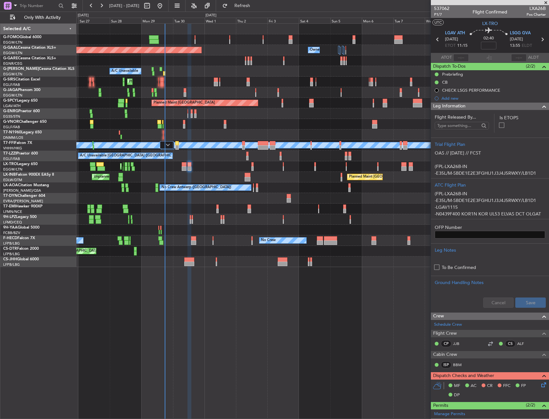
click at [439, 105] on span "Leg Information" at bounding box center [449, 106] width 32 height 7
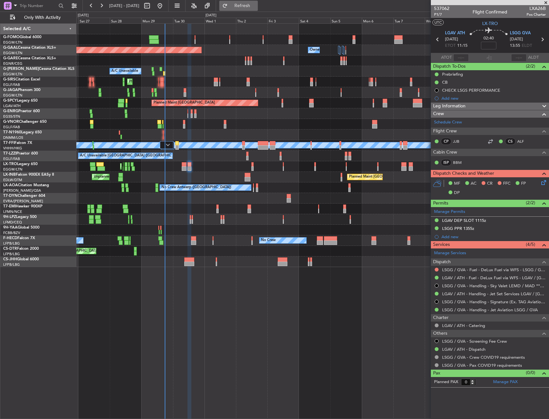
click at [256, 4] on span "Refresh" at bounding box center [242, 6] width 27 height 4
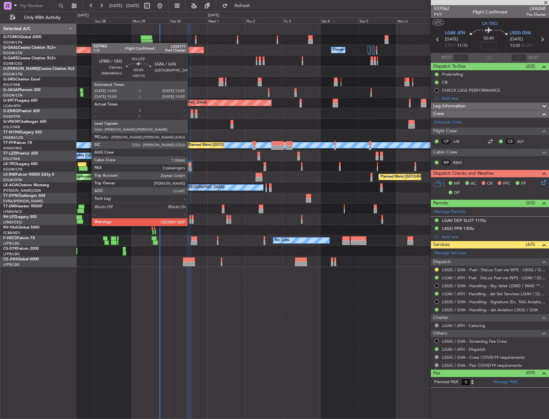
click at [190, 220] on div at bounding box center [190, 221] width 2 height 4
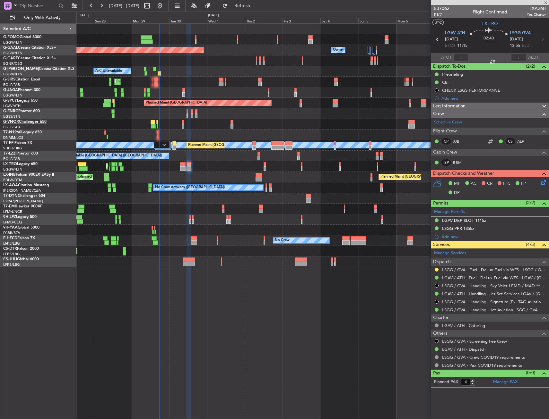
type input "+00:10"
type input "3"
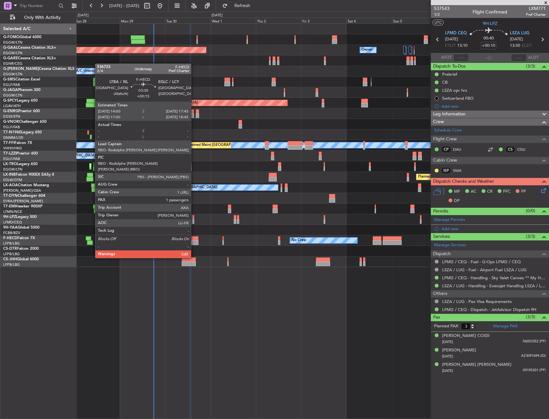
click at [194, 240] on div at bounding box center [194, 238] width 7 height 4
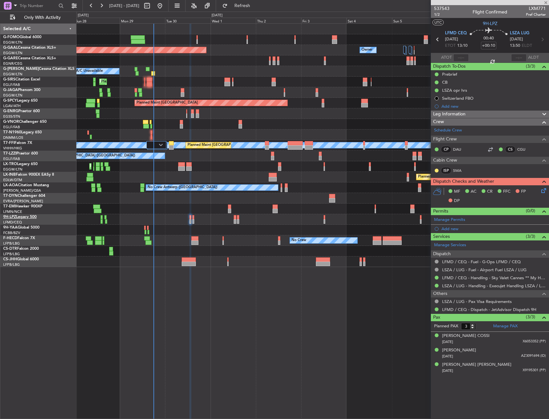
type input "+00:15"
type input "1"
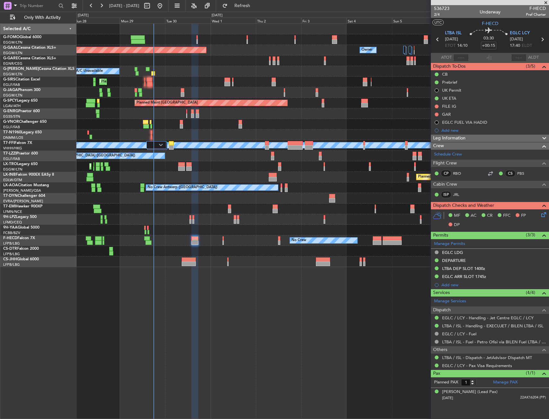
click at [454, 80] on div "Prebrief" at bounding box center [449, 82] width 15 height 5
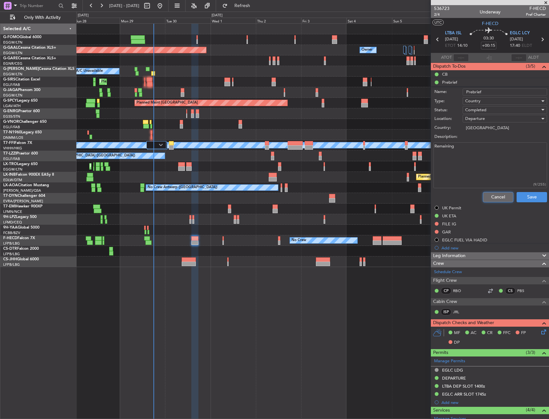
click at [497, 199] on button "Cancel" at bounding box center [498, 197] width 30 height 10
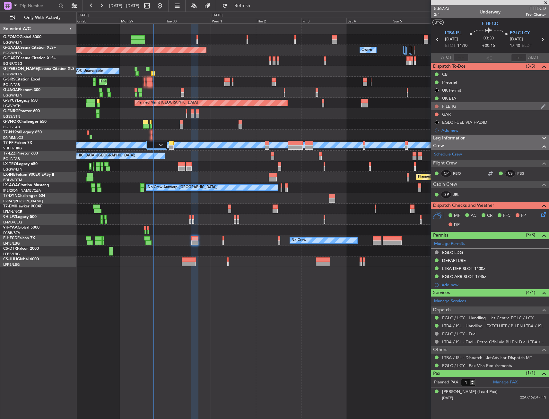
click at [437, 106] on button at bounding box center [436, 107] width 4 height 4
click at [437, 135] on span "Completed" at bounding box center [439, 135] width 21 height 6
click at [466, 262] on div "DEPARTURE" at bounding box center [490, 261] width 118 height 8
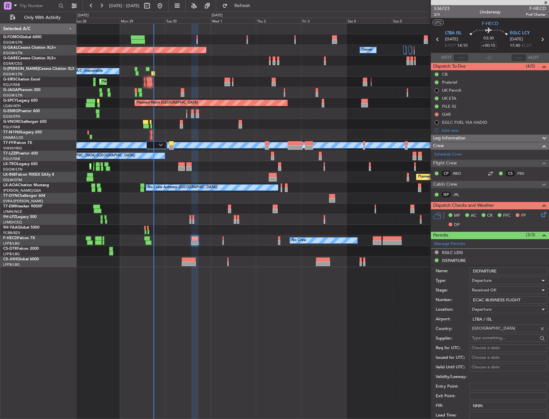
drag, startPoint x: 530, startPoint y: 302, endPoint x: 472, endPoint y: 301, distance: 58.4
click at [472, 301] on input "ECAC BUSINESS FLIGHT" at bounding box center [508, 301] width 78 height 8
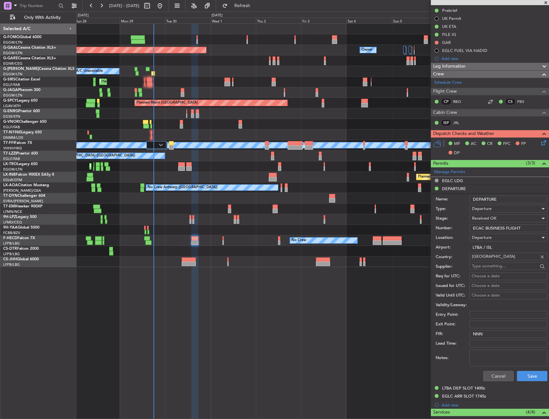
scroll to position [96, 0]
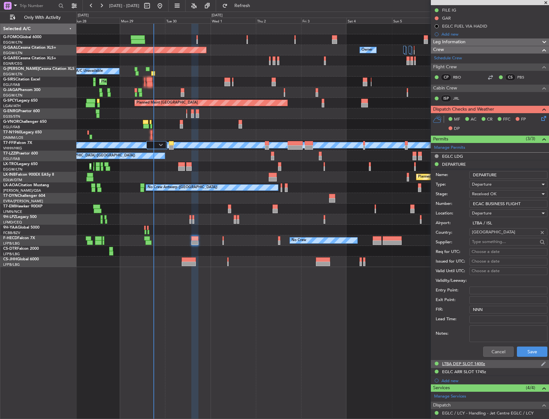
click at [462, 365] on div "LTBA DEP SLOT 1400z" at bounding box center [463, 363] width 43 height 5
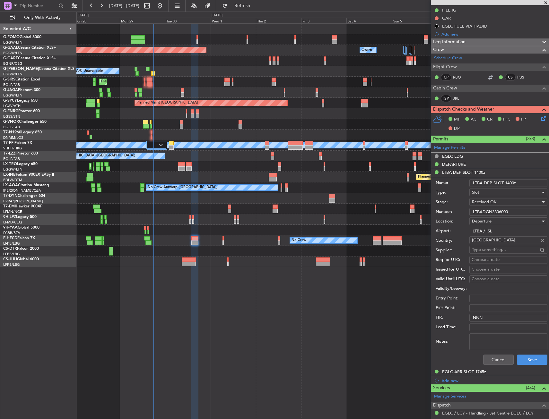
click at [491, 210] on input "LTBADGN3306000" at bounding box center [508, 212] width 78 height 8
click at [464, 374] on div "EGLC ARR SLOT 1745z" at bounding box center [464, 371] width 44 height 5
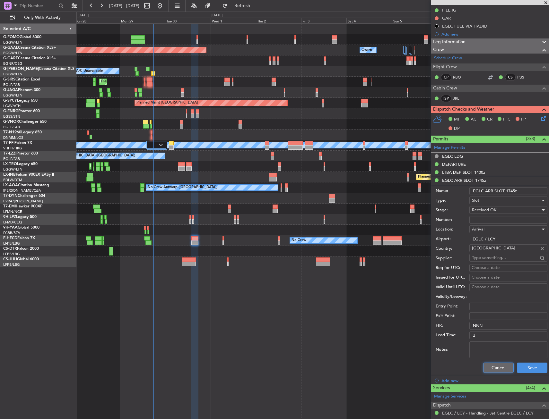
click at [495, 370] on button "Cancel" at bounding box center [498, 368] width 30 height 10
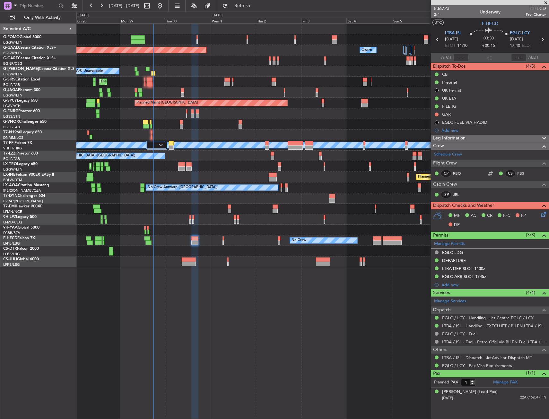
scroll to position [0, 0]
click at [545, 216] on icon at bounding box center [542, 213] width 5 height 5
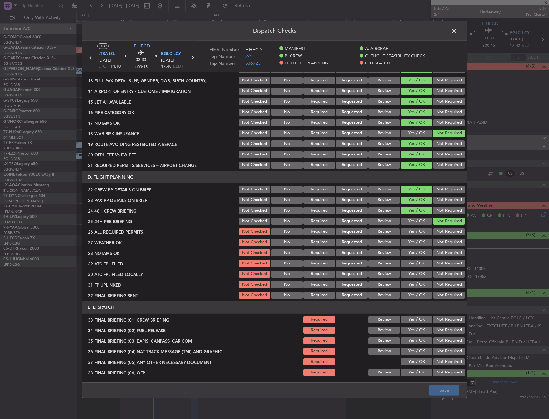
scroll to position [225, 0]
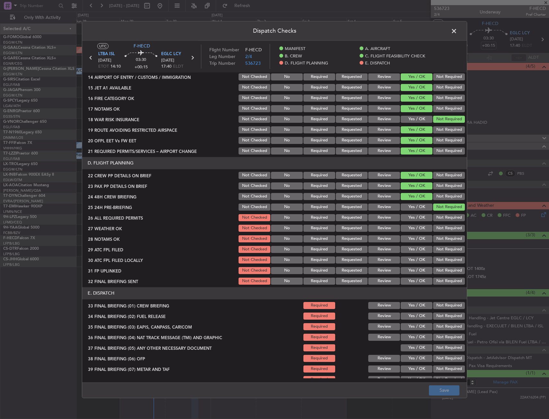
click at [408, 216] on button "Yes / OK" at bounding box center [416, 217] width 32 height 7
click at [408, 219] on button "Yes / OK" at bounding box center [416, 217] width 32 height 7
click at [408, 223] on section "D. FLIGHT PLANNING 22 CREW PP DETAILS ON BRIEF Not Checked No Required Requeste…" at bounding box center [274, 221] width 384 height 129
click at [408, 228] on button "Yes / OK" at bounding box center [416, 228] width 32 height 7
click at [408, 239] on button "Yes / OK" at bounding box center [416, 239] width 32 height 7
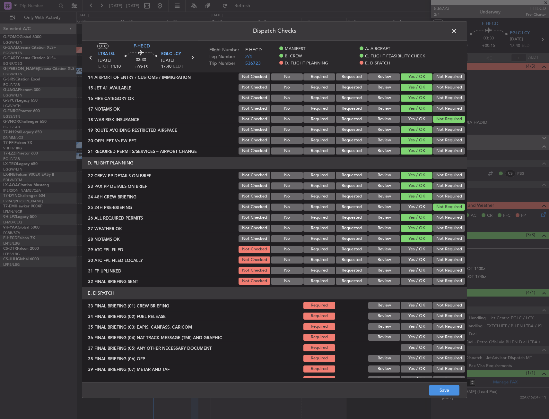
click at [408, 250] on button "Yes / OK" at bounding box center [416, 249] width 32 height 7
click at [433, 260] on button "Not Required" at bounding box center [449, 260] width 32 height 7
click at [417, 269] on button "Yes / OK" at bounding box center [416, 270] width 32 height 7
click at [413, 280] on button "Yes / OK" at bounding box center [416, 281] width 32 height 7
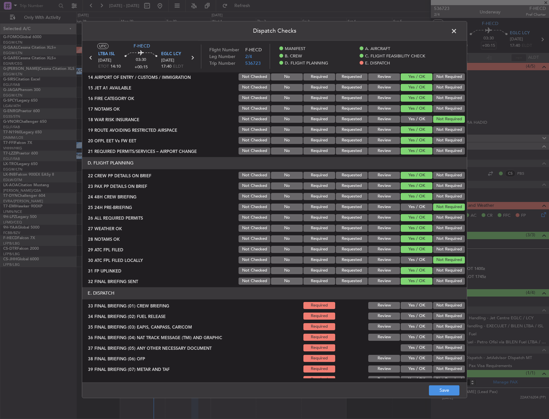
scroll to position [274, 0]
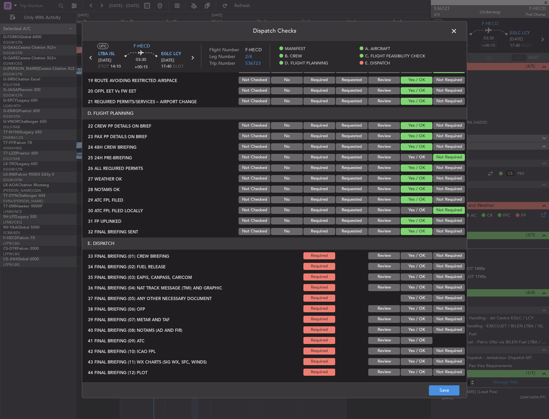
click at [411, 257] on button "Yes / OK" at bounding box center [416, 256] width 32 height 7
click at [410, 264] on button "Yes / OK" at bounding box center [416, 266] width 32 height 7
click at [380, 178] on button "Review" at bounding box center [384, 178] width 32 height 7
click at [379, 189] on button "Review" at bounding box center [384, 189] width 32 height 7
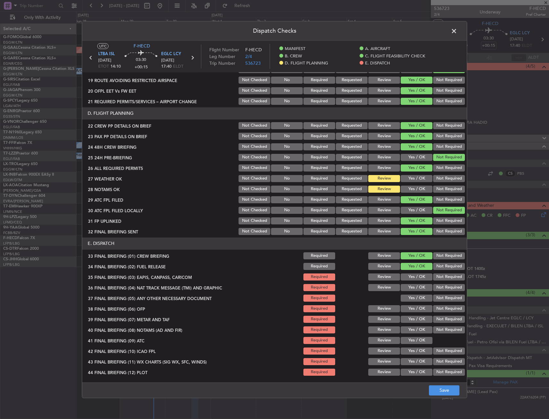
click at [420, 292] on div "Yes / OK" at bounding box center [416, 287] width 32 height 9
click at [437, 275] on button "Not Required" at bounding box center [449, 277] width 32 height 7
click at [439, 291] on div "Not Required" at bounding box center [448, 287] width 32 height 9
click at [419, 299] on button "Yes / OK" at bounding box center [416, 298] width 32 height 7
click at [439, 288] on button "Not Required" at bounding box center [449, 287] width 32 height 7
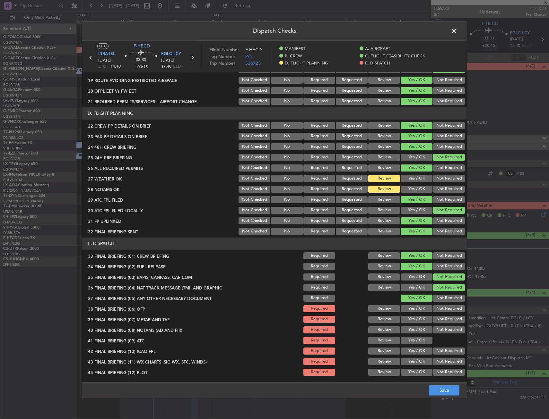
drag, startPoint x: 414, startPoint y: 308, endPoint x: 406, endPoint y: 320, distance: 14.9
click at [413, 308] on button "Yes / OK" at bounding box center [416, 308] width 32 height 7
click at [405, 322] on button "Yes / OK" at bounding box center [416, 319] width 32 height 7
click at [406, 327] on button "Yes / OK" at bounding box center [416, 330] width 32 height 7
drag, startPoint x: 408, startPoint y: 339, endPoint x: 411, endPoint y: 345, distance: 7.2
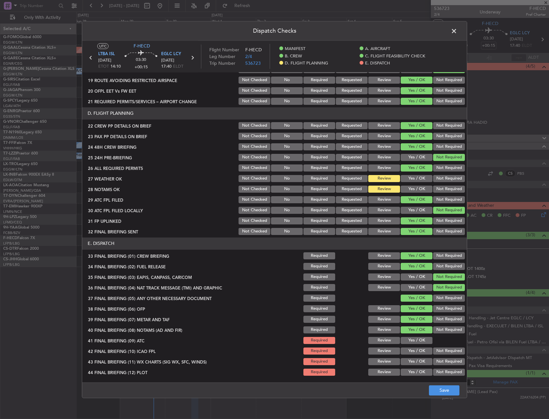
click at [408, 339] on button "Yes / OK" at bounding box center [416, 340] width 32 height 7
click at [413, 350] on button "Yes / OK" at bounding box center [416, 351] width 32 height 7
click at [439, 354] on button "Not Required" at bounding box center [449, 351] width 32 height 7
click at [415, 359] on button "Yes / OK" at bounding box center [416, 361] width 32 height 7
click at [442, 377] on div "Not Required" at bounding box center [448, 372] width 32 height 9
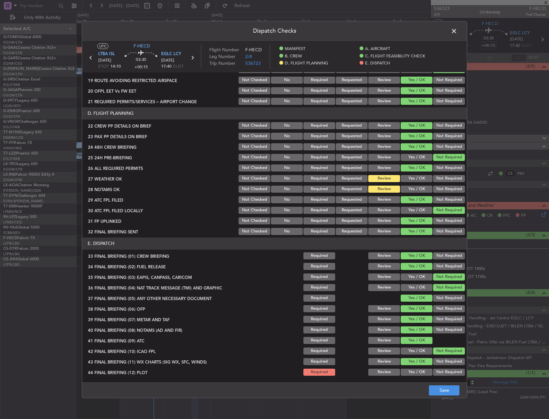
click at [444, 372] on button "Not Required" at bounding box center [449, 372] width 32 height 7
click at [448, 395] on button "Save" at bounding box center [444, 391] width 30 height 10
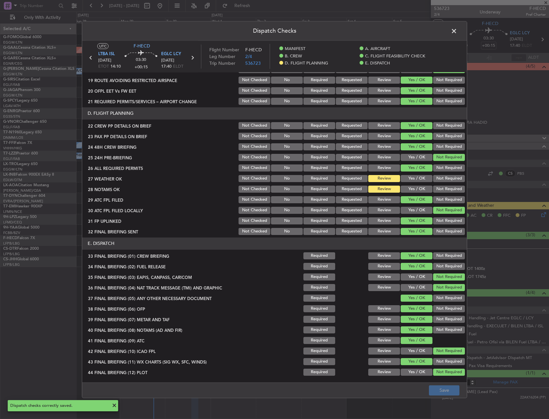
click at [457, 33] on span at bounding box center [457, 32] width 0 height 13
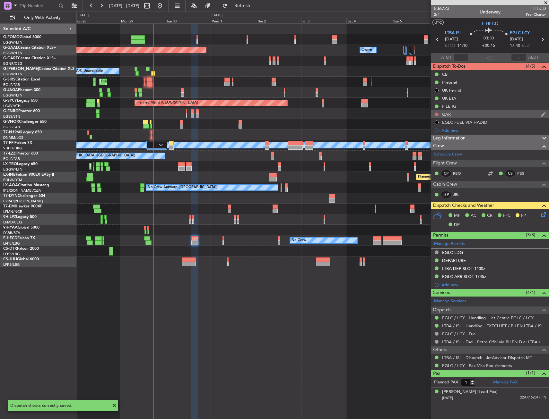
click at [437, 115] on button at bounding box center [436, 115] width 4 height 4
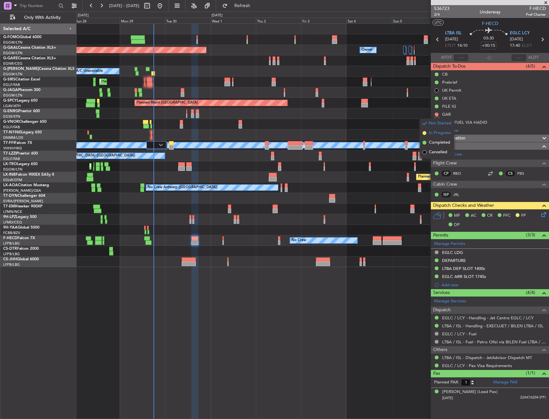
click at [436, 135] on span "In Progress" at bounding box center [440, 133] width 22 height 6
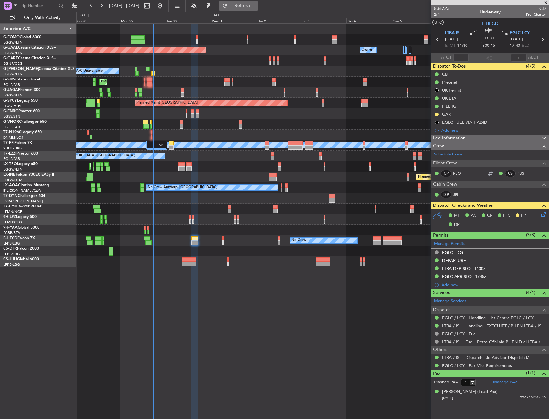
click at [254, 8] on button "Refresh" at bounding box center [238, 6] width 39 height 10
click at [478, 139] on div "Leg Information" at bounding box center [490, 138] width 118 height 7
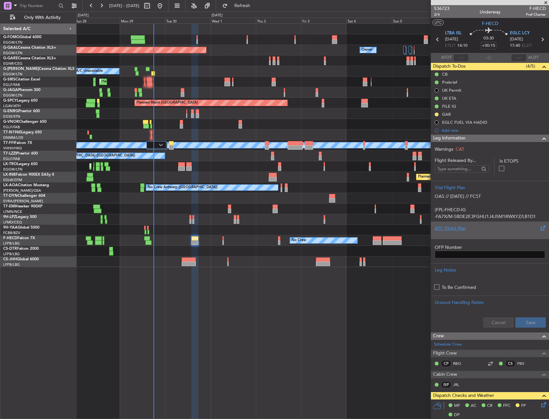
click at [466, 227] on div "ATC Flight Plan" at bounding box center [489, 228] width 110 height 7
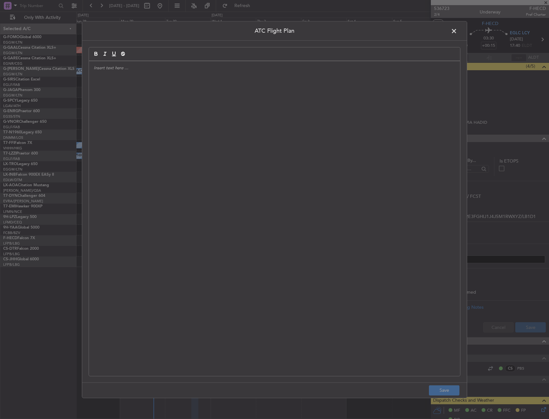
click at [231, 144] on div at bounding box center [274, 218] width 371 height 315
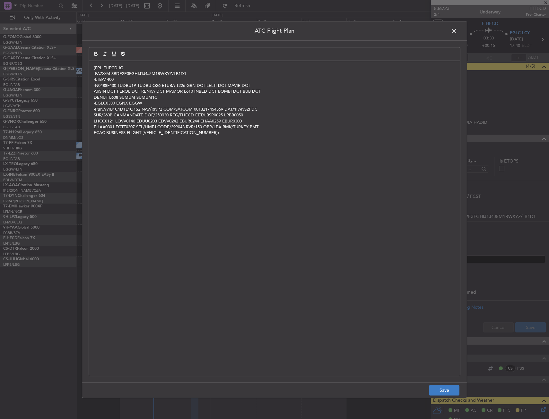
scroll to position [0, 0]
click at [445, 391] on button "Save" at bounding box center [444, 391] width 30 height 10
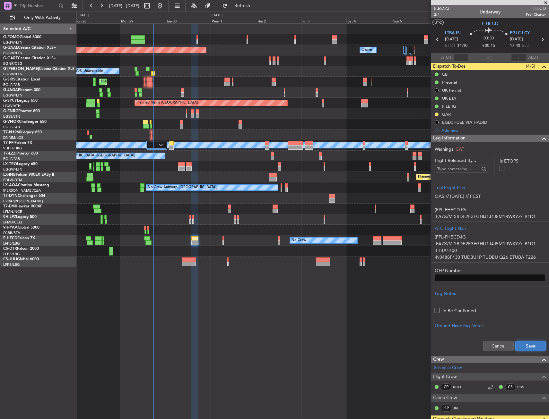
click at [520, 344] on button "Save" at bounding box center [530, 346] width 30 height 10
click at [476, 139] on div "Leg Information" at bounding box center [490, 138] width 118 height 7
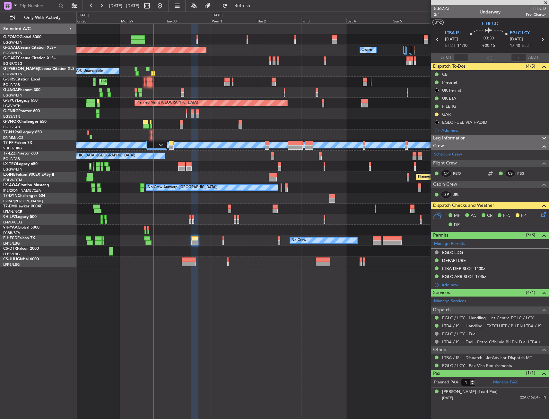
click at [440, 13] on span "2/4" at bounding box center [441, 14] width 15 height 5
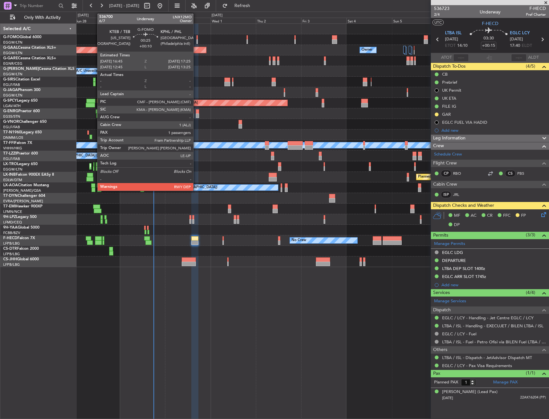
click at [195, 35] on div at bounding box center [312, 39] width 472 height 11
click at [197, 37] on div at bounding box center [196, 37] width 1 height 4
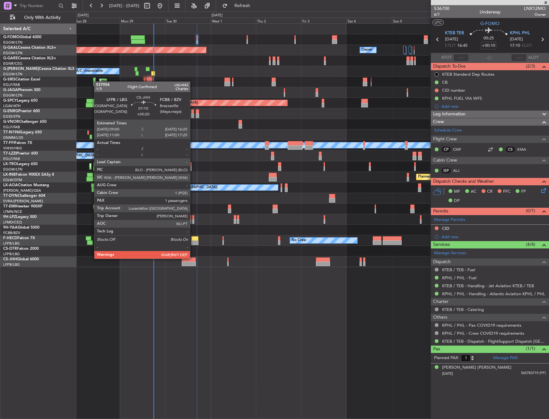
click at [193, 258] on div at bounding box center [189, 260] width 14 height 4
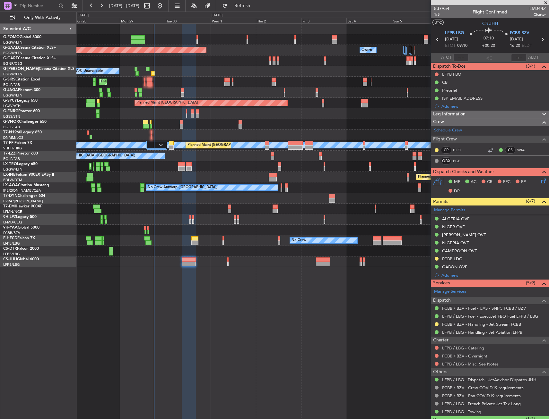
drag, startPoint x: 469, startPoint y: 219, endPoint x: 472, endPoint y: 221, distance: 3.7
click at [469, 219] on div "ALGERIA OVF" at bounding box center [490, 219] width 118 height 8
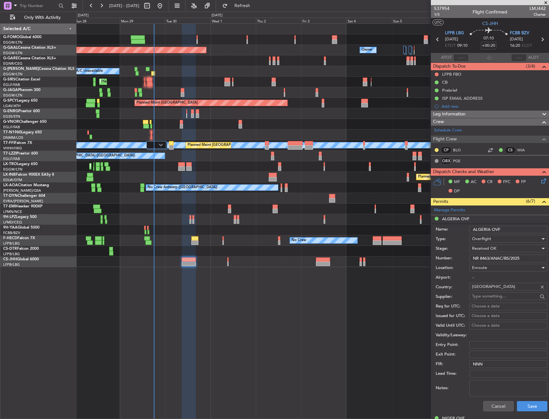
drag, startPoint x: 505, startPoint y: 228, endPoint x: 463, endPoint y: 231, distance: 42.4
click at [463, 231] on div "Name: ALGERIA OVF" at bounding box center [491, 230] width 112 height 10
drag, startPoint x: 493, startPoint y: 264, endPoint x: 465, endPoint y: 265, distance: 27.9
click at [465, 265] on form "Name: ALGERIA OVF Type: Overflight Stage: Received OK Number: NR 8463/ANAC/BS/2…" at bounding box center [490, 319] width 118 height 192
click at [494, 412] on div "Cancel Save" at bounding box center [491, 406] width 112 height 17
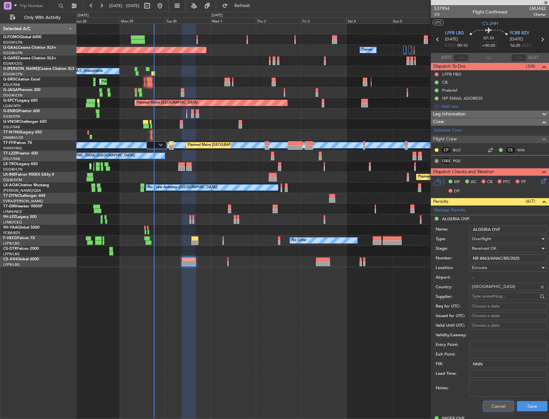
drag, startPoint x: 499, startPoint y: 406, endPoint x: 470, endPoint y: 295, distance: 115.5
click at [499, 406] on button "Cancel" at bounding box center [498, 406] width 30 height 10
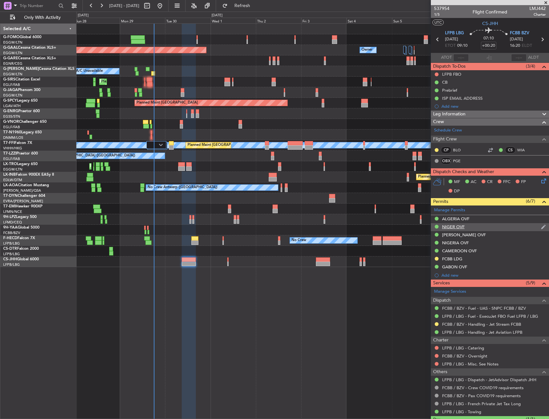
click at [458, 227] on div "NIGER OVF" at bounding box center [453, 226] width 22 height 5
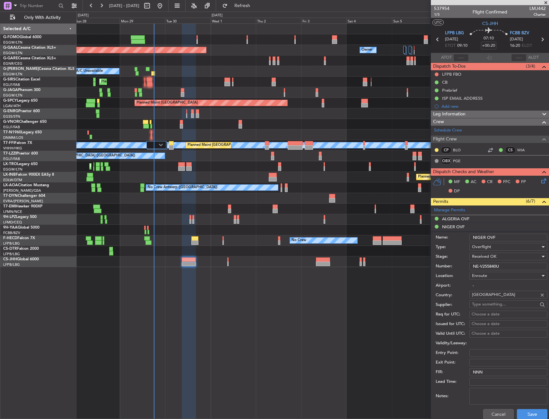
drag, startPoint x: 506, startPoint y: 238, endPoint x: 464, endPoint y: 239, distance: 41.4
click at [464, 239] on div "Name: NIGER OVF" at bounding box center [491, 238] width 112 height 10
drag, startPoint x: 506, startPoint y: 268, endPoint x: 469, endPoint y: 269, distance: 36.3
click at [470, 269] on input "NE-V255840U" at bounding box center [508, 267] width 78 height 8
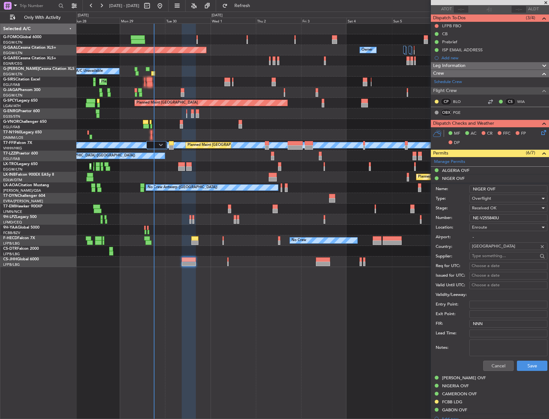
scroll to position [64, 0]
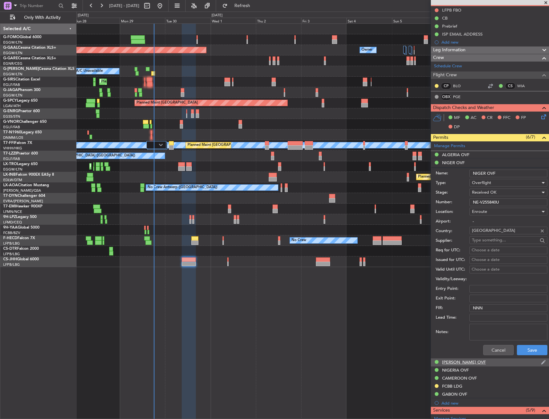
click at [445, 364] on div "[PERSON_NAME] OVF" at bounding box center [464, 362] width 44 height 5
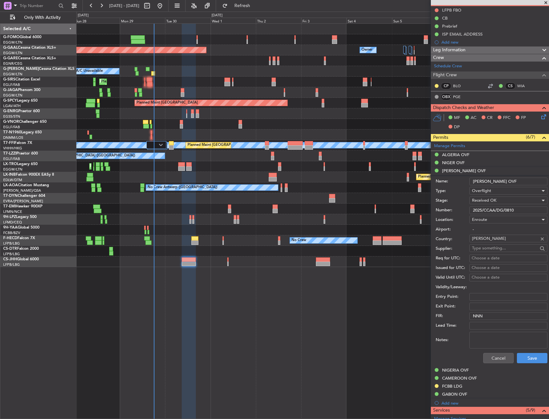
drag, startPoint x: 503, startPoint y: 183, endPoint x: 453, endPoint y: 185, distance: 50.7
click at [453, 185] on div "Name: CHAD OVF" at bounding box center [491, 182] width 112 height 10
drag, startPoint x: 520, startPoint y: 209, endPoint x: 466, endPoint y: 218, distance: 54.4
click at [466, 218] on form "Name: CHAD OVF Type: Overflight Stage: Received OK Number: 2025/CCAA/DG/0810 Lo…" at bounding box center [490, 271] width 118 height 192
click at [470, 369] on div "NIGERIA OVF" at bounding box center [490, 371] width 118 height 8
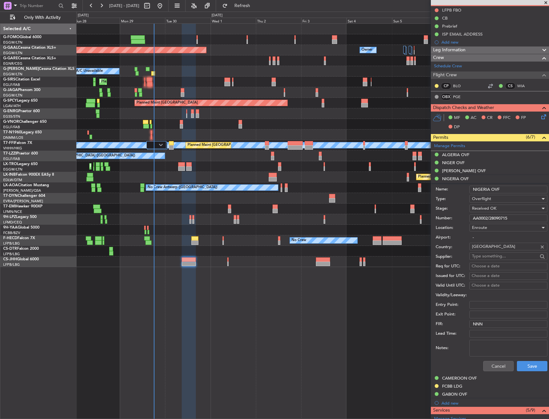
drag, startPoint x: 503, startPoint y: 192, endPoint x: 448, endPoint y: 197, distance: 55.1
click at [448, 197] on form "Name: NIGERIA OVF Type: Overflight Stage: Received OK Number: AA0002/28090715 L…" at bounding box center [490, 279] width 118 height 192
drag, startPoint x: 525, startPoint y: 222, endPoint x: 443, endPoint y: 223, distance: 81.2
click at [443, 223] on div "Number: AA0002/28090715" at bounding box center [491, 219] width 112 height 10
click at [461, 381] on mat-tooltip-component "CAMEROON OVF" at bounding box center [459, 389] width 41 height 17
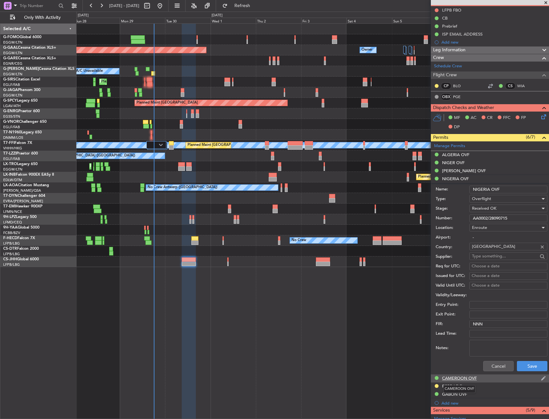
click at [465, 377] on div "CAMEROON OVF" at bounding box center [459, 378] width 35 height 5
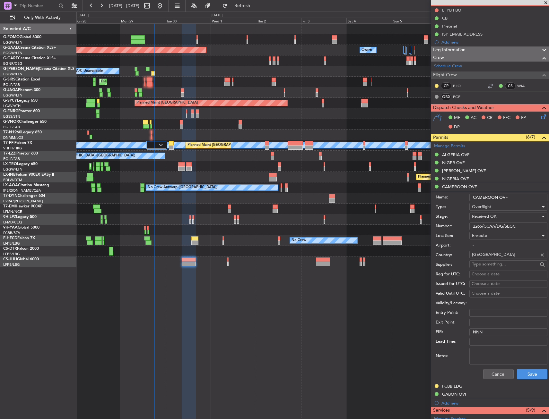
drag, startPoint x: 513, startPoint y: 197, endPoint x: 344, endPoint y: 194, distance: 169.1
click at [466, 197] on div "Name: CAMEROON OVF" at bounding box center [491, 198] width 112 height 10
drag, startPoint x: 525, startPoint y: 224, endPoint x: 453, endPoint y: 230, distance: 72.5
click at [453, 230] on div "Number: 2265/CCAA/DG/SEGC" at bounding box center [491, 227] width 112 height 10
click at [481, 392] on div "GABON OVF" at bounding box center [490, 395] width 118 height 8
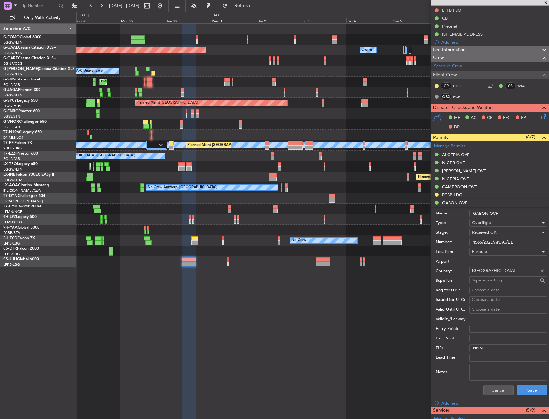
drag, startPoint x: 513, startPoint y: 215, endPoint x: 452, endPoint y: 219, distance: 60.7
click at [452, 219] on form "Name: GABON OVF Type: Overflight Stage: Received OK Number: 1565/2025/ANAC/DE L…" at bounding box center [490, 303] width 118 height 192
drag, startPoint x: 529, startPoint y: 243, endPoint x: 458, endPoint y: 243, distance: 71.2
click at [458, 243] on div "Number: 1565/2025/ANAC/DE" at bounding box center [491, 243] width 112 height 10
click at [474, 198] on div "FCBB LDG" at bounding box center [490, 195] width 118 height 8
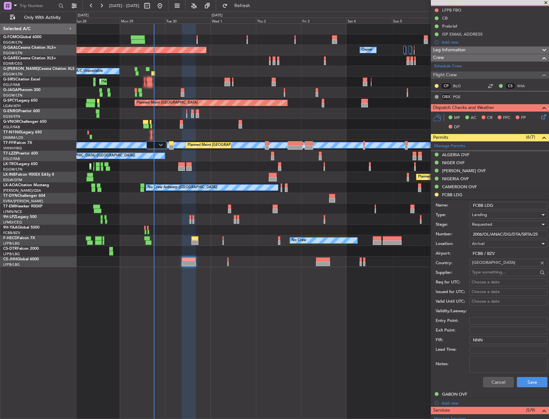
drag, startPoint x: 511, startPoint y: 207, endPoint x: 463, endPoint y: 208, distance: 48.2
click at [463, 208] on div "Name: FCBB LDG" at bounding box center [491, 206] width 112 height 10
click at [501, 383] on button "Cancel" at bounding box center [498, 382] width 30 height 10
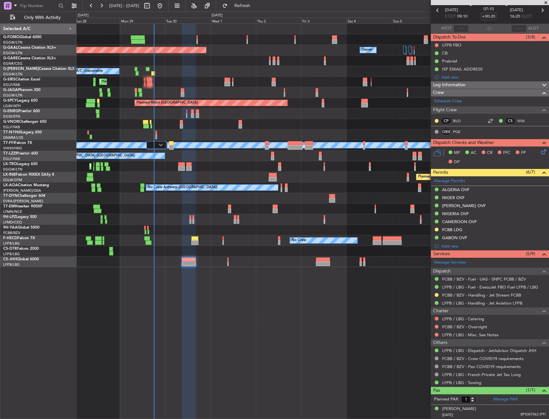
click at [279, 31] on div at bounding box center [312, 29] width 472 height 11
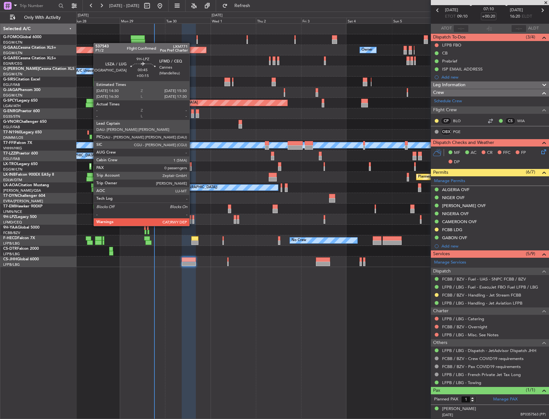
click at [193, 220] on div at bounding box center [193, 221] width 2 height 4
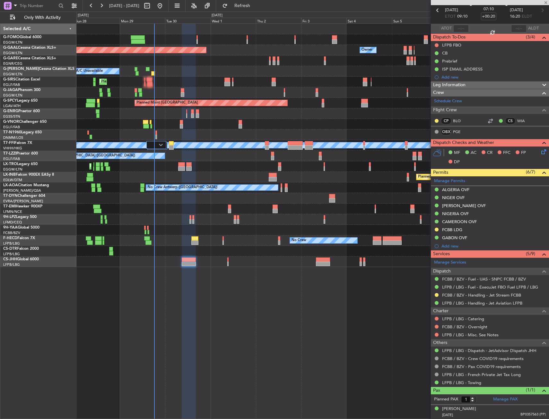
type input "+00:15"
type input "0"
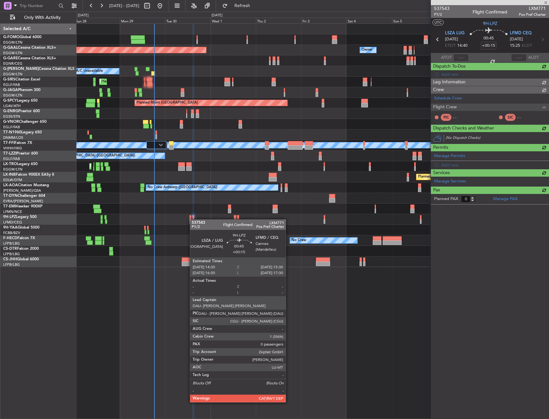
scroll to position [0, 0]
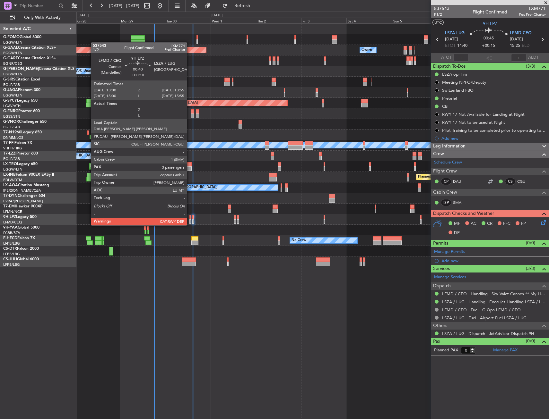
click at [190, 219] on div at bounding box center [190, 217] width 2 height 4
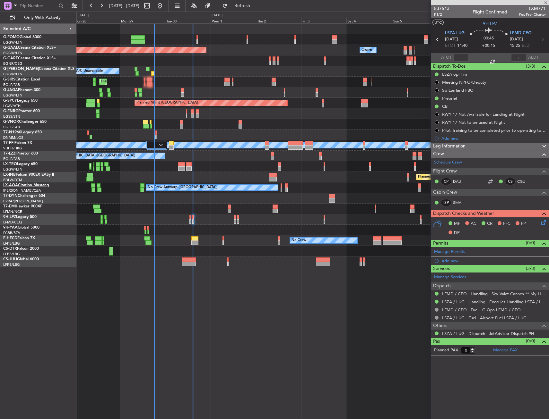
type input "+00:10"
type input "3"
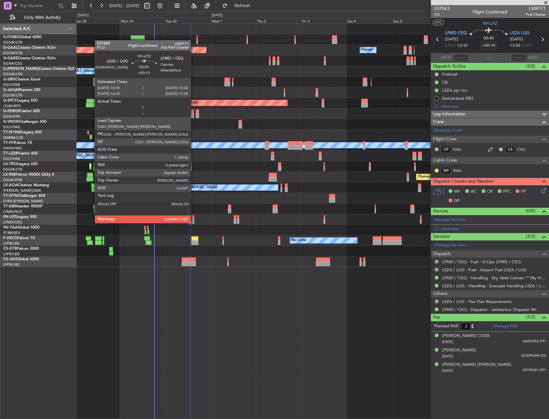
click at [193, 217] on div at bounding box center [193, 217] width 2 height 4
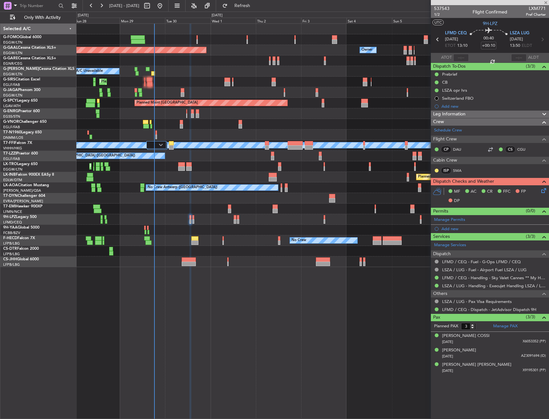
type input "+00:15"
type input "0"
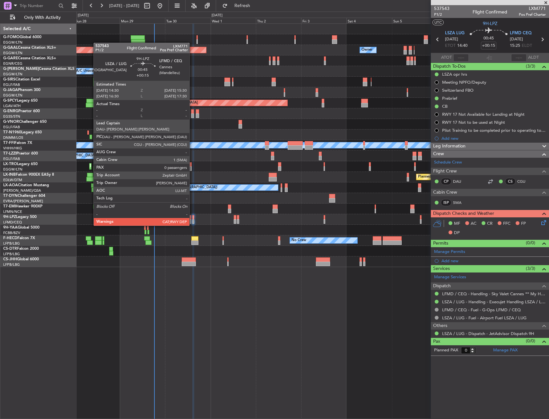
click at [192, 219] on div at bounding box center [193, 221] width 2 height 4
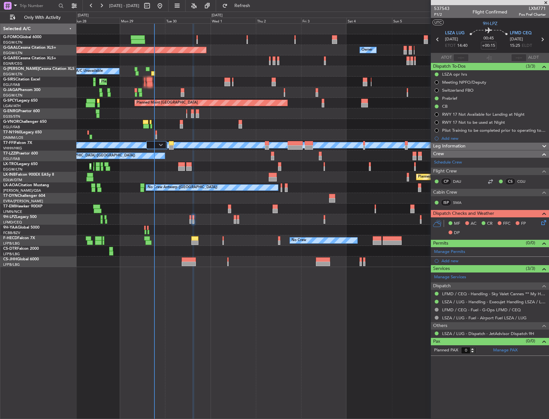
click at [542, 223] on icon at bounding box center [542, 221] width 5 height 5
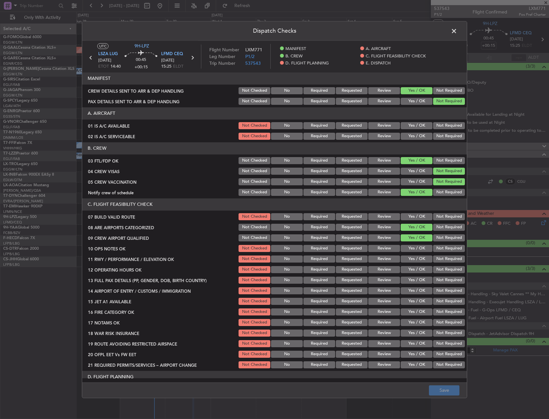
drag, startPoint x: 412, startPoint y: 136, endPoint x: 411, endPoint y: 126, distance: 10.0
click at [412, 135] on button "Yes / OK" at bounding box center [416, 136] width 32 height 7
click at [411, 126] on button "Yes / OK" at bounding box center [416, 125] width 32 height 7
click at [414, 217] on button "Yes / OK" at bounding box center [416, 216] width 32 height 7
click at [412, 249] on button "Yes / OK" at bounding box center [416, 248] width 32 height 7
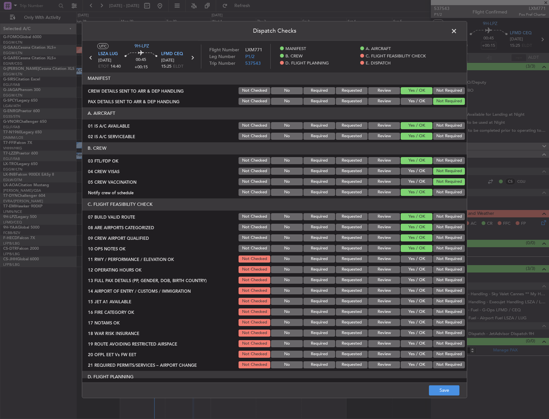
click at [412, 263] on div "Yes / OK" at bounding box center [416, 259] width 32 height 9
click at [411, 266] on button "Yes / OK" at bounding box center [416, 269] width 32 height 7
click at [410, 256] on button "Yes / OK" at bounding box center [416, 259] width 32 height 7
click at [414, 287] on div "Yes / OK" at bounding box center [416, 291] width 32 height 9
drag, startPoint x: 413, startPoint y: 281, endPoint x: 408, endPoint y: 301, distance: 20.8
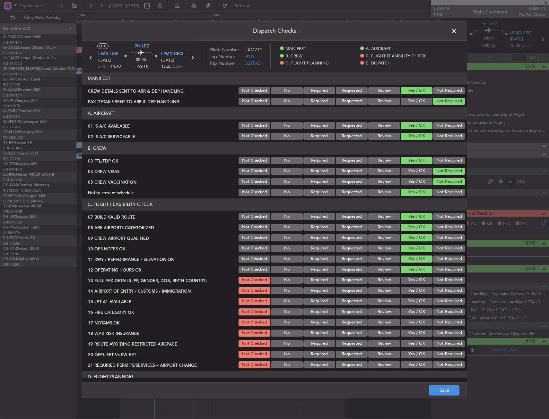
click at [413, 284] on div "Yes / OK" at bounding box center [416, 280] width 32 height 9
click at [408, 301] on button "Yes / OK" at bounding box center [416, 301] width 32 height 7
click at [412, 290] on button "Yes / OK" at bounding box center [416, 291] width 32 height 7
click at [410, 275] on section "C. FLIGHT FEASIBILITY CHECK 07 BUILD VALID ROUTE Not Checked No Required Reques…" at bounding box center [274, 284] width 384 height 171
drag, startPoint x: 410, startPoint y: 281, endPoint x: 410, endPoint y: 292, distance: 10.9
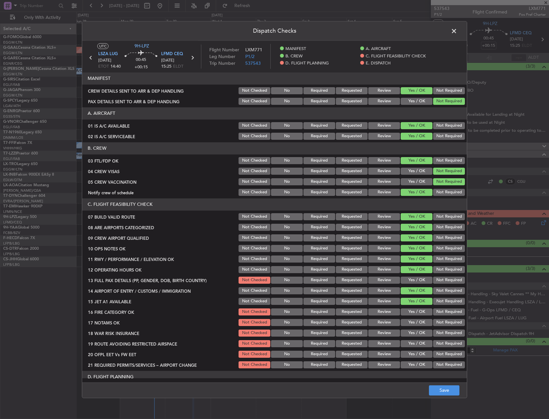
click at [410, 281] on button "Yes / OK" at bounding box center [416, 280] width 32 height 7
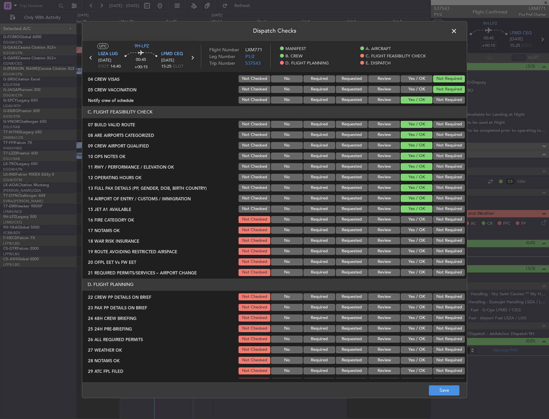
scroll to position [96, 0]
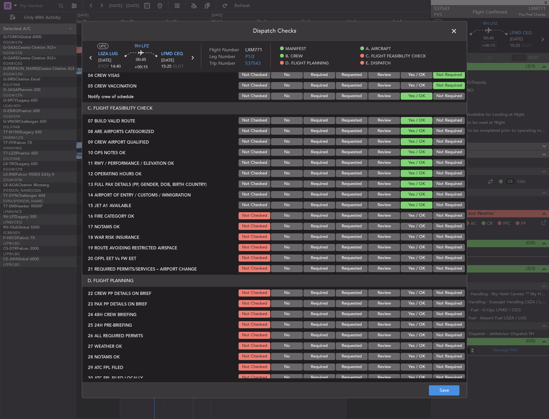
click at [414, 217] on button "Yes / OK" at bounding box center [416, 215] width 32 height 7
click at [410, 229] on button "Yes / OK" at bounding box center [416, 226] width 32 height 7
click at [434, 237] on button "Not Required" at bounding box center [449, 237] width 32 height 7
click at [404, 253] on section "C. FLIGHT FEASIBILITY CHECK 07 BUILD VALID ROUTE Not Checked No Required Reques…" at bounding box center [274, 187] width 384 height 171
click at [404, 257] on button "Yes / OK" at bounding box center [416, 258] width 32 height 7
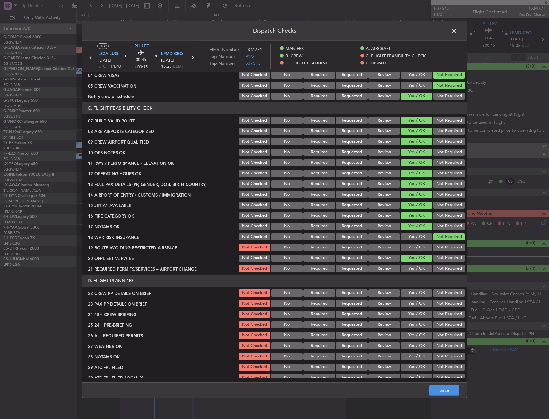
click at [405, 248] on button "Yes / OK" at bounding box center [416, 247] width 32 height 7
click at [406, 266] on button "Yes / OK" at bounding box center [416, 268] width 32 height 7
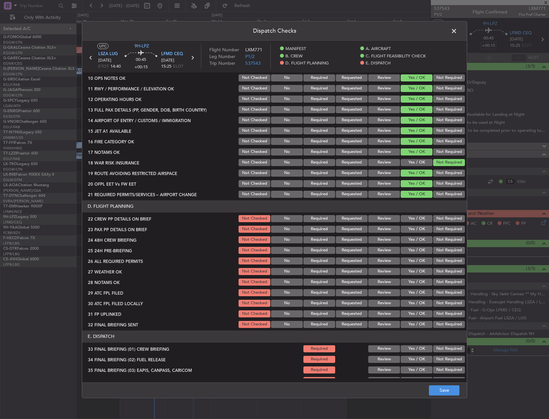
scroll to position [193, 0]
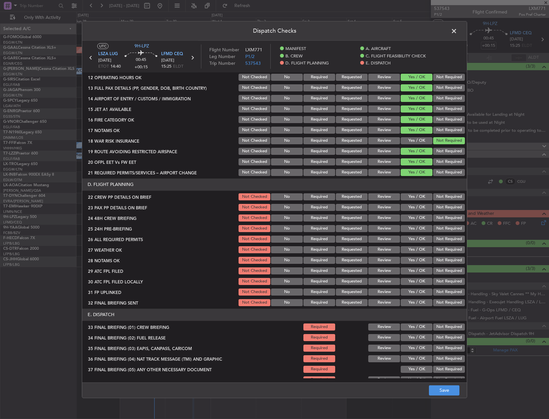
click at [416, 201] on div "Yes / OK" at bounding box center [416, 197] width 32 height 9
click at [412, 198] on button "Yes / OK" at bounding box center [416, 196] width 32 height 7
click at [410, 210] on button "Yes / OK" at bounding box center [416, 207] width 32 height 7
click at [411, 226] on button "Yes / OK" at bounding box center [416, 228] width 32 height 7
click at [411, 217] on button "Yes / OK" at bounding box center [416, 218] width 32 height 7
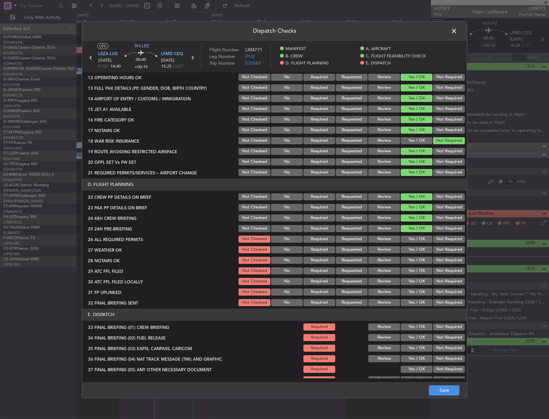
click at [415, 233] on div "Yes / OK" at bounding box center [416, 228] width 32 height 9
click at [415, 234] on section "D. FLIGHT PLANNING 22 CREW PP DETAILS ON BRIEF Not Checked No Required Requeste…" at bounding box center [274, 243] width 384 height 129
click at [383, 238] on button "Review" at bounding box center [384, 239] width 32 height 7
click at [410, 237] on button "Yes / OK" at bounding box center [416, 239] width 32 height 7
click at [385, 246] on div "Review" at bounding box center [383, 249] width 32 height 9
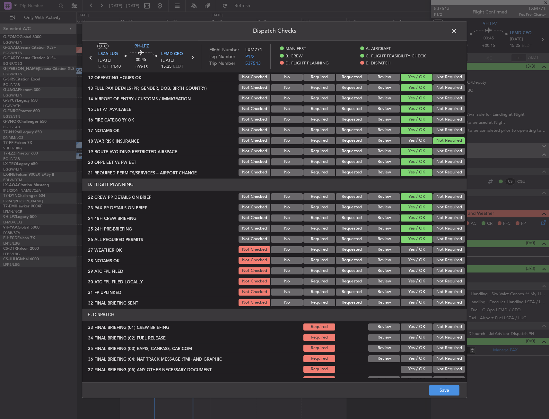
click at [383, 254] on div "Review" at bounding box center [383, 249] width 32 height 9
click at [382, 249] on button "Review" at bounding box center [384, 249] width 32 height 7
click at [416, 249] on button "Yes / OK" at bounding box center [416, 249] width 32 height 7
click at [411, 259] on button "Yes / OK" at bounding box center [416, 260] width 32 height 7
click at [409, 270] on button "Yes / OK" at bounding box center [416, 271] width 32 height 7
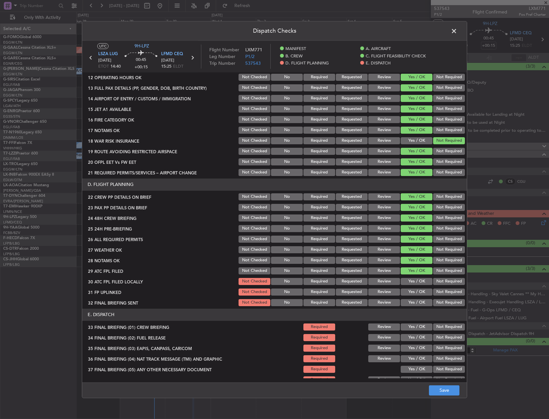
click at [408, 285] on button "Yes / OK" at bounding box center [416, 281] width 32 height 7
drag, startPoint x: 432, startPoint y: 279, endPoint x: 421, endPoint y: 290, distance: 15.9
click at [433, 280] on button "Not Required" at bounding box center [449, 281] width 32 height 7
click at [416, 291] on button "Yes / OK" at bounding box center [416, 292] width 32 height 7
click at [412, 301] on button "Yes / OK" at bounding box center [416, 302] width 32 height 7
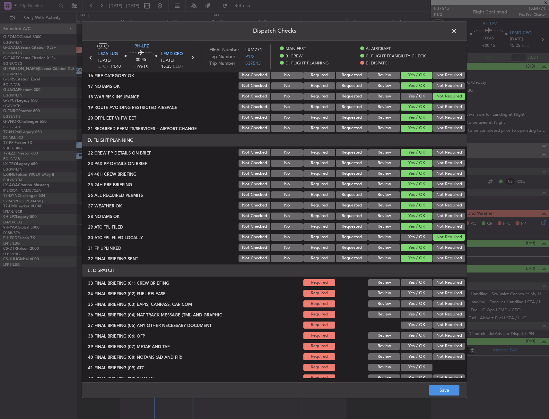
scroll to position [264, 0]
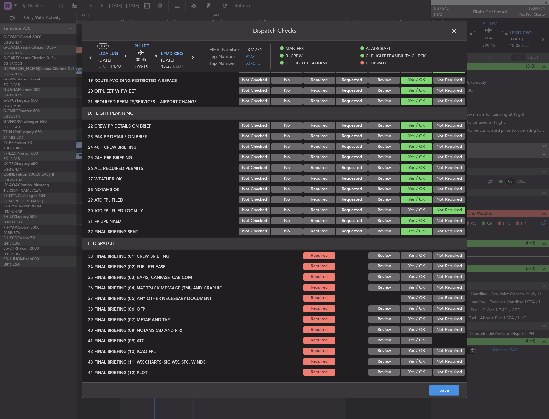
click at [410, 252] on div "Yes / OK" at bounding box center [416, 256] width 32 height 9
click at [412, 256] on button "Yes / OK" at bounding box center [416, 256] width 32 height 7
click at [411, 270] on button "Yes / OK" at bounding box center [416, 266] width 32 height 7
click at [412, 279] on button "Yes / OK" at bounding box center [416, 277] width 32 height 7
click at [433, 286] on button "Not Required" at bounding box center [449, 287] width 32 height 7
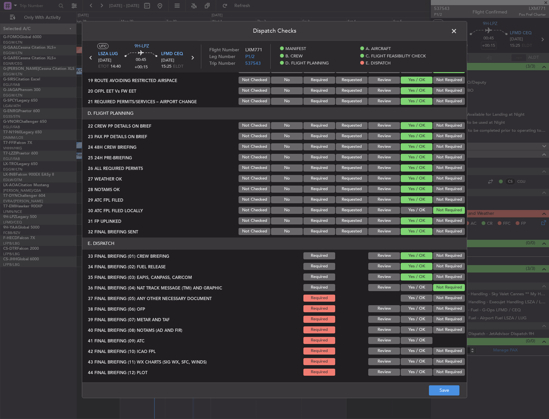
click at [436, 265] on button "Not Required" at bounding box center [449, 266] width 32 height 7
click at [436, 275] on button "Not Required" at bounding box center [449, 277] width 32 height 7
click at [411, 288] on button "Yes / OK" at bounding box center [416, 287] width 32 height 7
click at [411, 296] on button "Yes / OK" at bounding box center [416, 298] width 32 height 7
drag, startPoint x: 411, startPoint y: 302, endPoint x: 411, endPoint y: 306, distance: 4.8
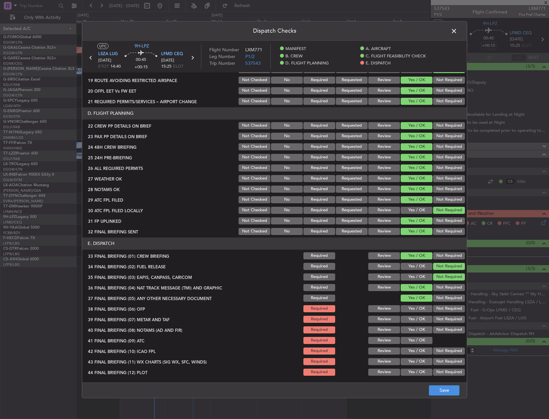
click at [411, 302] on div "Yes / OK" at bounding box center [416, 298] width 32 height 9
click at [411, 306] on button "Yes / OK" at bounding box center [416, 308] width 32 height 7
click at [410, 314] on section "E. DISPATCH 33 FINAL BRIEFING (01) CREW BRIEFING Required Review Yes / OK Not R…" at bounding box center [274, 307] width 384 height 139
drag, startPoint x: 410, startPoint y: 314, endPoint x: 409, endPoint y: 322, distance: 7.4
click at [409, 322] on button "Yes / OK" at bounding box center [416, 319] width 32 height 7
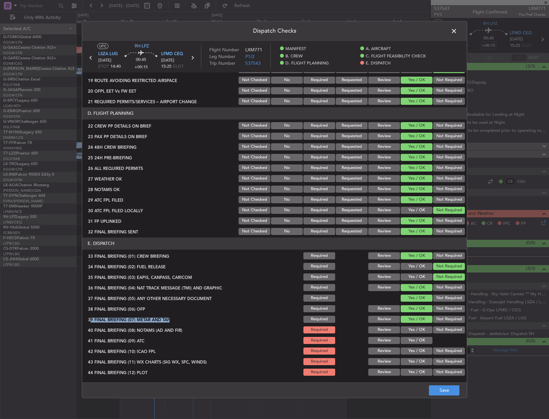
click at [410, 340] on button "Yes / OK" at bounding box center [416, 340] width 32 height 7
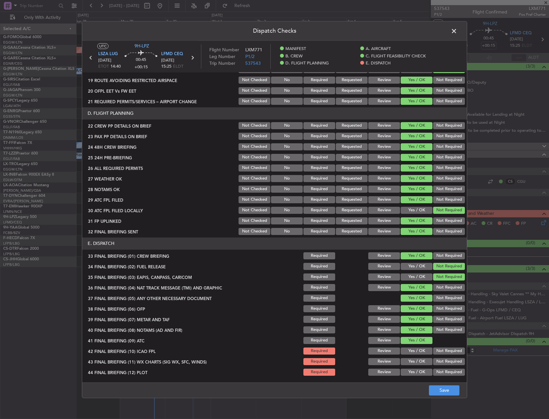
click at [432, 347] on div "Not Required" at bounding box center [448, 351] width 32 height 9
click at [433, 349] on button "Not Required" at bounding box center [449, 351] width 32 height 7
click at [415, 359] on button "Yes / OK" at bounding box center [416, 361] width 32 height 7
click at [433, 372] on button "Not Required" at bounding box center [449, 372] width 32 height 7
click at [447, 391] on button "Save" at bounding box center [444, 391] width 30 height 10
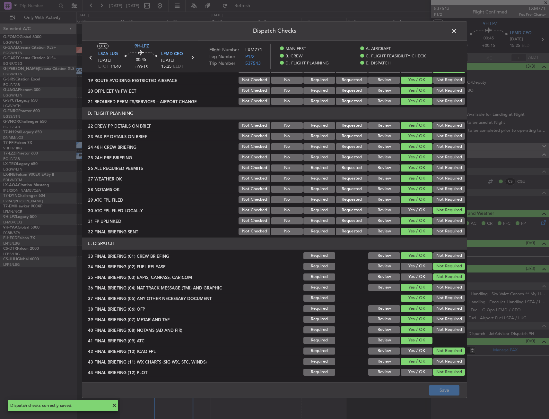
click at [457, 33] on span at bounding box center [457, 32] width 0 height 13
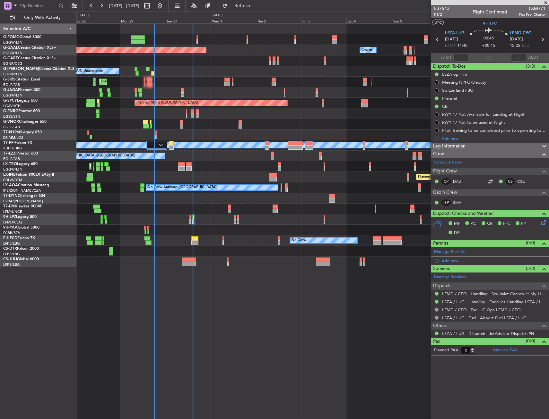
click at [462, 144] on span "Leg Information" at bounding box center [449, 146] width 32 height 7
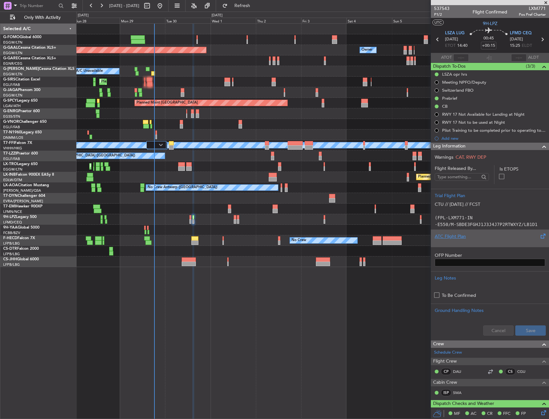
click at [463, 242] on div at bounding box center [489, 242] width 110 height 4
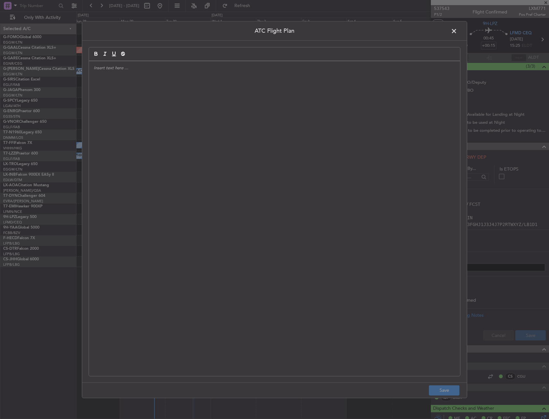
click at [260, 156] on div at bounding box center [274, 218] width 371 height 315
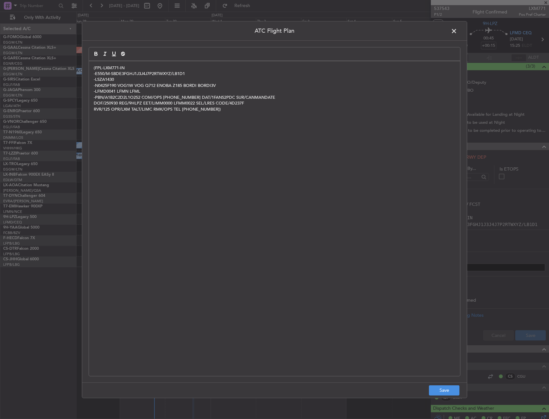
scroll to position [0, 0]
click at [440, 391] on button "Save" at bounding box center [444, 391] width 30 height 10
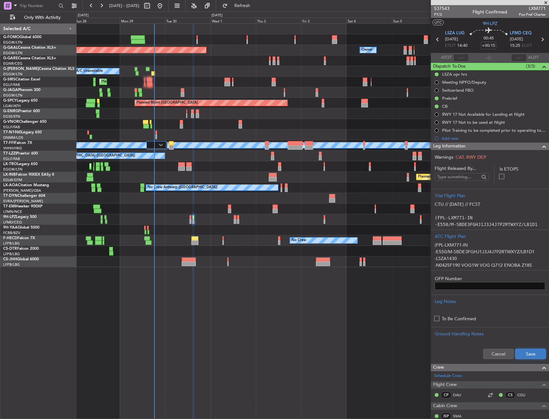
click at [520, 351] on button "Save" at bounding box center [530, 354] width 30 height 10
click at [462, 149] on span "Leg Information" at bounding box center [449, 146] width 32 height 7
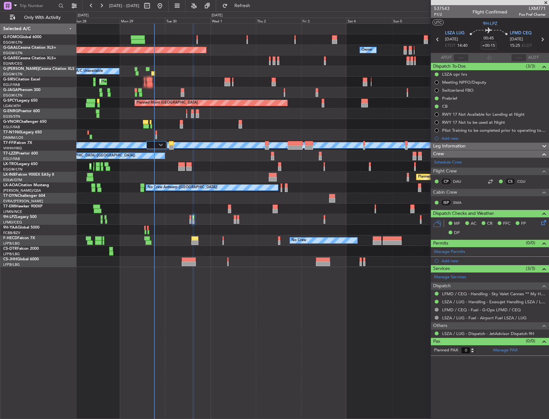
click at [467, 147] on div "Leg Information" at bounding box center [490, 146] width 118 height 7
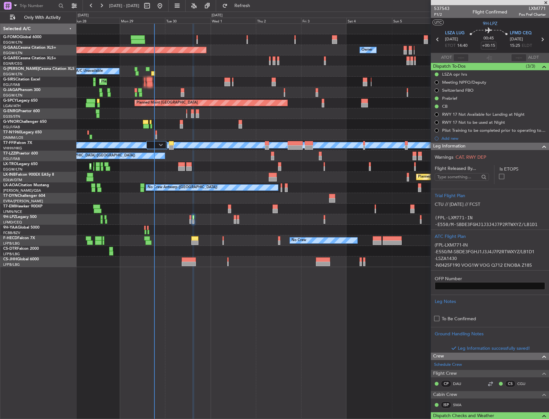
click at [468, 148] on div "Leg Information" at bounding box center [490, 146] width 118 height 7
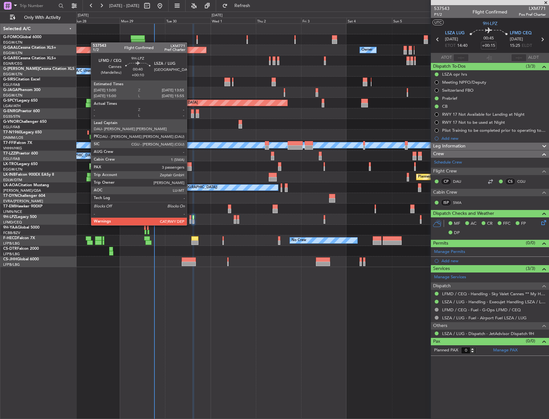
click at [190, 219] on div at bounding box center [190, 217] width 2 height 4
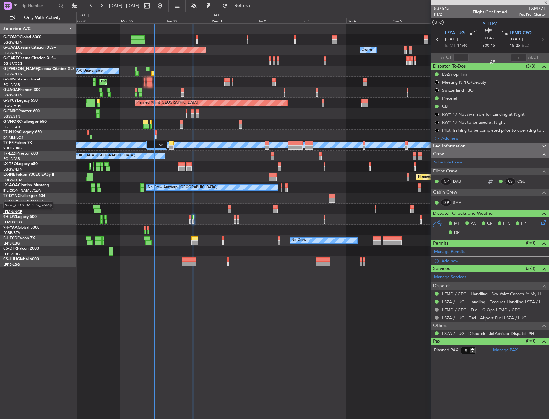
type input "+00:10"
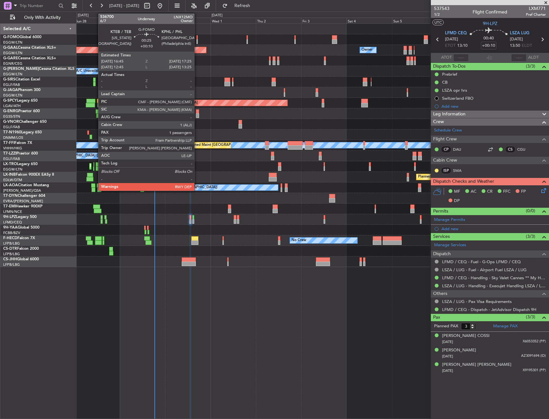
click at [197, 38] on div at bounding box center [196, 37] width 1 height 4
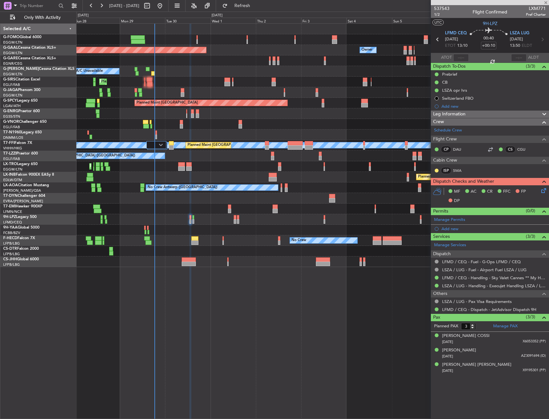
type input "1"
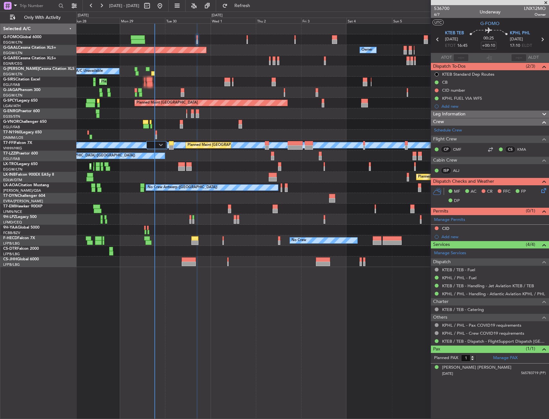
click at [545, 192] on icon at bounding box center [542, 189] width 5 height 5
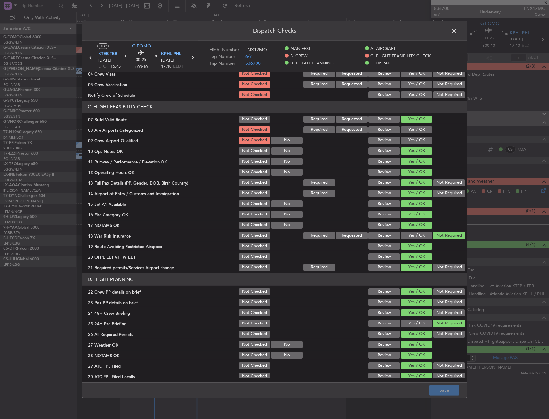
scroll to position [264, 0]
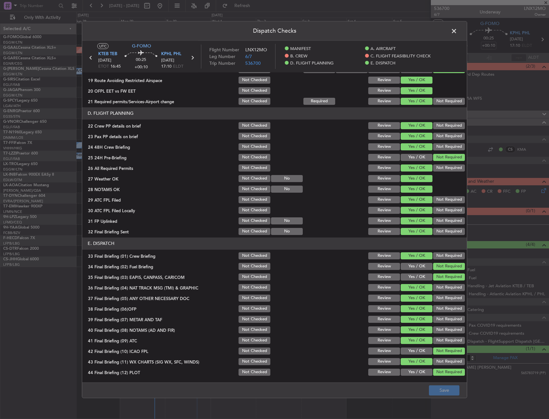
click at [457, 32] on span at bounding box center [457, 32] width 0 height 13
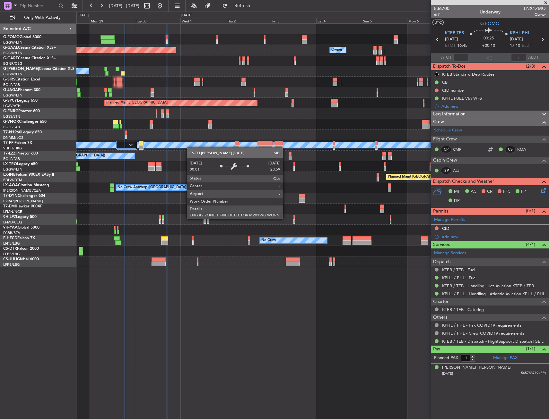
click at [168, 148] on div "Planned Maint Beijing (Beijing Capital) MEL MEL Planned Maint Geneva (Cointrin)" at bounding box center [312, 145] width 472 height 11
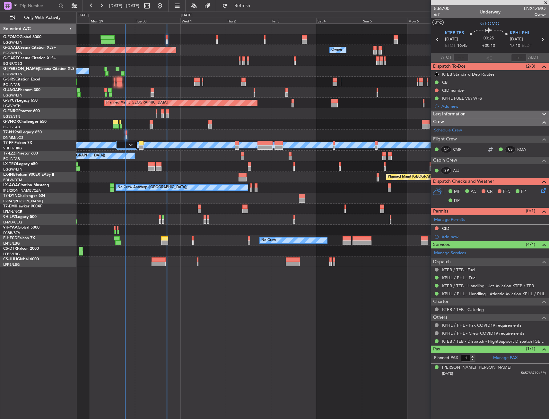
drag, startPoint x: 435, startPoint y: 227, endPoint x: 437, endPoint y: 231, distance: 4.5
click at [435, 227] on button at bounding box center [436, 229] width 4 height 4
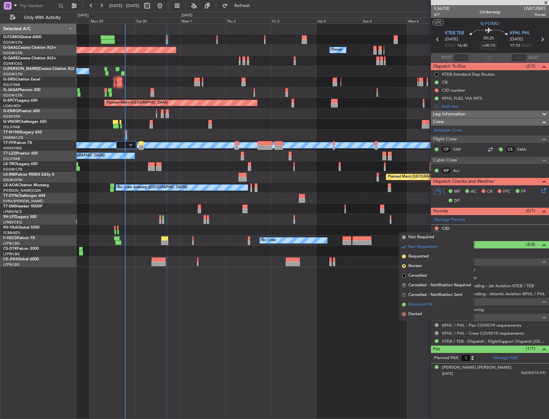
click at [421, 306] on span "Received OK" at bounding box center [420, 305] width 24 height 6
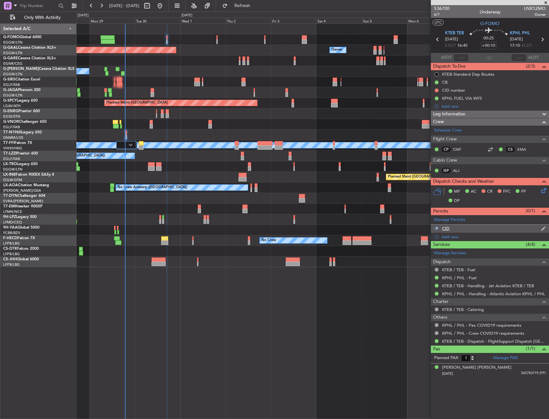
click at [469, 227] on div "CID" at bounding box center [490, 229] width 118 height 8
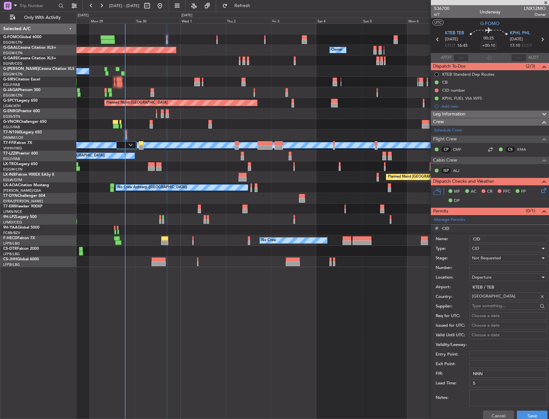
click at [489, 267] on input "Number:" at bounding box center [508, 268] width 78 height 8
paste input "38A"
type input "38A"
click at [523, 412] on button "Save" at bounding box center [532, 416] width 30 height 10
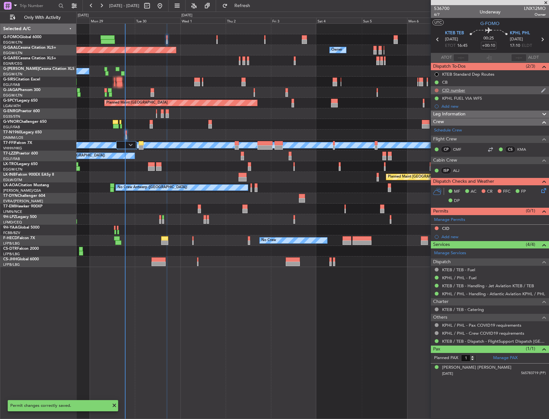
click at [435, 90] on button at bounding box center [436, 91] width 4 height 4
click at [434, 118] on span "Completed" at bounding box center [439, 119] width 21 height 6
click at [440, 15] on span "6/7" at bounding box center [441, 14] width 15 height 5
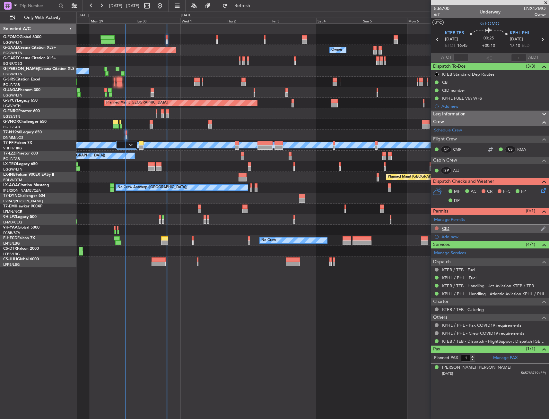
click at [437, 229] on button at bounding box center [436, 229] width 4 height 4
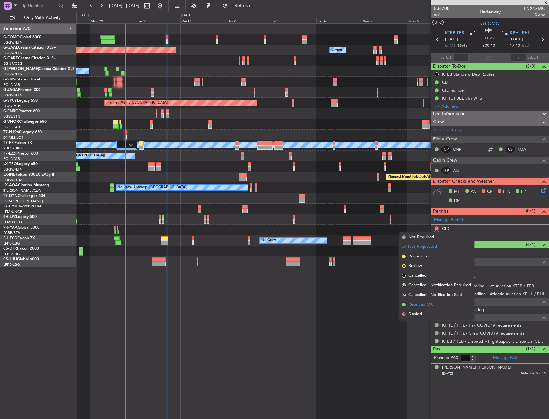
click at [427, 304] on span "Received OK" at bounding box center [420, 305] width 24 height 6
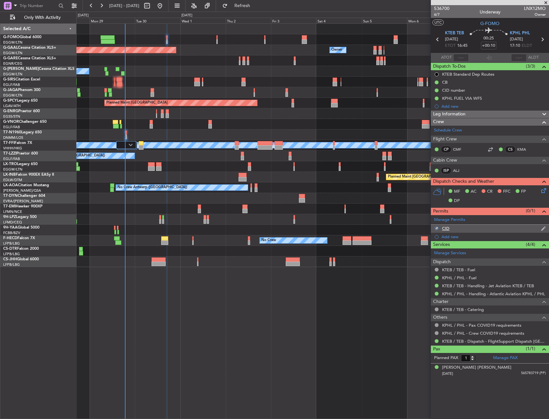
click at [458, 232] on div "CID" at bounding box center [490, 229] width 118 height 8
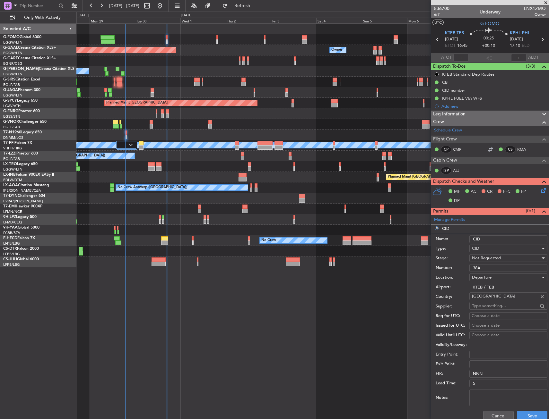
scroll to position [96, 0]
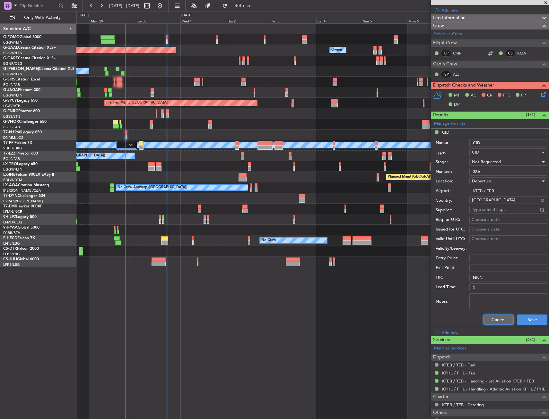
click at [497, 320] on button "Cancel" at bounding box center [498, 320] width 30 height 10
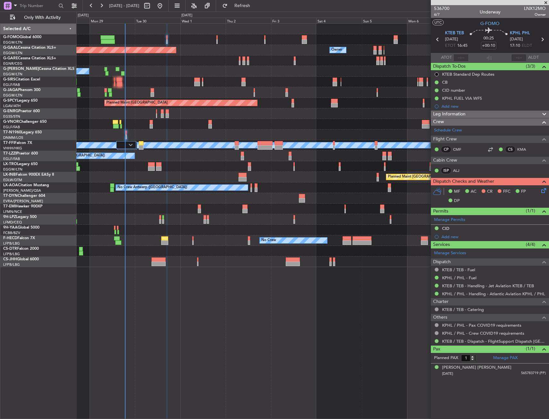
click at [174, 111] on div "Unplanned Maint London (Stansted) A/C Unavailable" at bounding box center [312, 113] width 472 height 11
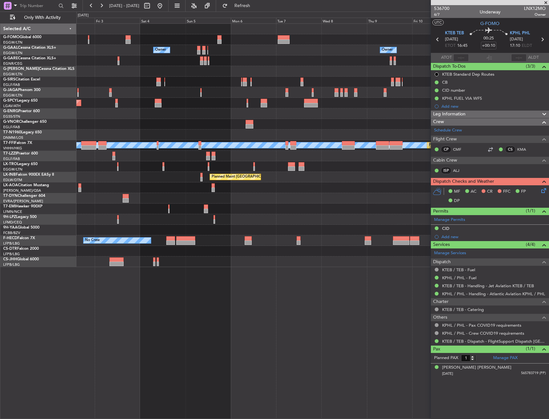
click at [131, 99] on div "Planned Maint [GEOGRAPHIC_DATA]" at bounding box center [312, 103] width 472 height 11
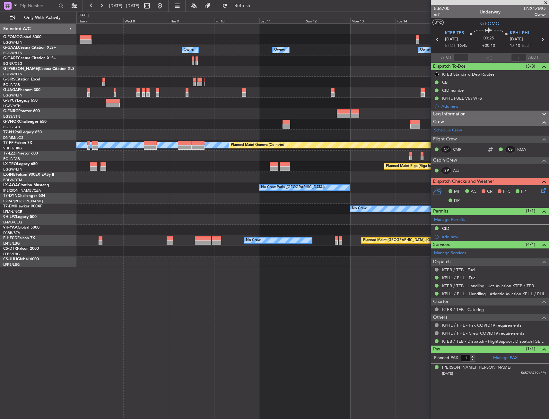
click at [123, 88] on div "Owner Owner Owner Owner No Crew Owner Owner MEL MEL Planned Maint Geneva (Coint…" at bounding box center [312, 146] width 472 height 244
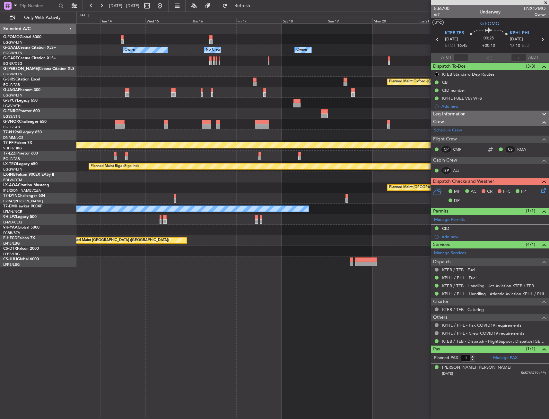
click at [170, 87] on div "Owner Owner No Crew Owner Owner Planned Maint Oxford (Kidlington) MEL MEL Plann…" at bounding box center [312, 146] width 472 height 244
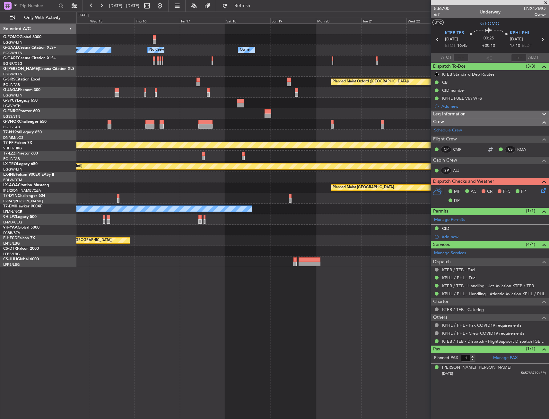
click at [60, 100] on div "Owner Owner No Crew Owner Planned Maint Oxford (Kidlington) MEL MEL Planned Mai…" at bounding box center [274, 216] width 549 height 408
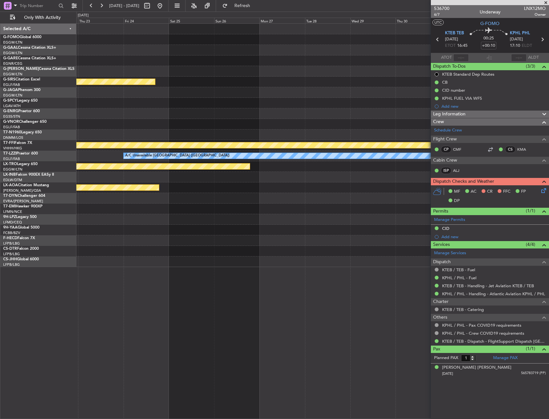
click at [125, 96] on div "Planned Maint Oxford (Kidlington) Planned Maint Bournemouth Planned Maint Bourn…" at bounding box center [312, 146] width 472 height 244
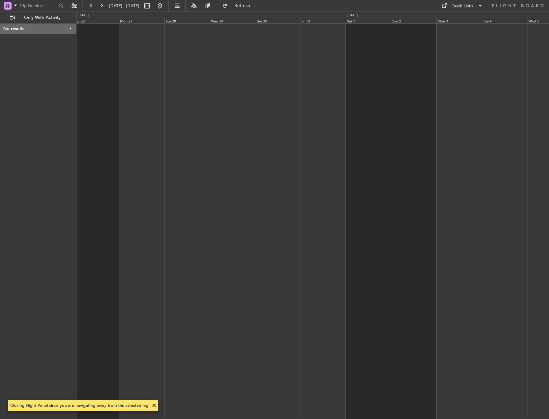
click at [128, 54] on div at bounding box center [312, 221] width 472 height 396
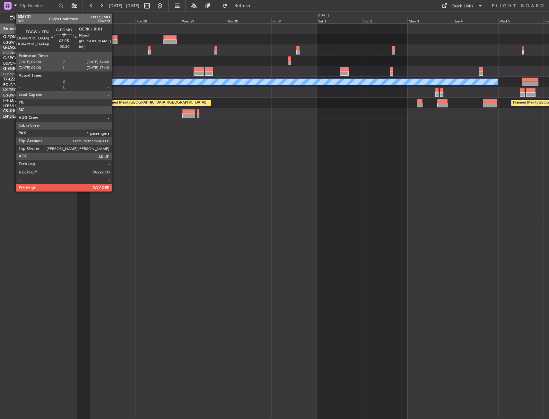
click at [115, 36] on div at bounding box center [112, 37] width 11 height 4
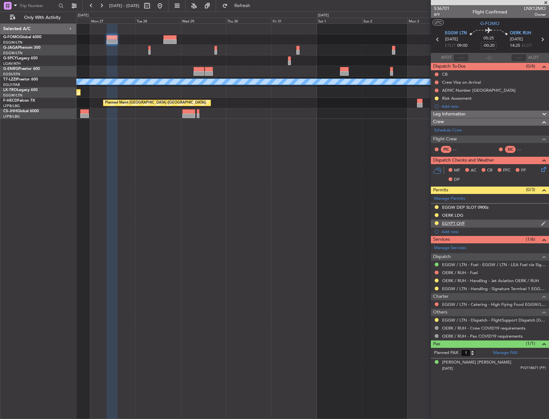
click at [491, 225] on div "EGYPT OVF" at bounding box center [490, 224] width 118 height 8
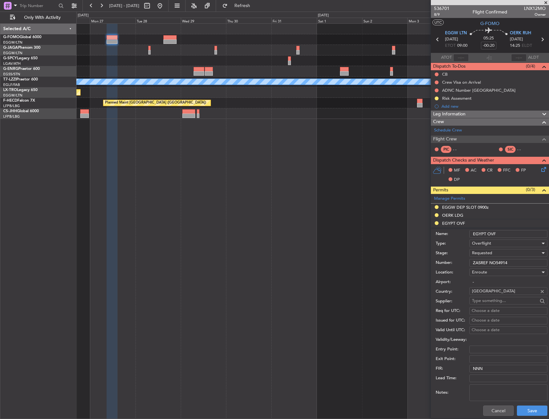
drag, startPoint x: 518, startPoint y: 266, endPoint x: 446, endPoint y: 268, distance: 72.6
click at [446, 268] on form "Name: EGYPT OVF Type: Overflight Stage: Requested Number: ZASREF NO54914 Locati…" at bounding box center [490, 324] width 118 height 192
paste input "# 54923"
type input "ZASREF# 54923"
click at [493, 250] on div "Requested" at bounding box center [506, 253] width 68 height 10
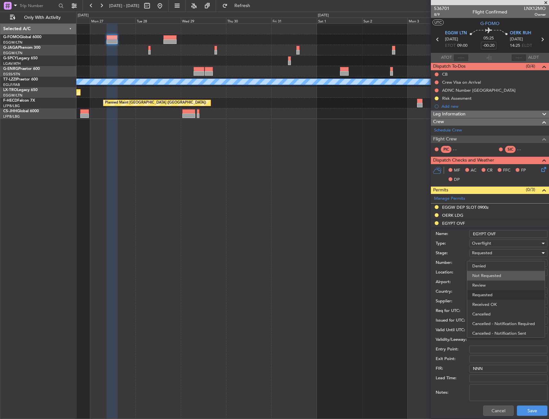
scroll to position [3, 0]
click at [493, 303] on span "Received OK" at bounding box center [505, 302] width 67 height 10
click at [525, 413] on button "Save" at bounding box center [532, 411] width 30 height 10
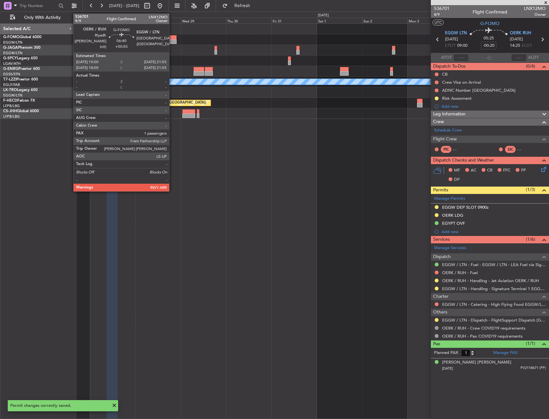
click at [172, 38] on div at bounding box center [169, 37] width 13 height 4
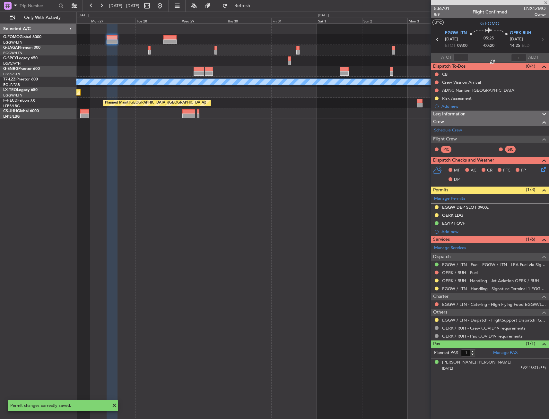
type input "+00:55"
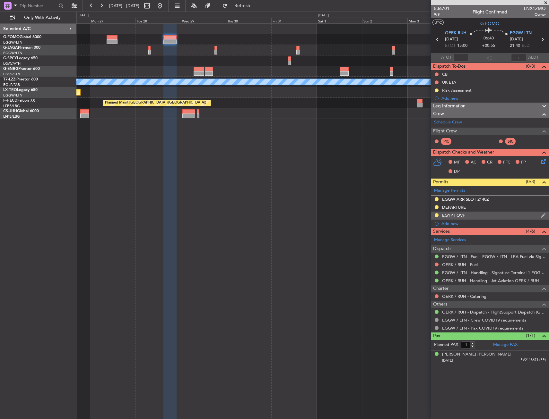
click at [452, 216] on div "EGYPT OVF" at bounding box center [453, 215] width 23 height 5
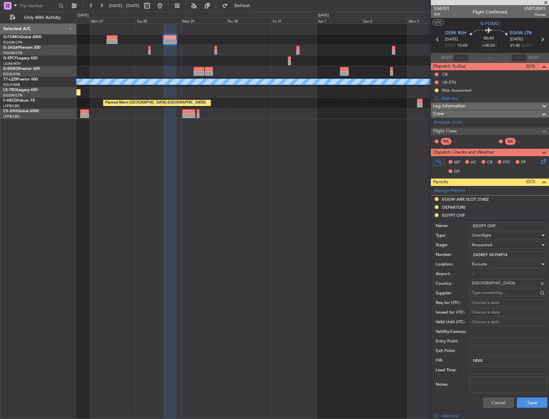
drag, startPoint x: 518, startPoint y: 254, endPoint x: 448, endPoint y: 255, distance: 70.0
click at [448, 255] on div "Number: ZASREF NO54914" at bounding box center [491, 255] width 112 height 10
click at [489, 241] on div "Requested" at bounding box center [506, 245] width 68 height 10
click at [493, 296] on span "Received OK" at bounding box center [505, 294] width 67 height 10
click at [520, 401] on button "Save" at bounding box center [532, 403] width 30 height 10
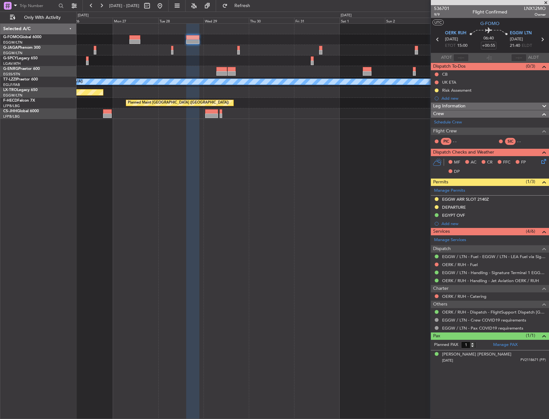
click at [343, 223] on div "A/C Unavailable London (Luton) Planned Maint Riga (Riga Intl) Planned Maint Par…" at bounding box center [312, 221] width 472 height 396
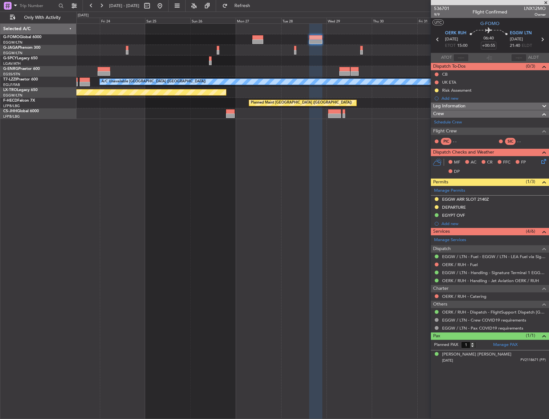
click at [360, 212] on div "A/C Unavailable London (Luton) Planned Maint Riga (Riga Intl) Planned Maint Par…" at bounding box center [312, 221] width 472 height 396
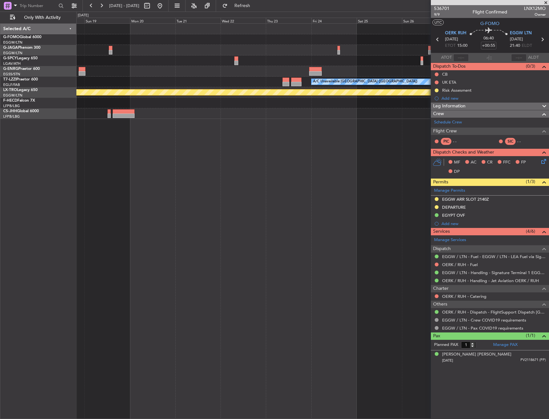
click at [400, 231] on div "A/C Unavailable London (Luton) Planned Maint Riga (Riga Intl) Planned Maint Par…" at bounding box center [312, 221] width 472 height 396
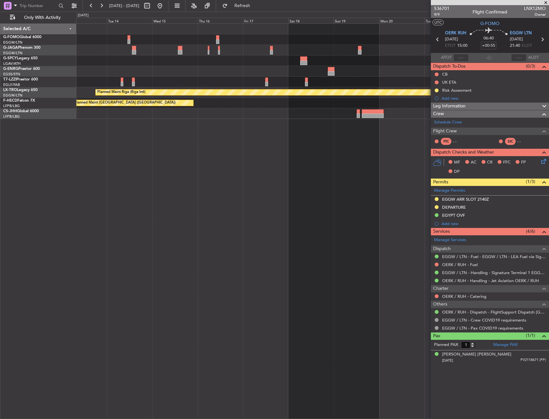
click at [325, 194] on div "A/C Unavailable London (Luton) Planned Maint Riga (Riga Intl) Planned Maint Par…" at bounding box center [312, 221] width 472 height 396
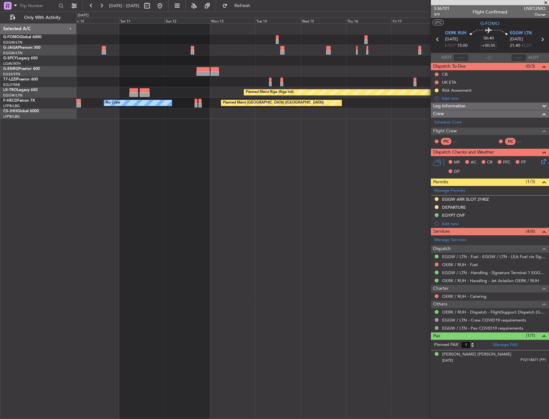
click at [283, 163] on div "Planned Maint Riga (Riga Intl) Planned Maint Paris (Le Bourget) No Crew" at bounding box center [312, 221] width 472 height 396
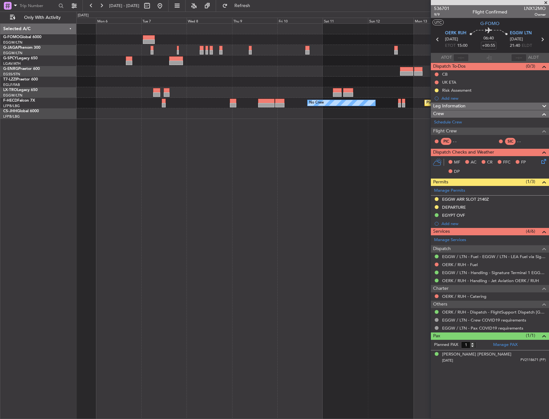
click at [329, 39] on div "Planned Maint Riga (Riga Intl) Planned Maint Paris (Le Bourget) No Crew" at bounding box center [312, 221] width 472 height 396
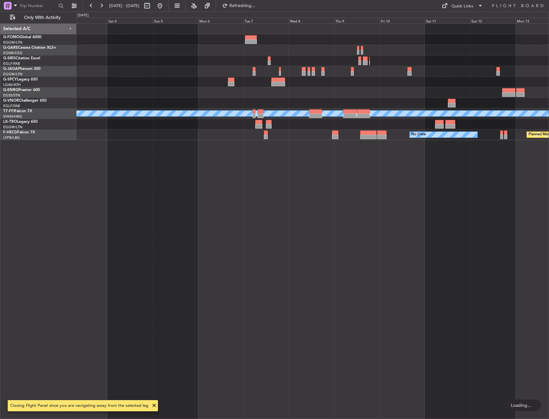
click at [455, 82] on div "Planned Maint Bremen Planned Maint Geneva (Cointrin) MEL MEL Planned Maint Riga…" at bounding box center [312, 82] width 472 height 116
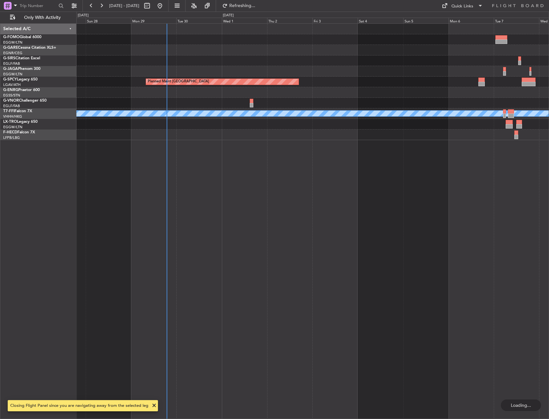
click at [205, 107] on div "Planned Maint Bremen Unplanned Maint London (Stansted) Planned Maint London (Fa…" at bounding box center [312, 82] width 472 height 116
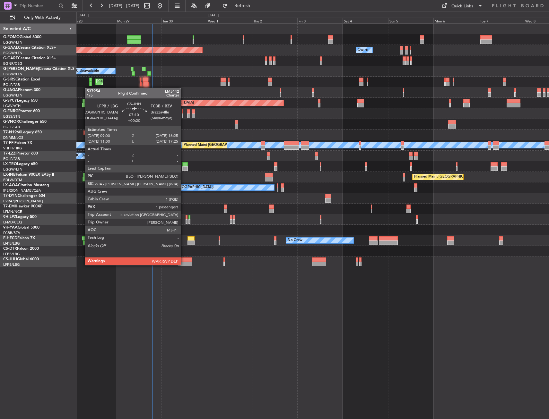
click at [183, 265] on div at bounding box center [185, 264] width 14 height 4
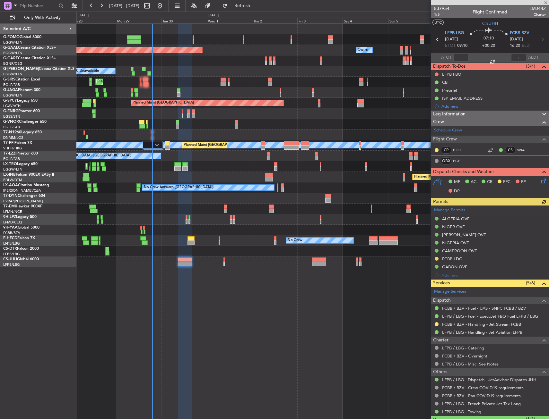
click at [154, 134] on div at bounding box center [312, 135] width 472 height 11
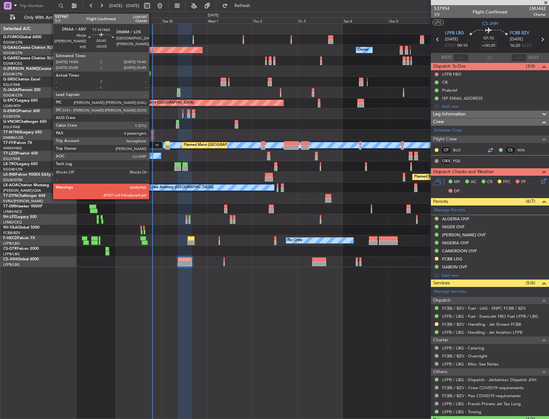
click at [152, 133] on div at bounding box center [152, 133] width 2 height 4
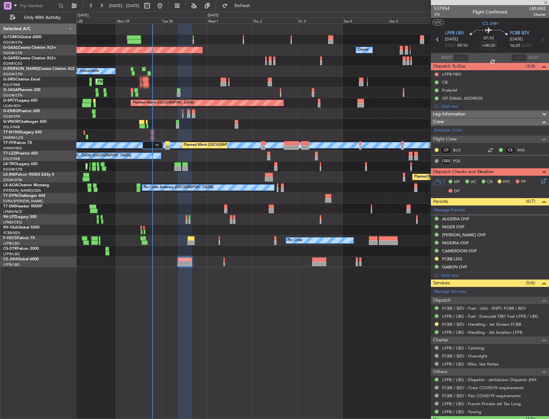
type input "-00:05"
type input "4"
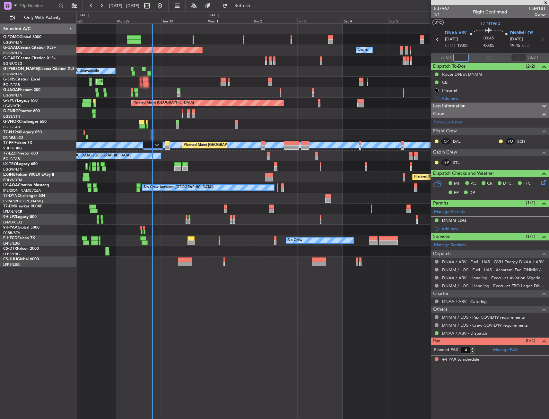
click at [462, 58] on input "text" at bounding box center [460, 58] width 15 height 8
click at [475, 54] on section "ATOT 1910 ALDT" at bounding box center [490, 58] width 118 height 10
type input "19:10"
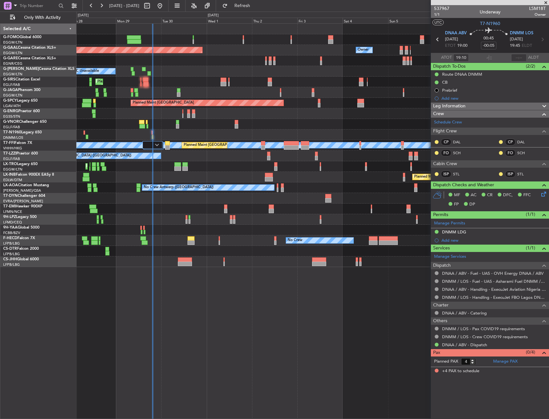
click at [165, 285] on div "Owner Planned Maint Dusseldorf Owner A/C Unavailable Planned Maint London (Luto…" at bounding box center [312, 221] width 472 height 396
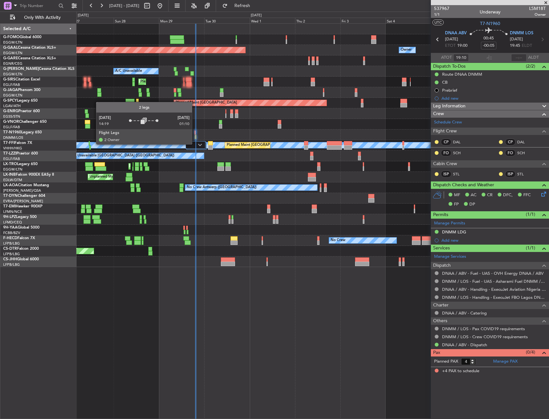
click at [195, 144] on div at bounding box center [195, 145] width 20 height 8
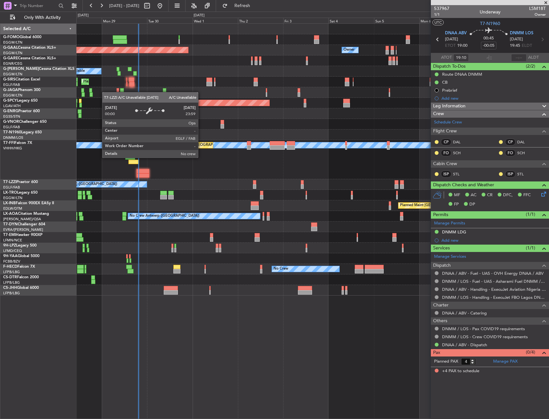
click at [165, 164] on div "MEL MEL Planned Maint Beijing (Beijing Capital) Planned Maint Geneva (Cointrin)" at bounding box center [312, 159] width 472 height 39
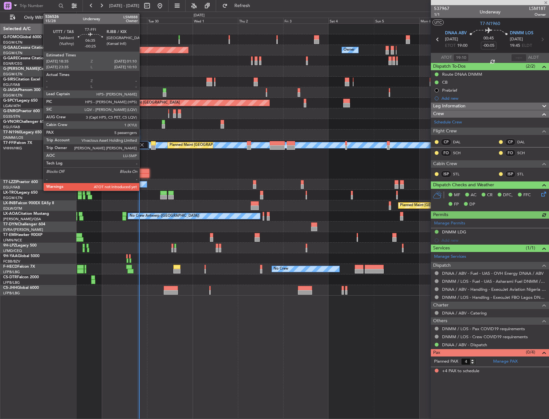
click at [142, 172] on div at bounding box center [142, 171] width 13 height 4
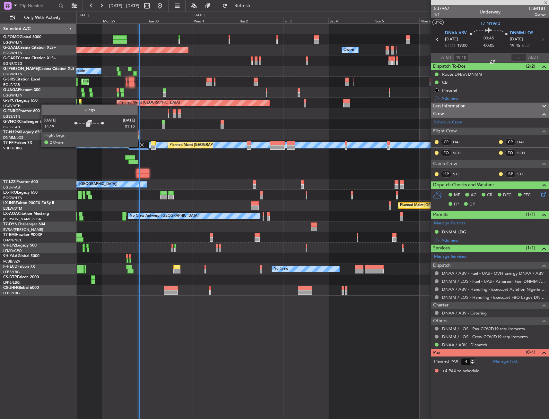
click at [140, 146] on img at bounding box center [142, 145] width 6 height 6
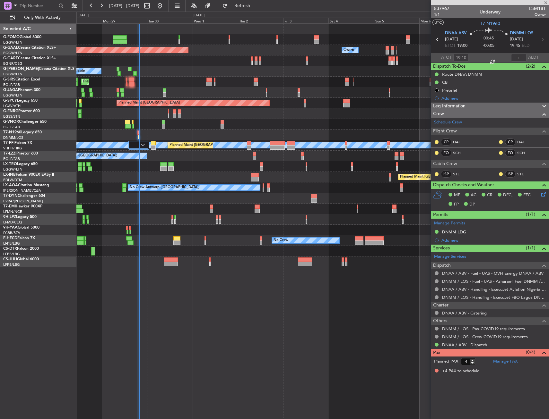
type input "-00:25"
type input "5"
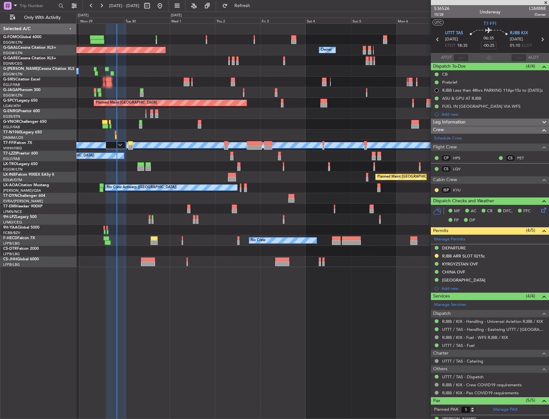
click at [140, 177] on div "Planned Maint [GEOGRAPHIC_DATA] ([GEOGRAPHIC_DATA]) Unplanned Maint [GEOGRAPHIC…" at bounding box center [312, 177] width 472 height 11
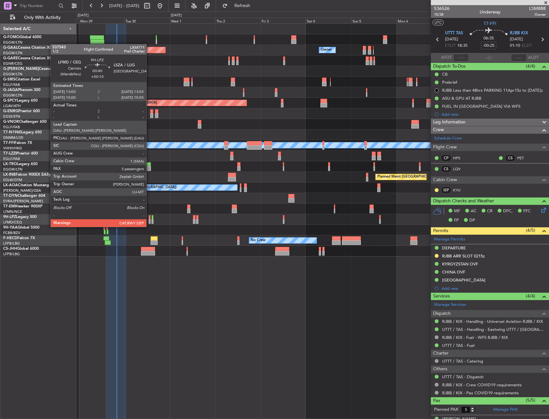
click at [149, 221] on div at bounding box center [150, 221] width 2 height 4
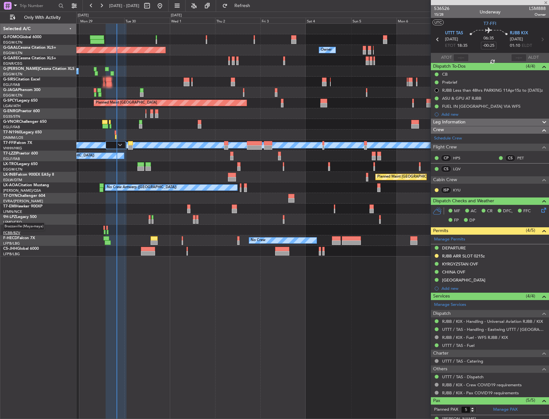
type input "+00:10"
type input "3"
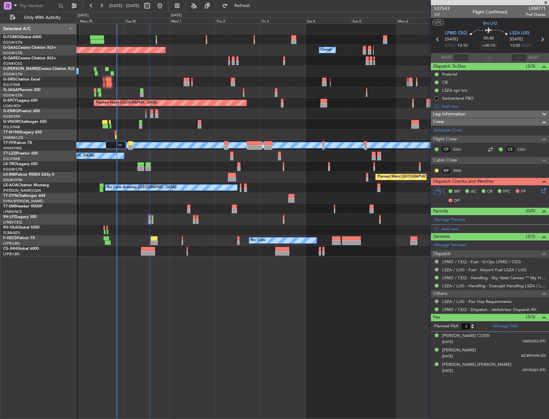
click at [480, 115] on div "Leg Information" at bounding box center [490, 114] width 118 height 7
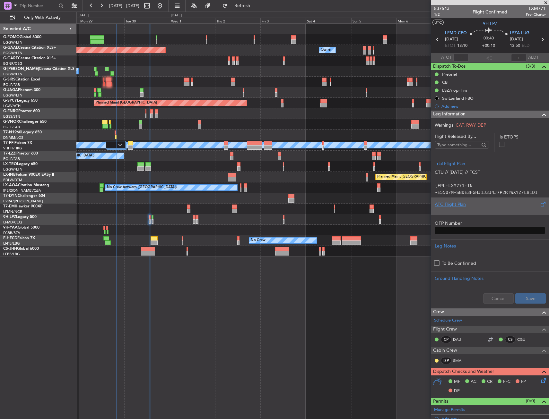
click at [455, 213] on div "ATC Flight Plan" at bounding box center [490, 206] width 118 height 17
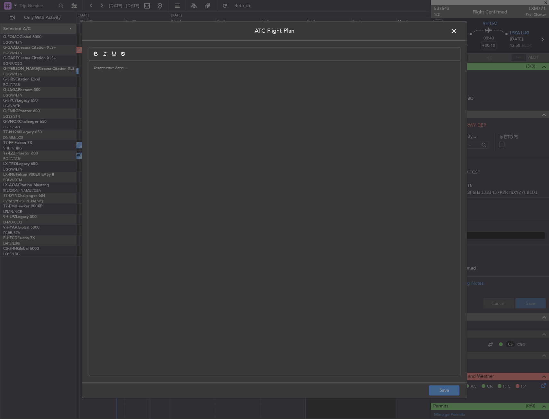
click at [237, 186] on div at bounding box center [274, 218] width 371 height 315
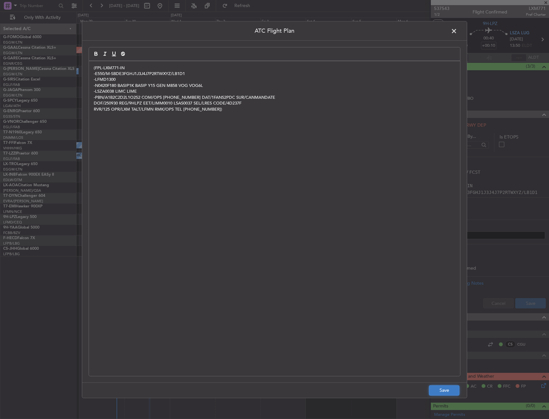
click at [446, 391] on button "Save" at bounding box center [444, 391] width 30 height 10
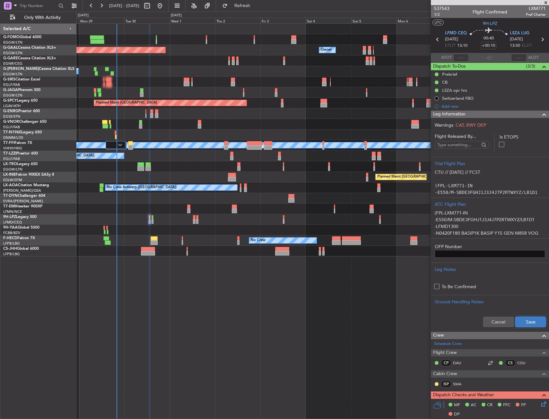
click at [527, 320] on button "Save" at bounding box center [530, 322] width 30 height 10
click at [452, 116] on span "Leg Information" at bounding box center [449, 114] width 32 height 7
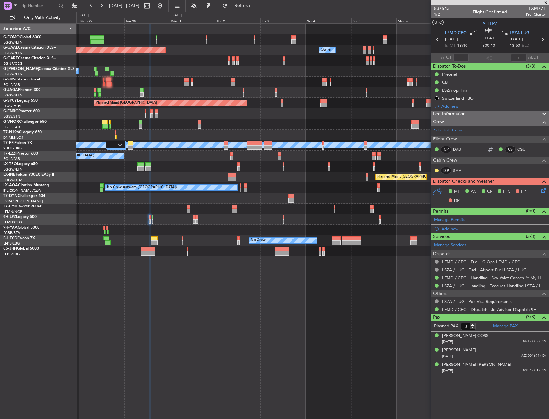
click at [437, 15] on span "1/2" at bounding box center [441, 14] width 15 height 5
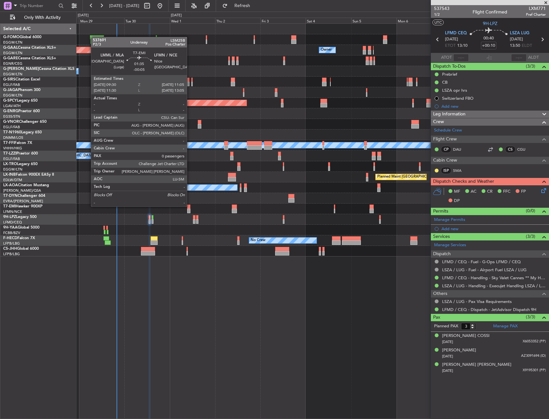
click at [190, 206] on div at bounding box center [188, 207] width 3 height 4
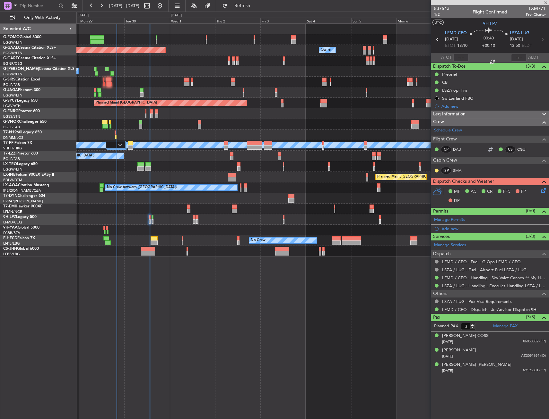
type input "-00:05"
type input "0"
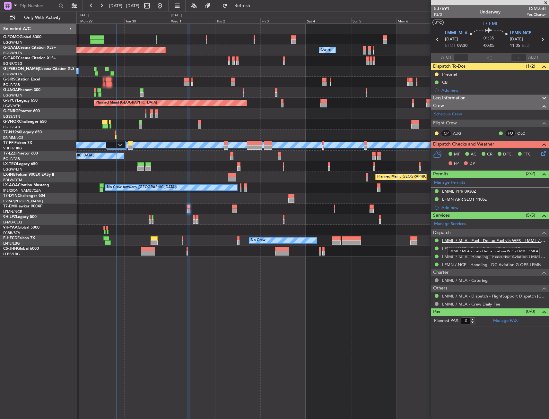
click at [510, 242] on link "LMML / MLA - Fuel - DeLux Fuel via WFS - LMML / MLA" at bounding box center [494, 240] width 104 height 5
drag, startPoint x: 436, startPoint y: 74, endPoint x: 437, endPoint y: 82, distance: 7.1
click at [436, 74] on button at bounding box center [436, 75] width 4 height 4
click at [158, 233] on div at bounding box center [312, 230] width 472 height 11
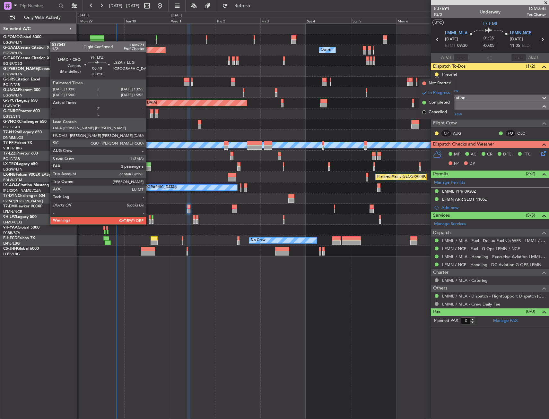
click at [149, 218] on div at bounding box center [150, 217] width 2 height 4
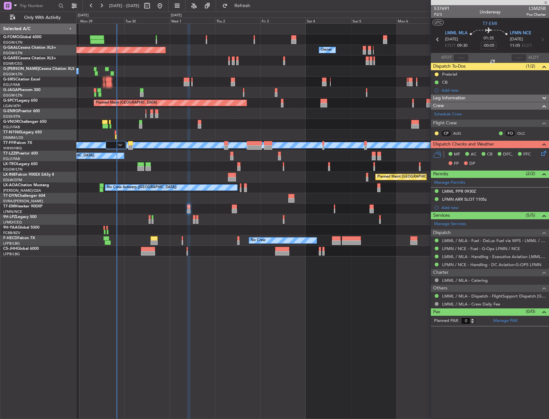
type input "+00:10"
type input "3"
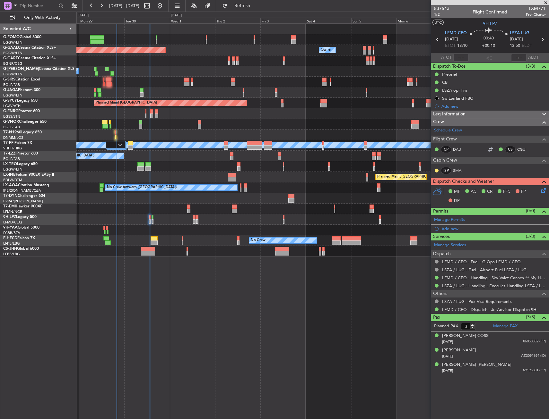
click at [545, 184] on span at bounding box center [544, 182] width 8 height 8
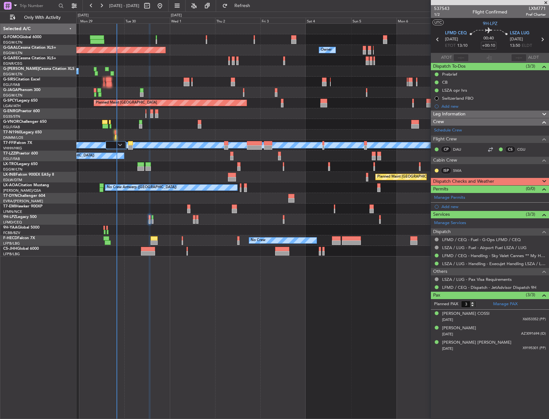
click at [545, 178] on span at bounding box center [544, 182] width 8 height 8
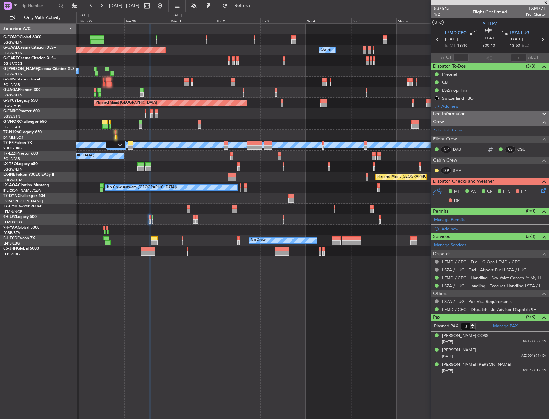
click at [545, 188] on icon at bounding box center [542, 189] width 5 height 5
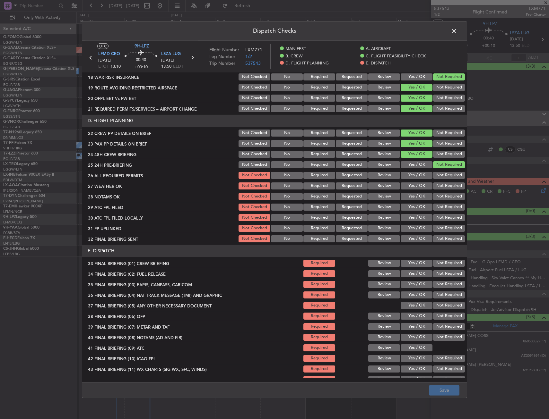
scroll to position [257, 0]
click at [379, 178] on button "Review" at bounding box center [384, 175] width 32 height 7
click at [377, 184] on button "Review" at bounding box center [384, 185] width 32 height 7
drag, startPoint x: 410, startPoint y: 194, endPoint x: 406, endPoint y: 204, distance: 11.0
click at [410, 194] on button "Yes / OK" at bounding box center [416, 196] width 32 height 7
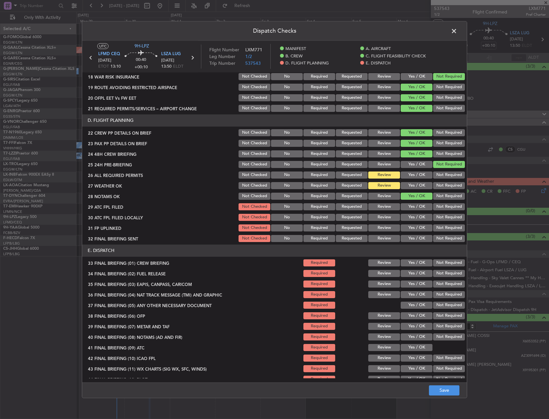
click at [407, 207] on button "Yes / OK" at bounding box center [416, 206] width 32 height 7
click at [339, 175] on button "Requested" at bounding box center [352, 175] width 32 height 7
click at [342, 184] on button "Requested" at bounding box center [352, 185] width 32 height 7
click at [414, 217] on button "Yes / OK" at bounding box center [416, 217] width 32 height 7
click at [411, 228] on button "Yes / OK" at bounding box center [416, 228] width 32 height 7
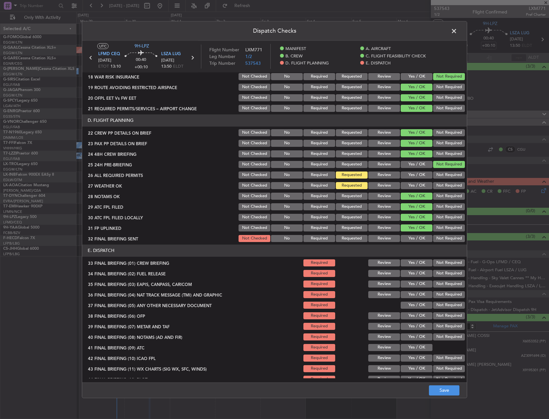
click at [439, 219] on button "Not Required" at bounding box center [449, 217] width 32 height 7
click at [419, 238] on button "Yes / OK" at bounding box center [416, 238] width 32 height 7
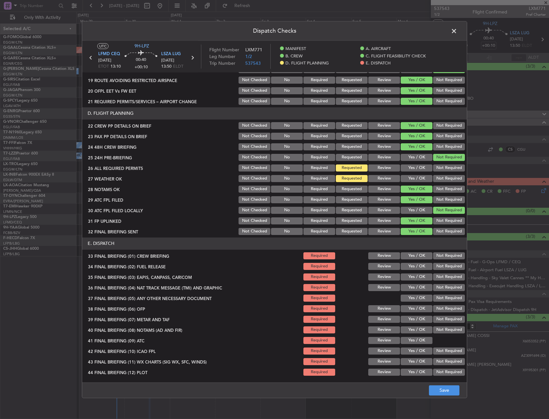
click at [411, 262] on div "Yes / OK" at bounding box center [416, 266] width 32 height 9
click at [412, 256] on button "Yes / OK" at bounding box center [416, 256] width 32 height 7
click at [411, 265] on button "Yes / OK" at bounding box center [416, 266] width 32 height 7
click at [434, 276] on button "Not Required" at bounding box center [449, 277] width 32 height 7
click at [435, 288] on button "Not Required" at bounding box center [449, 287] width 32 height 7
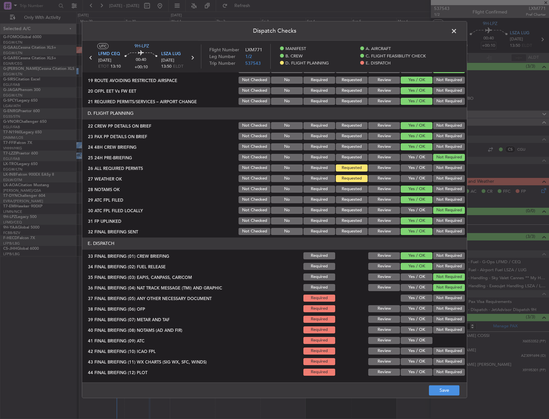
click at [418, 297] on button "Yes / OK" at bounding box center [416, 298] width 32 height 7
click at [413, 309] on button "Yes / OK" at bounding box center [416, 308] width 32 height 7
click at [412, 316] on button "Yes / OK" at bounding box center [416, 319] width 32 height 7
click at [409, 325] on section "E. DISPATCH 33 FINAL BRIEFING (01) CREW BRIEFING Required Review Yes / OK Not R…" at bounding box center [274, 307] width 384 height 139
click at [409, 330] on button "Yes / OK" at bounding box center [416, 330] width 32 height 7
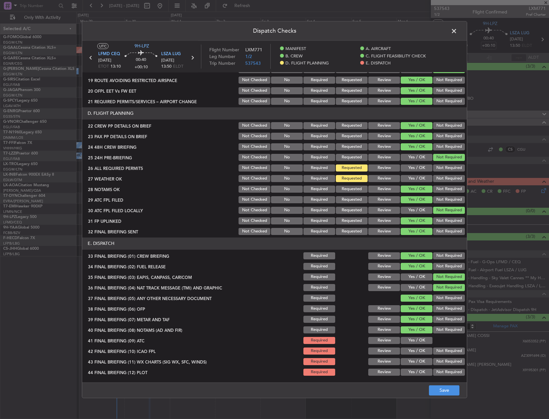
click at [409, 339] on button "Yes / OK" at bounding box center [416, 340] width 32 height 7
click at [433, 349] on button "Not Required" at bounding box center [449, 351] width 32 height 7
click at [408, 362] on section "E. DISPATCH 33 FINAL BRIEFING (01) CREW BRIEFING Required Review Yes / OK Not R…" at bounding box center [274, 307] width 384 height 139
click at [408, 363] on button "Yes / OK" at bounding box center [416, 361] width 32 height 7
click at [434, 373] on button "Not Required" at bounding box center [449, 372] width 32 height 7
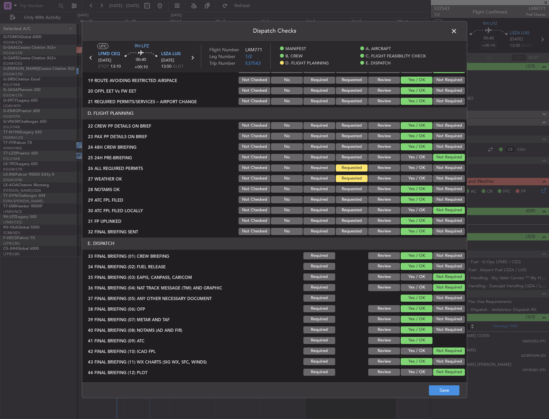
click at [443, 399] on div "Dispatch Checks UTC 9H-LPZ LFMD CEQ 30/09/2025 ETOT 13:10 00:40 +00:10 LSZA LUG…" at bounding box center [274, 209] width 549 height 419
click at [443, 397] on footer "Save" at bounding box center [274, 390] width 384 height 15
click at [442, 395] on button "Save" at bounding box center [444, 391] width 30 height 10
click at [457, 26] on span at bounding box center [457, 32] width 0 height 13
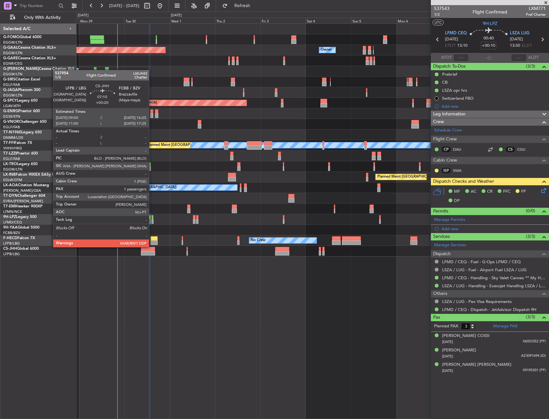
click at [150, 247] on div at bounding box center [148, 249] width 14 height 4
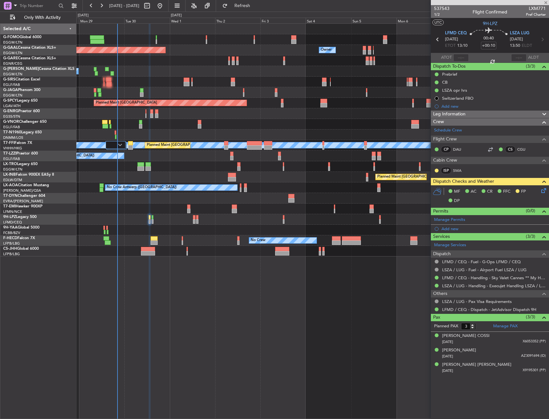
type input "+00:20"
type input "1"
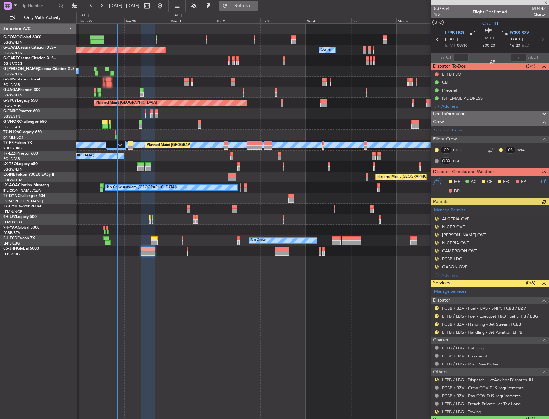
click at [246, 4] on button "Refresh" at bounding box center [238, 6] width 39 height 10
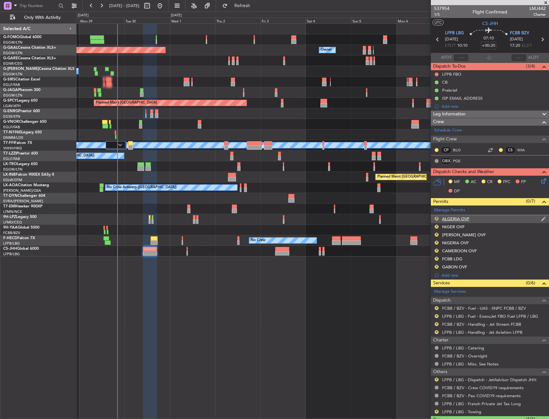
click at [438, 218] on button "R" at bounding box center [436, 219] width 4 height 4
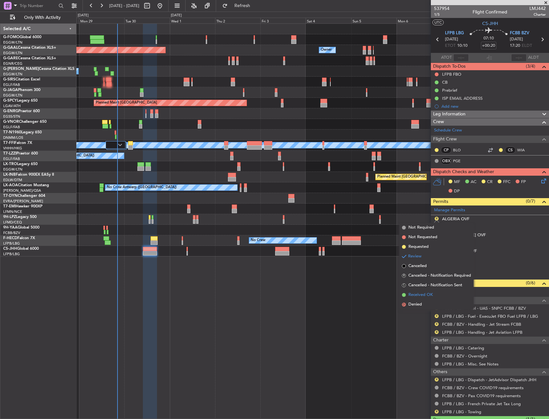
click at [417, 298] on li "Received OK" at bounding box center [436, 295] width 74 height 10
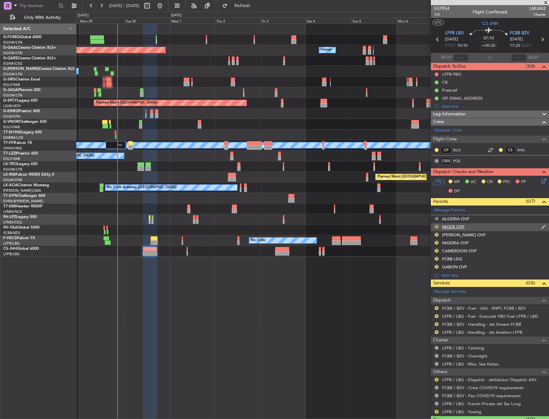
click at [437, 226] on button "R" at bounding box center [436, 227] width 4 height 4
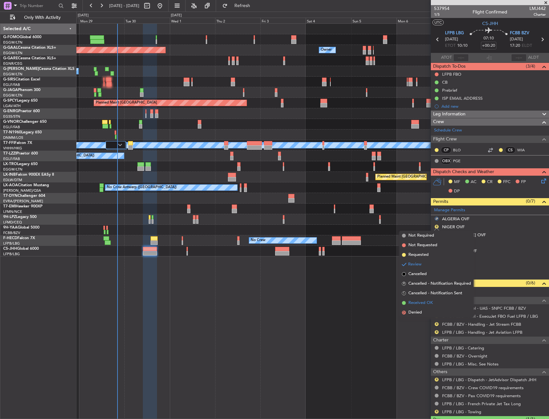
click at [419, 304] on span "Received OK" at bounding box center [420, 303] width 24 height 6
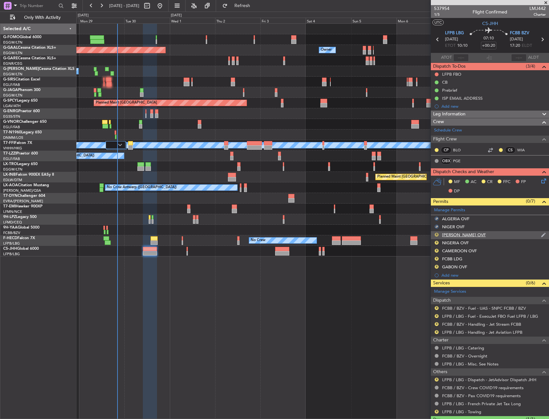
click at [436, 234] on button "R" at bounding box center [436, 235] width 4 height 4
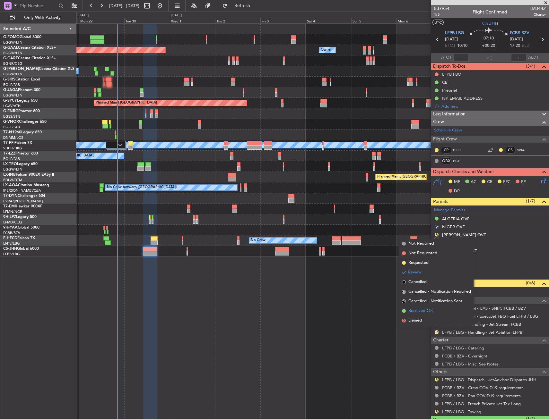
click at [412, 311] on span "Received OK" at bounding box center [420, 311] width 24 height 6
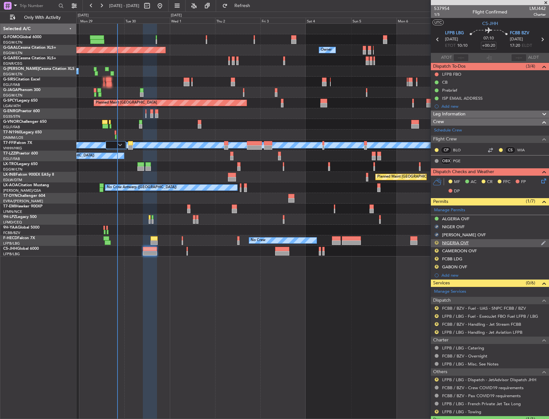
click at [437, 243] on button "R" at bounding box center [436, 243] width 4 height 4
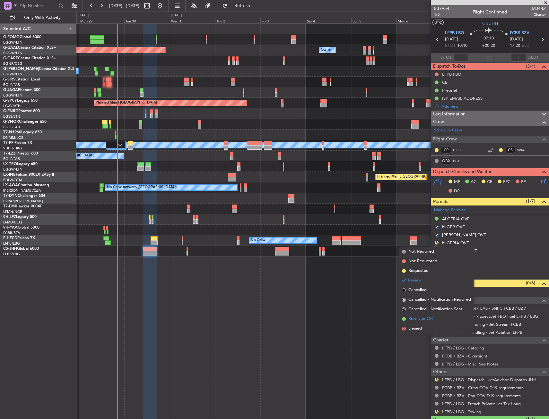
click at [417, 318] on span "Received OK" at bounding box center [420, 319] width 24 height 6
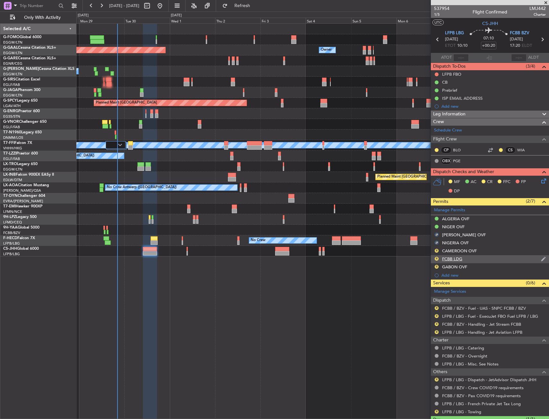
click at [439, 259] on div "R FCBB LDG" at bounding box center [490, 259] width 118 height 8
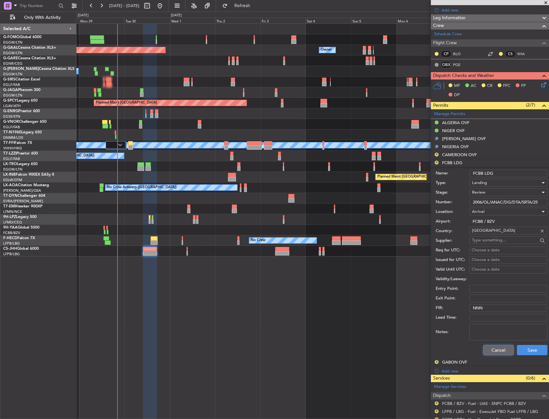
click at [489, 348] on button "Cancel" at bounding box center [498, 350] width 30 height 10
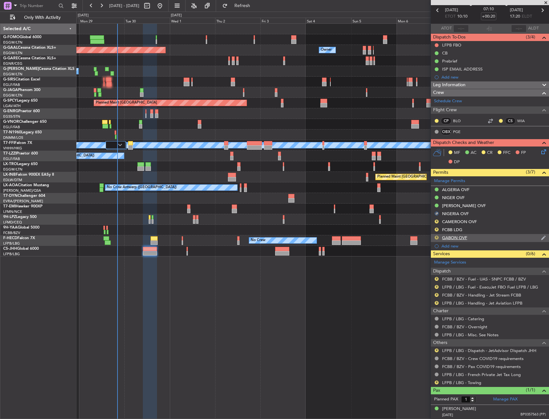
click at [437, 236] on button "R" at bounding box center [436, 238] width 4 height 4
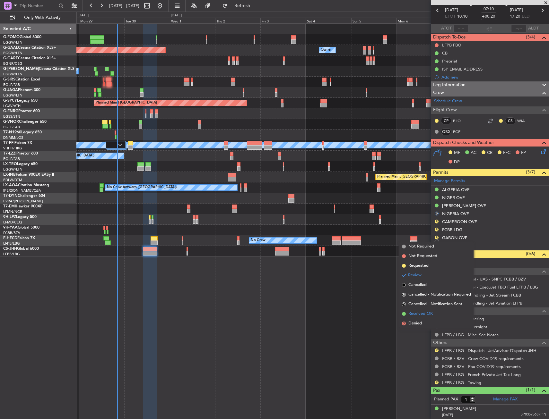
click at [418, 314] on span "Received OK" at bounding box center [420, 314] width 24 height 6
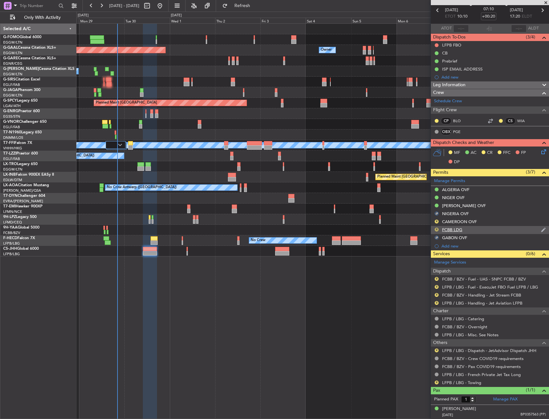
click at [437, 229] on button "R" at bounding box center [436, 230] width 4 height 4
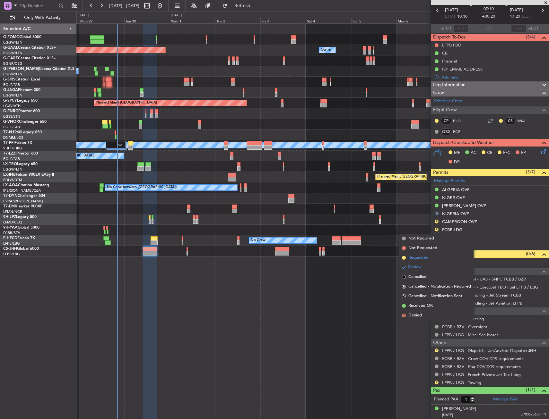
click at [424, 257] on span "Requested" at bounding box center [418, 258] width 20 height 6
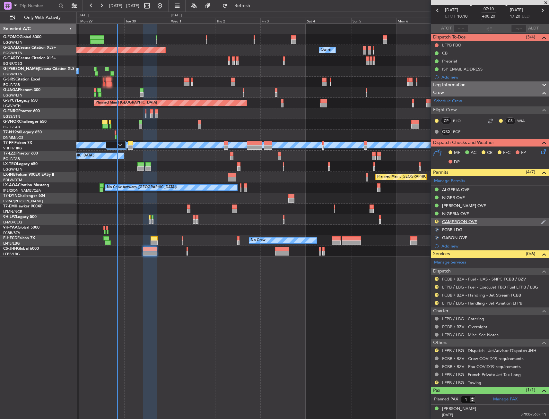
click at [438, 219] on nimbus-traffic-light "R" at bounding box center [436, 222] width 5 height 6
click at [437, 220] on button "R" at bounding box center [436, 222] width 4 height 4
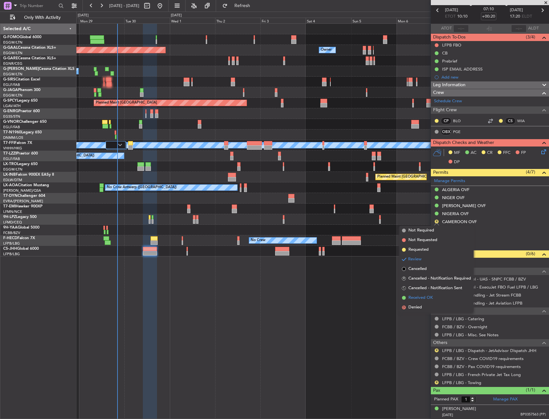
click at [421, 300] on span "Received OK" at bounding box center [420, 298] width 24 height 6
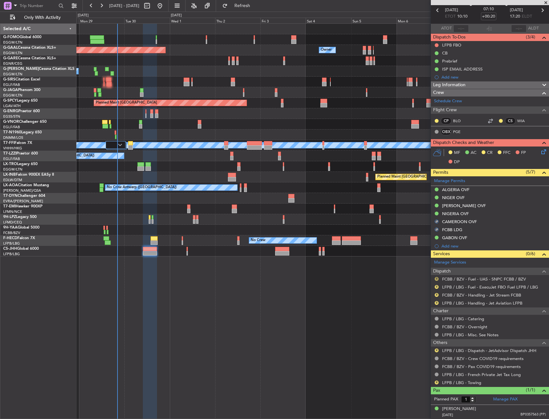
click at [435, 279] on button "R" at bounding box center [436, 279] width 4 height 4
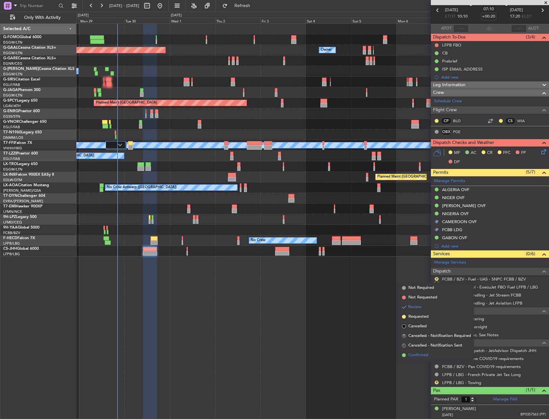
drag, startPoint x: 412, startPoint y: 356, endPoint x: 416, endPoint y: 350, distance: 6.8
click at [412, 355] on span "Confirmed" at bounding box center [418, 355] width 20 height 6
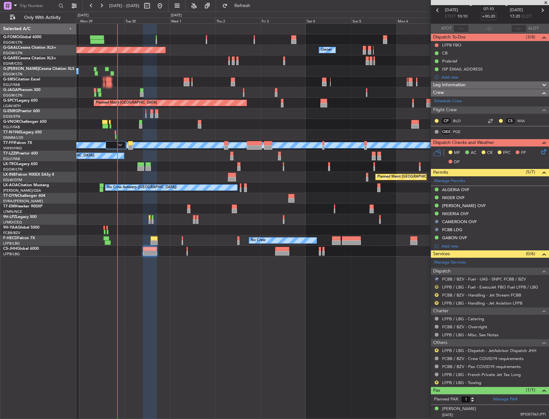
click at [435, 286] on button "R" at bounding box center [436, 287] width 4 height 4
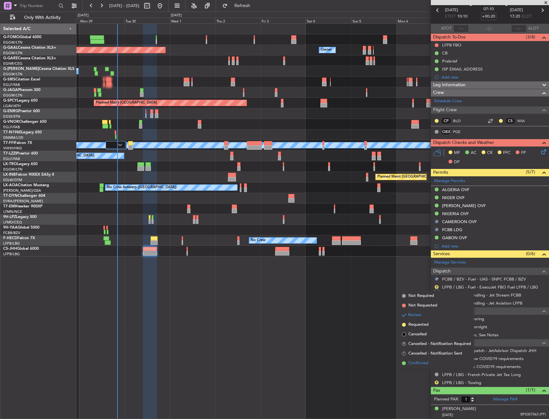
click at [404, 361] on li "Confirmed" at bounding box center [436, 364] width 74 height 10
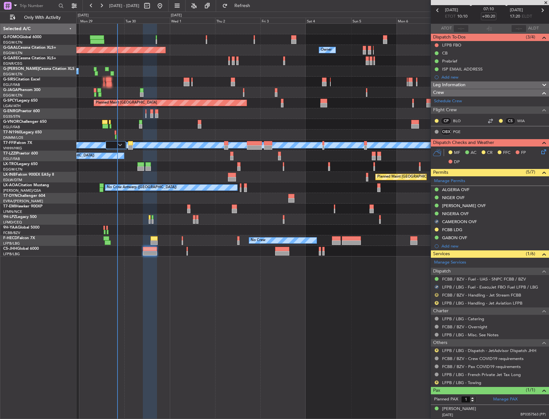
click at [437, 295] on button "R" at bounding box center [436, 295] width 4 height 4
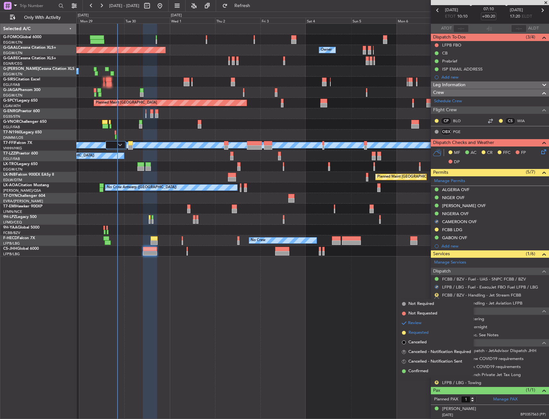
click at [424, 335] on span "Requested" at bounding box center [418, 333] width 20 height 6
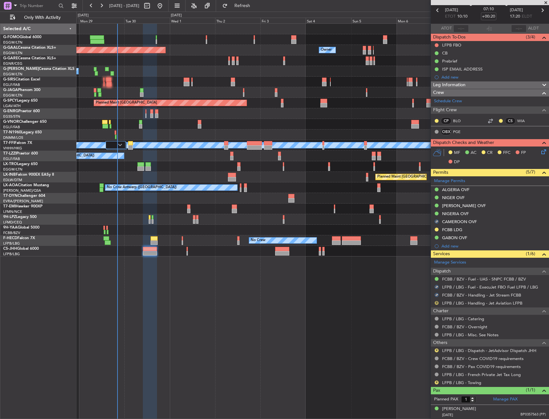
click at [436, 302] on button "R" at bounding box center [436, 303] width 4 height 4
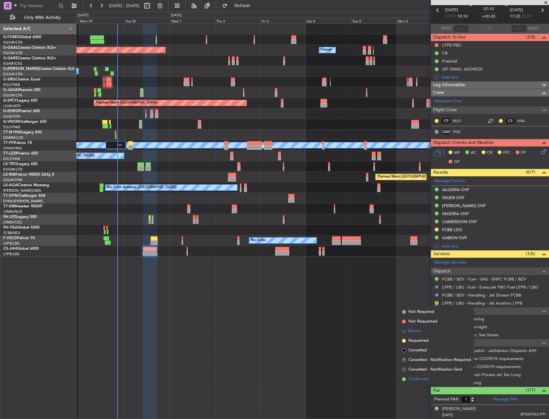
click at [408, 379] on span "Confirmed" at bounding box center [418, 379] width 20 height 6
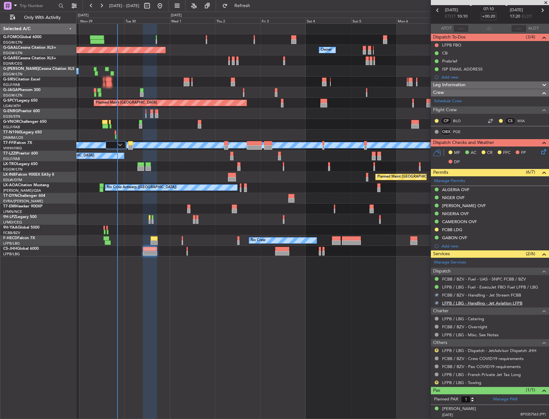
click at [484, 304] on link "LFPB / LBG - Handling - Jet Aviation LFPB" at bounding box center [482, 303] width 80 height 5
drag, startPoint x: 435, startPoint y: 349, endPoint x: 434, endPoint y: 354, distance: 5.2
click at [435, 349] on button "R" at bounding box center [436, 351] width 4 height 4
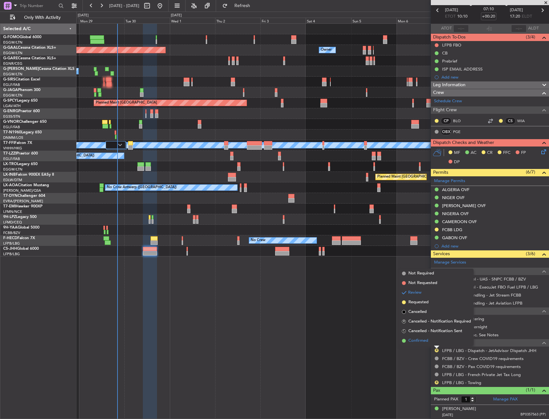
click at [419, 343] on span "Confirmed" at bounding box center [418, 341] width 20 height 6
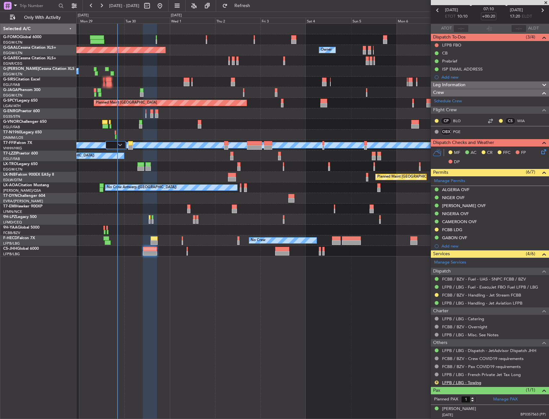
click at [457, 383] on link "LFPB / LBG - Towing" at bounding box center [461, 382] width 39 height 5
click at [540, 151] on icon at bounding box center [542, 150] width 5 height 5
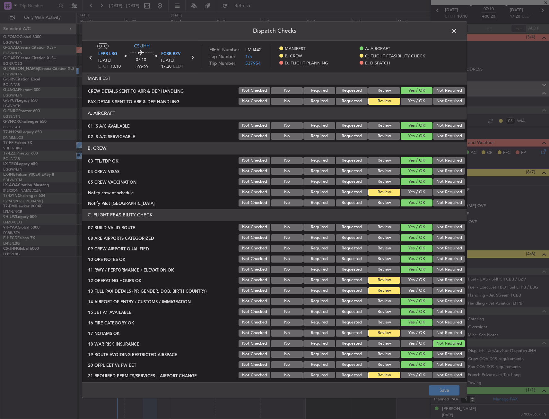
click at [401, 100] on button "Yes / OK" at bounding box center [416, 101] width 32 height 7
click at [417, 192] on button "Yes / OK" at bounding box center [416, 192] width 32 height 7
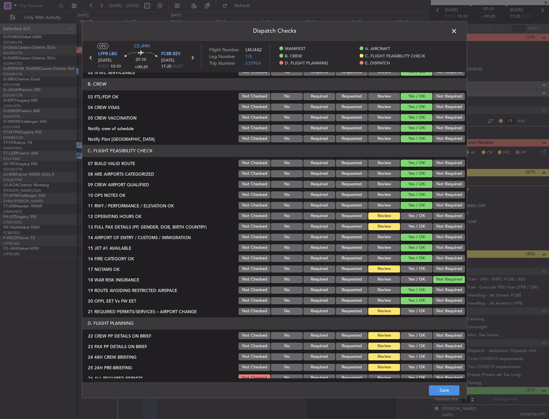
click at [409, 216] on button "Yes / OK" at bounding box center [416, 216] width 32 height 7
click at [407, 226] on button "Yes / OK" at bounding box center [416, 226] width 32 height 7
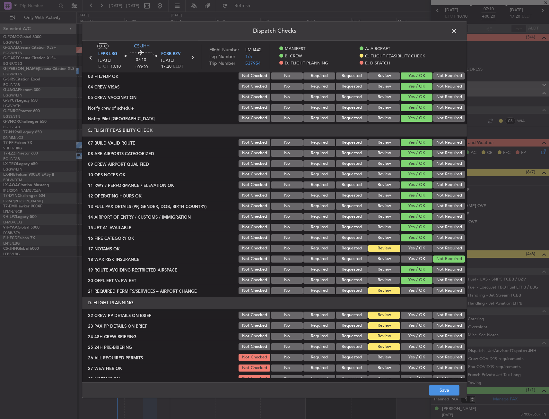
scroll to position [128, 0]
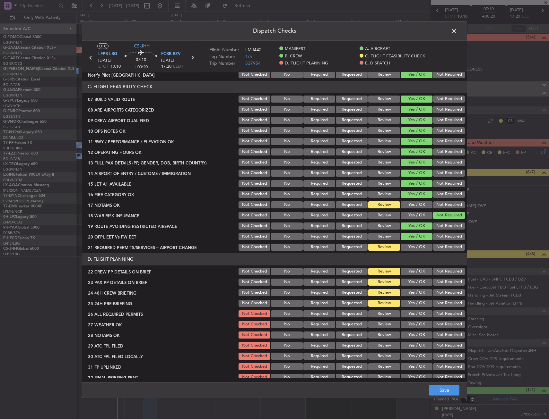
click at [414, 202] on button "Yes / OK" at bounding box center [416, 205] width 32 height 7
click at [407, 245] on button "Yes / OK" at bounding box center [416, 247] width 32 height 7
click at [409, 273] on button "Yes / OK" at bounding box center [416, 271] width 32 height 7
click at [409, 288] on section "D. FLIGHT PLANNING 22 CREW PP DETAILS ON BRIEF Not Checked No Required Requeste…" at bounding box center [274, 318] width 384 height 129
click at [408, 293] on button "Yes / OK" at bounding box center [416, 292] width 32 height 7
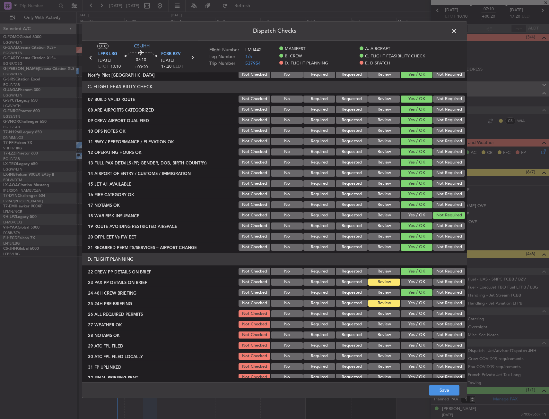
click at [408, 280] on button "Yes / OK" at bounding box center [416, 282] width 32 height 7
click at [443, 307] on div "Not Required" at bounding box center [448, 303] width 32 height 9
click at [443, 304] on button "Not Required" at bounding box center [449, 303] width 32 height 7
click at [440, 389] on button "Save" at bounding box center [444, 391] width 30 height 10
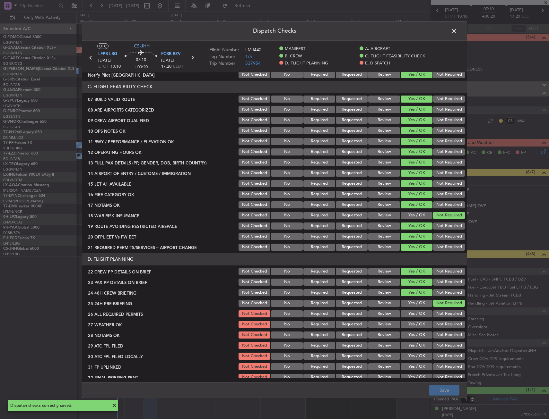
click at [457, 29] on span at bounding box center [457, 32] width 0 height 13
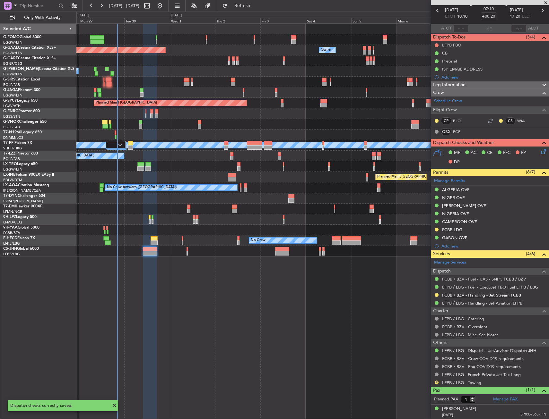
click at [479, 295] on link "FCBB / BZV - Handling - Jet Stream FCBB" at bounding box center [481, 295] width 79 height 5
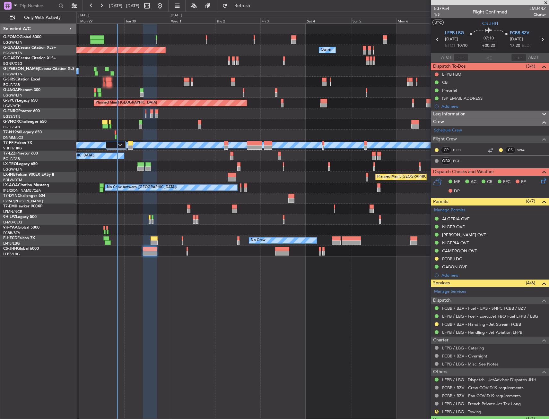
click at [437, 13] on span "1/5" at bounding box center [441, 14] width 15 height 5
drag, startPoint x: 463, startPoint y: 98, endPoint x: 473, endPoint y: 111, distance: 16.7
click at [463, 98] on div "ISP EMAIL ADDRESS" at bounding box center [462, 98] width 40 height 5
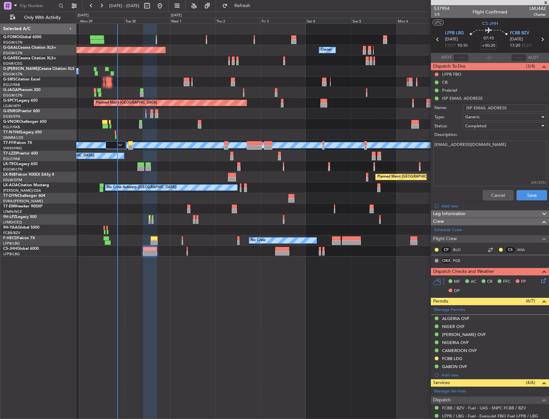
drag, startPoint x: 496, startPoint y: 148, endPoint x: 424, endPoint y: 152, distance: 72.0
click at [424, 152] on fb-app "28 Sep 2025 - 09 Oct 2025 Refresh Quick Links Only With Activity Owner Planned …" at bounding box center [274, 212] width 549 height 415
click at [494, 198] on button "Cancel" at bounding box center [498, 195] width 30 height 10
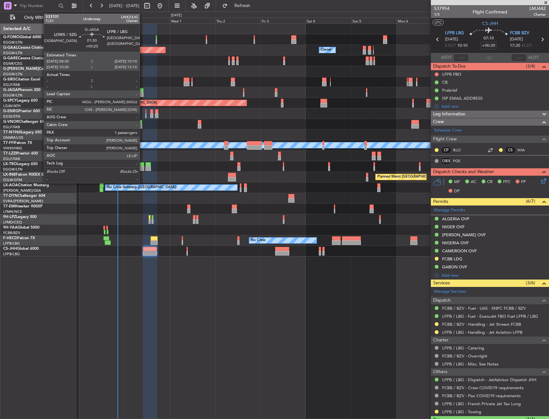
click at [142, 90] on div at bounding box center [141, 90] width 3 height 4
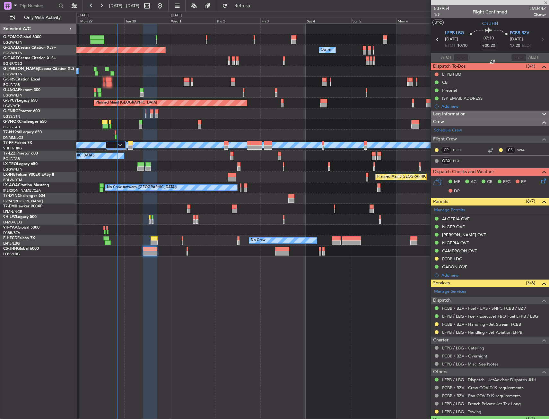
drag, startPoint x: 256, startPoint y: 2, endPoint x: 217, endPoint y: 25, distance: 45.5
click at [256, 1] on button "Refresh" at bounding box center [238, 6] width 39 height 10
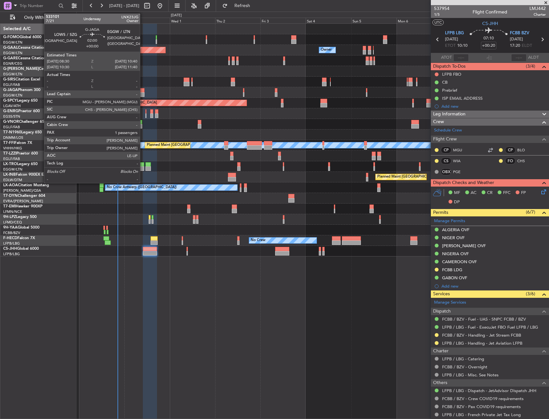
click at [143, 91] on div at bounding box center [142, 90] width 4 height 4
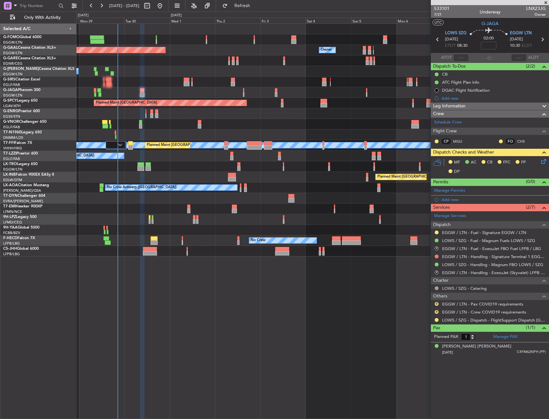
drag, startPoint x: 457, startPoint y: 107, endPoint x: 457, endPoint y: 120, distance: 13.2
click at [457, 107] on span "Leg Information" at bounding box center [449, 106] width 32 height 7
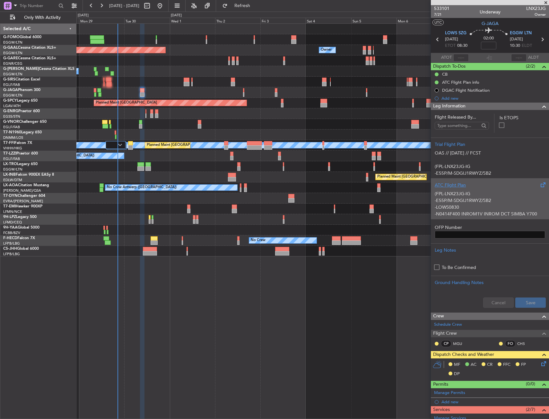
click at [463, 197] on p "(FPL-LNX23JG-IG" at bounding box center [489, 194] width 110 height 7
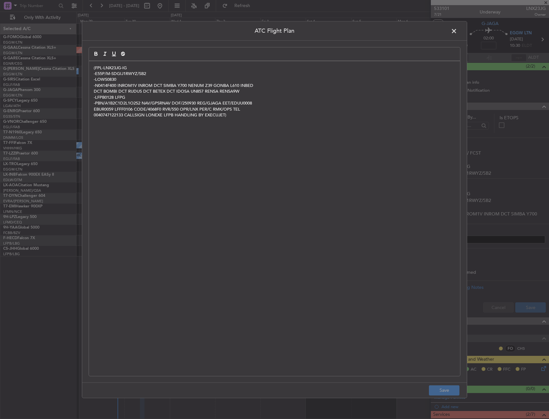
click at [271, 154] on div "(FPL-LNX23JG-IG -E55P/M-SDGIJ1RWYZ/SB2 -LOWS0830 -N0414F400 INROM1V INROM DCT S…" at bounding box center [274, 218] width 371 height 315
drag, startPoint x: 450, startPoint y: 391, endPoint x: 448, endPoint y: 388, distance: 3.7
click at [450, 391] on footer "Save" at bounding box center [274, 390] width 384 height 15
click at [288, 216] on div "(FPL-LNX23JG-IG -E55P/M-SDGIJ1RWYZ/SB2 -LOWS0830 -N0414F400 INROM1V INROM DCT S…" at bounding box center [274, 218] width 371 height 315
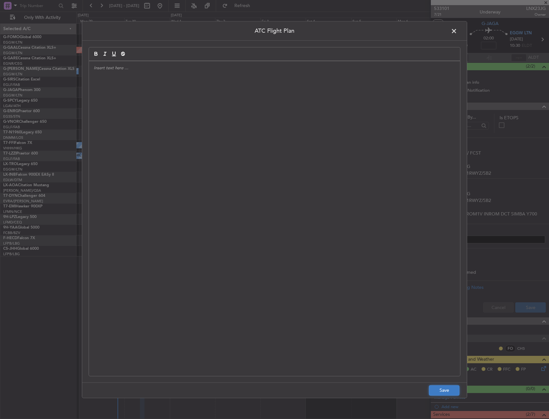
click at [442, 394] on button "Save" at bounding box center [444, 391] width 30 height 10
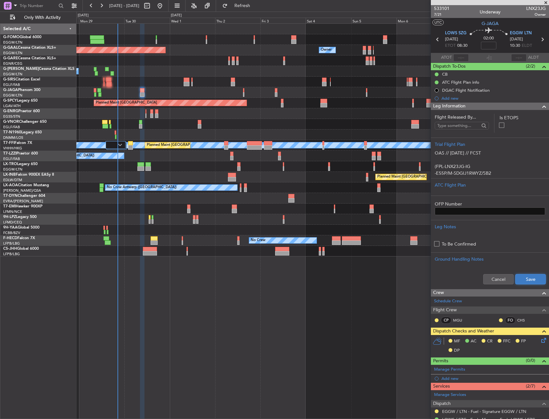
click at [526, 283] on button "Save" at bounding box center [530, 279] width 30 height 10
click at [478, 107] on div "Leg Information" at bounding box center [490, 106] width 118 height 7
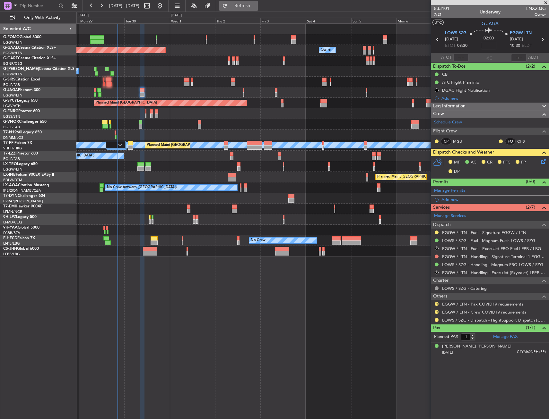
click at [247, 7] on button "Refresh" at bounding box center [238, 6] width 39 height 10
click at [439, 230] on nimbus-traffic-light at bounding box center [436, 232] width 5 height 5
click at [437, 231] on button at bounding box center [436, 233] width 4 height 4
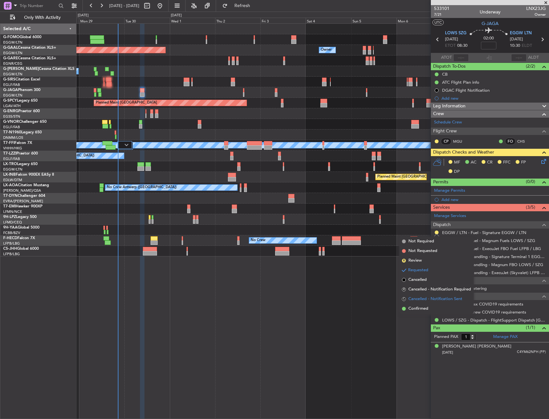
click at [414, 302] on span "Cancelled - Notification Sent" at bounding box center [435, 299] width 54 height 6
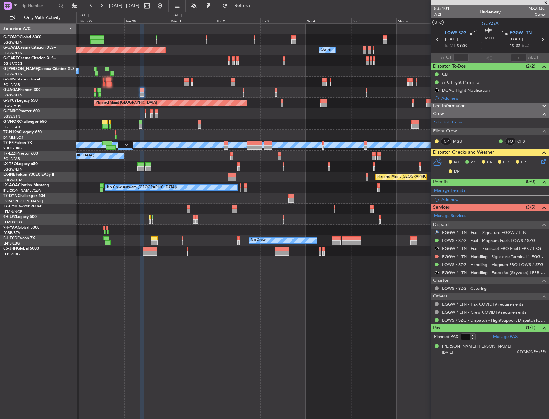
click at [436, 232] on div at bounding box center [436, 232] width 4 height 4
click at [438, 230] on div "S" at bounding box center [436, 232] width 5 height 5
click at [437, 231] on button "S" at bounding box center [436, 233] width 4 height 4
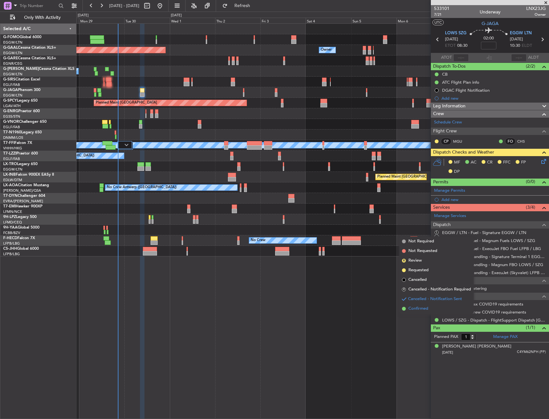
click at [423, 308] on span "Confirmed" at bounding box center [418, 309] width 20 height 6
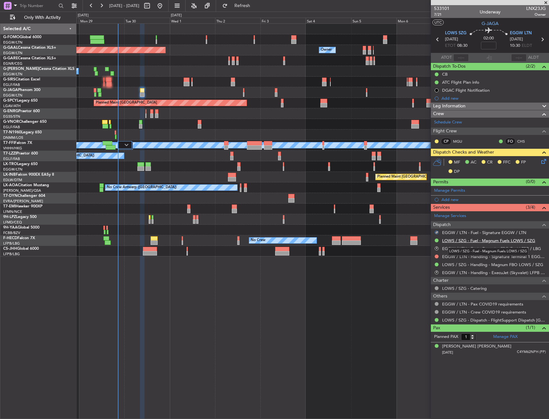
click at [475, 241] on link "LOWS / SZG - Fuel - Magnum Fuels LOWS / SZG" at bounding box center [488, 240] width 93 height 5
click at [256, 7] on span "Refresh" at bounding box center [242, 6] width 27 height 4
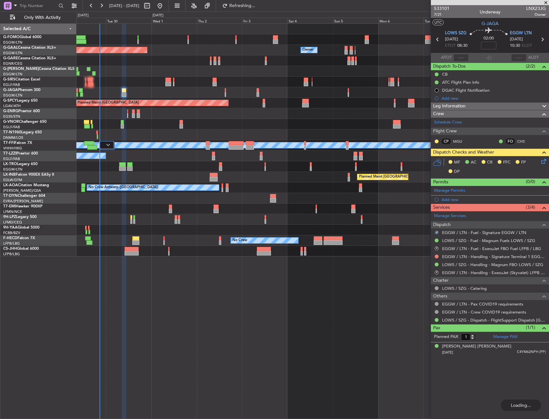
click at [305, 213] on div at bounding box center [312, 209] width 472 height 11
click at [539, 161] on div "MF AC CR FFC FP DP" at bounding box center [492, 167] width 94 height 19
click at [542, 161] on icon at bounding box center [542, 160] width 5 height 5
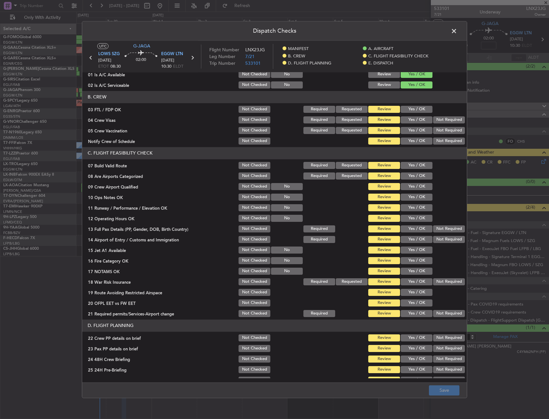
scroll to position [64, 0]
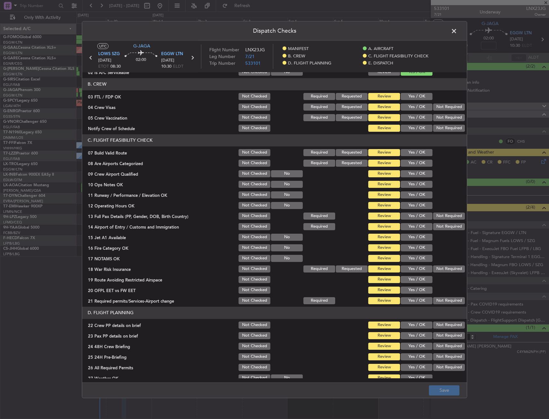
click at [410, 151] on button "Yes / OK" at bounding box center [416, 152] width 32 height 7
click at [412, 185] on button "Yes / OK" at bounding box center [416, 184] width 32 height 7
click at [411, 193] on button "Yes / OK" at bounding box center [416, 195] width 32 height 7
click at [411, 203] on button "Yes / OK" at bounding box center [416, 205] width 32 height 7
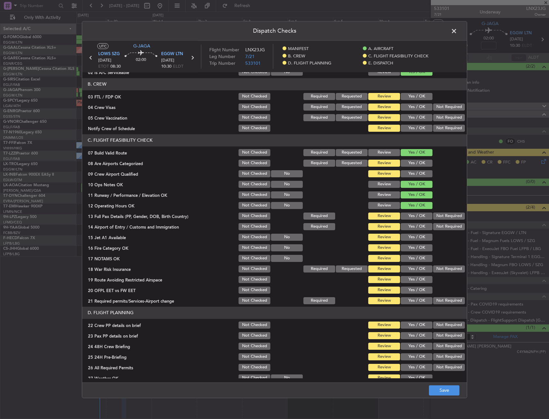
click at [411, 216] on button "Yes / OK" at bounding box center [416, 216] width 32 height 7
click at [407, 225] on button "Yes / OK" at bounding box center [416, 226] width 32 height 7
drag, startPoint x: 407, startPoint y: 234, endPoint x: 408, endPoint y: 249, distance: 14.5
click at [407, 235] on button "Yes / OK" at bounding box center [416, 237] width 32 height 7
click at [408, 249] on button "Yes / OK" at bounding box center [416, 248] width 32 height 7
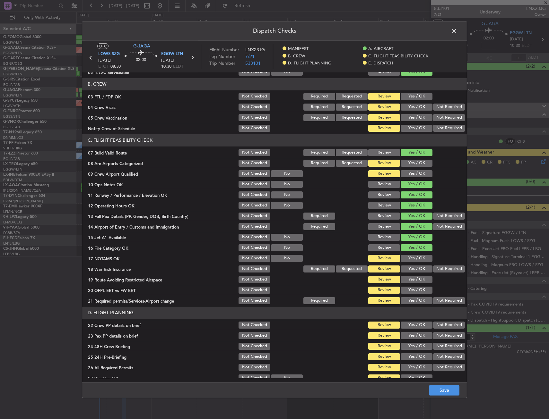
click at [408, 258] on button "Yes / OK" at bounding box center [416, 258] width 32 height 7
click at [446, 270] on button "Not Required" at bounding box center [449, 269] width 32 height 7
click at [416, 281] on button "Yes / OK" at bounding box center [416, 279] width 32 height 7
drag, startPoint x: 412, startPoint y: 292, endPoint x: 411, endPoint y: 301, distance: 9.4
click at [412, 292] on button "Yes / OK" at bounding box center [416, 290] width 32 height 7
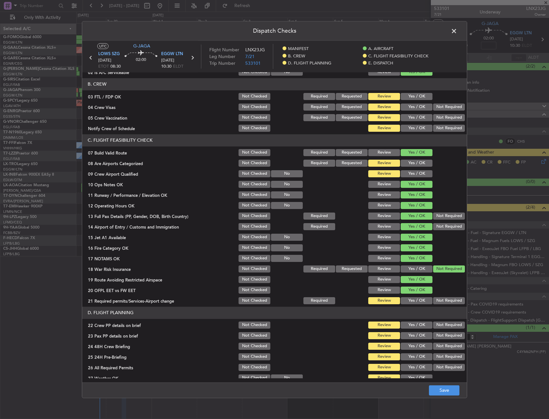
click at [411, 301] on button "Yes / OK" at bounding box center [416, 300] width 32 height 7
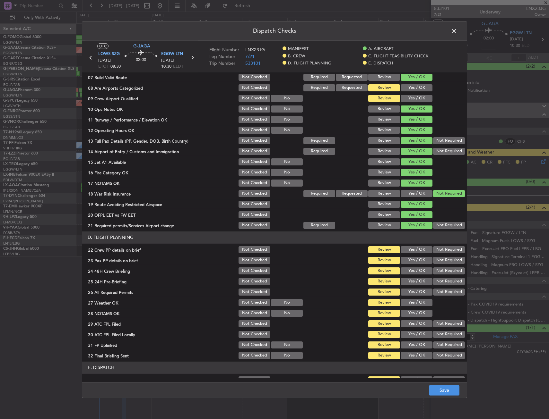
scroll to position [160, 0]
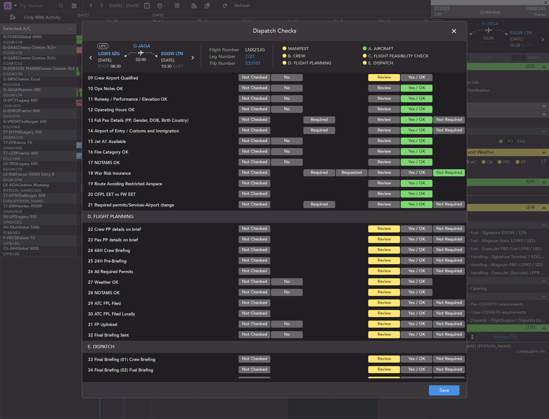
click at [408, 225] on div "Yes / OK" at bounding box center [416, 229] width 32 height 9
click at [409, 233] on div "Yes / OK" at bounding box center [416, 229] width 32 height 9
drag, startPoint x: 410, startPoint y: 241, endPoint x: 410, endPoint y: 233, distance: 8.0
click at [410, 240] on button "Yes / OK" at bounding box center [416, 239] width 32 height 7
drag, startPoint x: 410, startPoint y: 227, endPoint x: 410, endPoint y: 233, distance: 6.4
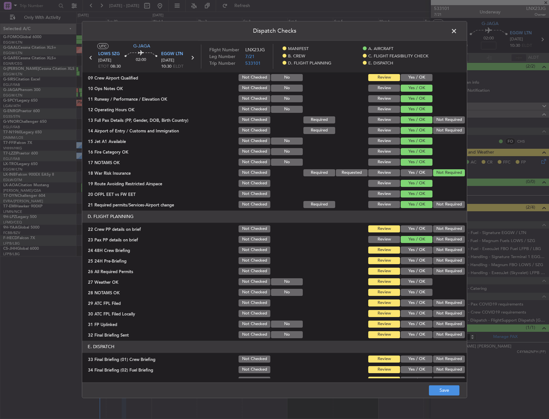
click at [410, 227] on button "Yes / OK" at bounding box center [416, 229] width 32 height 7
click at [409, 253] on button "Yes / OK" at bounding box center [416, 250] width 32 height 7
drag, startPoint x: 445, startPoint y: 261, endPoint x: 442, endPoint y: 274, distance: 13.7
click at [445, 261] on button "Not Required" at bounding box center [449, 260] width 32 height 7
click at [443, 388] on button "Save" at bounding box center [444, 391] width 30 height 10
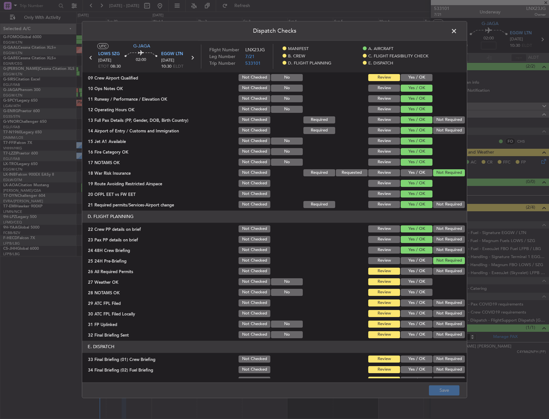
click at [457, 30] on span at bounding box center [457, 32] width 0 height 13
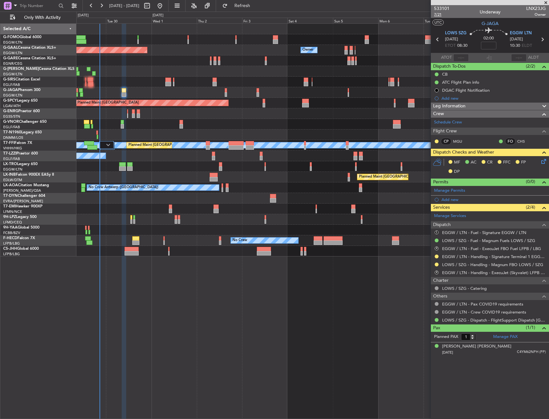
click at [434, 15] on span "7/21" at bounding box center [441, 14] width 15 height 5
click at [261, 11] on fb-refresh-button "Refresh" at bounding box center [238, 6] width 45 height 12
click at [256, 8] on span "Refresh" at bounding box center [242, 6] width 27 height 4
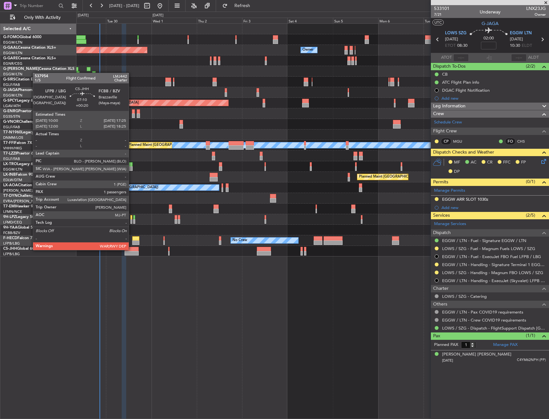
click at [131, 250] on div at bounding box center [132, 249] width 14 height 4
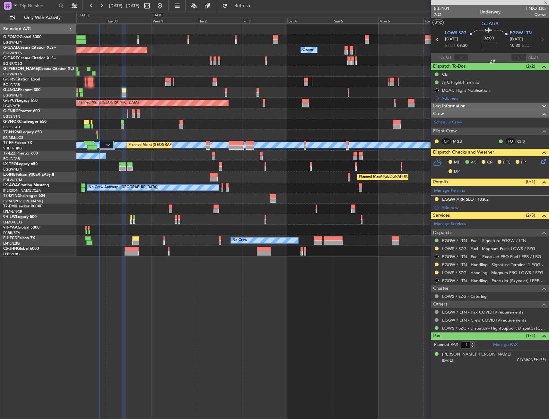
type input "+00:20"
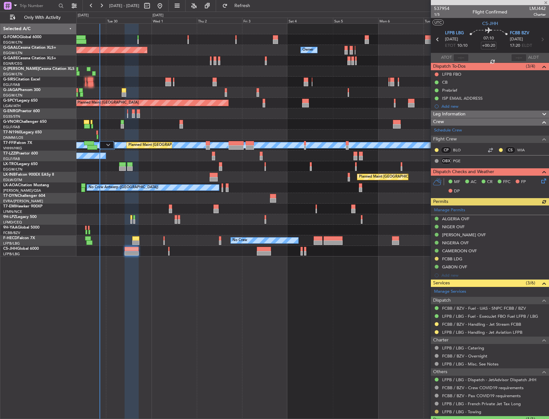
click at [436, 411] on button at bounding box center [436, 412] width 4 height 4
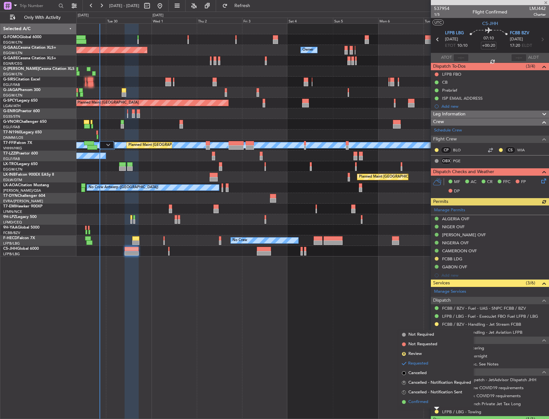
click at [437, 406] on li "Confirmed" at bounding box center [436, 403] width 74 height 10
